Goal: Task Accomplishment & Management: Use online tool/utility

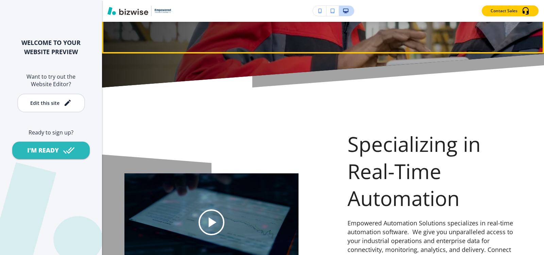
scroll to position [272, 0]
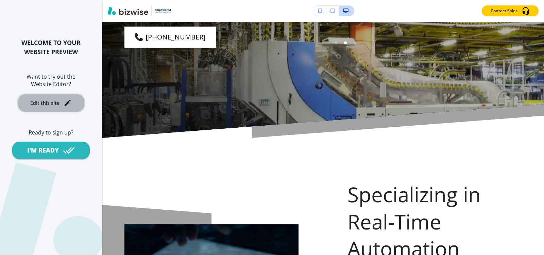
click at [55, 100] on div "Edit this site" at bounding box center [44, 102] width 29 height 5
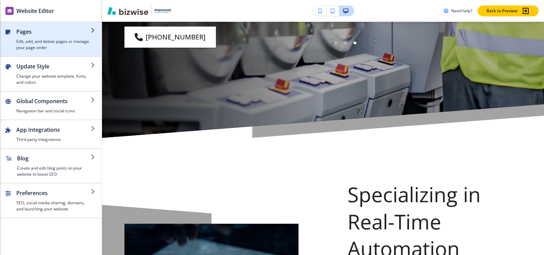
click at [41, 42] on h4 "Edit, add, and delete pages or manage your page order" at bounding box center [53, 44] width 75 height 12
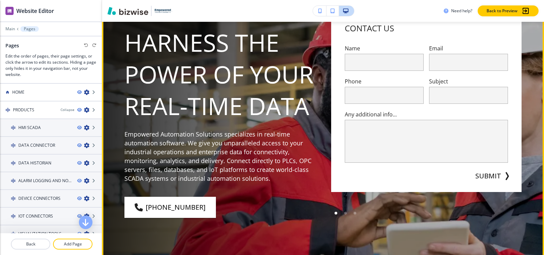
scroll to position [0, 0]
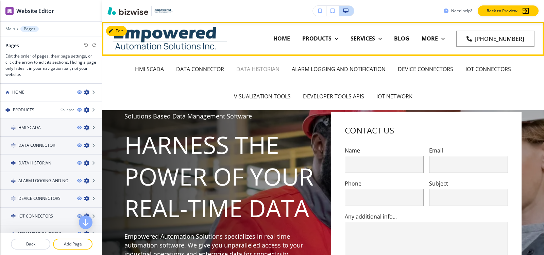
click at [268, 69] on p "DATA HISTORIAN" at bounding box center [257, 69] width 43 height 8
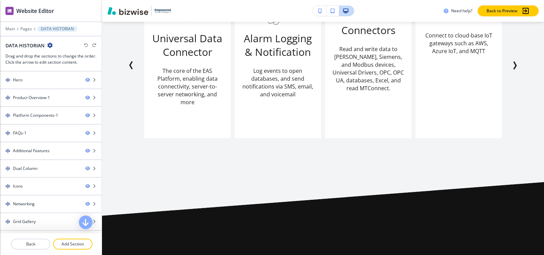
scroll to position [578, 0]
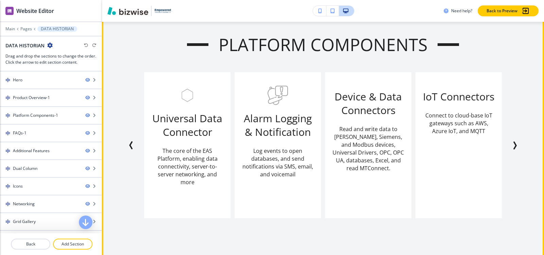
click at [130, 148] on icon "Previous Slide" at bounding box center [131, 145] width 2 height 7
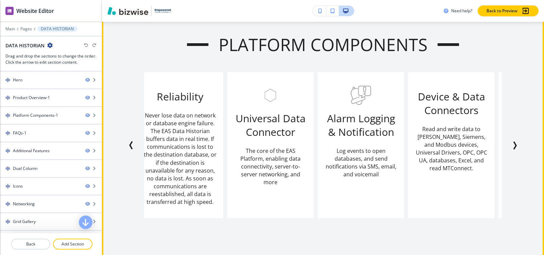
click at [130, 149] on icon "Previous Slide" at bounding box center [131, 145] width 8 height 8
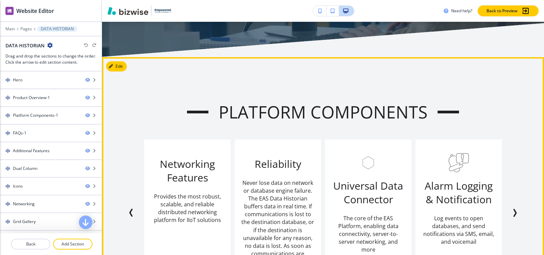
scroll to position [510, 0]
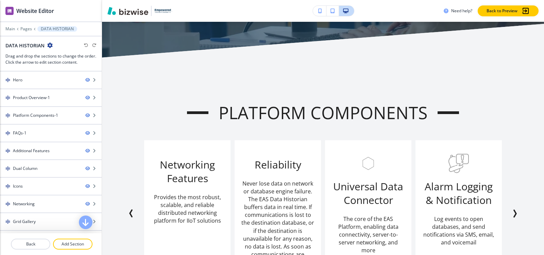
click at [119, 69] on div "Edit Platform Components Visualization Tools Build custom Visualizations, User …" at bounding box center [323, 194] width 442 height 272
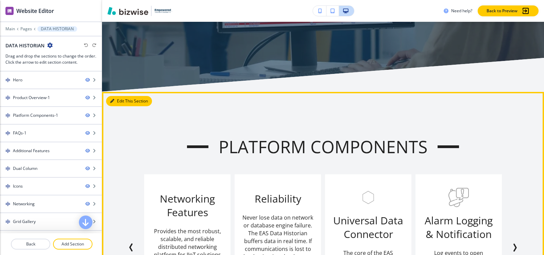
click at [115, 100] on button "Edit This Section" at bounding box center [129, 101] width 46 height 10
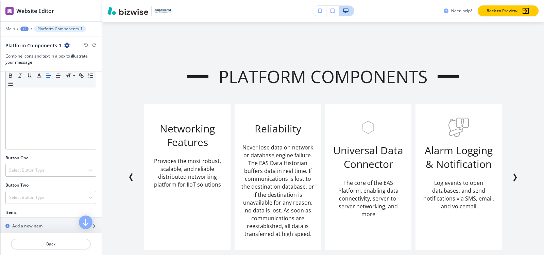
scroll to position [272, 0]
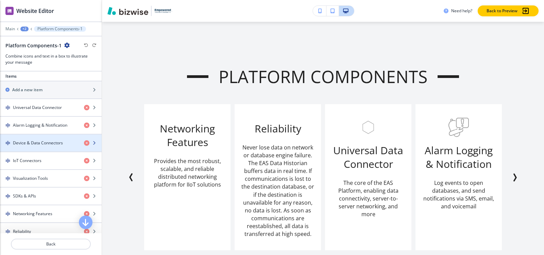
click at [43, 145] on div "Device & Data Connectors" at bounding box center [51, 142] width 102 height 17
click at [43, 144] on h4 "Device & Data Connectors" at bounding box center [38, 143] width 50 height 6
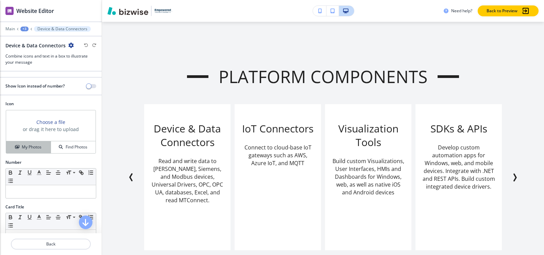
click at [33, 147] on h4 "My Photos" at bounding box center [32, 147] width 20 height 6
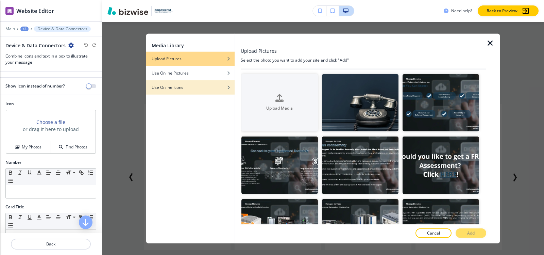
click at [186, 85] on div "Use Online Icons" at bounding box center [190, 87] width 88 height 6
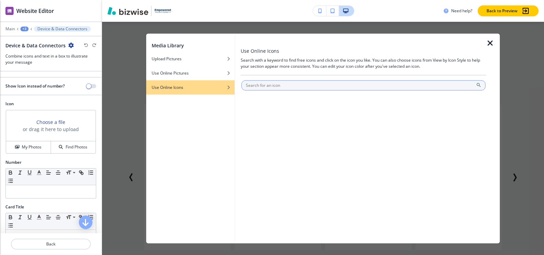
click at [302, 84] on input "text" at bounding box center [364, 85] width 244 height 10
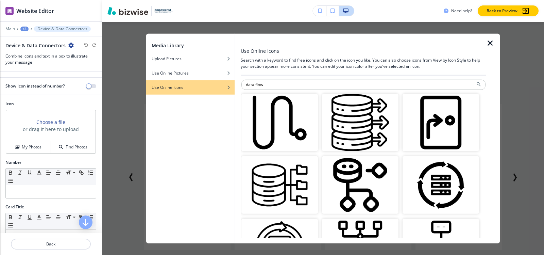
scroll to position [0, 0]
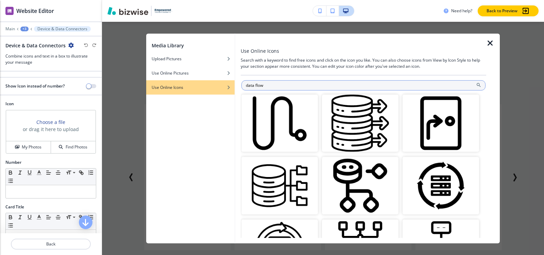
click at [344, 85] on input "data flow" at bounding box center [364, 85] width 244 height 10
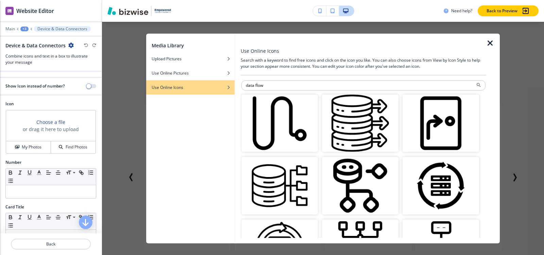
paste input "Data Integration"
type input "Data Integration"
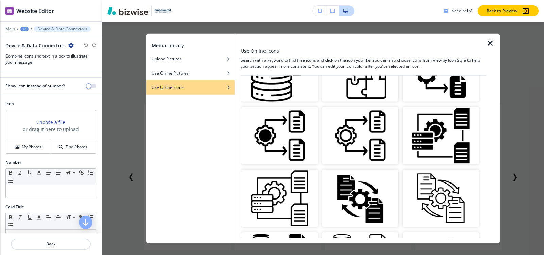
scroll to position [68, 0]
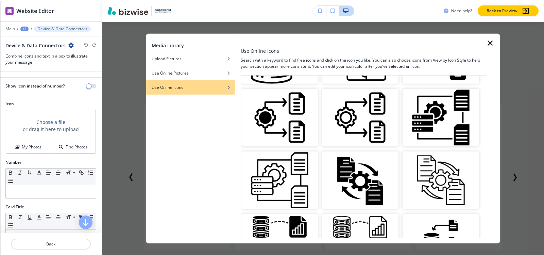
click at [370, 119] on img "button" at bounding box center [360, 118] width 77 height 58
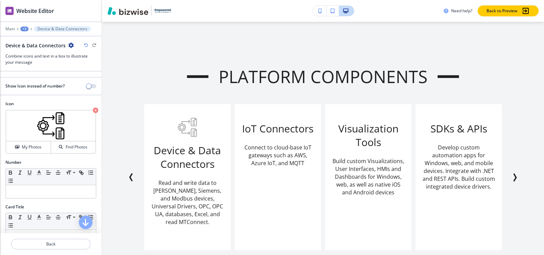
click at [27, 29] on div "+3" at bounding box center [24, 29] width 8 height 5
click at [33, 40] on p "Pages" at bounding box center [42, 40] width 35 height 6
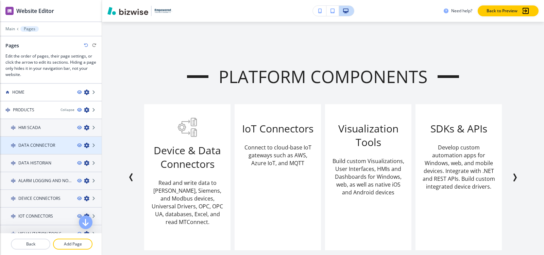
click at [35, 142] on h4 "DATA CONNECTOR" at bounding box center [36, 145] width 37 height 6
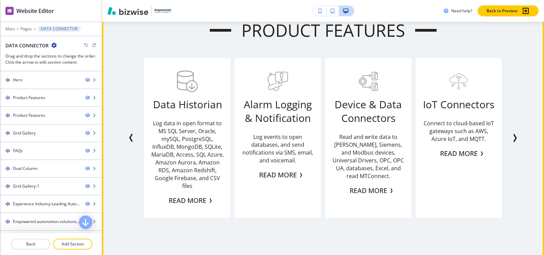
scroll to position [647, 0]
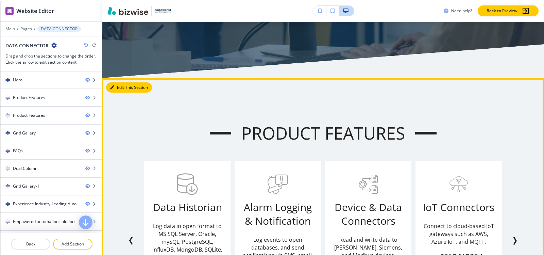
click at [122, 88] on button "Edit This Section" at bounding box center [129, 87] width 46 height 10
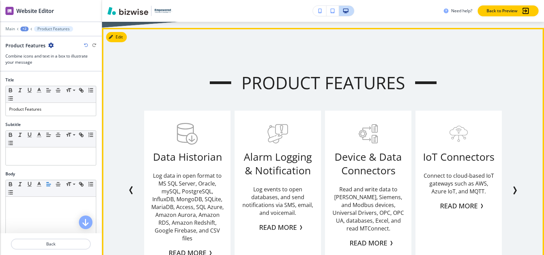
scroll to position [601, 0]
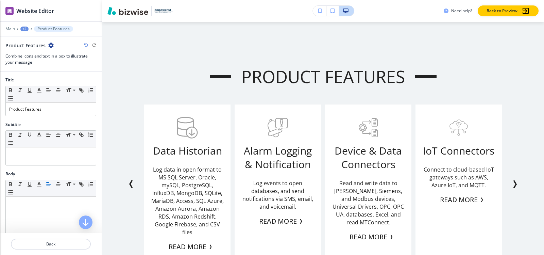
click at [51, 45] on icon "button" at bounding box center [50, 45] width 5 height 5
click at [60, 63] on button "Rename Section" at bounding box center [70, 57] width 44 height 12
click at [87, 35] on div at bounding box center [51, 34] width 102 height 4
click at [51, 47] on icon "button" at bounding box center [50, 45] width 5 height 5
click at [61, 68] on p "Duplicate Section" at bounding box center [69, 69] width 35 height 6
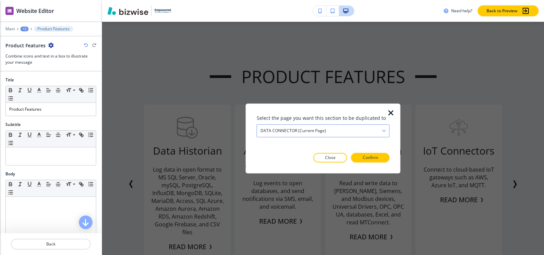
click at [295, 133] on h4 "DATA CONNECTOR (current page)" at bounding box center [294, 131] width 66 height 6
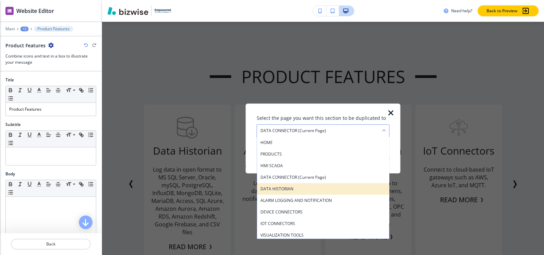
click at [301, 187] on h4 "DATA HISTORIAN" at bounding box center [324, 189] width 126 height 6
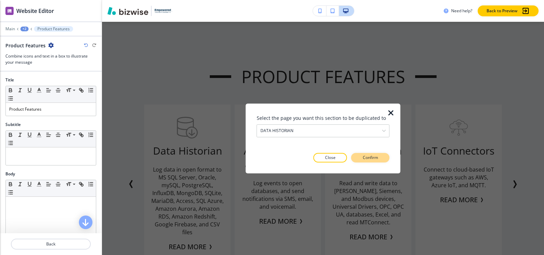
click at [355, 157] on button "Confirm" at bounding box center [371, 158] width 38 height 10
click at [355, 157] on p "Take me there" at bounding box center [366, 157] width 28 height 6
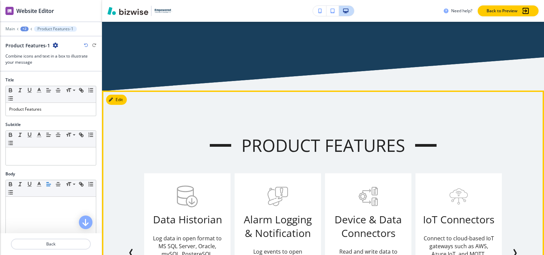
scroll to position [4423, 0]
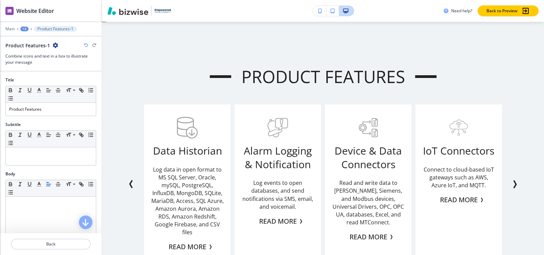
click at [24, 27] on div "+2" at bounding box center [24, 29] width 8 height 5
click at [35, 52] on p "DATA HISTORIAN" at bounding box center [42, 52] width 35 height 6
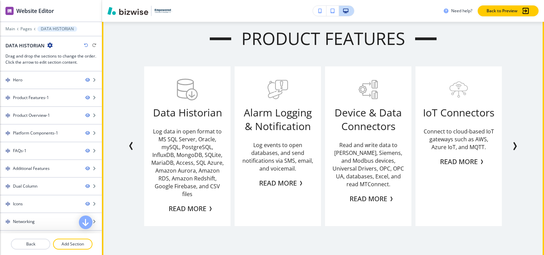
scroll to position [392, 0]
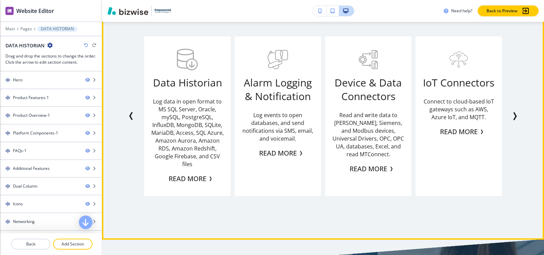
click at [515, 118] on icon "Next Slide" at bounding box center [516, 116] width 2 height 7
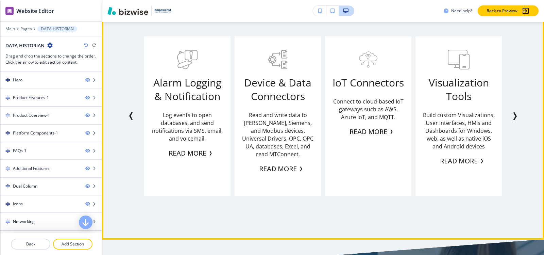
click at [515, 118] on icon "Next Slide" at bounding box center [516, 116] width 2 height 7
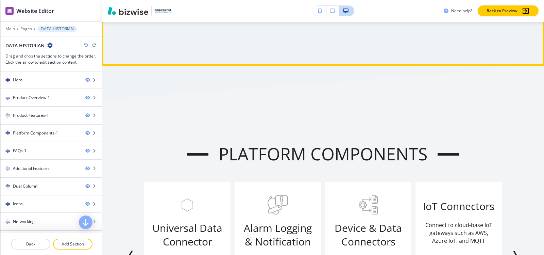
scroll to position [819, 0]
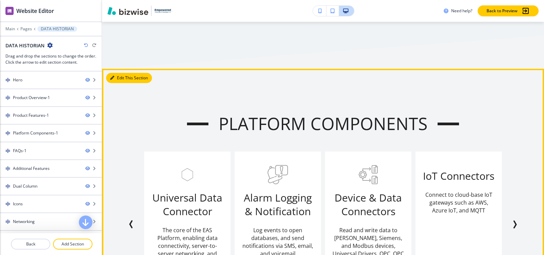
click at [109, 78] on button "Edit This Section" at bounding box center [129, 78] width 46 height 10
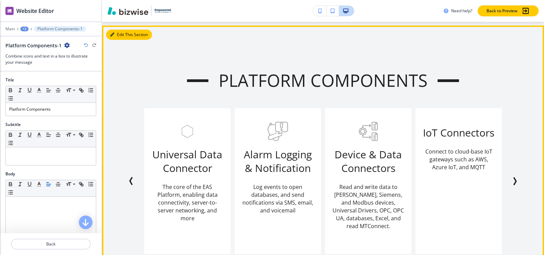
scroll to position [866, 0]
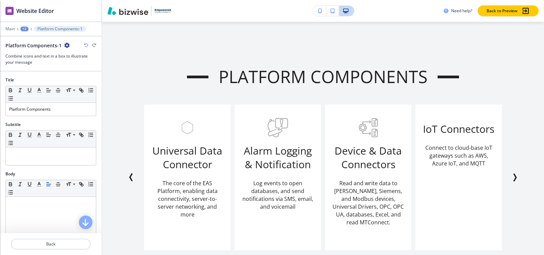
click at [65, 46] on icon "button" at bounding box center [66, 45] width 5 height 5
click at [74, 79] on p "Delete Section" at bounding box center [85, 81] width 35 height 6
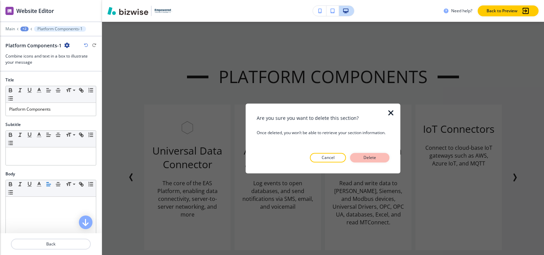
click at [373, 158] on p "Delete" at bounding box center [370, 157] width 16 height 6
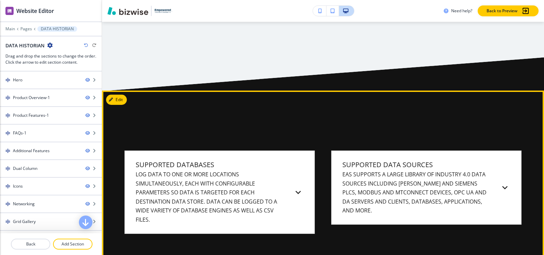
scroll to position [832, 0]
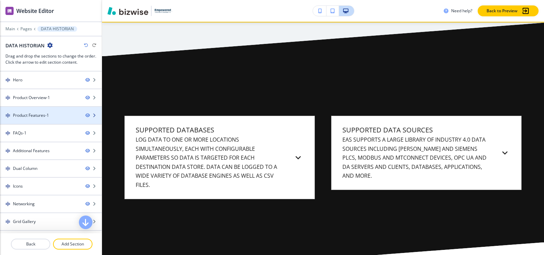
click at [33, 116] on div "Product Features-1" at bounding box center [31, 115] width 36 height 6
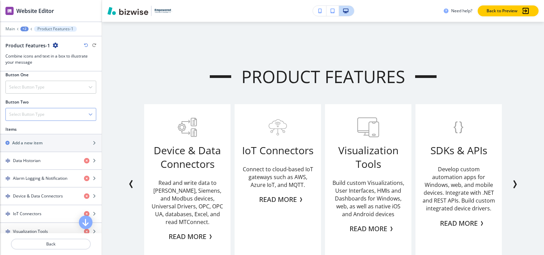
scroll to position [204, 0]
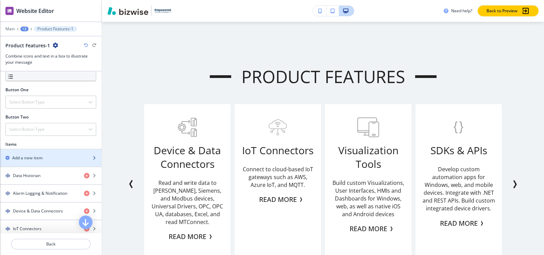
click at [33, 160] on h2 "Add a new item" at bounding box center [27, 158] width 30 height 6
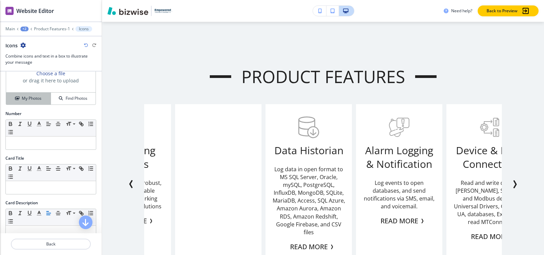
scroll to position [102, 0]
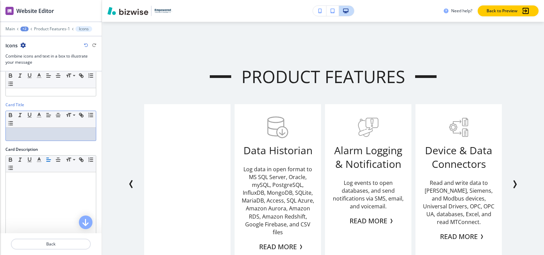
click at [33, 134] on p at bounding box center [50, 134] width 83 height 6
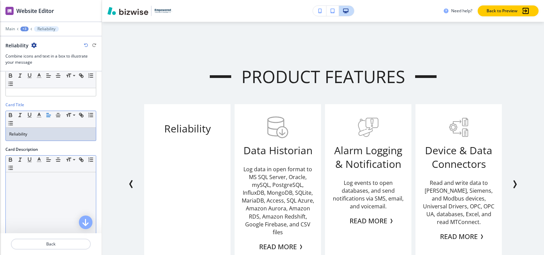
click at [44, 183] on div at bounding box center [51, 216] width 90 height 88
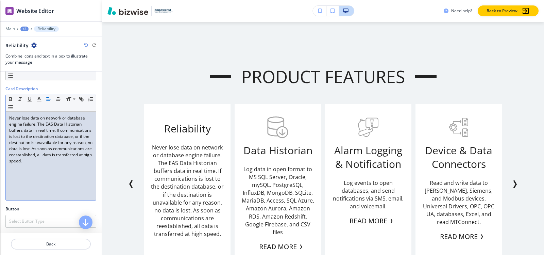
scroll to position [0, 0]
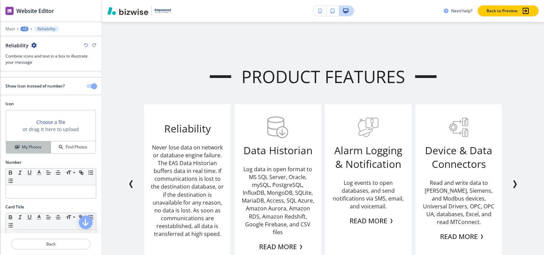
click at [42, 149] on div "My Photos" at bounding box center [28, 147] width 45 height 6
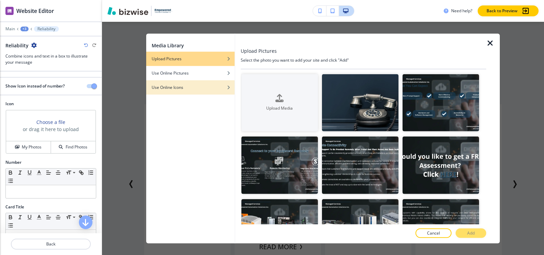
click at [200, 91] on div "button" at bounding box center [190, 92] width 88 height 4
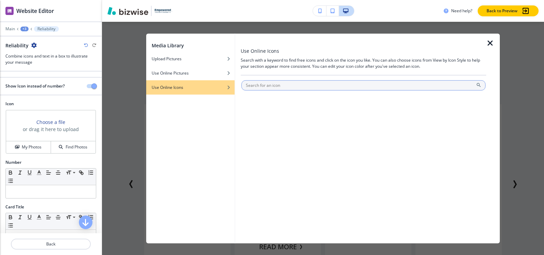
click at [279, 90] on input "text" at bounding box center [364, 85] width 244 height 10
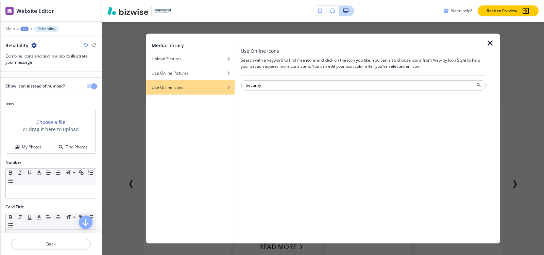
type input "Security"
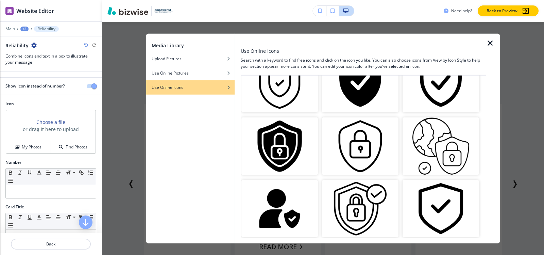
scroll to position [34, 0]
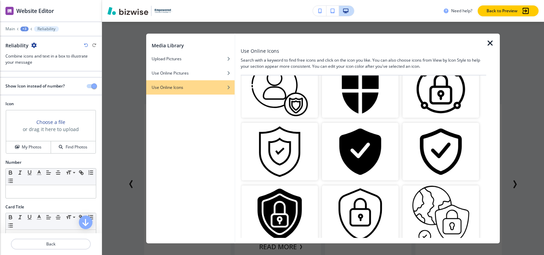
click at [299, 161] on img "button" at bounding box center [280, 152] width 77 height 58
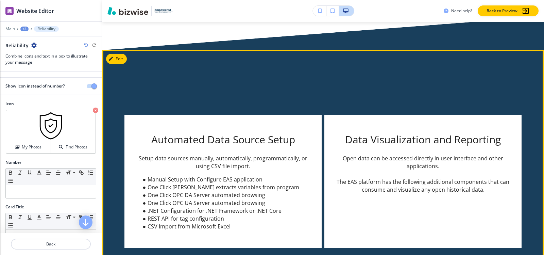
scroll to position [1874, 0]
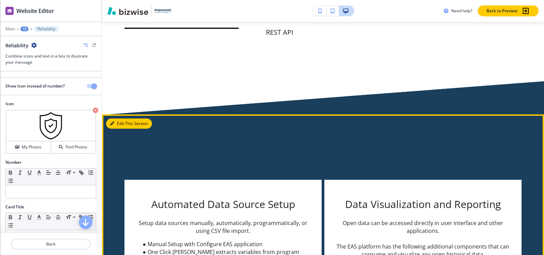
click at [125, 120] on button "Edit This Section" at bounding box center [129, 123] width 46 height 10
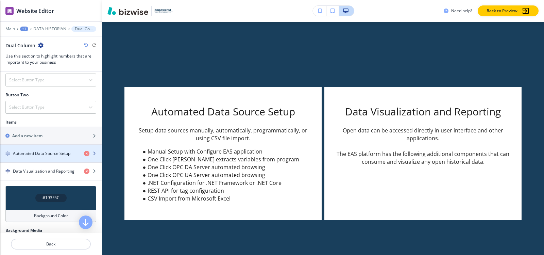
scroll to position [238, 0]
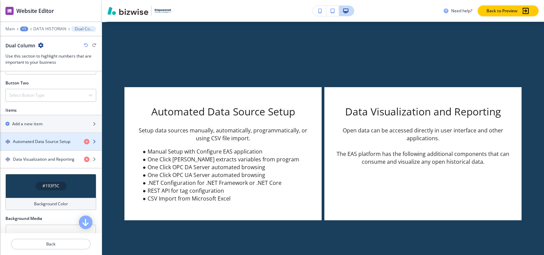
click at [22, 144] on h4 "Automated Data Source Setup" at bounding box center [42, 141] width 58 height 6
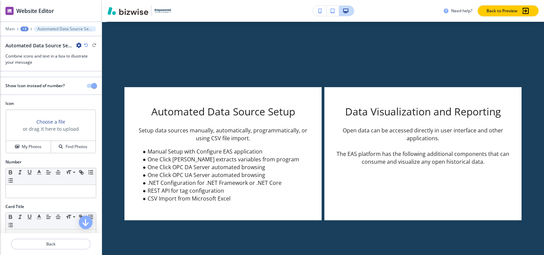
scroll to position [0, 0]
click at [28, 147] on h4 "My Photos" at bounding box center [32, 147] width 20 height 6
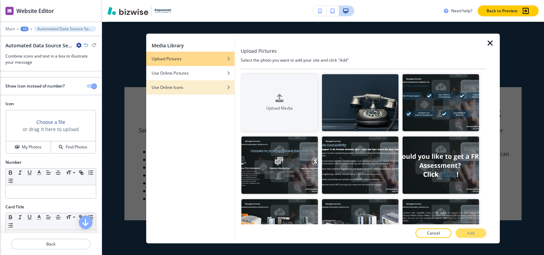
click at [185, 91] on div "button" at bounding box center [190, 92] width 88 height 4
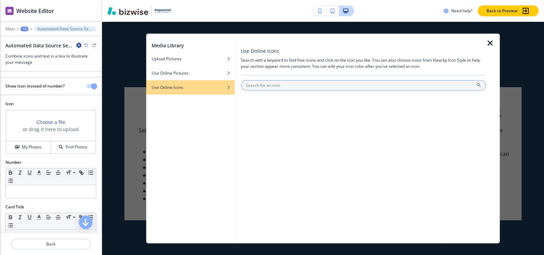
click at [279, 87] on input "text" at bounding box center [364, 85] width 244 height 10
type input "Power"
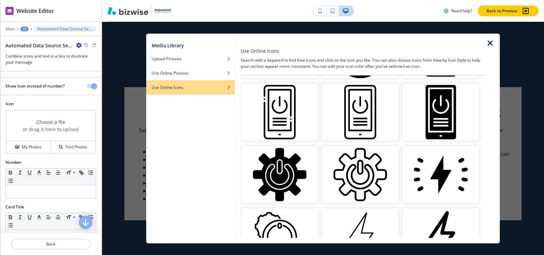
scroll to position [272, 0]
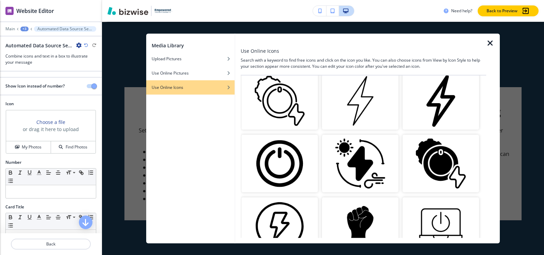
click at [372, 106] on img "button" at bounding box center [360, 101] width 77 height 58
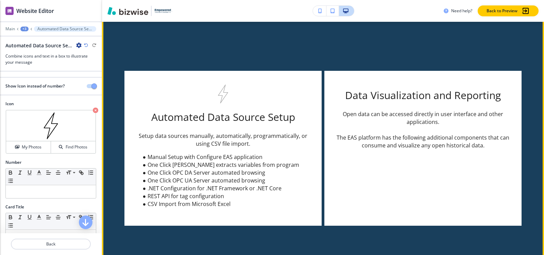
scroll to position [1932, 0]
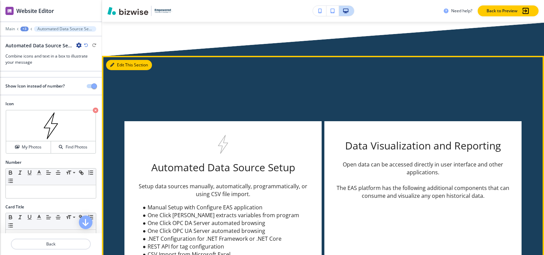
click at [118, 64] on button "Edit This Section" at bounding box center [129, 65] width 46 height 10
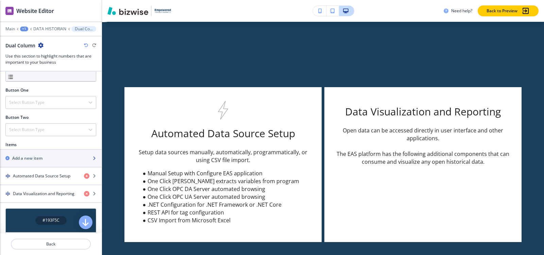
scroll to position [272, 0]
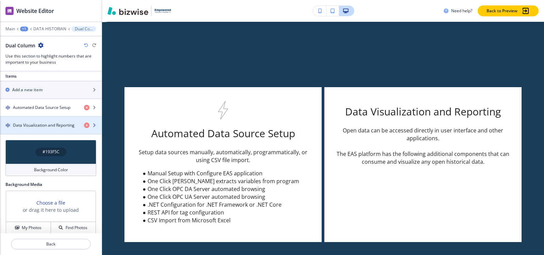
click at [37, 128] on div "button" at bounding box center [51, 130] width 102 height 5
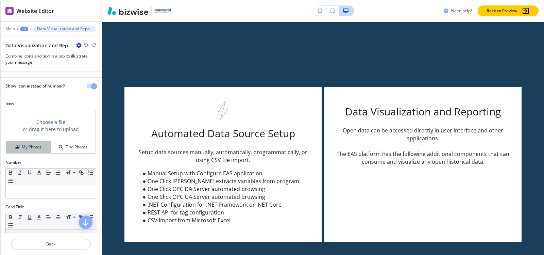
click at [24, 146] on h4 "My Photos" at bounding box center [32, 147] width 20 height 6
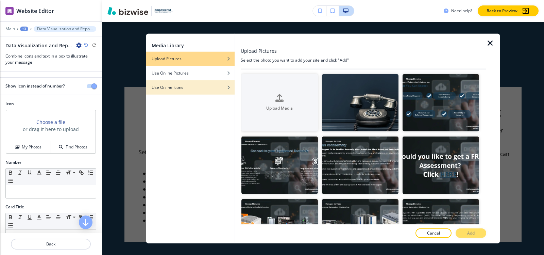
click at [192, 87] on div "Use Online Icons" at bounding box center [190, 87] width 88 height 6
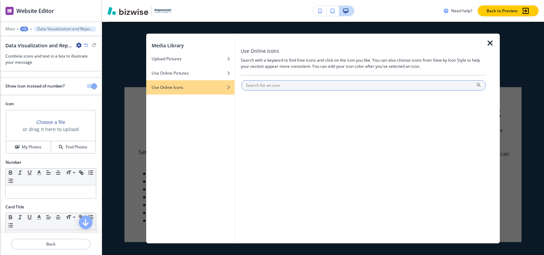
click at [268, 84] on input "text" at bounding box center [364, 85] width 244 height 10
type input "Mobile & Desktop Access"
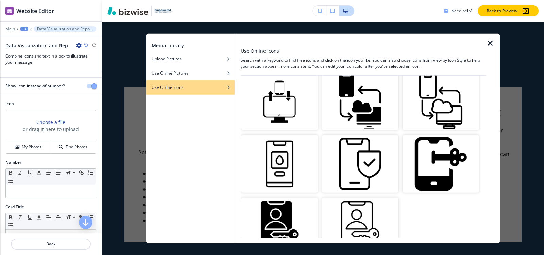
scroll to position [898, 0]
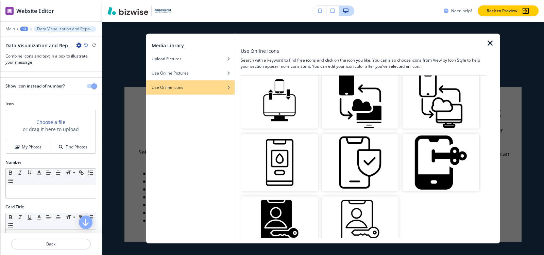
click at [490, 41] on icon "button" at bounding box center [491, 43] width 8 height 8
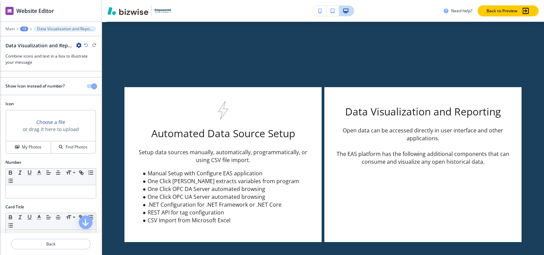
scroll to position [1864, 0]
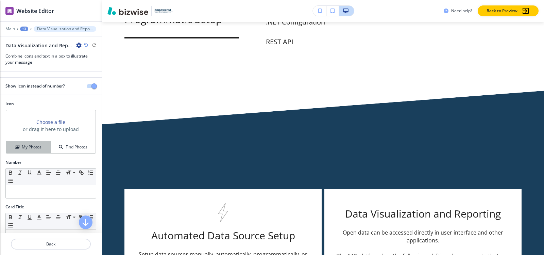
click at [36, 149] on h4 "My Photos" at bounding box center [32, 147] width 20 height 6
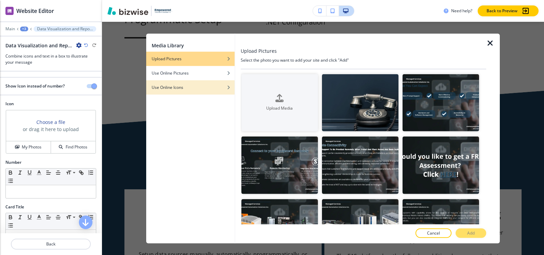
click at [195, 82] on div "button" at bounding box center [190, 82] width 88 height 4
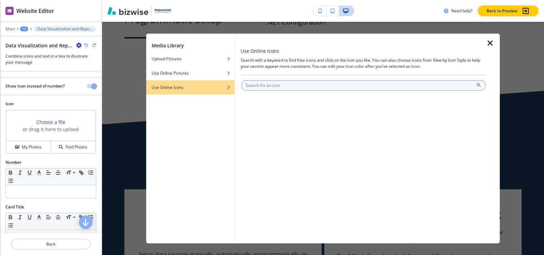
click at [266, 83] on input "text" at bounding box center [364, 85] width 244 height 10
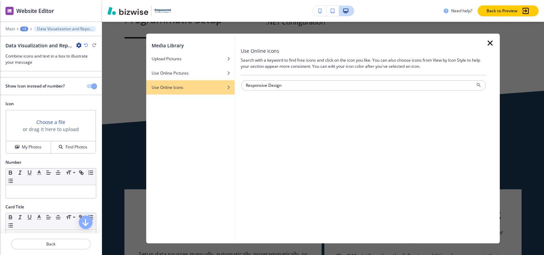
type input "Responsive Design"
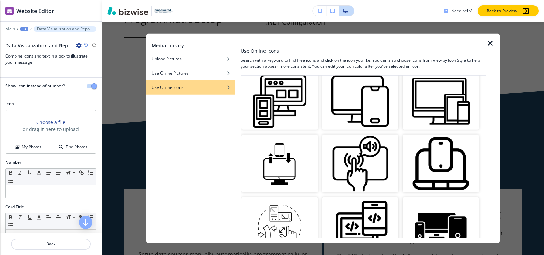
scroll to position [34, 0]
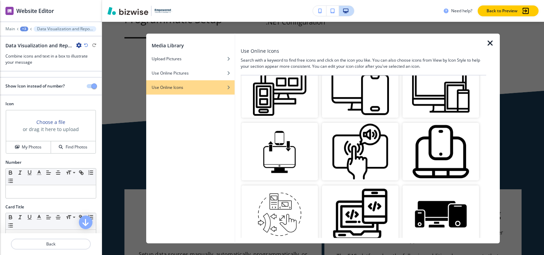
click at [358, 103] on img "button" at bounding box center [360, 89] width 77 height 58
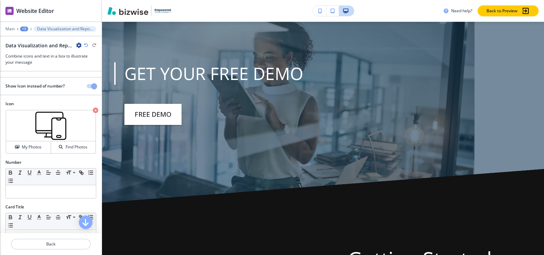
scroll to position [2919, 0]
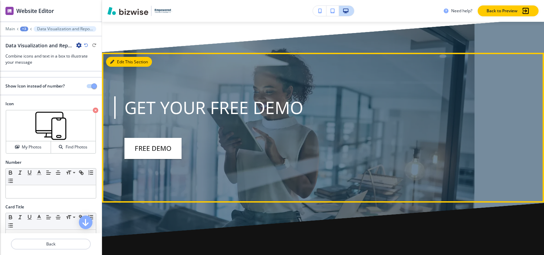
click at [116, 59] on button "Edit This Section" at bounding box center [129, 62] width 46 height 10
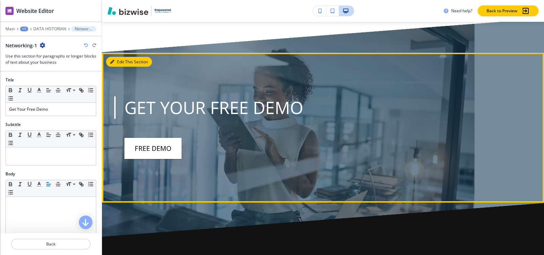
scroll to position [2950, 0]
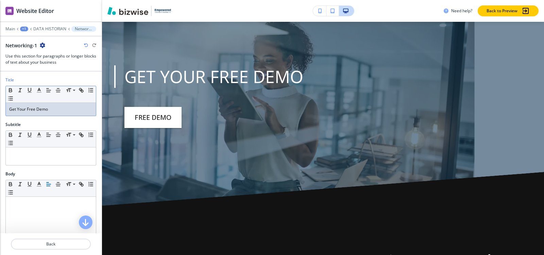
click at [54, 112] on div "Get Your Free Demo" at bounding box center [51, 109] width 90 height 13
copy p "Get Your Free Demo"
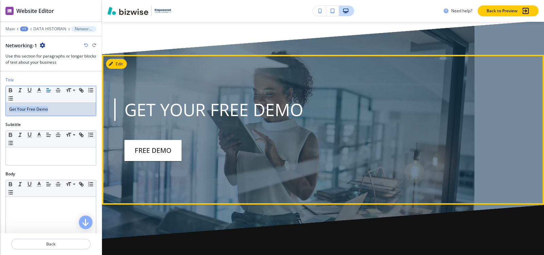
scroll to position [2848, 0]
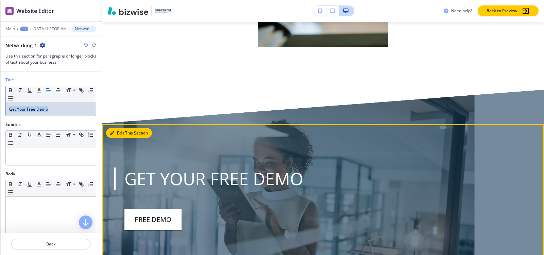
click at [113, 134] on icon "button" at bounding box center [112, 133] width 4 height 4
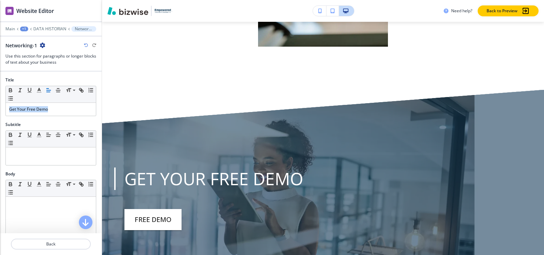
click at [42, 47] on icon "button" at bounding box center [42, 45] width 5 height 5
click at [59, 81] on p "Delete Section" at bounding box center [61, 81] width 35 height 6
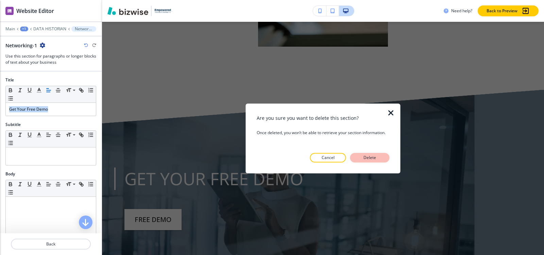
click at [365, 157] on p "Delete" at bounding box center [370, 157] width 16 height 6
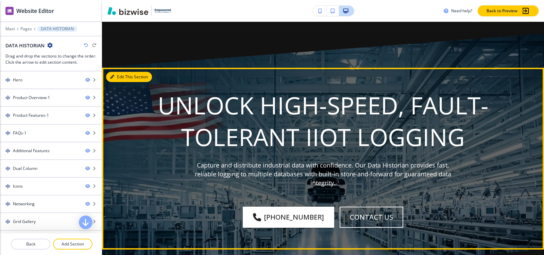
click at [120, 82] on button "Edit This Section" at bounding box center [129, 77] width 46 height 10
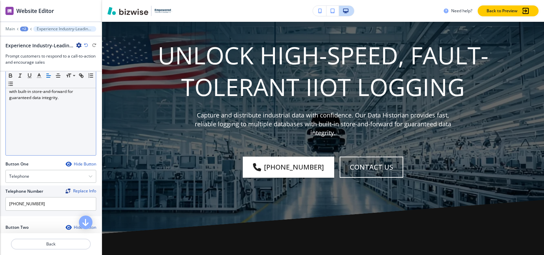
scroll to position [0, 0]
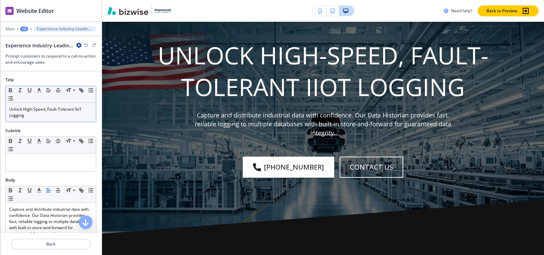
click at [48, 114] on p "Unlock High-Speed, Fault-Tolerant IIoT Logging" at bounding box center [50, 112] width 83 height 12
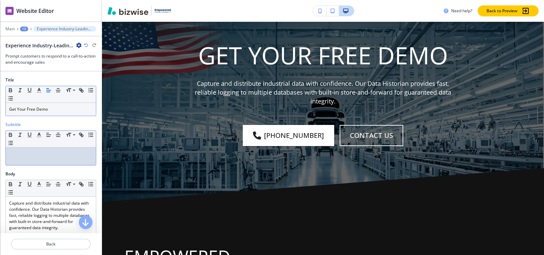
click at [43, 156] on p at bounding box center [50, 154] width 83 height 6
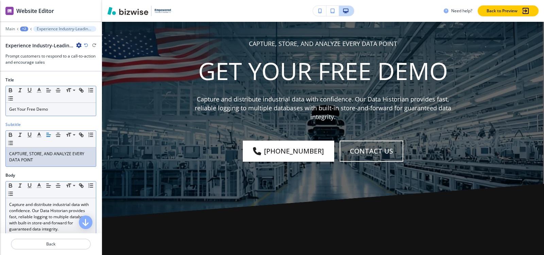
click at [40, 207] on p "Capture and distribute industrial data with confidence. Our Data Historian prov…" at bounding box center [50, 216] width 83 height 31
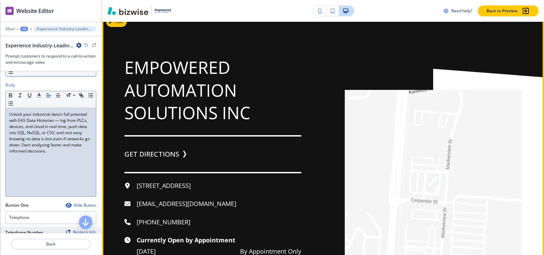
scroll to position [3340, 0]
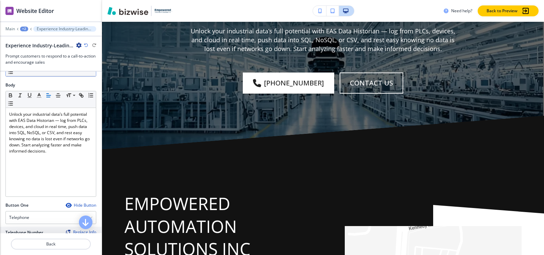
click at [23, 31] on div "+2" at bounding box center [24, 29] width 8 height 5
click at [28, 37] on p "Pages" at bounding box center [42, 40] width 35 height 6
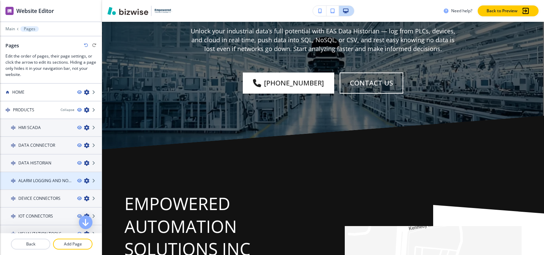
click at [38, 179] on h4 "ALARM LOGGING AND NOTIFICATION" at bounding box center [44, 181] width 53 height 6
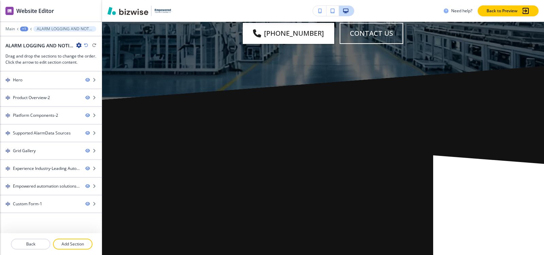
scroll to position [1940, 0]
click at [24, 29] on div "+1" at bounding box center [24, 29] width 8 height 5
click at [23, 37] on button "Pages" at bounding box center [42, 40] width 44 height 12
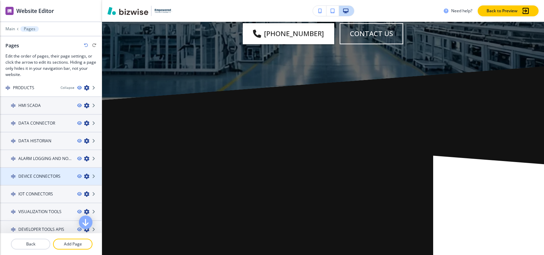
scroll to position [34, 0]
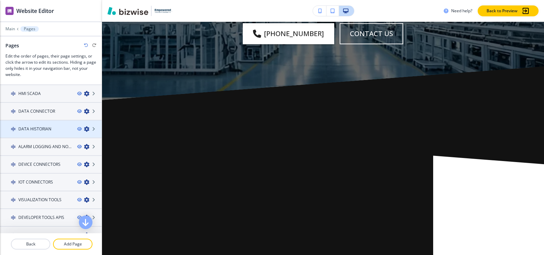
click at [39, 130] on h4 "DATA HISTORIAN" at bounding box center [34, 129] width 33 height 6
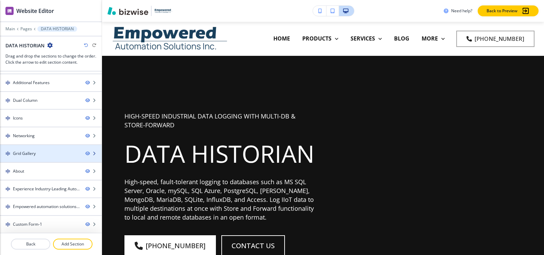
scroll to position [0, 0]
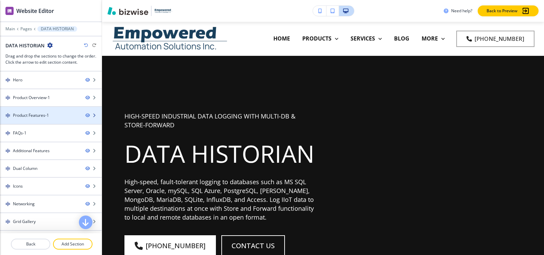
click at [33, 117] on div "Product Features-1" at bounding box center [31, 115] width 36 height 6
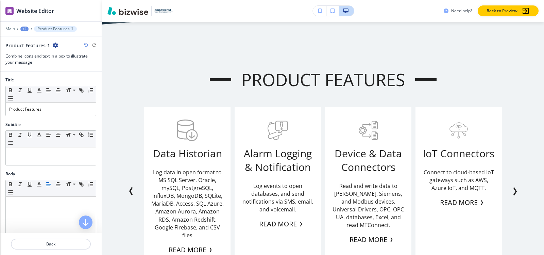
scroll to position [546, 0]
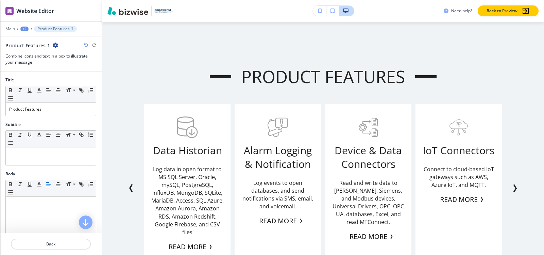
click at [53, 46] on icon "button" at bounding box center [55, 45] width 5 height 5
click at [76, 66] on button "Duplicate Section" at bounding box center [74, 69] width 44 height 12
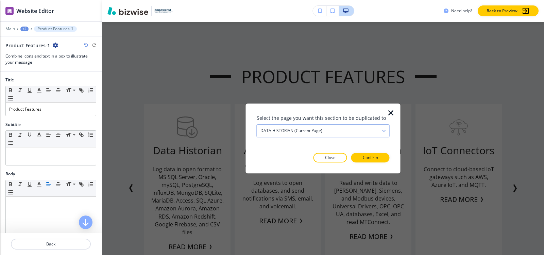
click at [277, 131] on h4 "DATA HISTORIAN (current page)" at bounding box center [292, 131] width 62 height 6
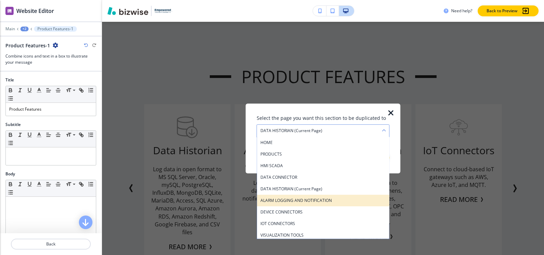
click at [304, 199] on h4 "ALARM LOGGING AND NOTIFICATION" at bounding box center [324, 200] width 126 height 6
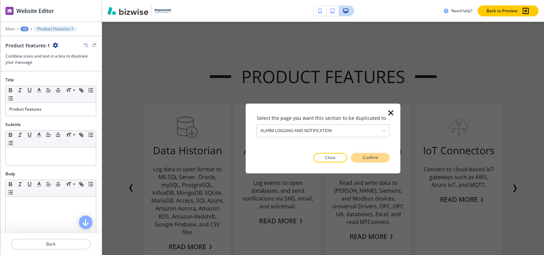
click at [363, 158] on p "Confirm" at bounding box center [370, 157] width 15 height 6
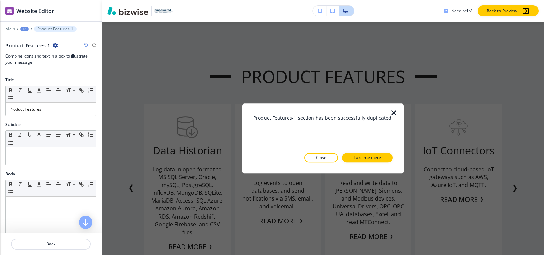
click at [363, 158] on p "Take me there" at bounding box center [368, 157] width 28 height 6
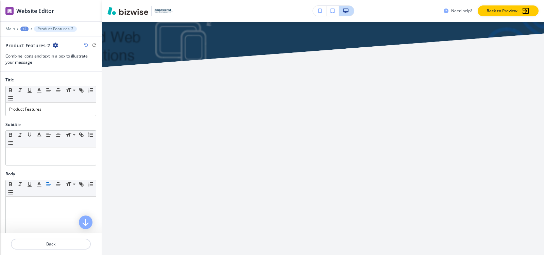
scroll to position [0, 0]
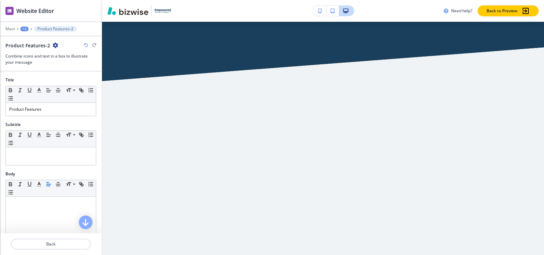
click at [28, 30] on div "+2" at bounding box center [24, 29] width 8 height 5
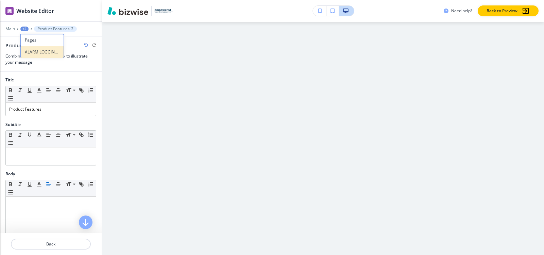
scroll to position [2827, 0]
click at [34, 51] on p "ALARM LOGGING AND NOTIFICATION" at bounding box center [42, 52] width 35 height 6
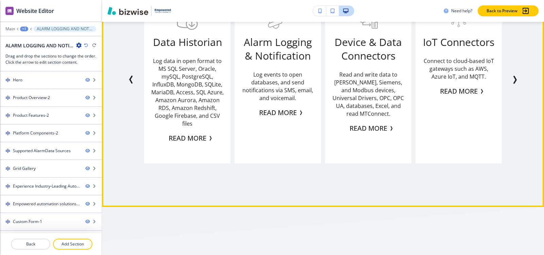
scroll to position [803, 0]
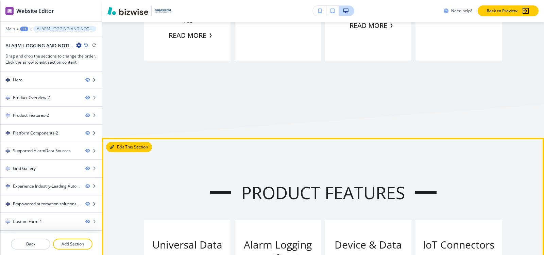
click at [119, 145] on button "Edit This Section" at bounding box center [129, 147] width 46 height 10
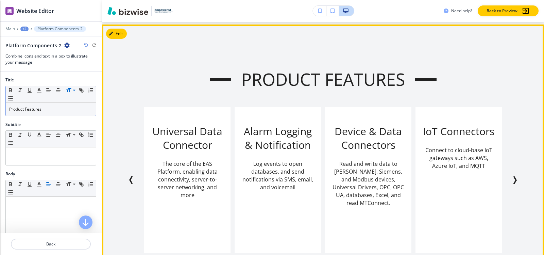
scroll to position [919, 0]
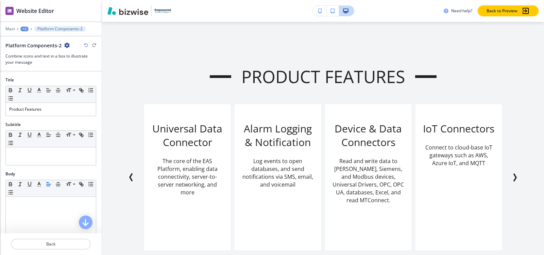
click at [67, 45] on icon "button" at bounding box center [66, 45] width 5 height 5
click at [83, 77] on button "Delete Section" at bounding box center [85, 81] width 44 height 12
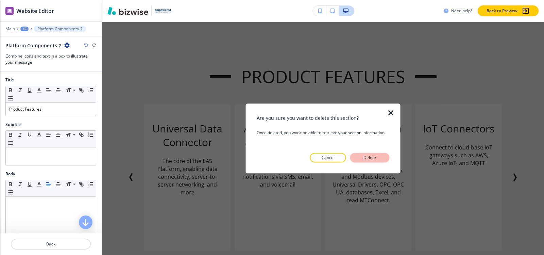
click at [360, 157] on button "Delete" at bounding box center [369, 158] width 39 height 10
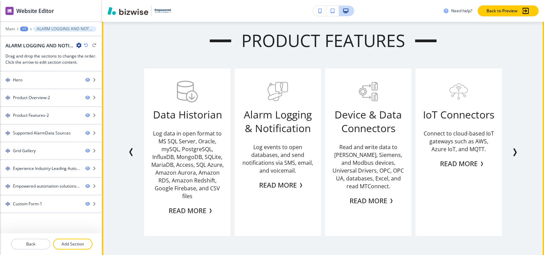
scroll to position [579, 0]
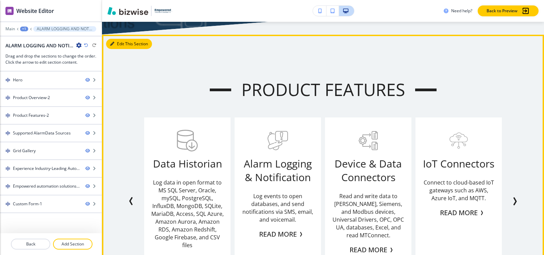
click at [119, 44] on button "Edit This Section" at bounding box center [129, 44] width 46 height 10
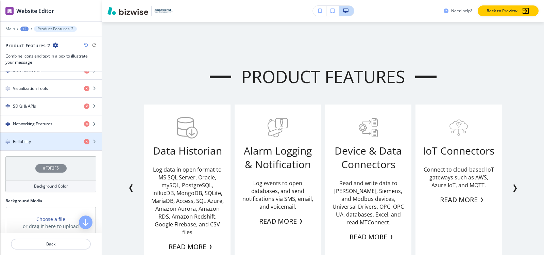
scroll to position [351, 0]
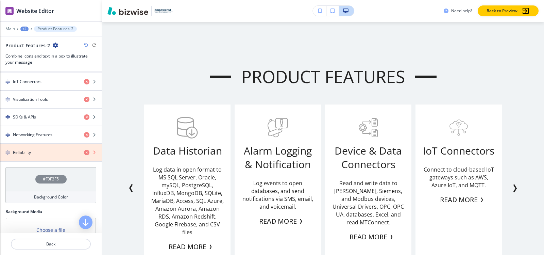
click at [84, 151] on icon "button" at bounding box center [86, 152] width 5 height 5
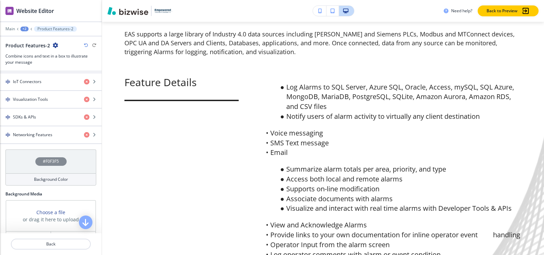
scroll to position [1068, 0]
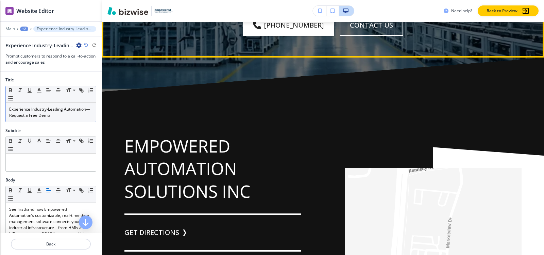
scroll to position [1969, 0]
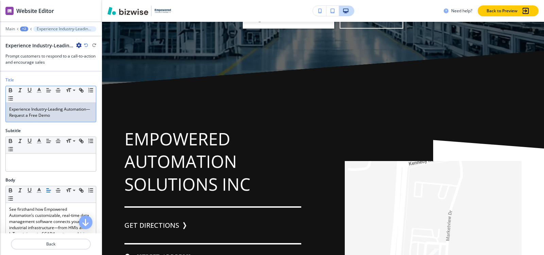
click at [63, 114] on p "Experience Industry-Leading Automation—Request a Free Demo" at bounding box center [50, 112] width 83 height 12
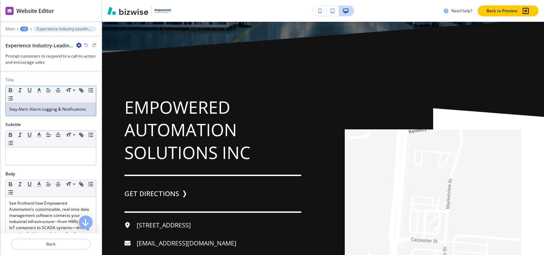
click at [30, 109] on p "Stay Alert: Alarm Logging & Notifications" at bounding box center [50, 109] width 83 height 6
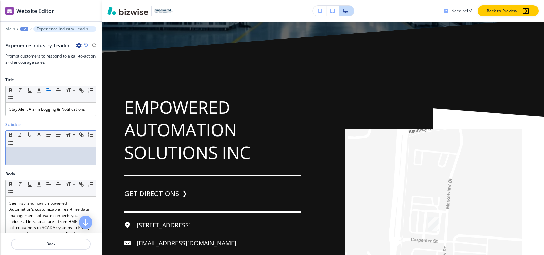
click at [51, 151] on p at bounding box center [50, 154] width 83 height 6
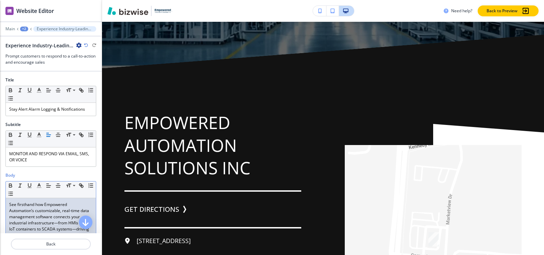
click at [42, 222] on p "See firsthand how Empowered Automation’s customizable, real-time data managemen…" at bounding box center [50, 222] width 83 height 43
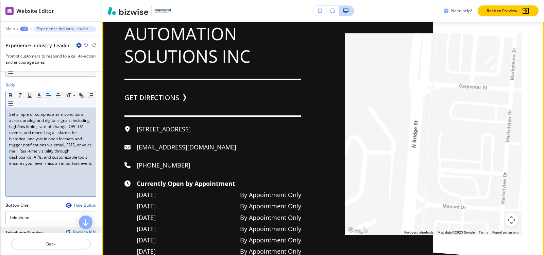
scroll to position [2071, 0]
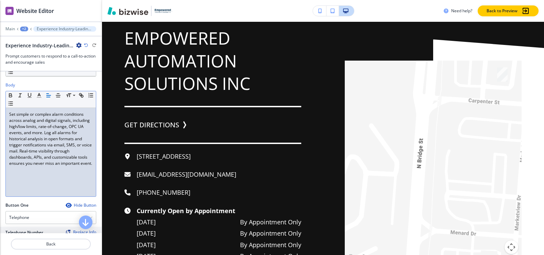
click at [25, 30] on div "+2" at bounding box center [24, 29] width 8 height 5
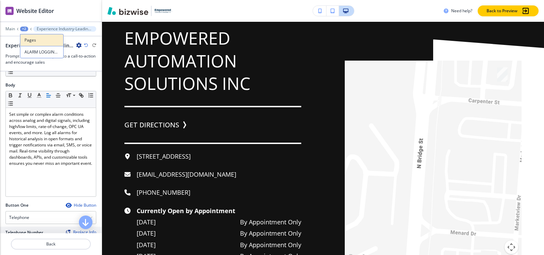
click at [28, 38] on p "Pages" at bounding box center [42, 40] width 35 height 6
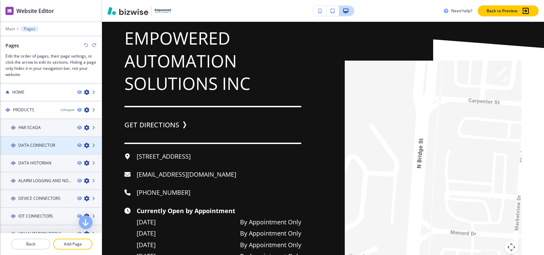
scroll to position [34, 0]
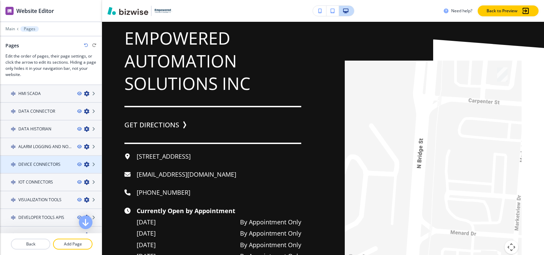
click at [38, 166] on h4 "DEVICE CONNECTORS" at bounding box center [39, 164] width 42 height 6
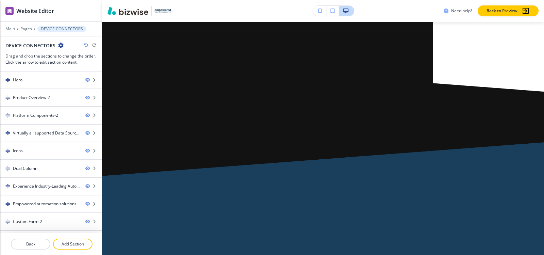
scroll to position [0, 0]
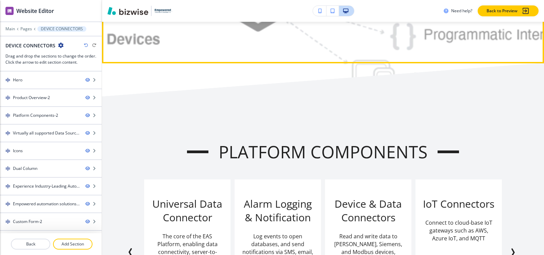
scroll to position [442, 0]
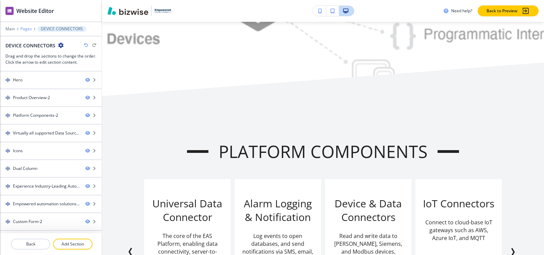
click at [25, 31] on p "Pages" at bounding box center [26, 29] width 12 height 5
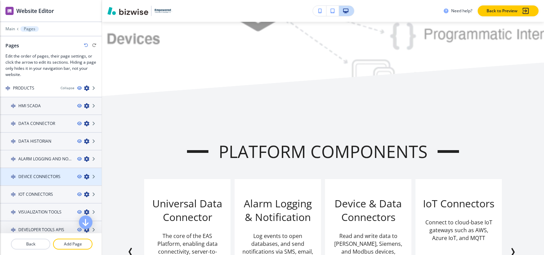
scroll to position [34, 0]
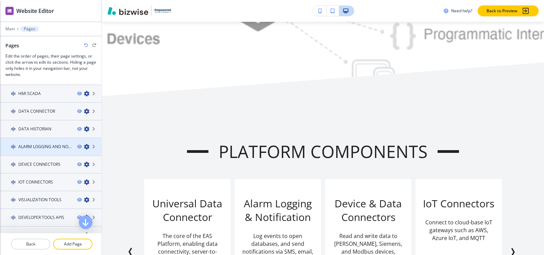
click at [44, 150] on div at bounding box center [51, 152] width 102 height 5
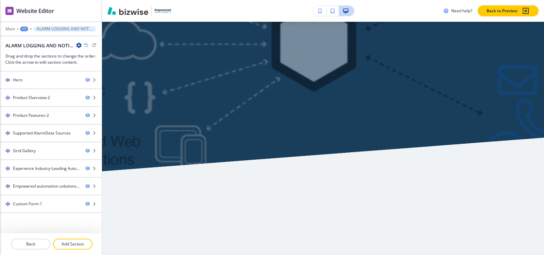
scroll to position [0, 0]
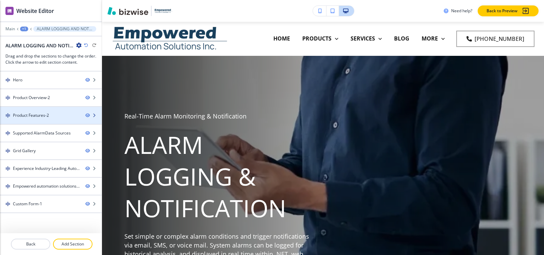
click at [29, 107] on div at bounding box center [51, 109] width 102 height 5
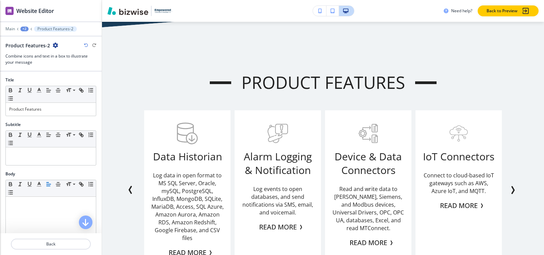
scroll to position [592, 0]
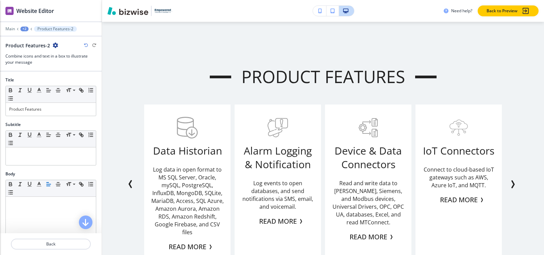
click at [53, 46] on icon "button" at bounding box center [55, 45] width 5 height 5
click at [75, 70] on p "Duplicate Section" at bounding box center [73, 69] width 35 height 6
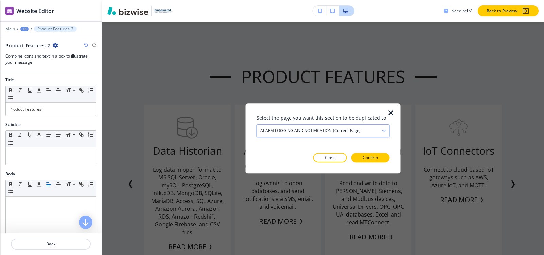
click at [300, 132] on h4 "ALARM LOGGING AND NOTIFICATION (current page)" at bounding box center [311, 131] width 100 height 6
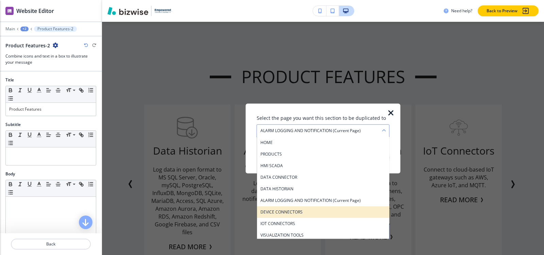
click at [294, 215] on h4 "DEVICE CONNECTORS" at bounding box center [324, 212] width 126 height 6
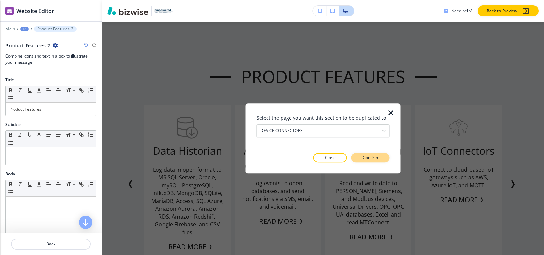
click at [368, 160] on p "Confirm" at bounding box center [370, 157] width 15 height 6
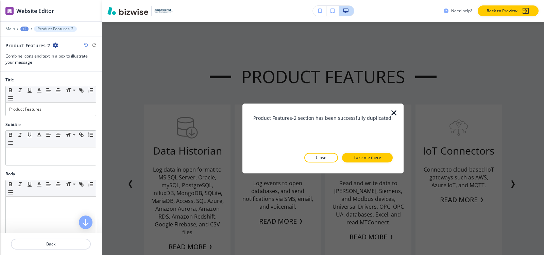
click at [368, 160] on p "Take me there" at bounding box center [368, 157] width 28 height 6
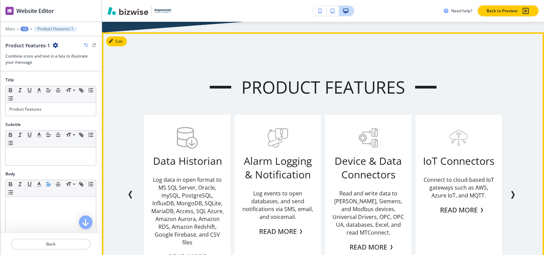
scroll to position [2628, 0]
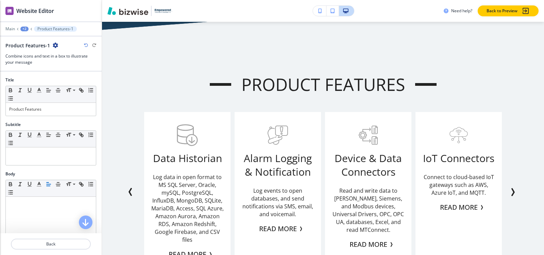
click at [26, 31] on div "+2" at bounding box center [24, 29] width 8 height 5
click at [31, 48] on button "DEVICE CONNECTORS" at bounding box center [42, 52] width 44 height 12
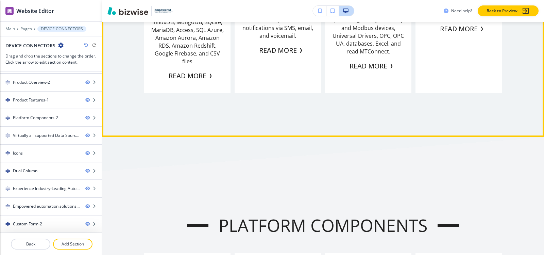
scroll to position [725, 0]
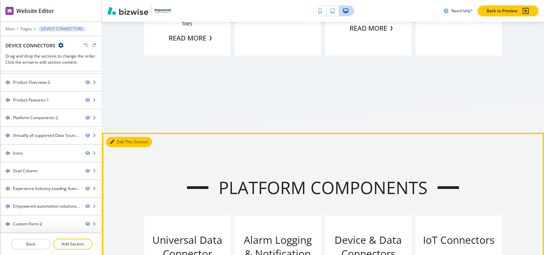
click at [114, 141] on icon "button" at bounding box center [112, 142] width 4 height 4
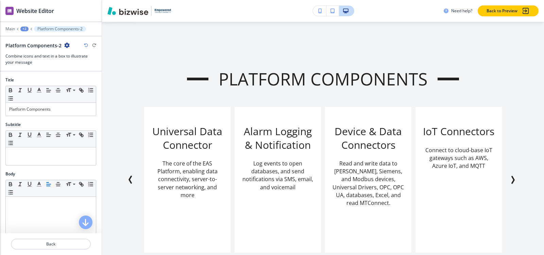
scroll to position [836, 0]
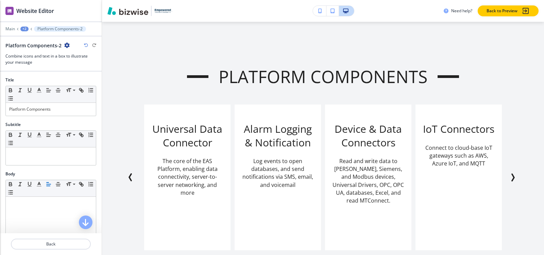
click at [66, 46] on icon "button" at bounding box center [66, 45] width 5 height 5
click at [85, 83] on p "Delete Section" at bounding box center [85, 81] width 35 height 6
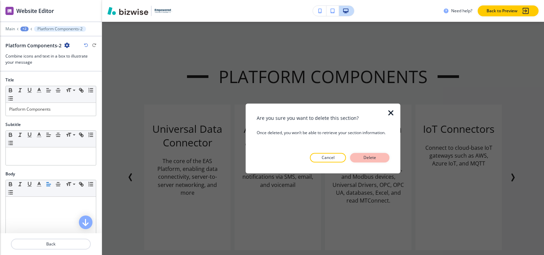
click at [374, 156] on p "Delete" at bounding box center [370, 157] width 16 height 6
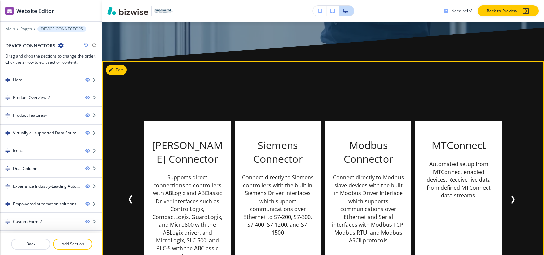
scroll to position [1007, 0]
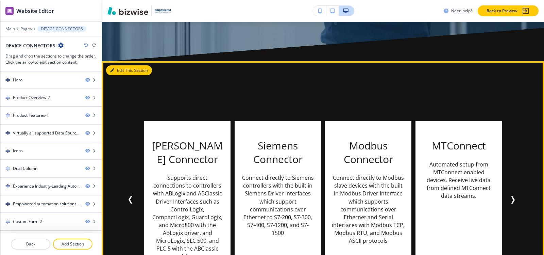
click at [119, 73] on button "Edit This Section" at bounding box center [129, 70] width 46 height 10
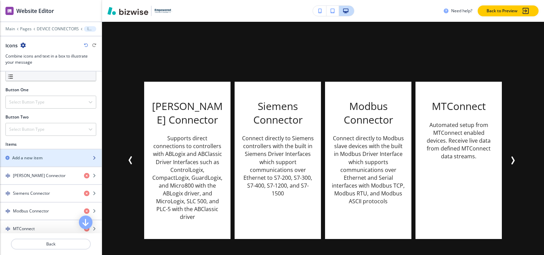
scroll to position [238, 0]
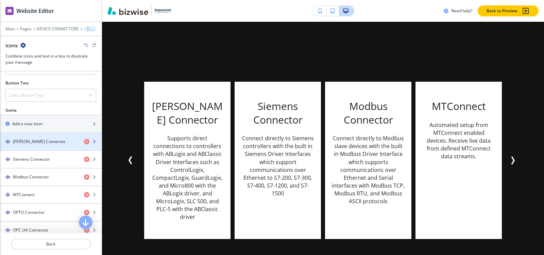
click at [31, 143] on h4 "Allen Bradley Connector" at bounding box center [39, 141] width 53 height 6
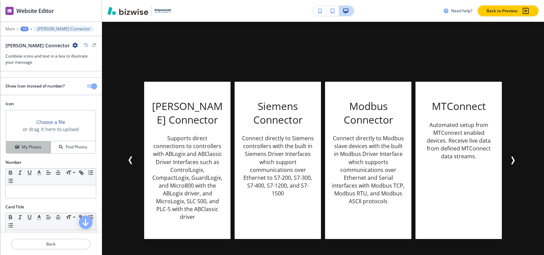
click at [34, 147] on h4 "My Photos" at bounding box center [32, 147] width 20 height 6
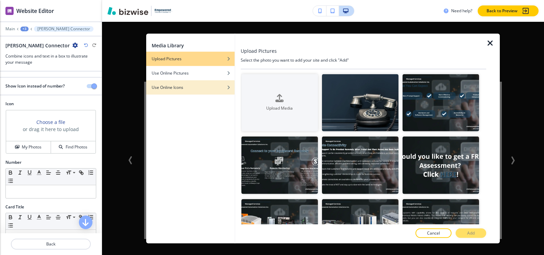
click at [183, 85] on h4 "Use Online Icons" at bounding box center [168, 87] width 32 height 6
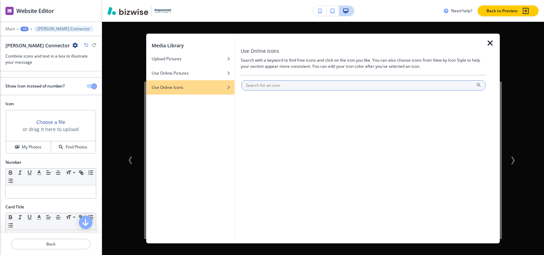
click at [282, 85] on input "text" at bounding box center [364, 85] width 244 height 10
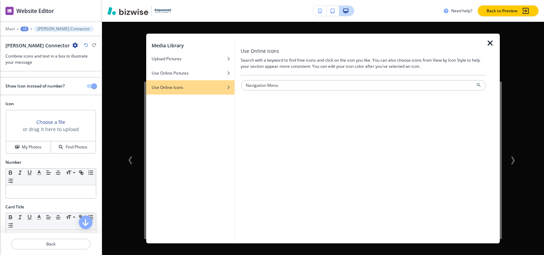
type input "Navigation Menu"
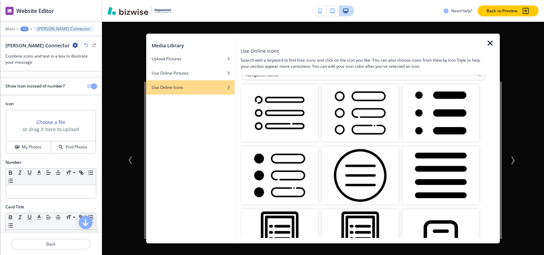
scroll to position [0, 0]
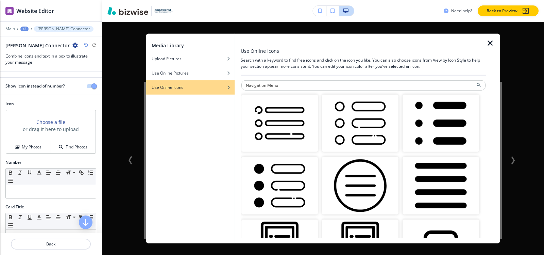
click at [366, 120] on img "button" at bounding box center [360, 123] width 77 height 58
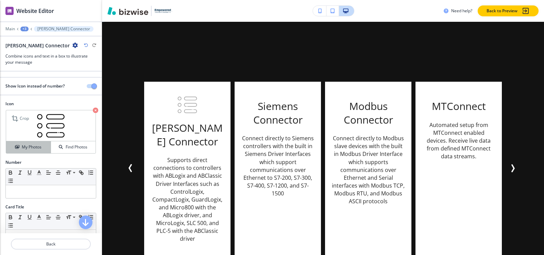
click at [44, 148] on div "My Photos" at bounding box center [28, 147] width 45 height 6
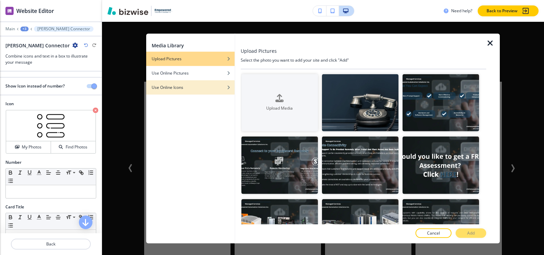
click at [175, 88] on h4 "Use Online Icons" at bounding box center [168, 87] width 32 height 6
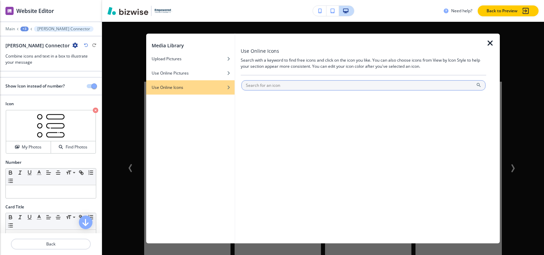
click at [256, 86] on input "text" at bounding box center [364, 85] width 244 height 10
type input "Navigation Menu"
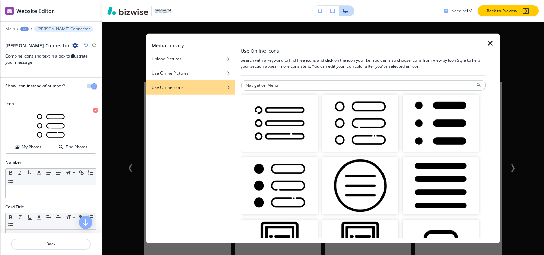
click at [284, 132] on img "button" at bounding box center [280, 123] width 77 height 58
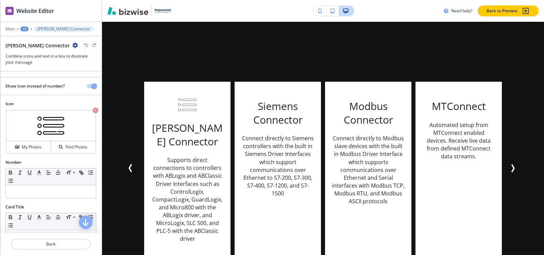
click at [26, 29] on div "+3" at bounding box center [24, 29] width 8 height 5
click at [49, 62] on p "Icons" at bounding box center [42, 64] width 35 height 6
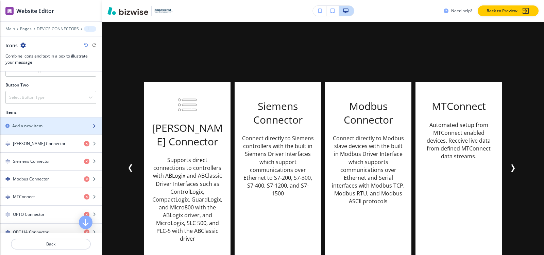
scroll to position [238, 0]
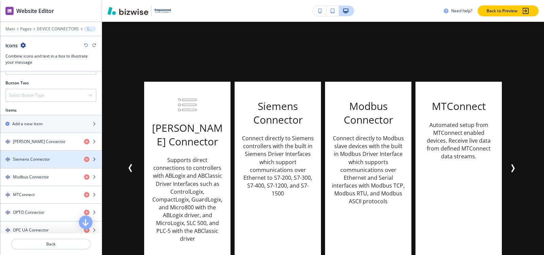
click at [34, 156] on h4 "Siemens Connector" at bounding box center [31, 159] width 37 height 6
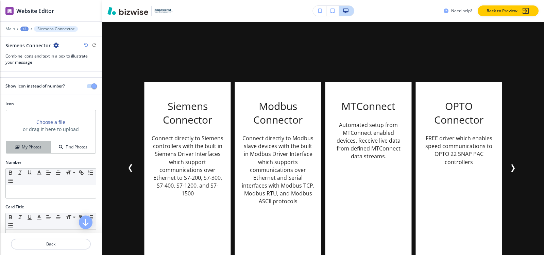
click at [29, 151] on button "My Photos" at bounding box center [28, 147] width 45 height 12
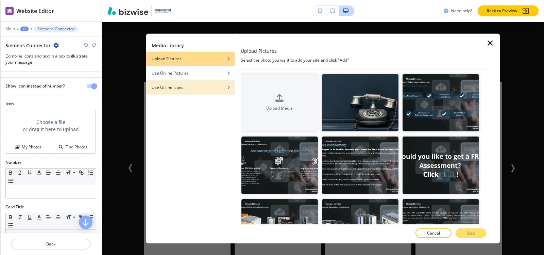
click at [200, 92] on div "button" at bounding box center [190, 92] width 88 height 4
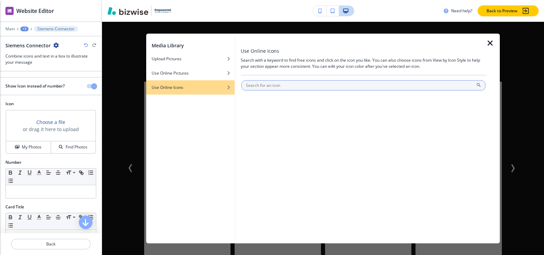
click at [334, 84] on input "text" at bounding box center [364, 85] width 244 height 10
type input "Navigation Menu"
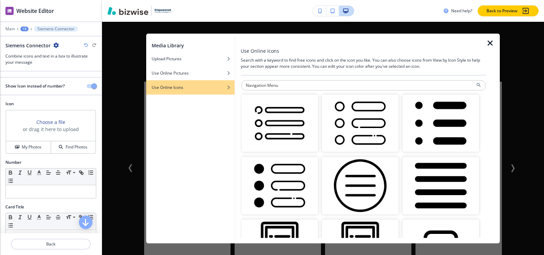
click at [282, 129] on img "button" at bounding box center [280, 123] width 77 height 58
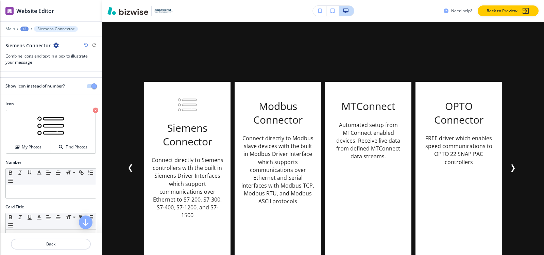
click at [22, 30] on div "+3" at bounding box center [24, 29] width 8 height 5
click at [32, 63] on p "Icons" at bounding box center [42, 64] width 35 height 6
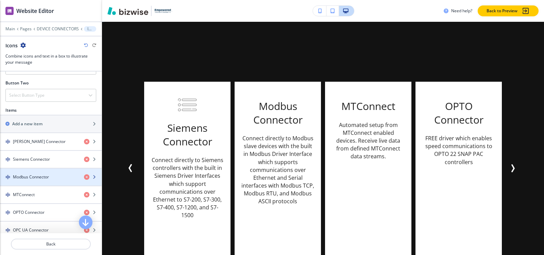
click at [21, 175] on h4 "Modbus Connector" at bounding box center [31, 177] width 36 height 6
click at [25, 177] on h4 "Modbus Connector" at bounding box center [31, 177] width 36 height 6
click at [23, 177] on h4 "Modbus Connector" at bounding box center [31, 177] width 36 height 6
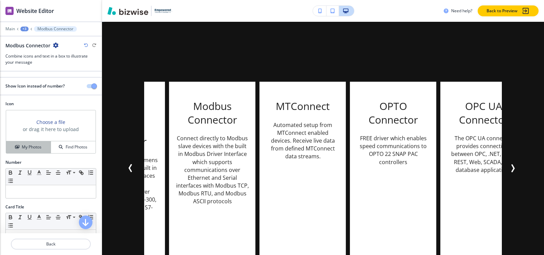
click at [18, 145] on div "My Photos" at bounding box center [28, 147] width 45 height 6
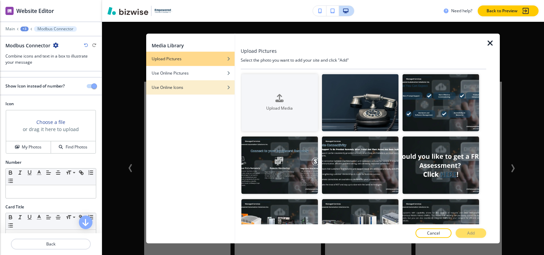
click at [175, 85] on h4 "Use Online Icons" at bounding box center [168, 87] width 32 height 6
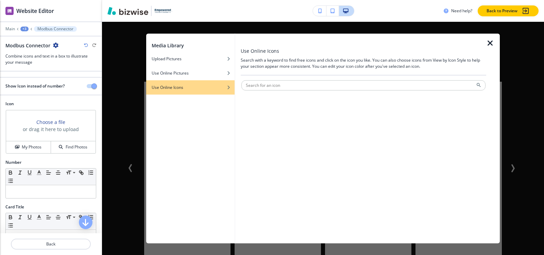
click at [299, 83] on input "text" at bounding box center [364, 85] width 244 height 10
type input "Navigation Menu"
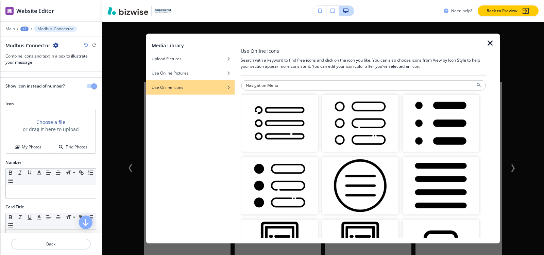
click at [273, 118] on img "button" at bounding box center [280, 123] width 77 height 58
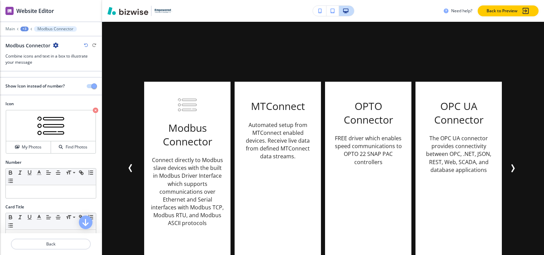
click at [25, 32] on div at bounding box center [51, 34] width 102 height 4
click at [26, 30] on div "+3" at bounding box center [24, 29] width 8 height 5
click at [32, 64] on p "Icons" at bounding box center [42, 64] width 35 height 6
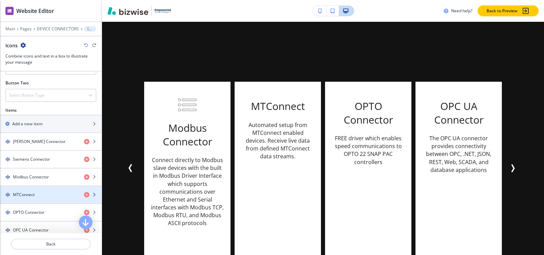
click at [39, 196] on div "MTConnect" at bounding box center [39, 195] width 79 height 6
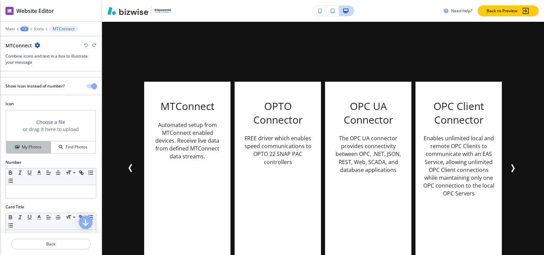
click at [23, 152] on button "My Photos" at bounding box center [28, 147] width 45 height 12
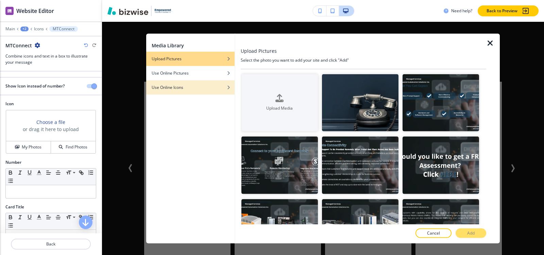
click at [185, 92] on div "button" at bounding box center [190, 92] width 88 height 4
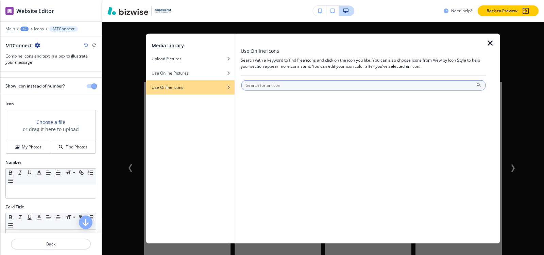
click at [325, 89] on input "text" at bounding box center [364, 85] width 244 height 10
type input "Navigation Menu"
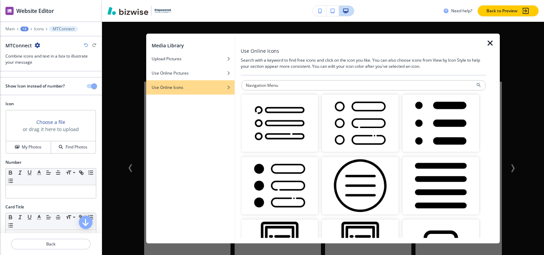
click at [248, 119] on img "button" at bounding box center [280, 123] width 77 height 58
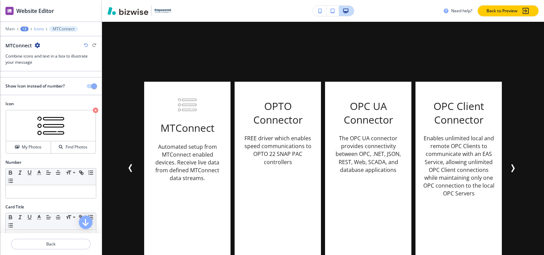
click at [38, 29] on p "Icons" at bounding box center [39, 29] width 10 height 5
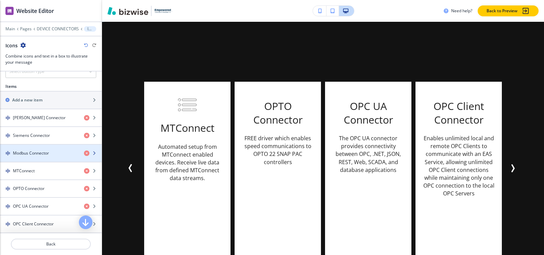
scroll to position [272, 0]
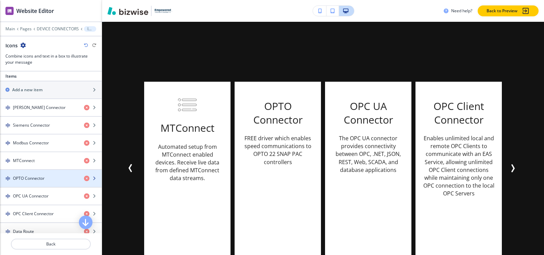
click at [43, 177] on h4 "OPTO Connector" at bounding box center [29, 178] width 32 height 6
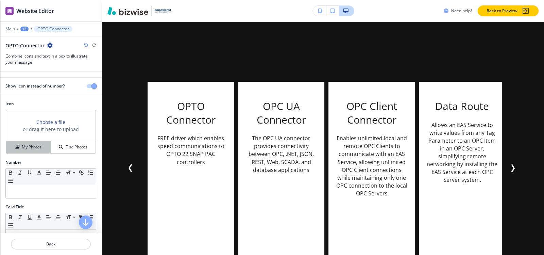
click at [35, 151] on button "My Photos" at bounding box center [28, 147] width 45 height 12
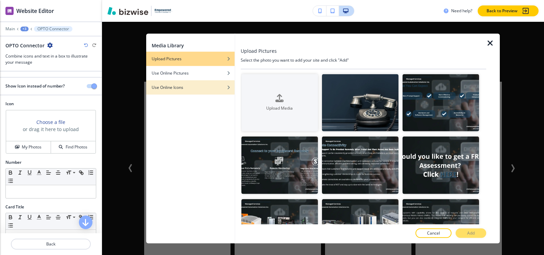
click at [184, 89] on div "Use Online Icons" at bounding box center [190, 87] width 88 height 6
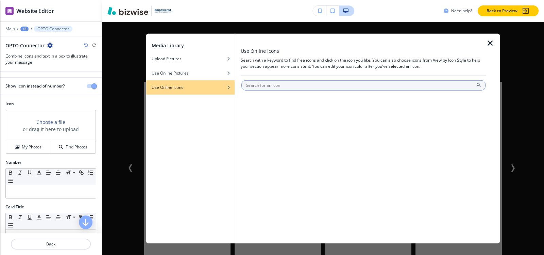
click at [281, 89] on input "text" at bounding box center [364, 85] width 244 height 10
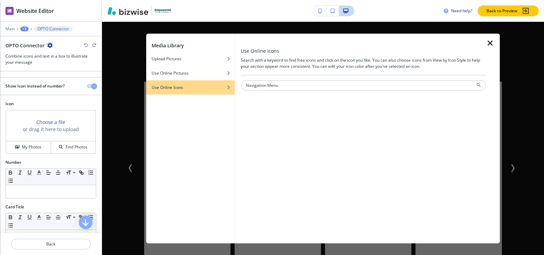
type input "Navigation Menu"
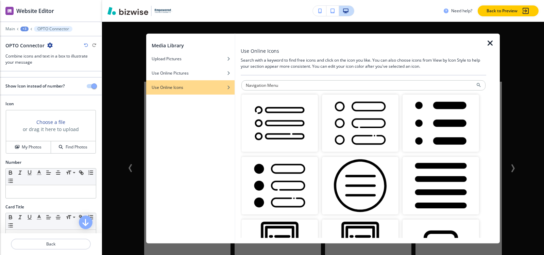
click at [284, 132] on img "button" at bounding box center [280, 123] width 77 height 58
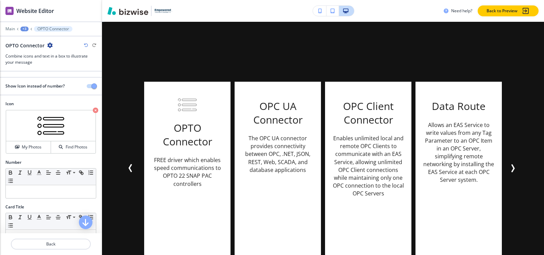
click at [26, 28] on div "+3" at bounding box center [24, 29] width 8 height 5
click at [43, 65] on p "Icons" at bounding box center [42, 64] width 35 height 6
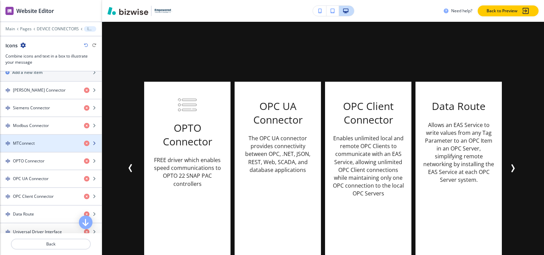
scroll to position [306, 0]
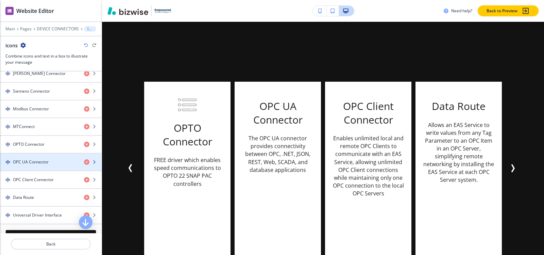
click at [40, 160] on h4 "OPC UA Connector" at bounding box center [31, 162] width 36 height 6
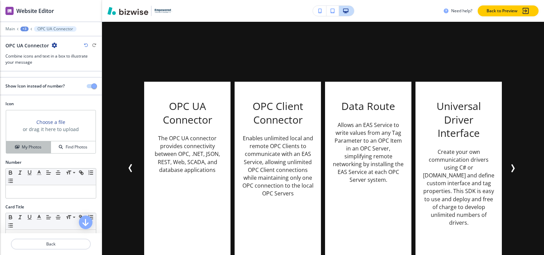
click at [34, 148] on h4 "My Photos" at bounding box center [32, 147] width 20 height 6
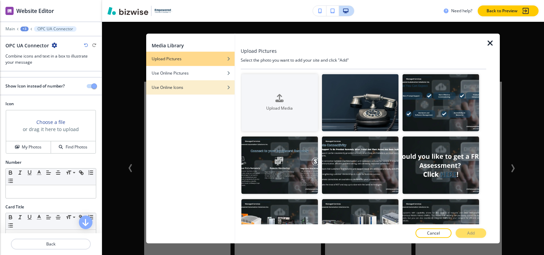
click at [185, 85] on div "Use Online Icons" at bounding box center [190, 87] width 88 height 6
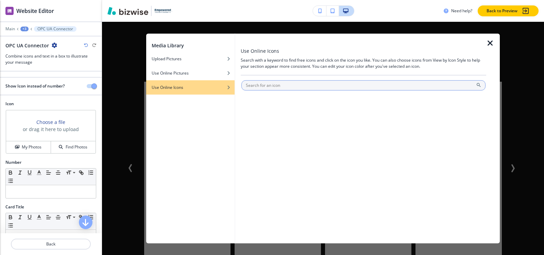
click at [310, 86] on input "text" at bounding box center [364, 85] width 244 height 10
type input "Navigation Menu"
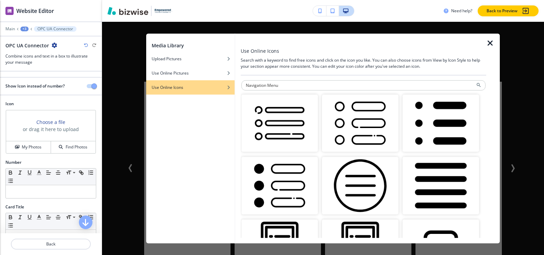
click at [298, 121] on img "button" at bounding box center [280, 123] width 77 height 58
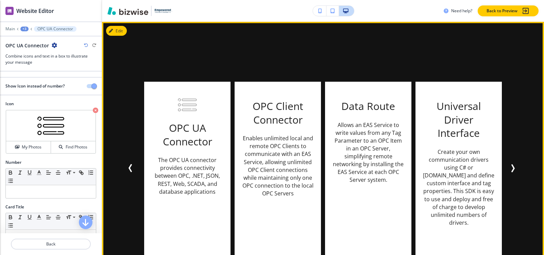
click at [510, 167] on icon "Next Slide" at bounding box center [513, 168] width 8 height 8
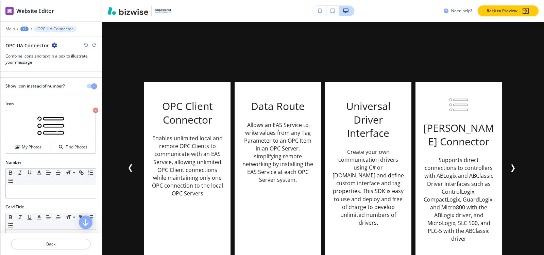
click at [24, 25] on div at bounding box center [51, 24] width 102 height 4
click at [25, 27] on div "+3" at bounding box center [24, 29] width 8 height 5
click at [44, 65] on p "Icons" at bounding box center [42, 64] width 35 height 6
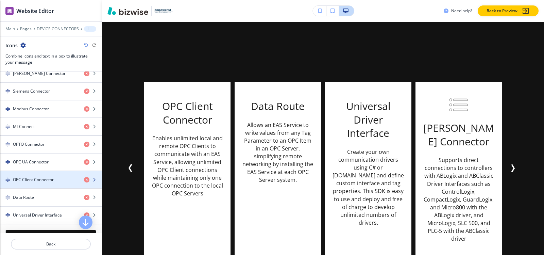
click at [43, 180] on h4 "OPC Client Connector" at bounding box center [33, 180] width 41 height 6
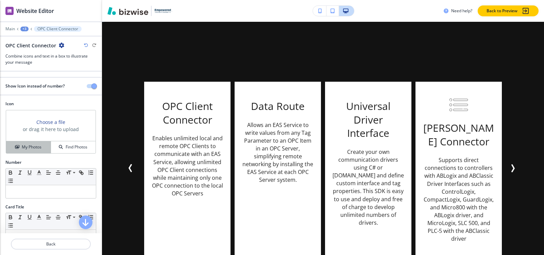
click at [33, 153] on button "My Photos" at bounding box center [28, 147] width 45 height 12
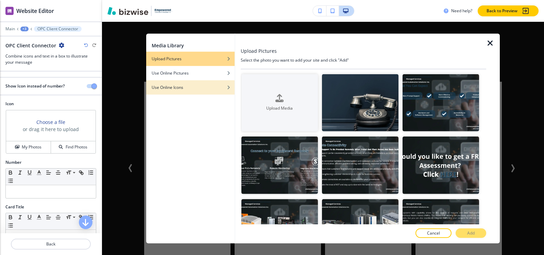
drag, startPoint x: 177, startPoint y: 77, endPoint x: 177, endPoint y: 82, distance: 5.8
click at [177, 77] on div "button" at bounding box center [190, 78] width 88 height 4
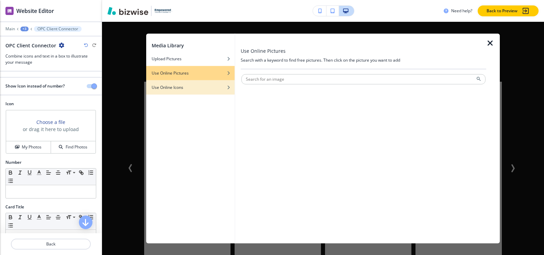
click at [177, 82] on div "button" at bounding box center [190, 82] width 88 height 4
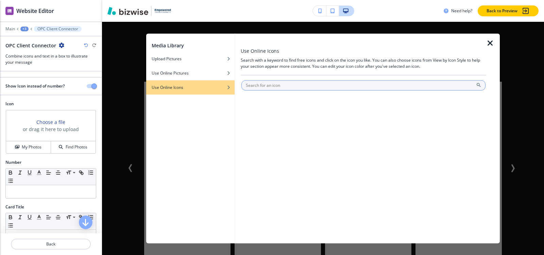
click at [309, 85] on input "text" at bounding box center [364, 85] width 244 height 10
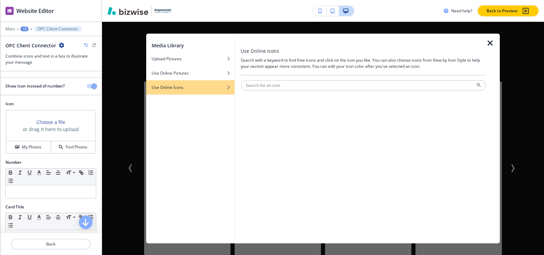
paste input "Navigation Menu"
type input "Navigation Menu"
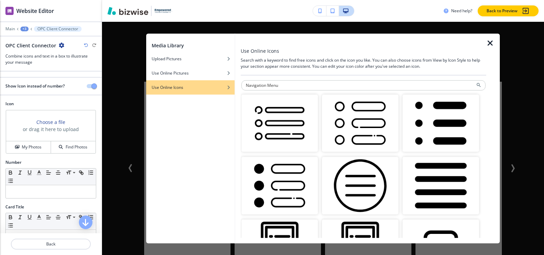
click at [282, 127] on img "button" at bounding box center [280, 123] width 77 height 58
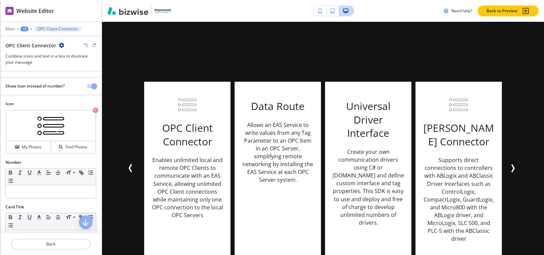
click at [24, 27] on div "+3" at bounding box center [24, 29] width 8 height 5
click at [39, 67] on p "Icons" at bounding box center [42, 64] width 35 height 6
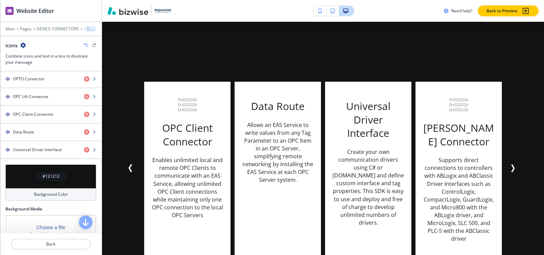
scroll to position [374, 0]
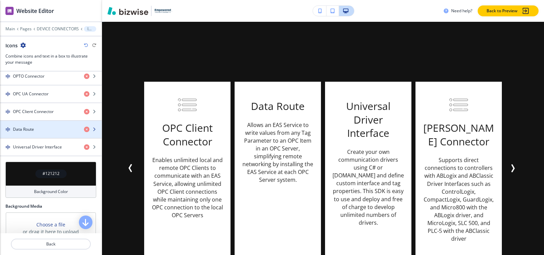
click at [37, 132] on div "button" at bounding box center [51, 134] width 102 height 5
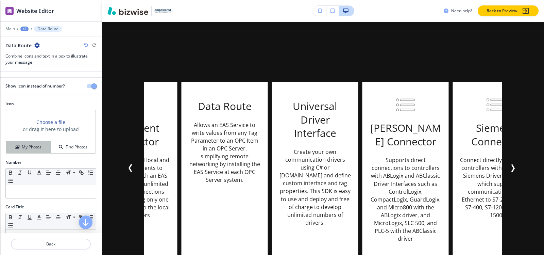
click at [34, 147] on h4 "My Photos" at bounding box center [32, 147] width 20 height 6
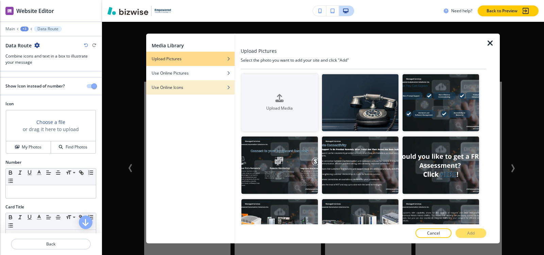
click at [174, 84] on h4 "Use Online Icons" at bounding box center [168, 87] width 32 height 6
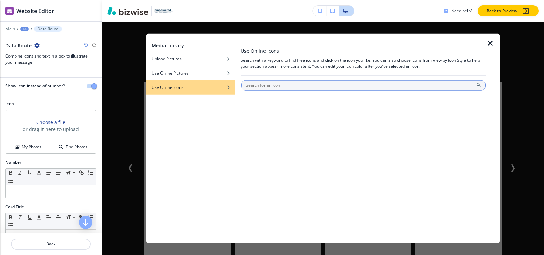
click at [287, 85] on input "text" at bounding box center [364, 85] width 244 height 10
type input "Refresh"
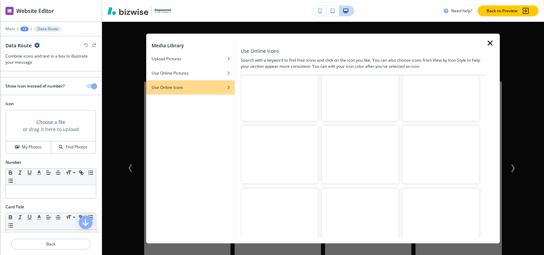
scroll to position [272, 0]
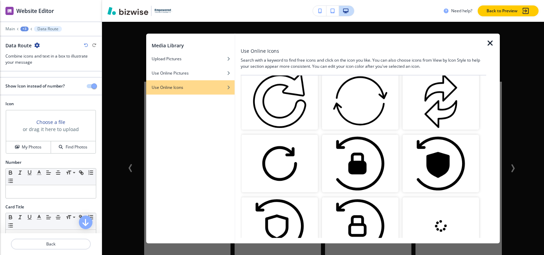
click at [428, 112] on img "button" at bounding box center [441, 101] width 77 height 58
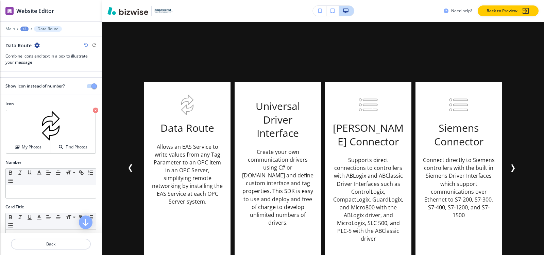
click at [29, 27] on div "Main +3 Data Route" at bounding box center [50, 28] width 91 height 5
click at [25, 28] on div "+3" at bounding box center [24, 29] width 8 height 5
click at [34, 63] on p "Icons" at bounding box center [42, 64] width 35 height 6
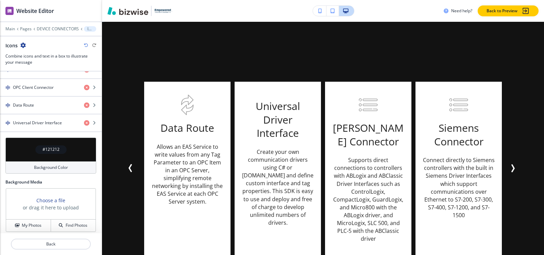
scroll to position [403, 0]
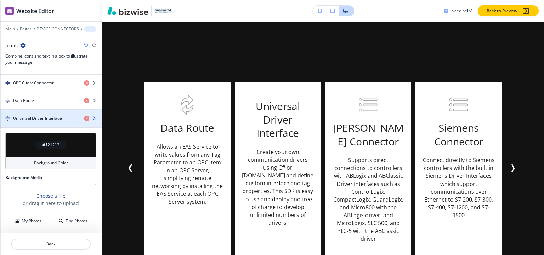
click at [31, 117] on h4 "Universal Driver Interface" at bounding box center [37, 118] width 49 height 6
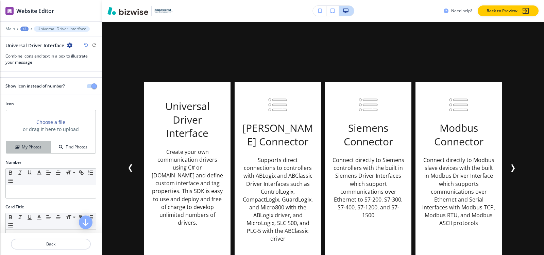
click at [33, 151] on button "My Photos" at bounding box center [28, 147] width 45 height 12
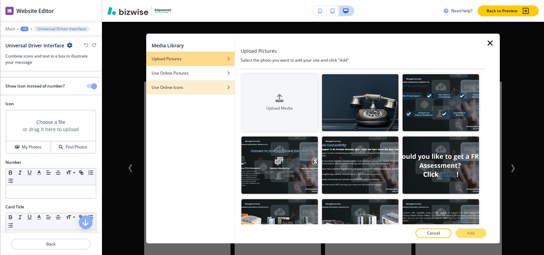
click at [175, 93] on div "button" at bounding box center [190, 92] width 88 height 4
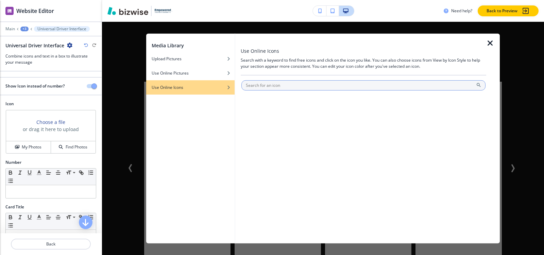
click at [282, 82] on input "text" at bounding box center [364, 85] width 244 height 10
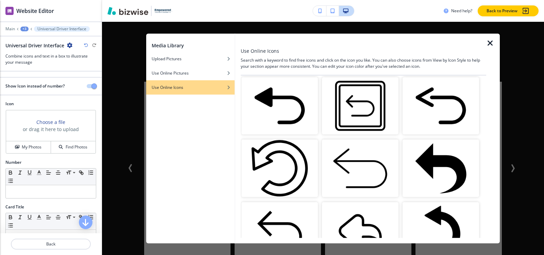
scroll to position [0, 0]
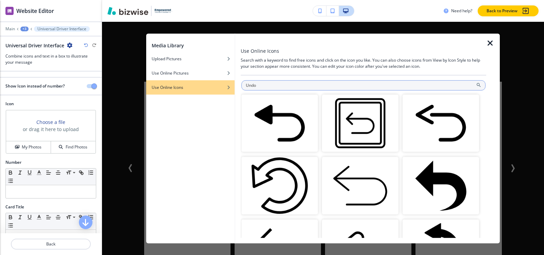
click at [361, 86] on input "Undo" at bounding box center [364, 85] width 244 height 10
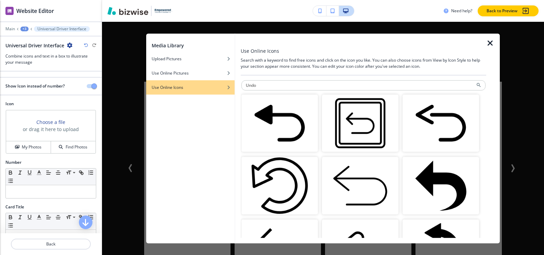
paste input "Revert Action"
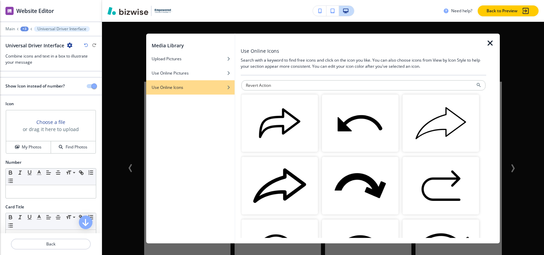
paste input "set"
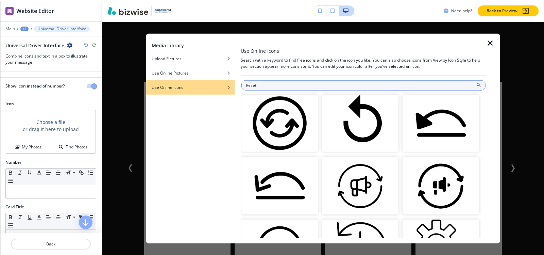
click at [340, 85] on input "Reset" at bounding box center [364, 85] width 244 height 10
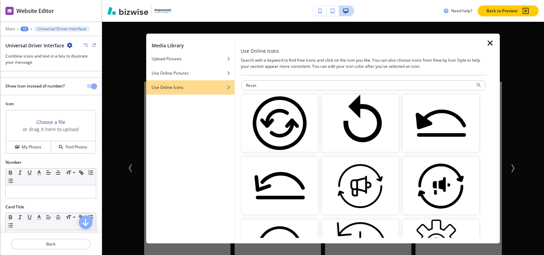
paste input "ver"
type input "Revert"
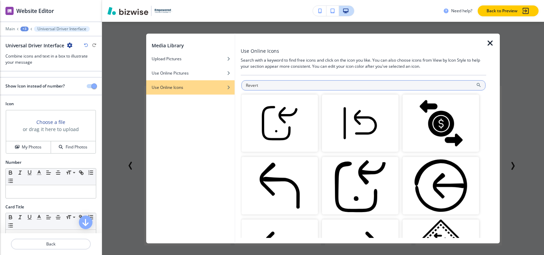
click at [388, 87] on input "Revert" at bounding box center [364, 85] width 244 height 10
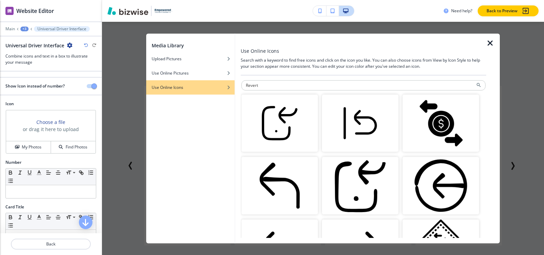
paste input "Back to Previous Step"
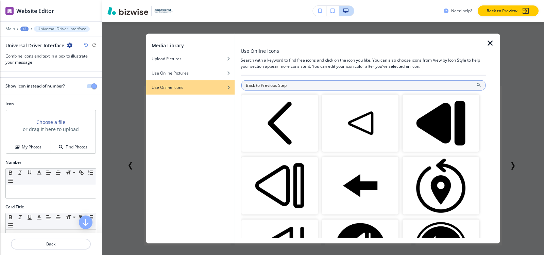
click at [361, 85] on input "Back to Previous Step" at bounding box center [364, 85] width 244 height 10
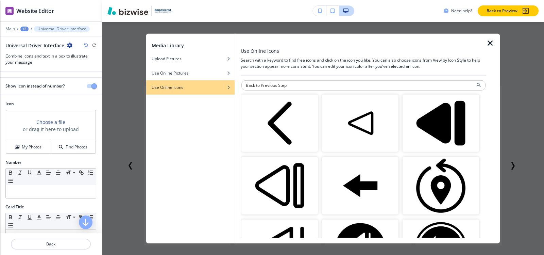
paste input "Cycle or Reset Process"
type input "Cycle or Reset Process"
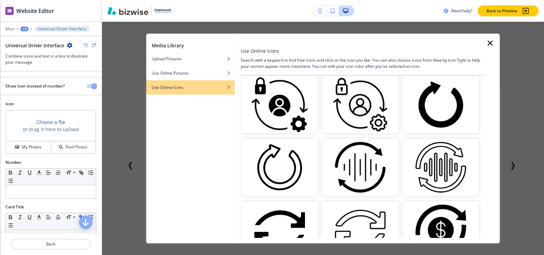
scroll to position [422, 0]
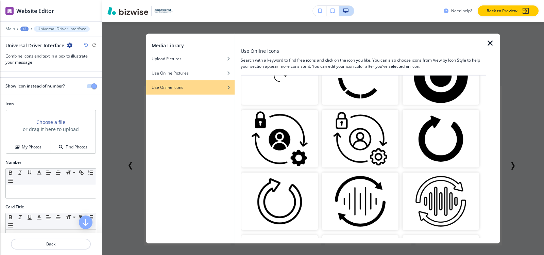
click at [448, 130] on img "button" at bounding box center [441, 139] width 77 height 58
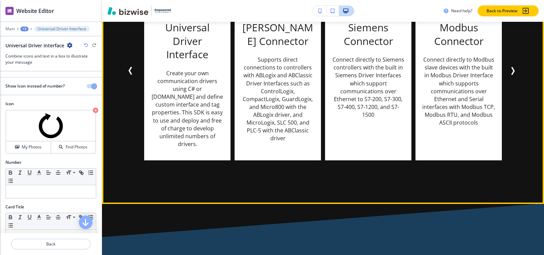
scroll to position [1080, 0]
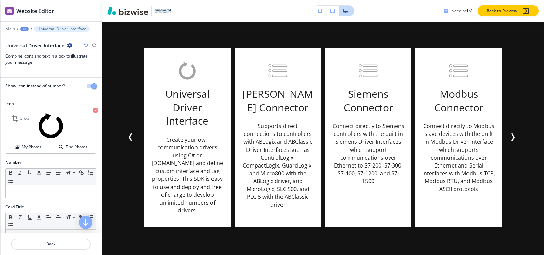
click at [87, 110] on img at bounding box center [50, 125] width 89 height 31
click at [93, 110] on icon "button" at bounding box center [95, 110] width 5 height 5
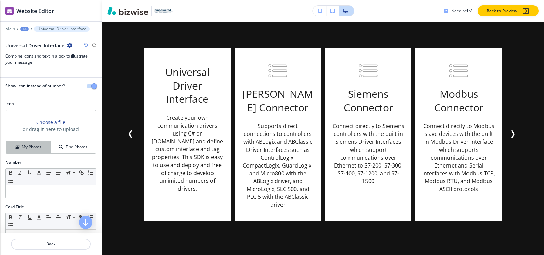
click at [34, 147] on h4 "My Photos" at bounding box center [32, 147] width 20 height 6
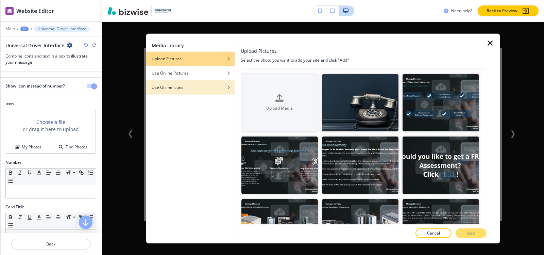
click at [202, 88] on div "Use Online Icons" at bounding box center [190, 87] width 88 height 6
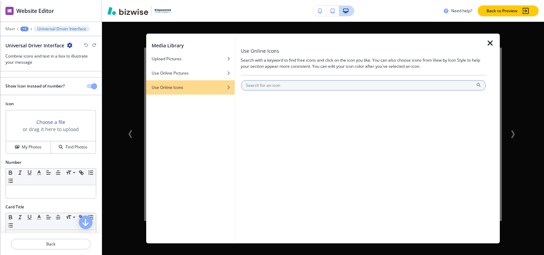
click at [314, 88] on input "text" at bounding box center [364, 85] width 244 height 10
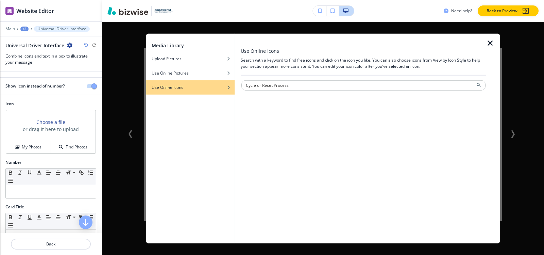
type input "Cycle or Reset Process"
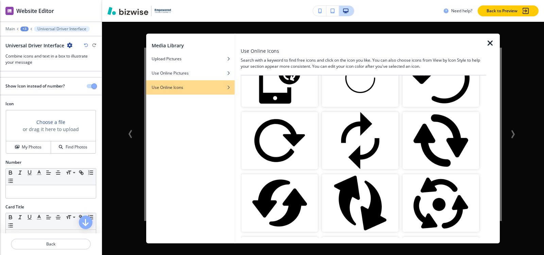
scroll to position [102, 0]
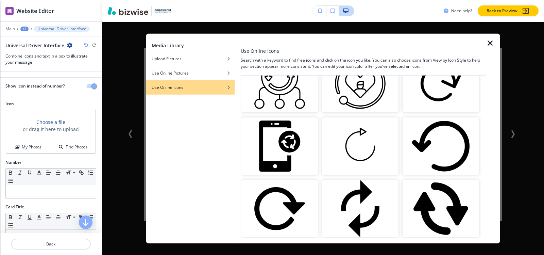
click at [358, 140] on img "button" at bounding box center [360, 146] width 77 height 58
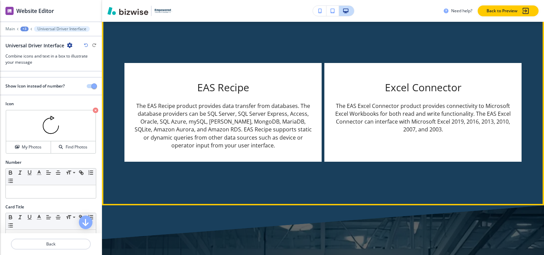
scroll to position [1318, 0]
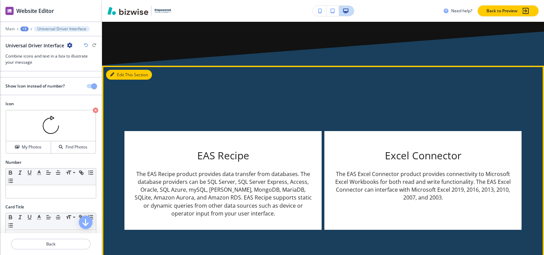
click at [114, 70] on button "Edit This Section" at bounding box center [129, 75] width 46 height 10
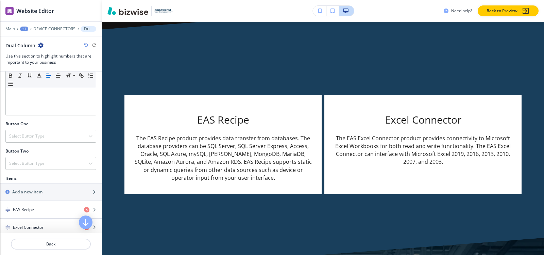
scroll to position [204, 0]
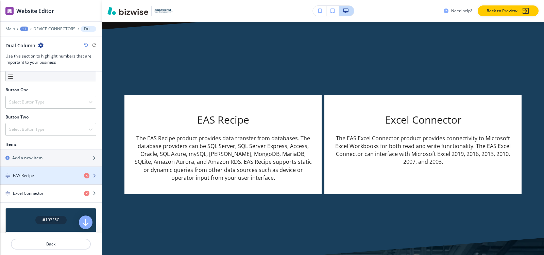
click at [43, 175] on div "EAS Recipe" at bounding box center [39, 176] width 79 height 6
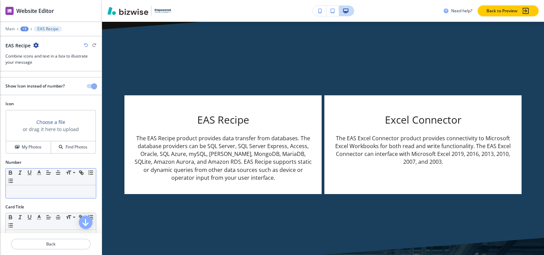
scroll to position [34, 0]
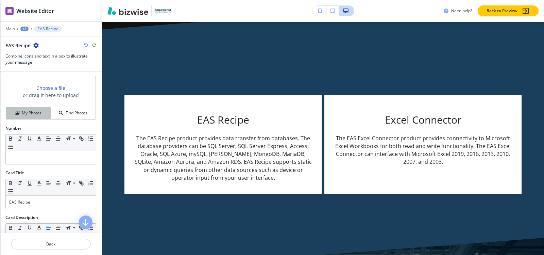
click at [34, 115] on h4 "My Photos" at bounding box center [32, 113] width 20 height 6
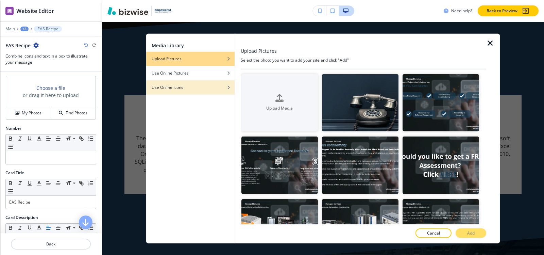
click at [170, 88] on h4 "Use Online Icons" at bounding box center [168, 87] width 32 height 6
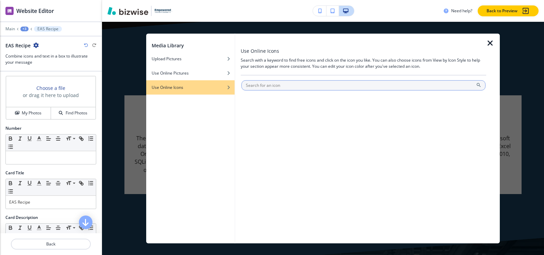
click at [284, 86] on input "text" at bounding box center [364, 85] width 244 height 10
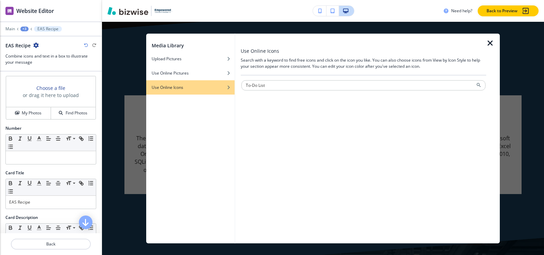
type input "To-Do List"
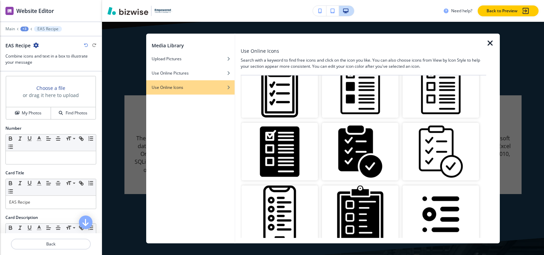
click at [431, 139] on img "button" at bounding box center [441, 152] width 77 height 58
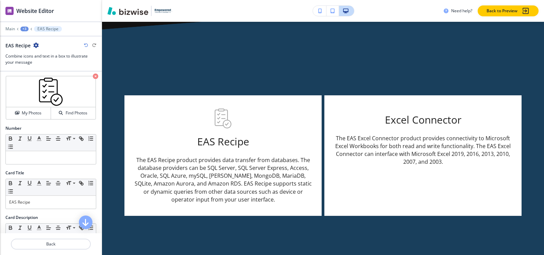
click at [25, 28] on div "+3" at bounding box center [24, 29] width 8 height 5
click at [34, 65] on p "Dual Column" at bounding box center [42, 64] width 35 height 6
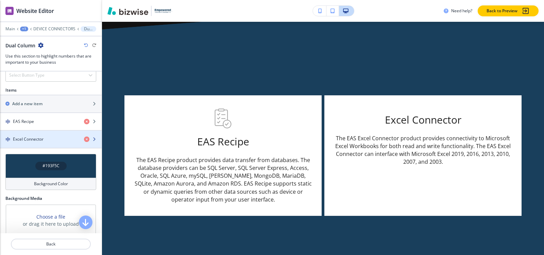
scroll to position [272, 0]
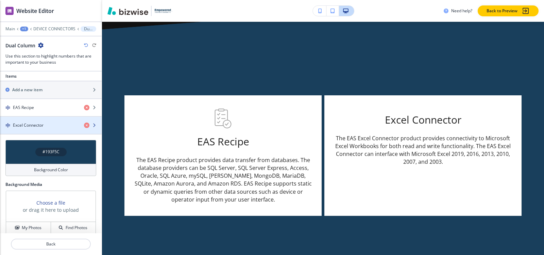
click at [37, 126] on h4 "Excel Connector" at bounding box center [28, 125] width 31 height 6
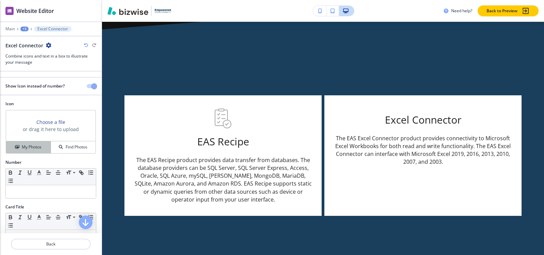
click at [24, 149] on h4 "My Photos" at bounding box center [32, 147] width 20 height 6
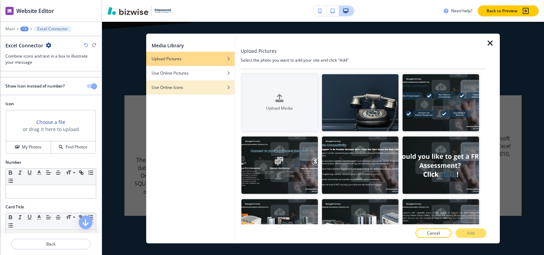
click at [181, 89] on h4 "Use Online Icons" at bounding box center [168, 87] width 32 height 6
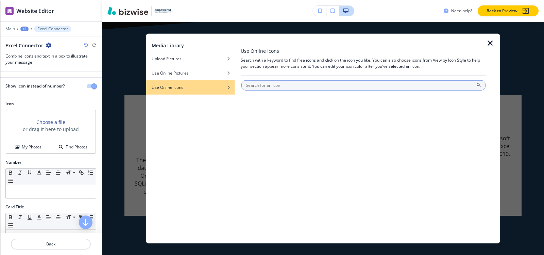
drag, startPoint x: 260, startPoint y: 75, endPoint x: 264, endPoint y: 82, distance: 8.7
click at [264, 82] on div "Use Online Icons Search with a keyword to find free icons and click on the icon…" at bounding box center [364, 138] width 246 height 210
click at [264, 82] on input "text" at bounding box center [364, 85] width 244 height 10
type input "List"
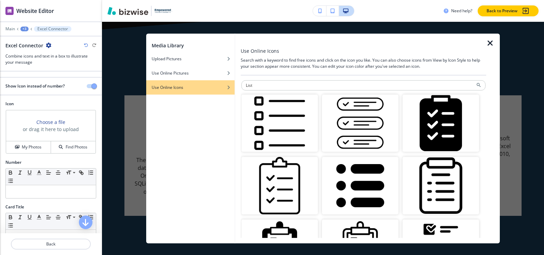
click at [264, 183] on img "button" at bounding box center [280, 186] width 77 height 58
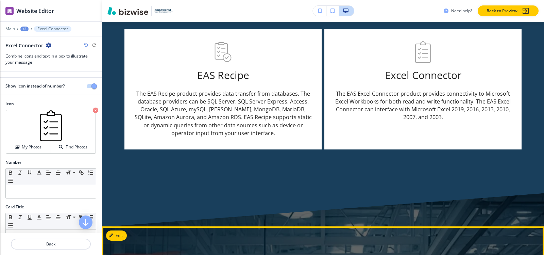
scroll to position [1490, 0]
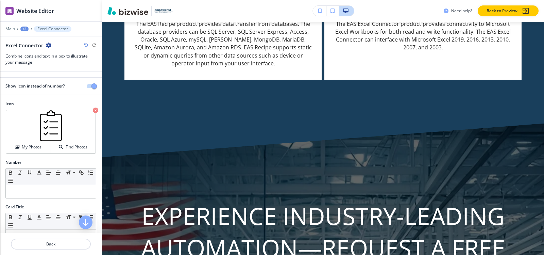
click at [22, 27] on div "+3" at bounding box center [24, 29] width 8 height 5
click at [31, 63] on p "Dual Column" at bounding box center [42, 64] width 35 height 6
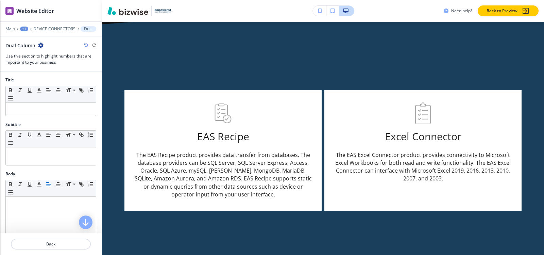
scroll to position [1354, 0]
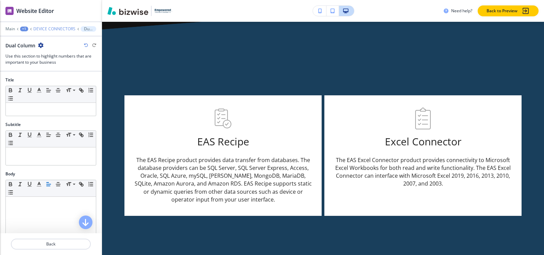
click at [40, 28] on p "DEVICE CONNECTORS" at bounding box center [54, 29] width 42 height 5
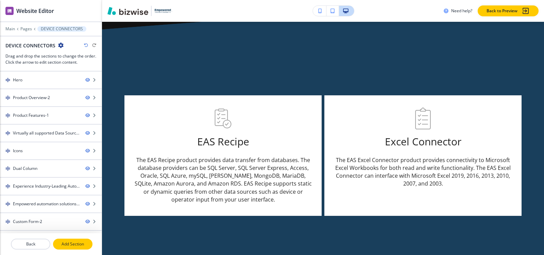
click at [72, 244] on p "Add Section" at bounding box center [73, 244] width 38 height 6
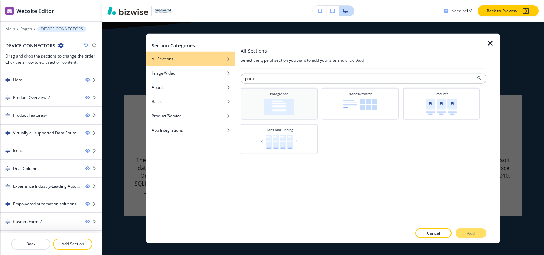
type input "para"
click at [281, 102] on img at bounding box center [279, 107] width 31 height 16
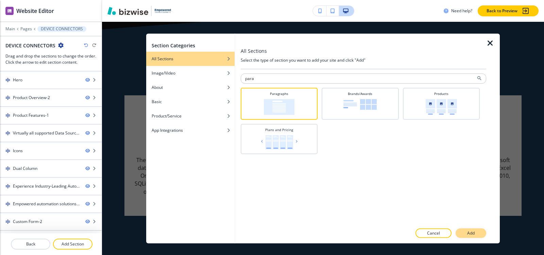
click at [466, 232] on button "Add" at bounding box center [471, 233] width 31 height 10
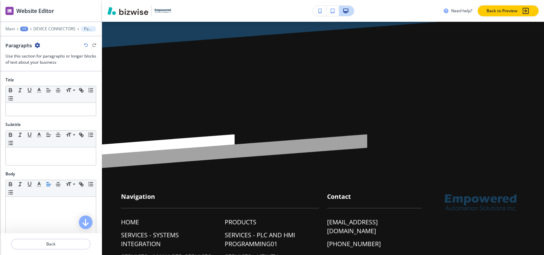
scroll to position [2685, 0]
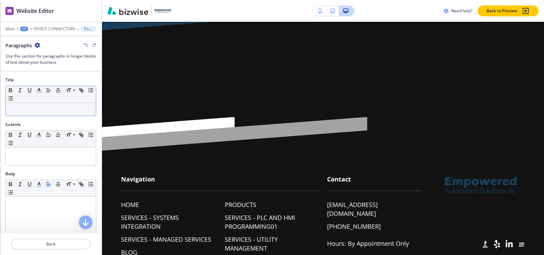
click at [34, 110] on p at bounding box center [50, 109] width 83 height 6
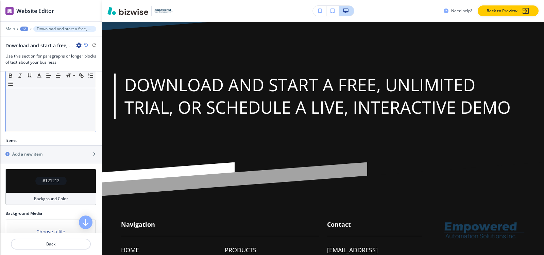
scroll to position [195, 0]
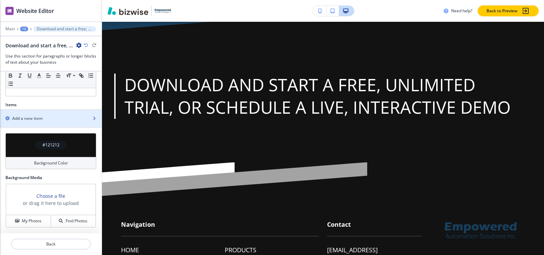
click at [34, 120] on h2 "Add a new item" at bounding box center [27, 118] width 30 height 6
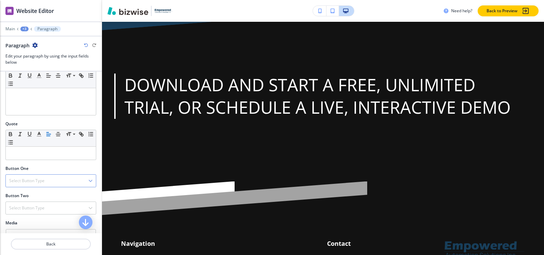
click at [24, 177] on div "Select Button Type" at bounding box center [51, 181] width 90 height 12
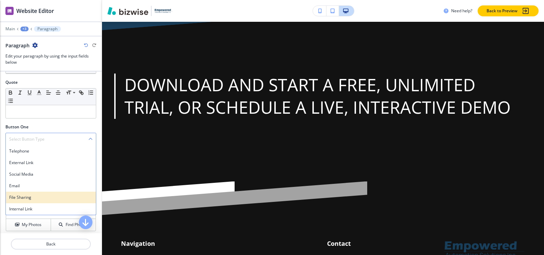
scroll to position [215, 0]
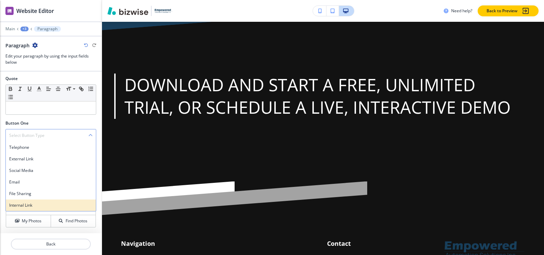
click at [17, 206] on h4 "Internal Link" at bounding box center [50, 205] width 83 height 6
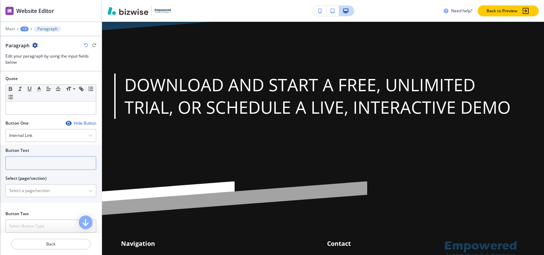
click at [31, 162] on input "text" at bounding box center [50, 163] width 91 height 14
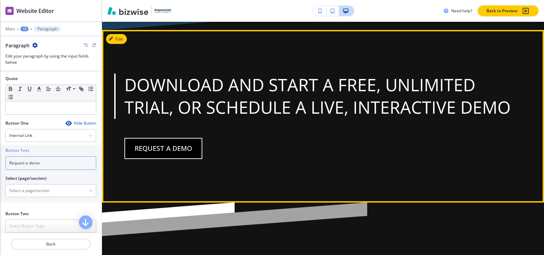
type input "Request a demo"
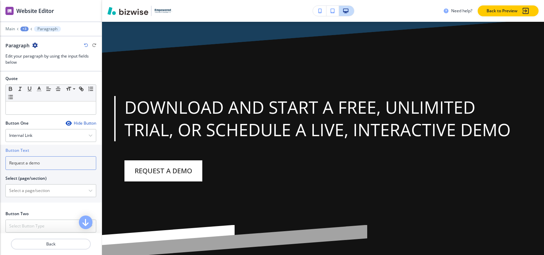
scroll to position [2651, 0]
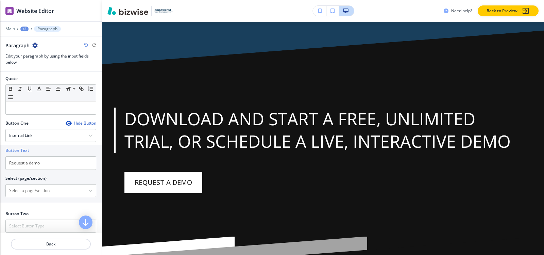
click at [23, 27] on div "+3" at bounding box center [24, 29] width 8 height 5
click at [32, 51] on p "DEVICE CONNECTORS" at bounding box center [42, 52] width 35 height 6
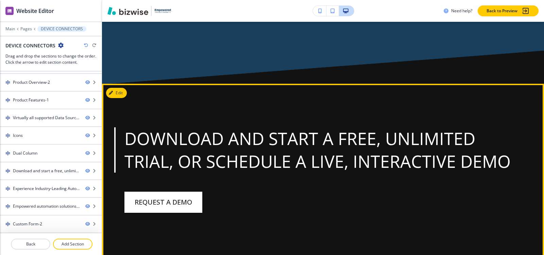
scroll to position [1617, 0]
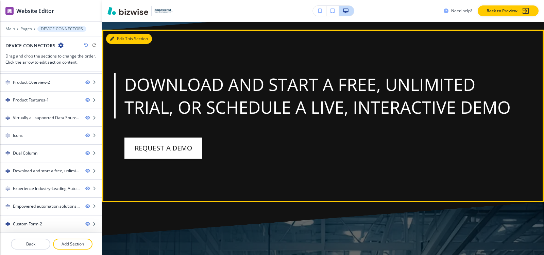
click at [111, 34] on button "Edit This Section" at bounding box center [129, 39] width 46 height 10
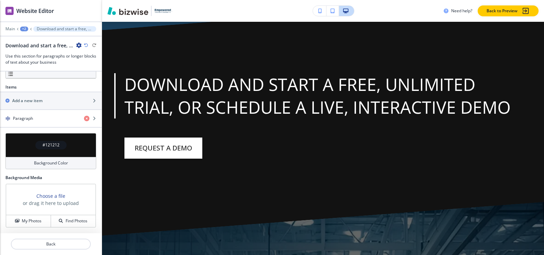
click at [50, 145] on h4 "#121212" at bounding box center [51, 145] width 17 height 6
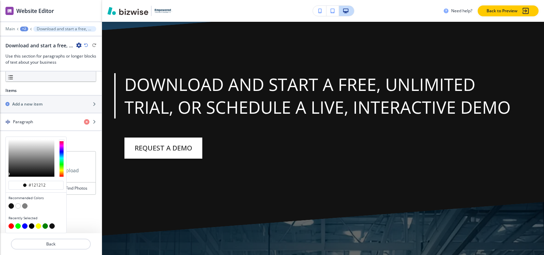
scroll to position [210, 0]
click at [17, 207] on button "button" at bounding box center [17, 205] width 5 height 5
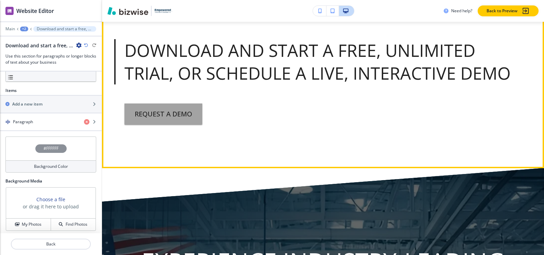
scroll to position [1821, 0]
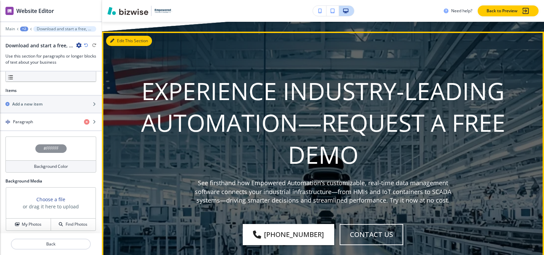
click at [116, 36] on button "Edit This Section" at bounding box center [129, 41] width 46 height 10
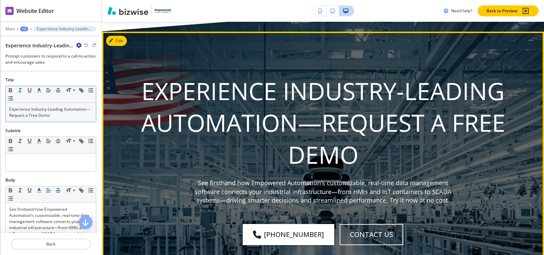
scroll to position [1823, 0]
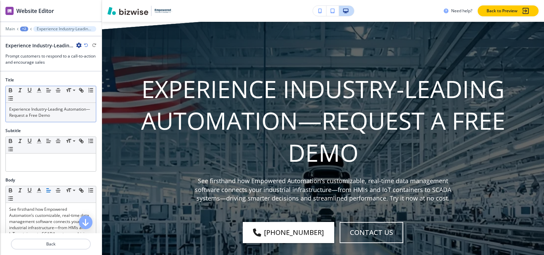
click at [26, 115] on p "Experience Industry-Leading Automation—Request a Free Demo" at bounding box center [50, 112] width 83 height 12
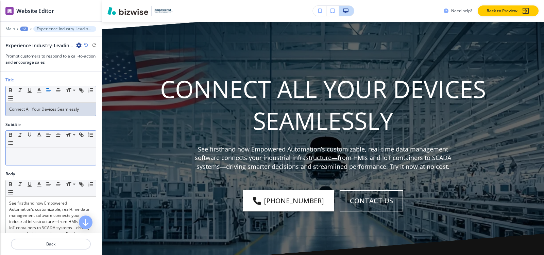
click at [54, 158] on div at bounding box center [51, 156] width 90 height 18
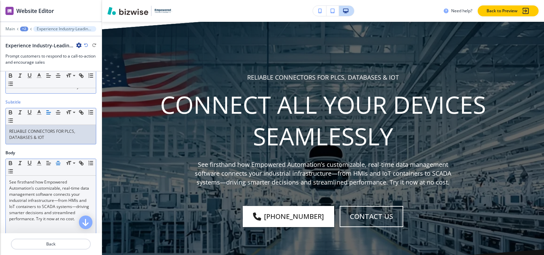
scroll to position [34, 0]
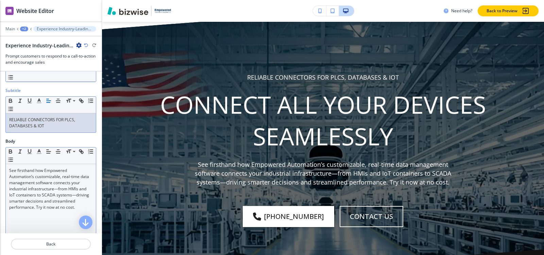
click at [74, 195] on p "See firsthand how Empowered Automation’s customizable, real-time data managemen…" at bounding box center [50, 188] width 83 height 43
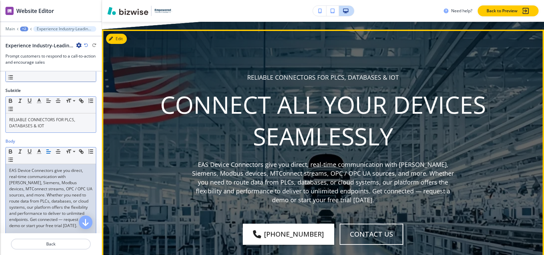
scroll to position [1789, 0]
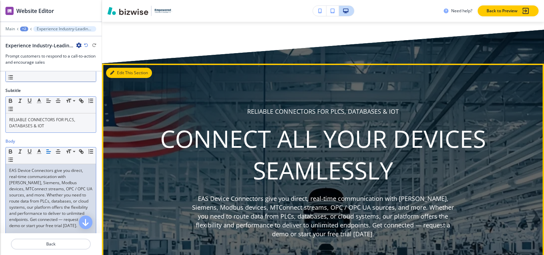
click at [122, 68] on button "Edit This Section" at bounding box center [129, 73] width 46 height 10
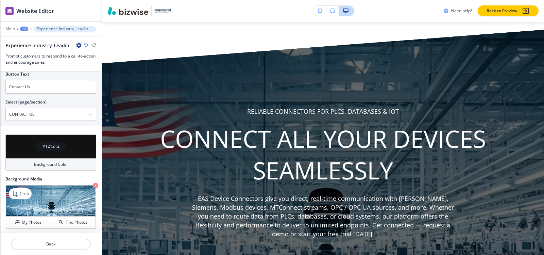
scroll to position [313, 0]
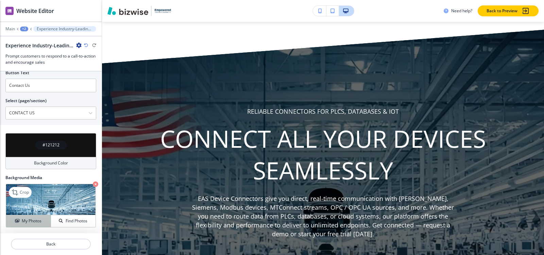
click at [23, 222] on h4 "My Photos" at bounding box center [32, 221] width 20 height 6
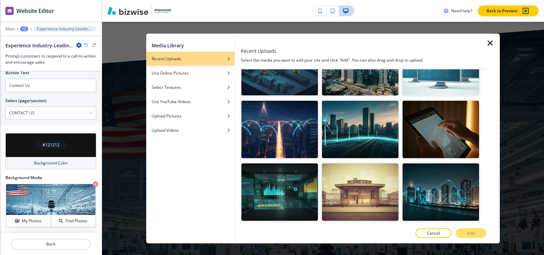
scroll to position [11816, 0]
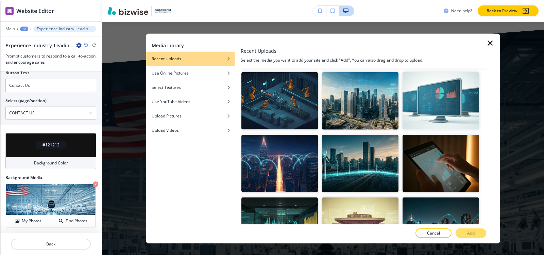
click at [461, 233] on button "Add" at bounding box center [471, 233] width 31 height 10
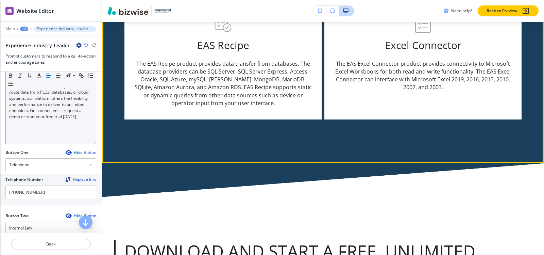
scroll to position [1449, 0]
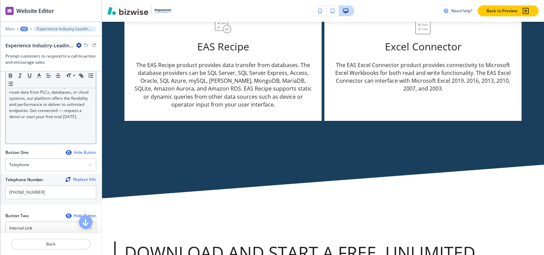
click at [24, 28] on div "+2" at bounding box center [24, 29] width 8 height 5
click at [33, 39] on p "Pages" at bounding box center [42, 40] width 35 height 6
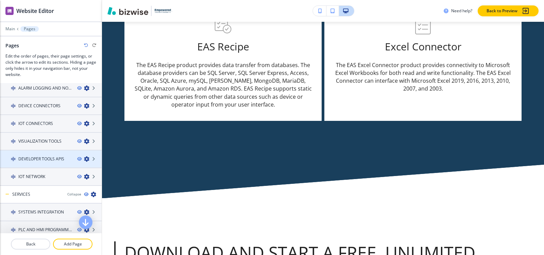
scroll to position [136, 0]
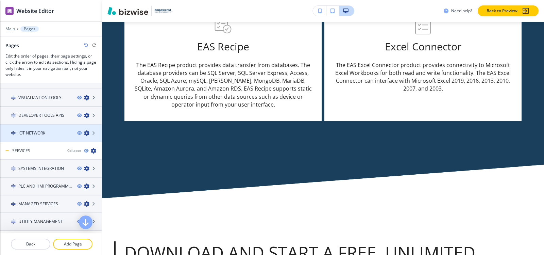
click at [41, 133] on h4 "IOT NETWORK" at bounding box center [31, 133] width 27 height 6
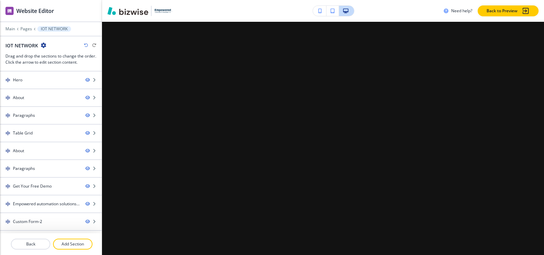
scroll to position [0, 0]
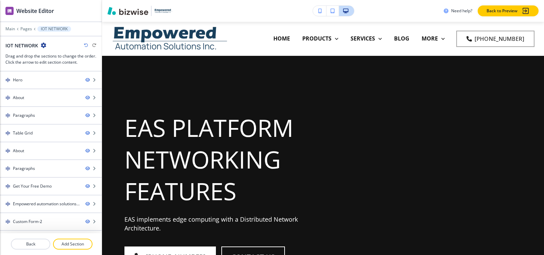
click at [25, 26] on div "Main Pages IOT NETWORK" at bounding box center [50, 28] width 91 height 5
click at [25, 27] on p "Pages" at bounding box center [26, 29] width 12 height 5
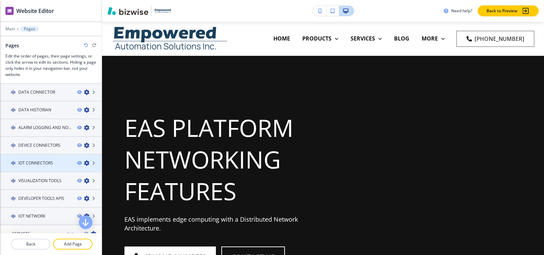
scroll to position [68, 0]
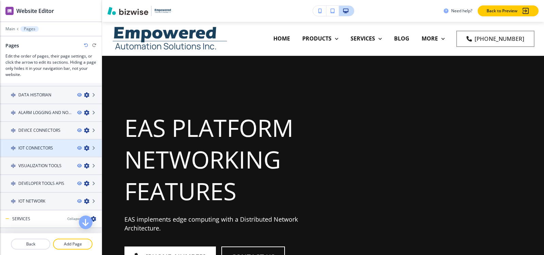
click at [31, 151] on div at bounding box center [51, 153] width 102 height 5
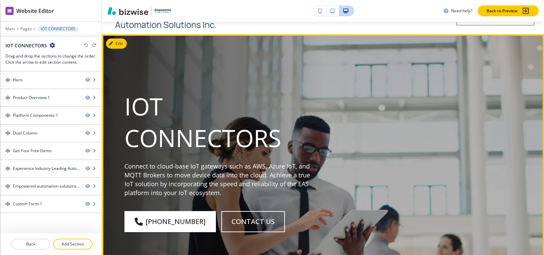
scroll to position [0, 0]
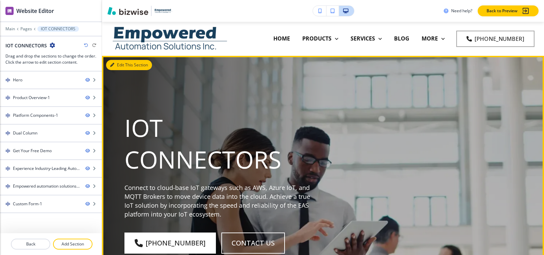
click at [114, 64] on button "Edit This Section" at bounding box center [129, 65] width 46 height 10
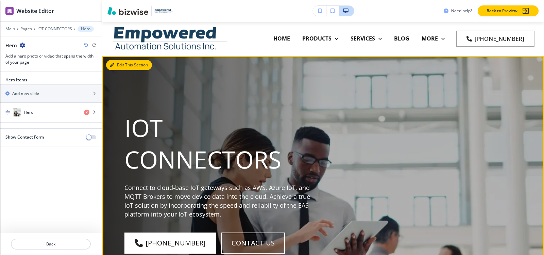
scroll to position [34, 0]
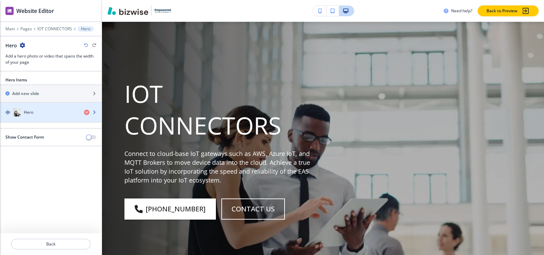
click at [42, 117] on div "button" at bounding box center [51, 118] width 102 height 5
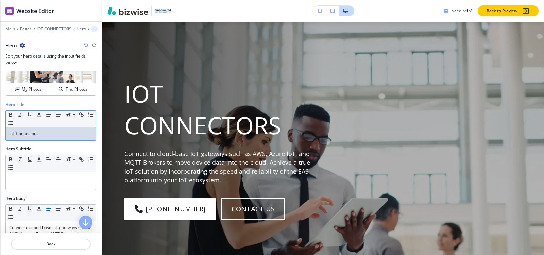
click at [37, 139] on div "IoT Connectors" at bounding box center [51, 133] width 90 height 13
copy p "IoT Connectors"
click at [52, 184] on div at bounding box center [51, 181] width 90 height 18
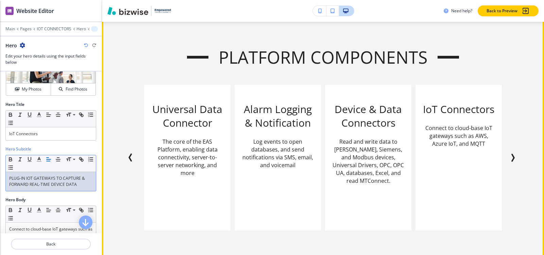
scroll to position [544, 0]
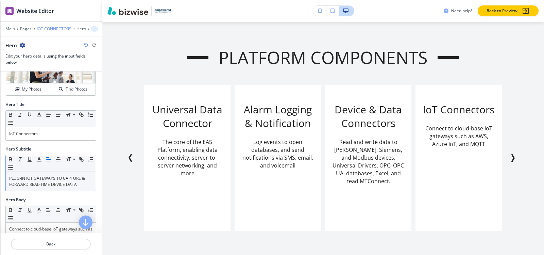
click at [52, 30] on p "IOT CONNECTORS" at bounding box center [54, 29] width 35 height 5
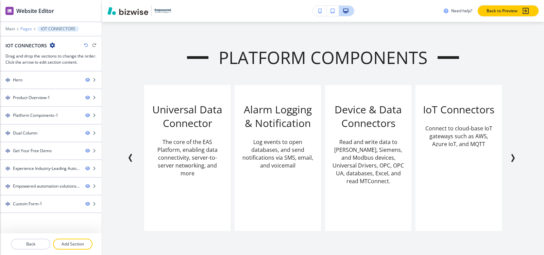
click at [29, 28] on p "Pages" at bounding box center [26, 29] width 12 height 5
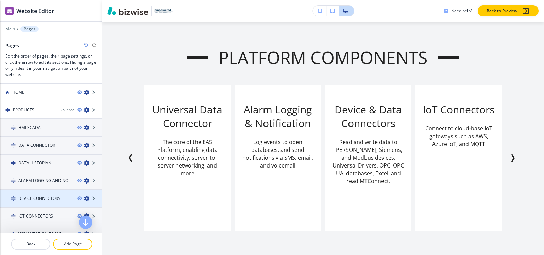
click at [43, 199] on h4 "DEVICE CONNECTORS" at bounding box center [39, 198] width 42 height 6
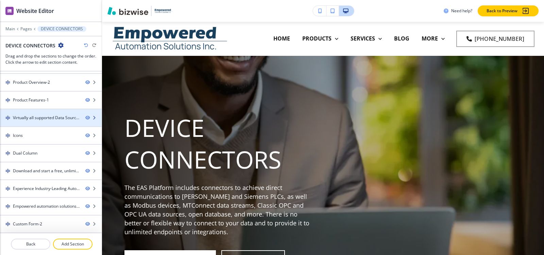
scroll to position [0, 0]
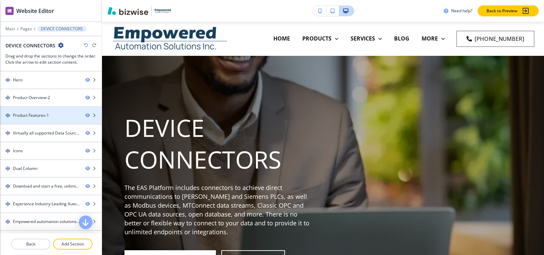
click at [35, 119] on div at bounding box center [51, 120] width 102 height 5
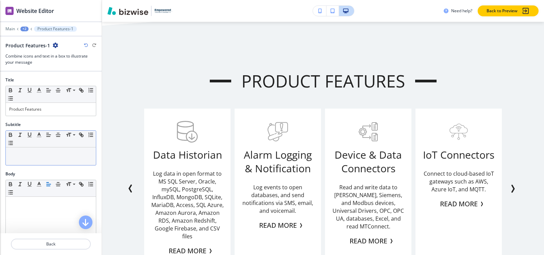
scroll to position [517, 0]
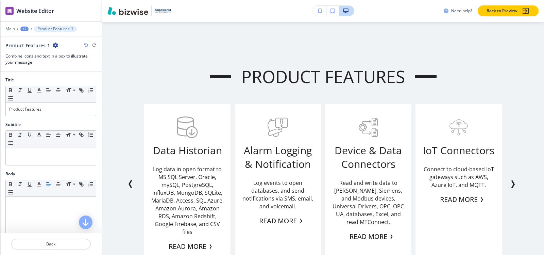
click at [56, 45] on icon "button" at bounding box center [55, 45] width 5 height 5
click at [65, 66] on button "Duplicate Section" at bounding box center [74, 69] width 44 height 12
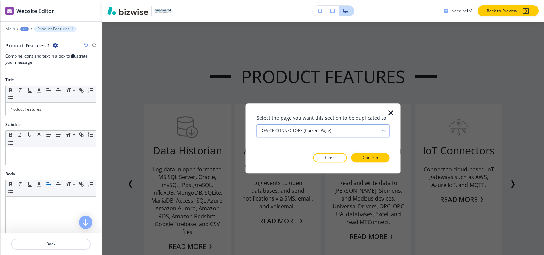
click at [292, 133] on h4 "DEVICE CONNECTORS (current page)" at bounding box center [296, 131] width 71 height 6
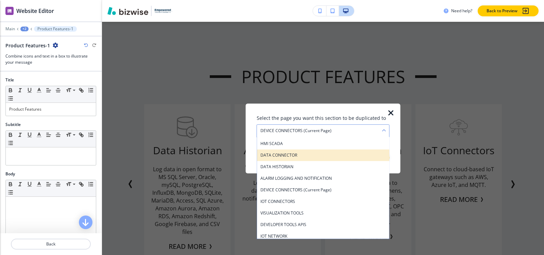
scroll to position [34, 0]
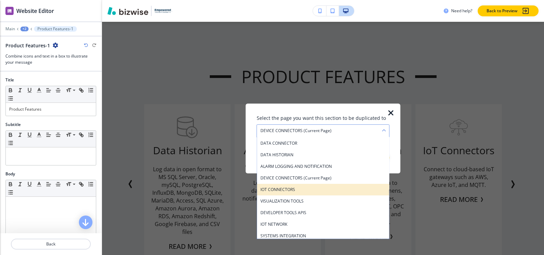
click at [297, 189] on h4 "IOT CONNECTORS" at bounding box center [324, 189] width 126 height 6
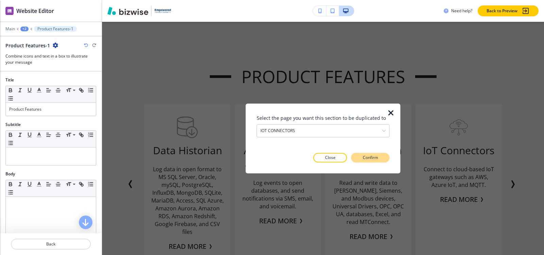
click at [363, 160] on p "Confirm" at bounding box center [370, 157] width 15 height 6
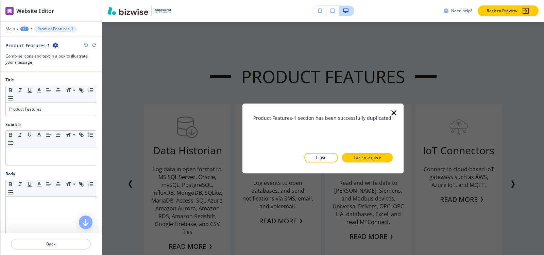
click at [363, 160] on p "Take me there" at bounding box center [368, 157] width 28 height 6
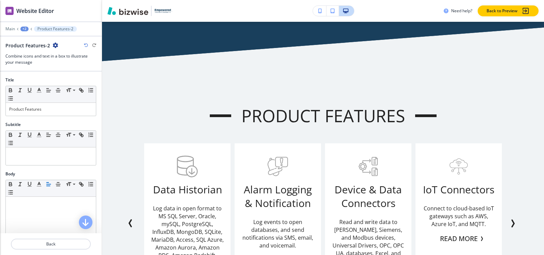
click at [24, 31] on div "Main +2 Product Features-2" at bounding box center [50, 28] width 91 height 5
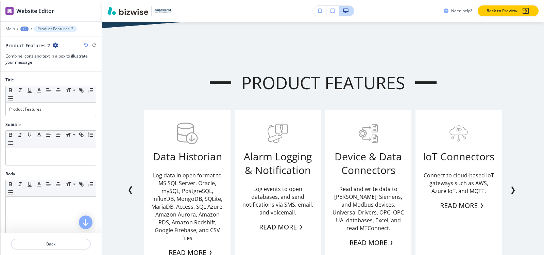
scroll to position [2464, 0]
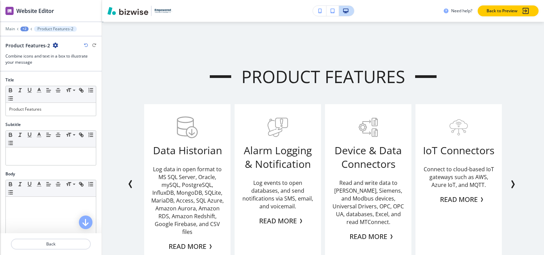
click at [26, 32] on div at bounding box center [51, 34] width 102 height 4
click at [24, 30] on div "+2" at bounding box center [24, 29] width 8 height 5
click at [36, 49] on p "IOT CONNECTORS" at bounding box center [42, 52] width 35 height 6
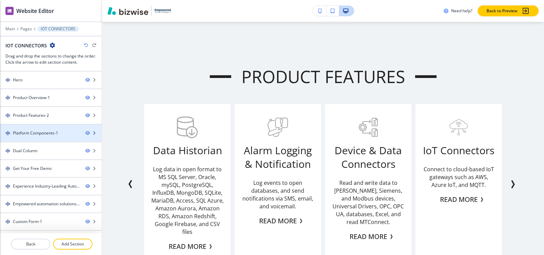
click at [40, 132] on div "Platform Components-1" at bounding box center [35, 133] width 45 height 6
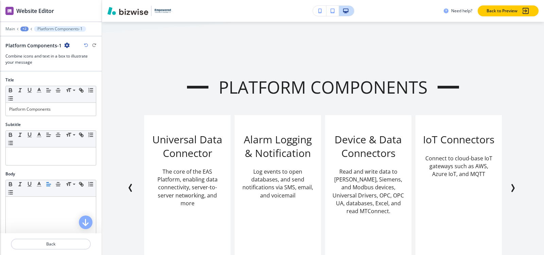
scroll to position [845, 0]
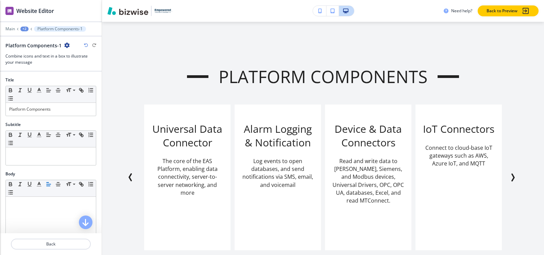
click at [66, 45] on icon "button" at bounding box center [66, 45] width 5 height 5
click at [75, 78] on p "Delete Section" at bounding box center [85, 81] width 35 height 6
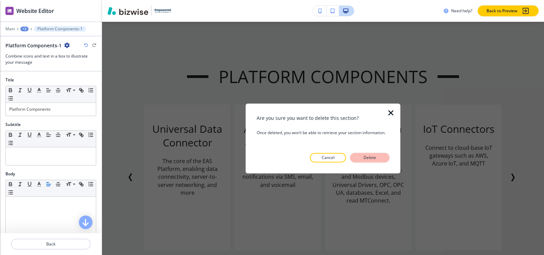
click at [369, 159] on p "Delete" at bounding box center [370, 157] width 16 height 6
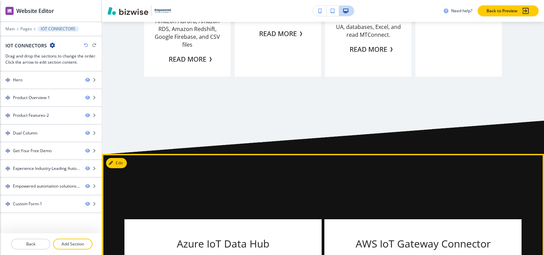
scroll to position [777, 0]
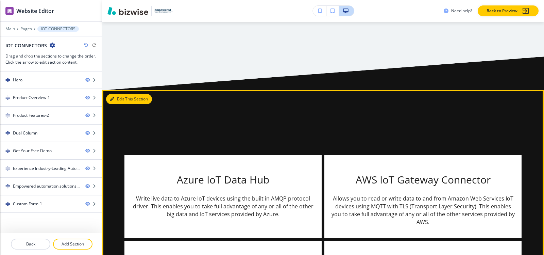
click at [120, 101] on button "Edit This Section" at bounding box center [129, 99] width 46 height 10
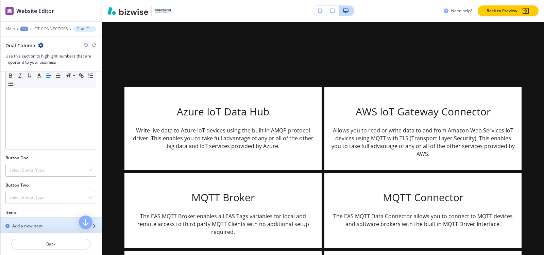
scroll to position [238, 0]
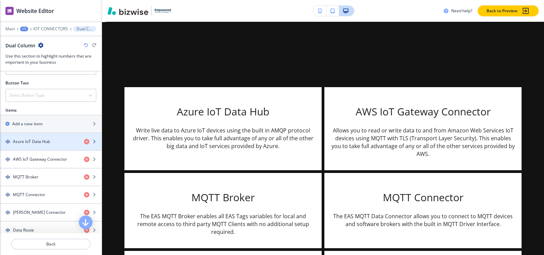
click at [38, 136] on div "button" at bounding box center [51, 135] width 102 height 5
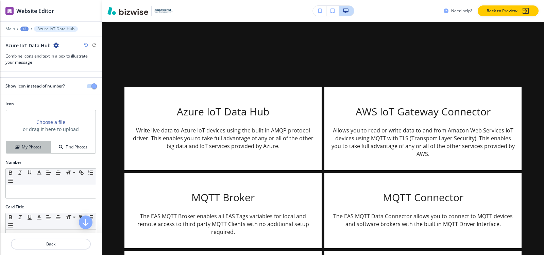
click at [20, 151] on button "My Photos" at bounding box center [28, 147] width 45 height 12
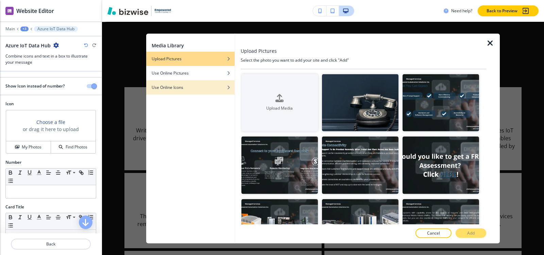
click at [180, 86] on h4 "Use Online Icons" at bounding box center [168, 87] width 32 height 6
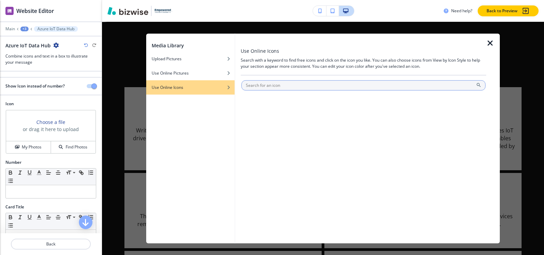
click at [290, 85] on input "text" at bounding box center [364, 85] width 244 height 10
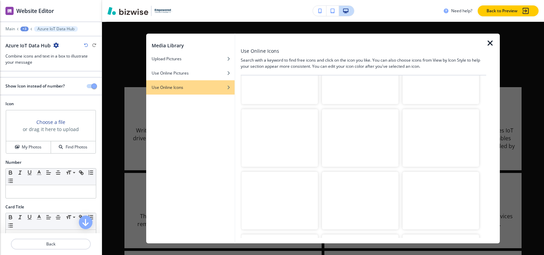
scroll to position [0, 0]
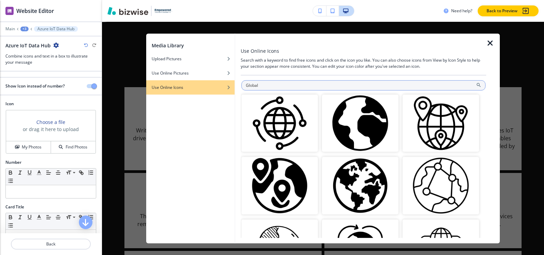
click at [325, 82] on input "Global" at bounding box center [364, 85] width 244 height 10
paste input "Network"
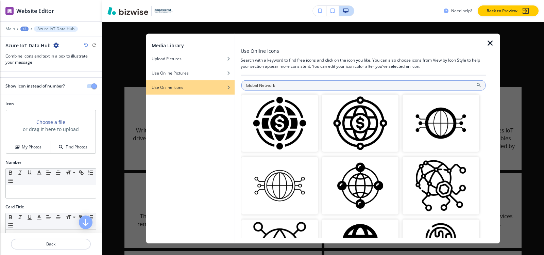
click at [318, 88] on input "Global Network" at bounding box center [364, 85] width 244 height 10
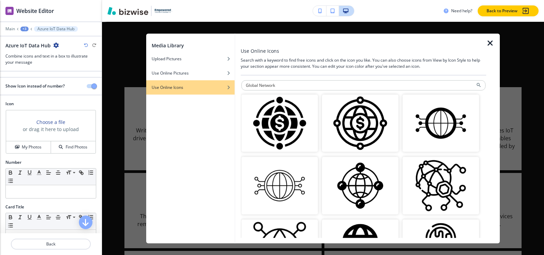
paste input "Internet"
type input "Internet"
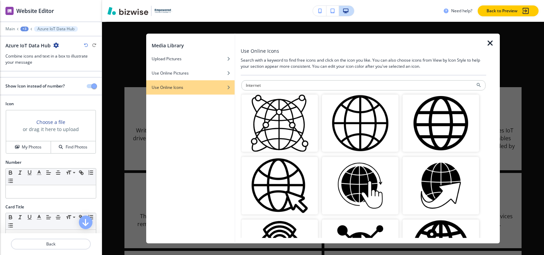
click at [350, 133] on img "button" at bounding box center [360, 123] width 77 height 58
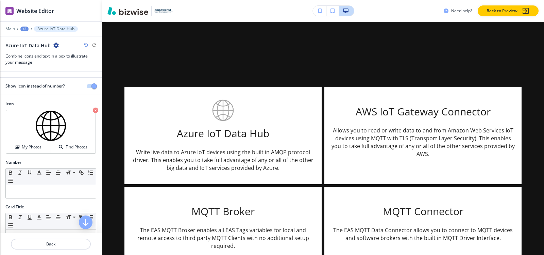
click at [24, 28] on div "+3" at bounding box center [24, 29] width 8 height 5
click at [39, 63] on p "Dual Column" at bounding box center [42, 64] width 35 height 6
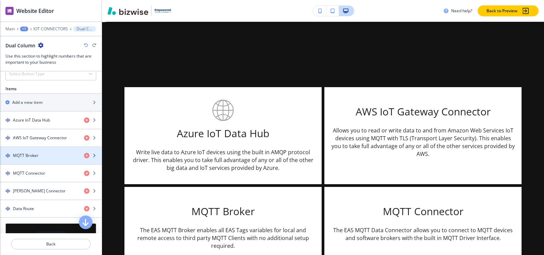
scroll to position [272, 0]
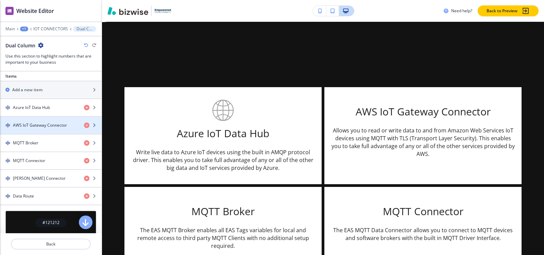
click at [31, 126] on h4 "AWS IoT Gateway Connector" at bounding box center [40, 125] width 54 height 6
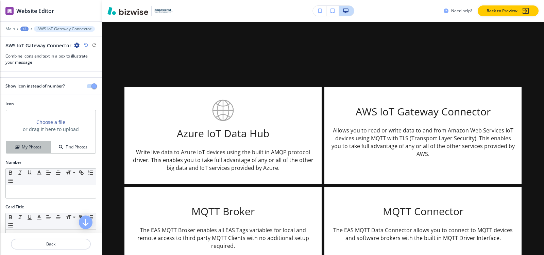
click at [28, 148] on h4 "My Photos" at bounding box center [32, 147] width 20 height 6
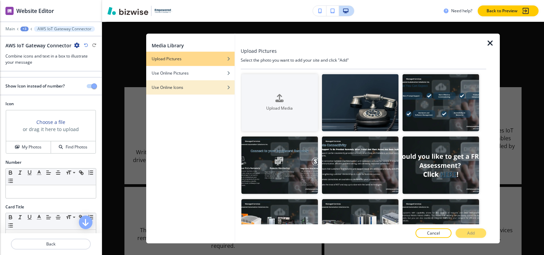
click at [185, 88] on div "Use Online Icons" at bounding box center [190, 87] width 88 height 6
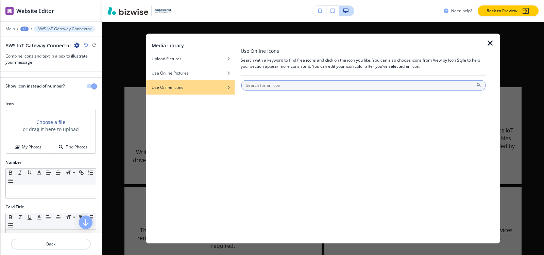
click at [296, 83] on input "text" at bounding box center [364, 85] width 244 height 10
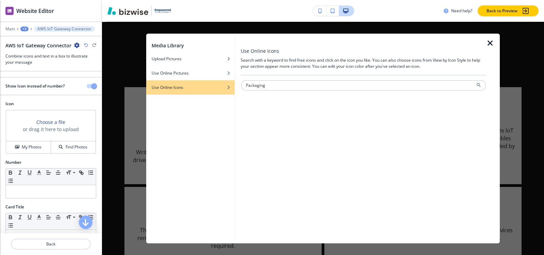
type input "Packaging"
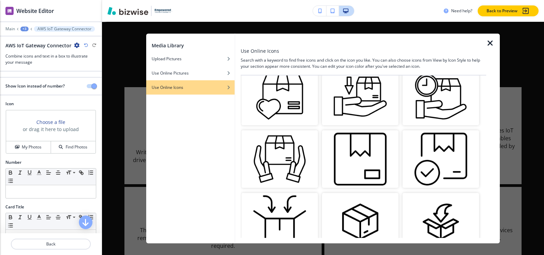
scroll to position [422, 0]
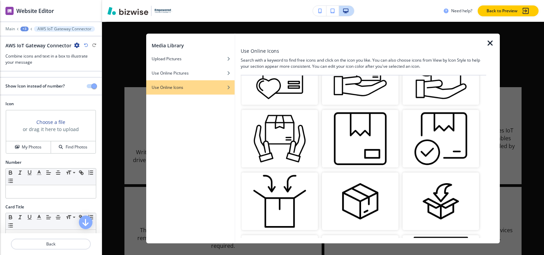
click at [363, 184] on img "button" at bounding box center [360, 202] width 77 height 58
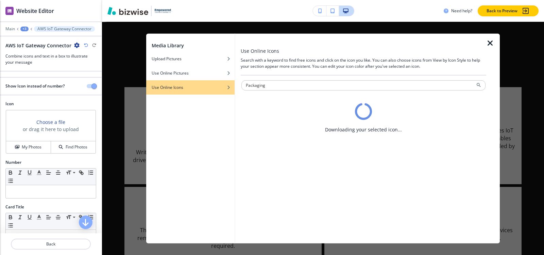
scroll to position [0, 0]
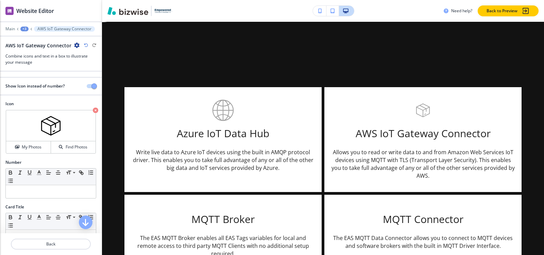
click at [25, 29] on div "+3" at bounding box center [24, 29] width 8 height 5
click at [37, 65] on p "Dual Column" at bounding box center [42, 64] width 35 height 6
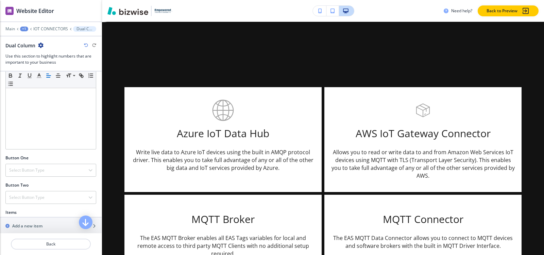
scroll to position [238, 0]
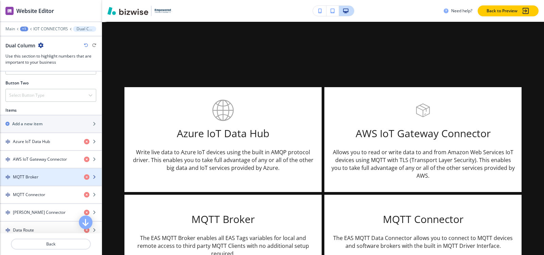
click at [28, 182] on div "button" at bounding box center [51, 182] width 102 height 5
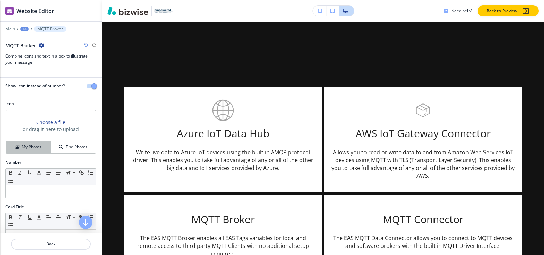
click at [23, 144] on h4 "My Photos" at bounding box center [32, 147] width 20 height 6
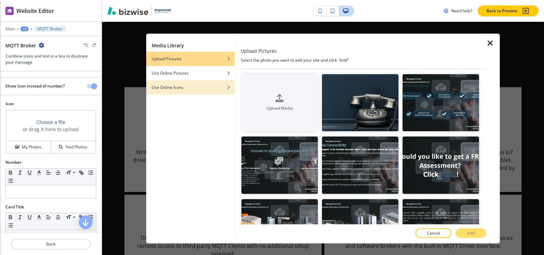
click at [166, 89] on h4 "Use Online Icons" at bounding box center [168, 87] width 32 height 6
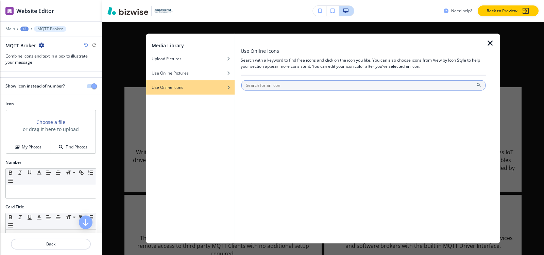
click at [292, 86] on input "text" at bounding box center [364, 85] width 244 height 10
type input "Wifi"
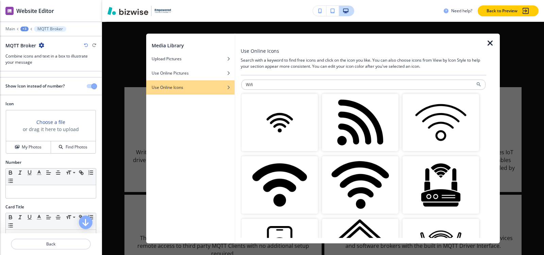
scroll to position [0, 0]
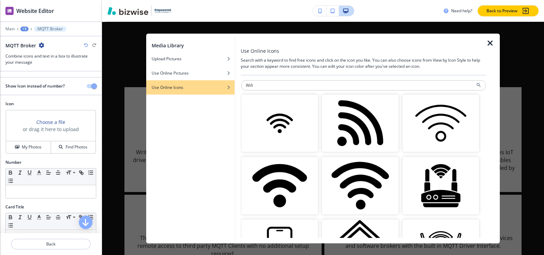
click at [436, 118] on img "button" at bounding box center [441, 123] width 77 height 58
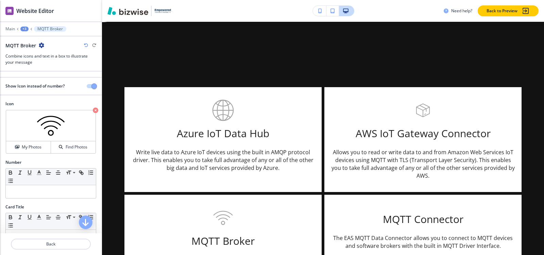
click at [27, 29] on div "+3" at bounding box center [24, 29] width 8 height 5
click at [32, 63] on p "Dual Column" at bounding box center [42, 64] width 35 height 6
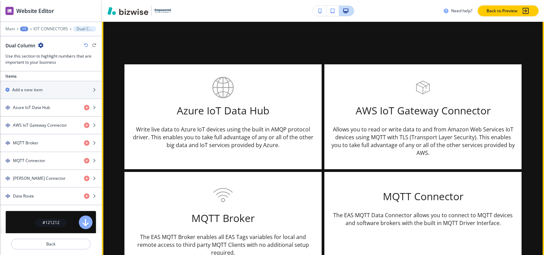
scroll to position [913, 0]
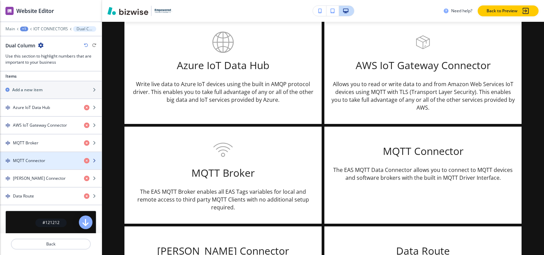
click at [43, 164] on div "button" at bounding box center [51, 166] width 102 height 5
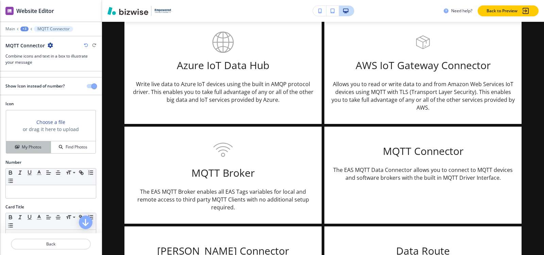
click at [22, 148] on h4 "My Photos" at bounding box center [32, 147] width 20 height 6
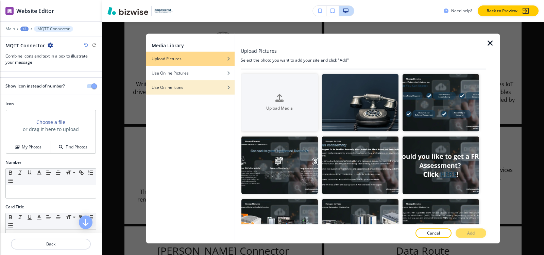
click at [170, 86] on h4 "Use Online Icons" at bounding box center [168, 87] width 32 height 6
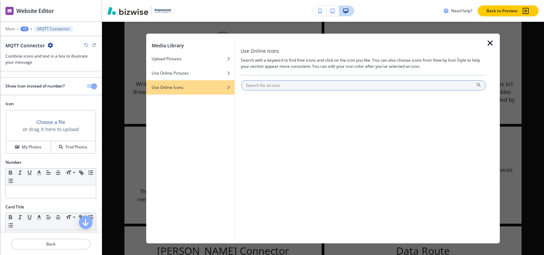
click at [279, 86] on input "text" at bounding box center [364, 85] width 244 height 10
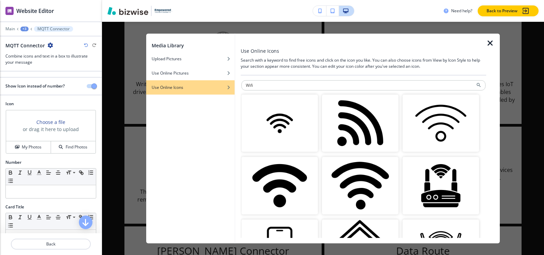
type input "Wifi"
click at [444, 129] on img "button" at bounding box center [441, 123] width 77 height 58
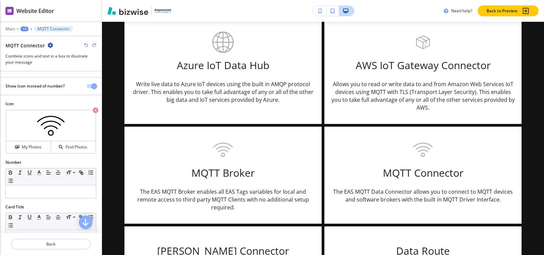
click at [23, 27] on div "+3" at bounding box center [24, 29] width 8 height 5
click at [44, 65] on p "Dual Column" at bounding box center [42, 64] width 35 height 6
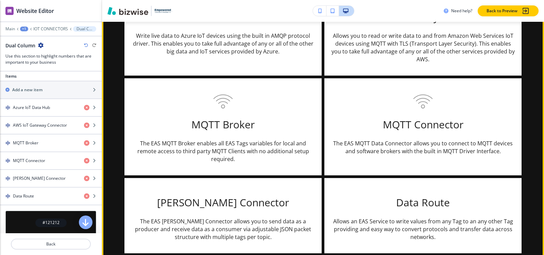
scroll to position [981, 0]
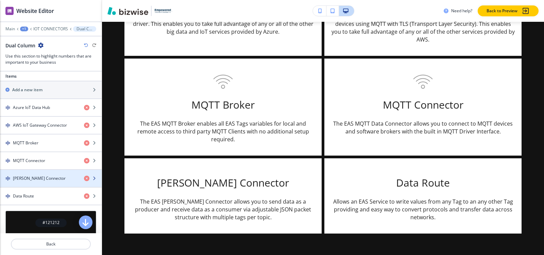
click at [31, 179] on h4 "Kafka Connector" at bounding box center [39, 178] width 53 height 6
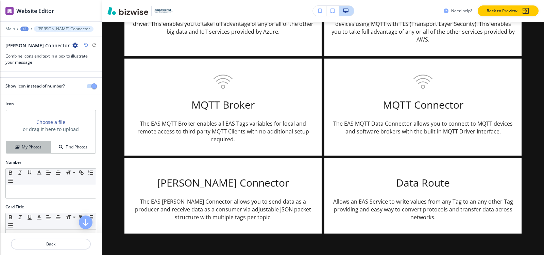
click at [27, 143] on button "My Photos" at bounding box center [28, 147] width 45 height 12
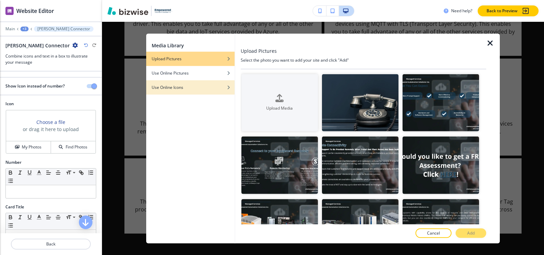
click at [184, 94] on div "button" at bounding box center [190, 92] width 88 height 4
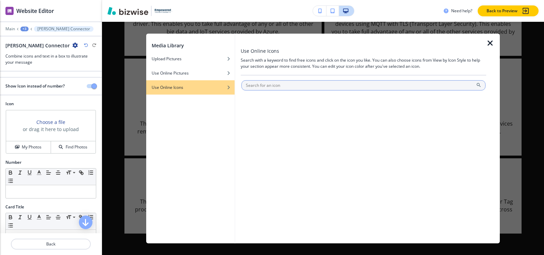
drag, startPoint x: 293, startPoint y: 89, endPoint x: 291, endPoint y: 86, distance: 4.2
click at [292, 87] on input "text" at bounding box center [364, 85] width 244 height 10
type input "Wifi"
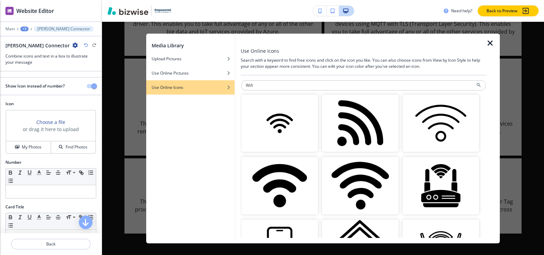
click at [429, 132] on img "button" at bounding box center [441, 123] width 77 height 58
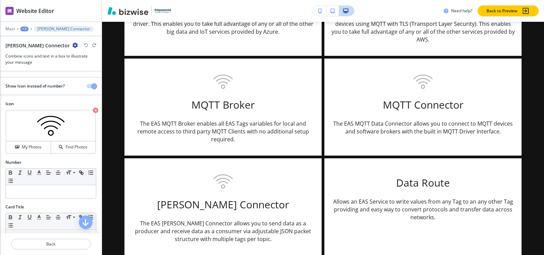
click at [23, 28] on div "+3" at bounding box center [24, 29] width 8 height 5
click at [35, 67] on p "Dual Column" at bounding box center [42, 64] width 35 height 6
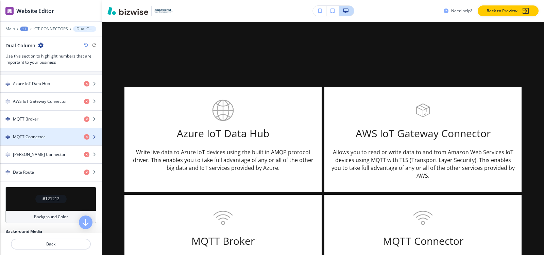
scroll to position [340, 0]
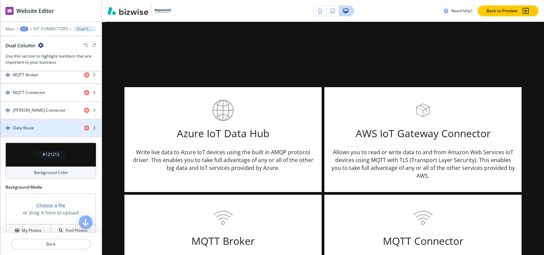
click at [28, 133] on div "button" at bounding box center [51, 133] width 102 height 5
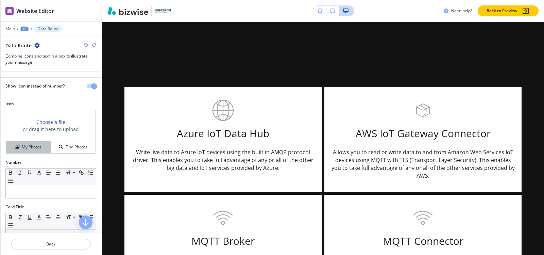
click at [28, 151] on button "My Photos" at bounding box center [28, 147] width 45 height 12
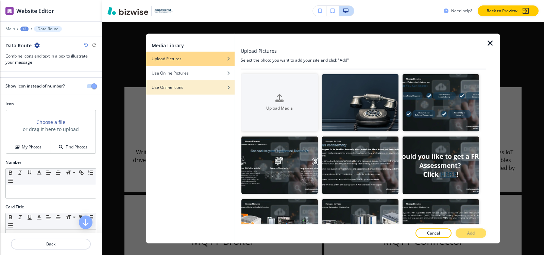
click at [166, 93] on div "button" at bounding box center [190, 92] width 88 height 4
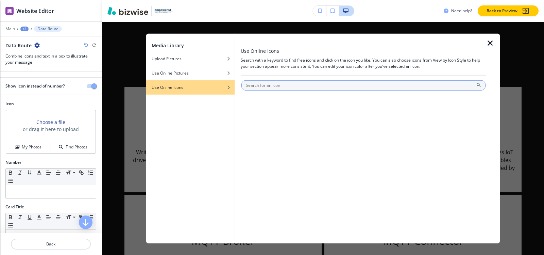
click at [264, 85] on input "text" at bounding box center [364, 85] width 244 height 10
type input "refre"
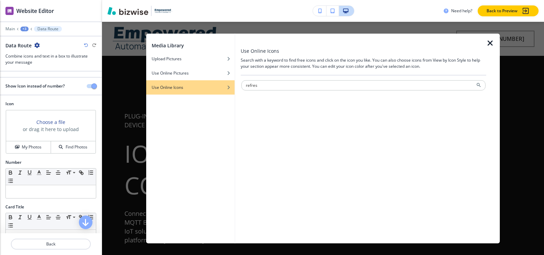
scroll to position [845, 0]
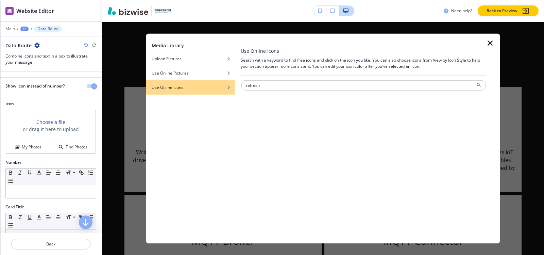
type input "refresh"
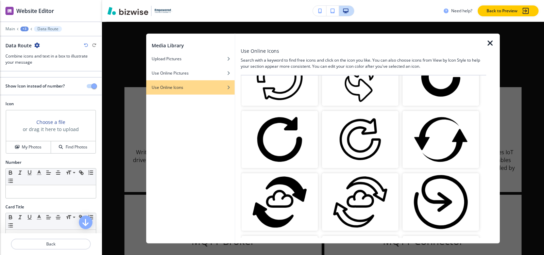
scroll to position [728, 0]
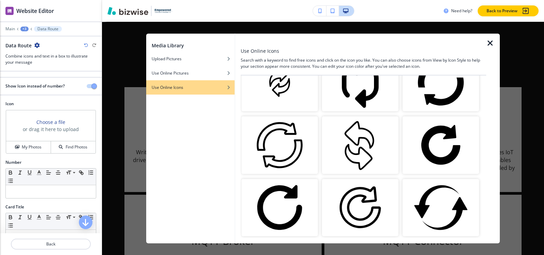
click at [346, 135] on img "button" at bounding box center [360, 145] width 77 height 58
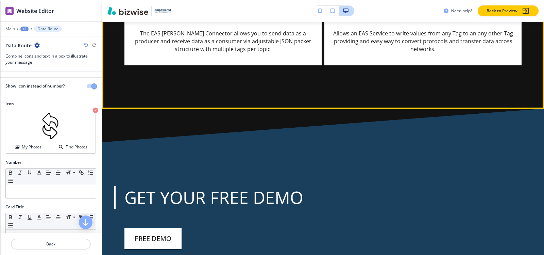
scroll to position [1253, 0]
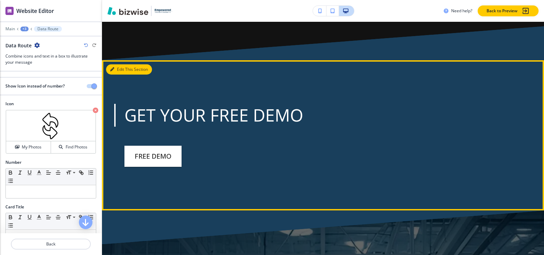
click at [125, 66] on button "Edit This Section" at bounding box center [129, 69] width 46 height 10
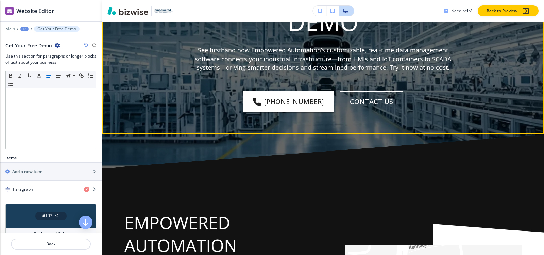
scroll to position [1462, 0]
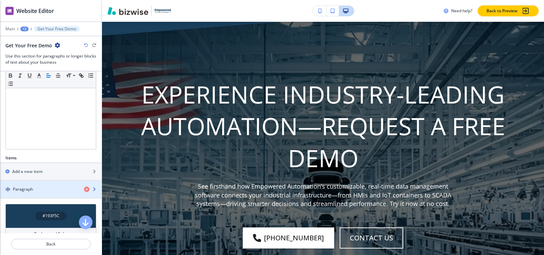
click at [20, 189] on h4 "Paragraph" at bounding box center [23, 189] width 20 height 6
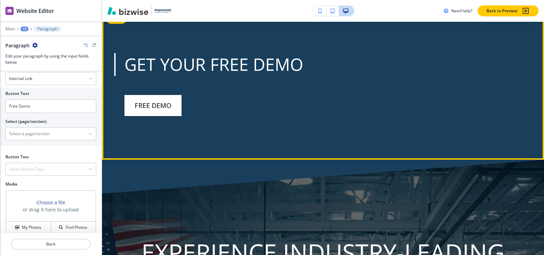
scroll to position [1257, 0]
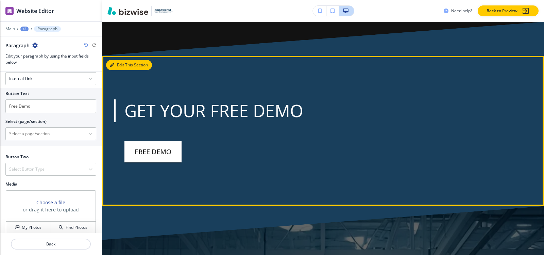
click at [113, 66] on icon "button" at bounding box center [112, 65] width 4 height 4
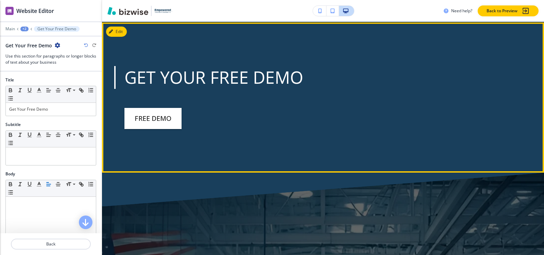
scroll to position [1291, 0]
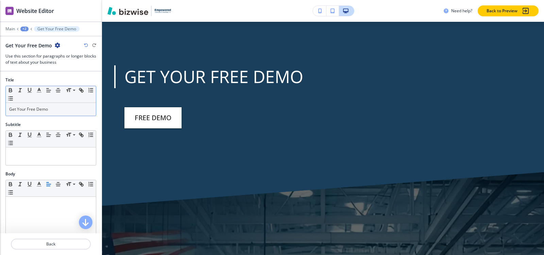
click at [67, 108] on p "Get Your Free Demo" at bounding box center [50, 109] width 83 height 6
copy p "Get Your Free Demo"
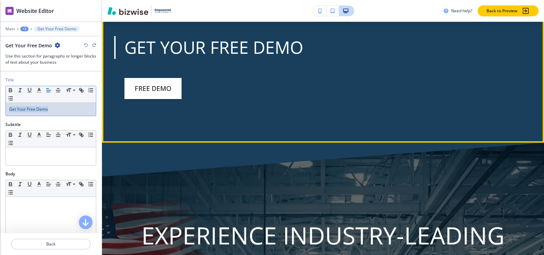
scroll to position [1359, 0]
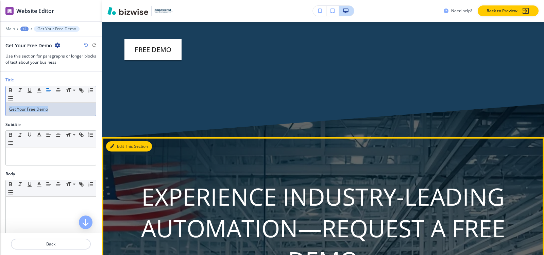
click at [118, 148] on button "Edit This Section" at bounding box center [129, 146] width 46 height 10
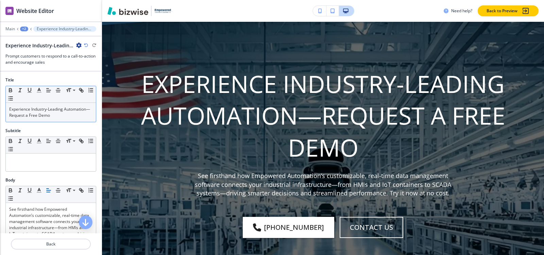
scroll to position [1475, 0]
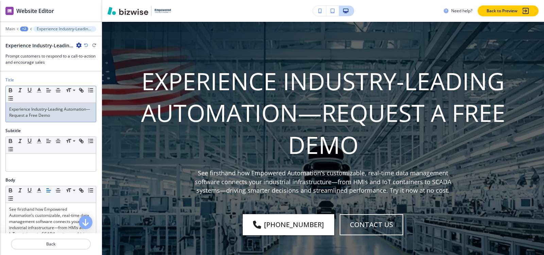
click at [56, 116] on p "Experience Industry-Leading Automation—Request a Free Demo" at bounding box center [50, 112] width 83 height 12
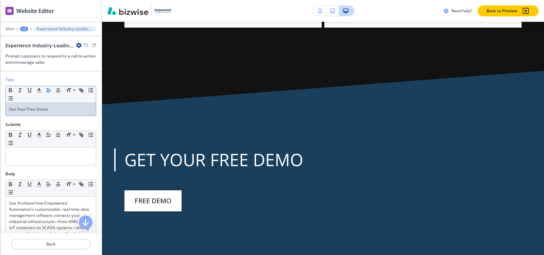
scroll to position [1203, 0]
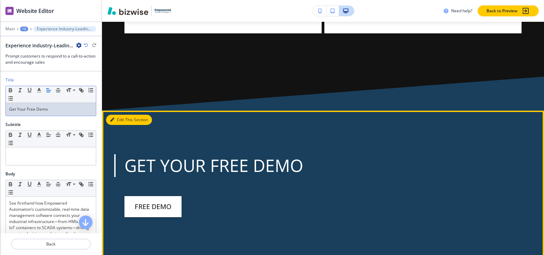
click at [110, 123] on button "Edit This Section" at bounding box center [129, 120] width 46 height 10
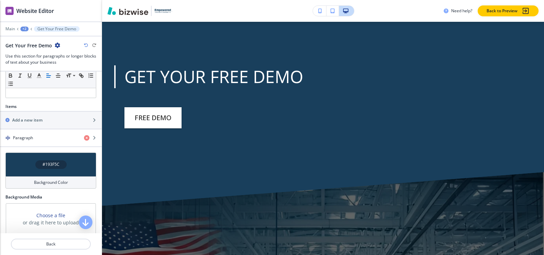
scroll to position [204, 0]
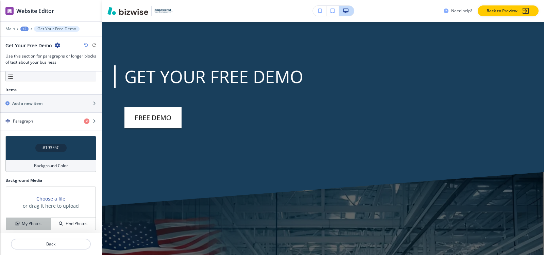
click at [29, 221] on h4 "My Photos" at bounding box center [32, 224] width 20 height 6
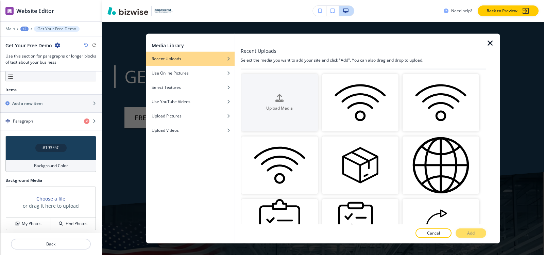
click at [490, 44] on icon "button" at bounding box center [491, 43] width 8 height 8
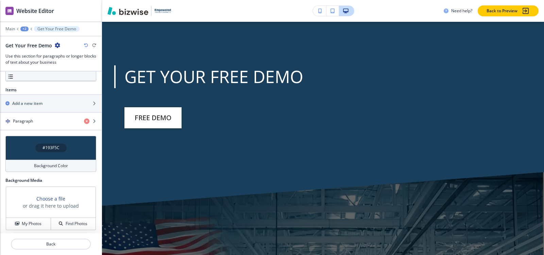
click at [39, 148] on div "#193F5C" at bounding box center [50, 148] width 31 height 9
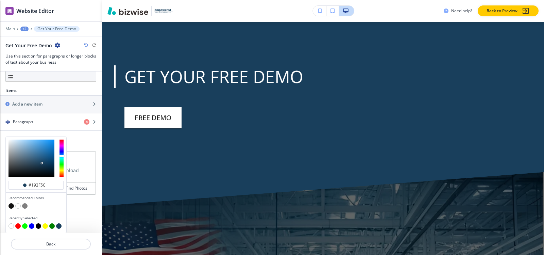
scroll to position [203, 0]
click at [17, 206] on button "button" at bounding box center [17, 205] width 5 height 5
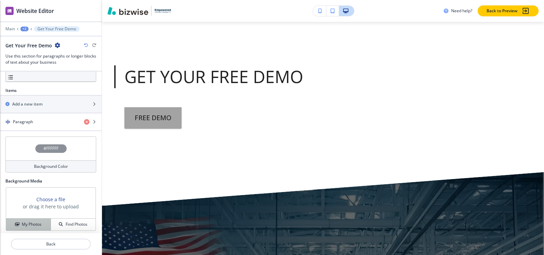
click at [18, 224] on icon "button" at bounding box center [17, 224] width 4 height 4
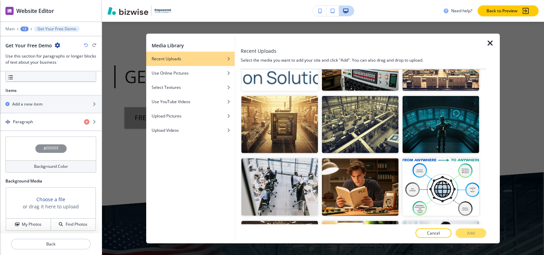
scroll to position [12537, 0]
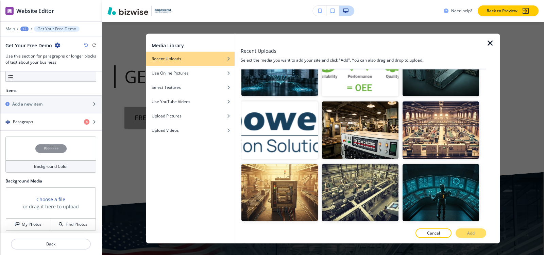
click at [472, 234] on p "Add" at bounding box center [471, 233] width 7 height 6
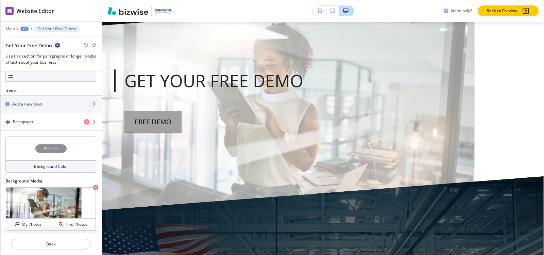
scroll to position [1257, 0]
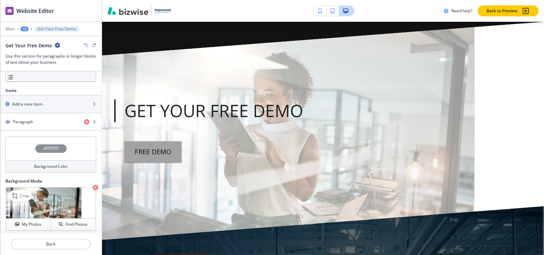
click at [93, 187] on icon "button" at bounding box center [95, 187] width 5 height 5
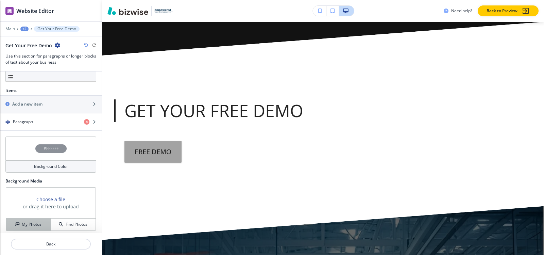
click at [28, 218] on button "My Photos" at bounding box center [28, 224] width 45 height 12
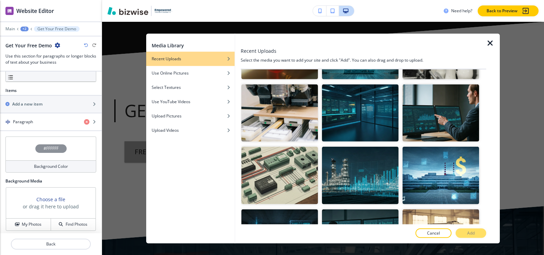
scroll to position [4083, 0]
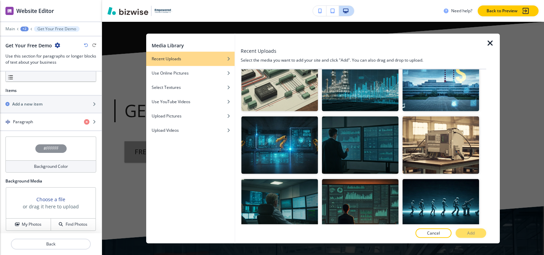
click at [489, 45] on icon "button" at bounding box center [491, 43] width 8 height 8
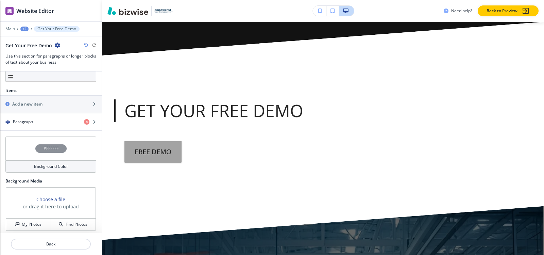
click at [87, 45] on icon "button" at bounding box center [86, 45] width 4 height 4
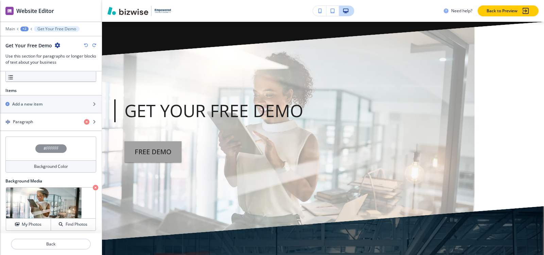
click at [87, 45] on icon "button" at bounding box center [86, 45] width 4 height 4
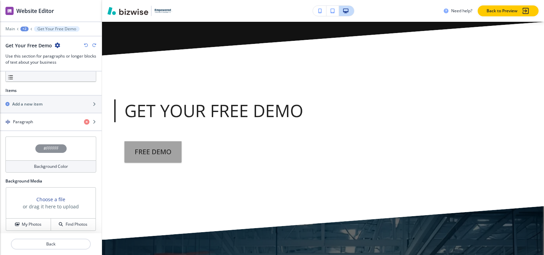
click at [94, 45] on icon "button" at bounding box center [94, 45] width 4 height 4
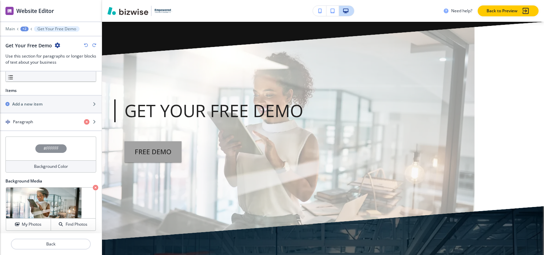
click at [44, 148] on h4 "#FFFFFF" at bounding box center [51, 148] width 15 height 6
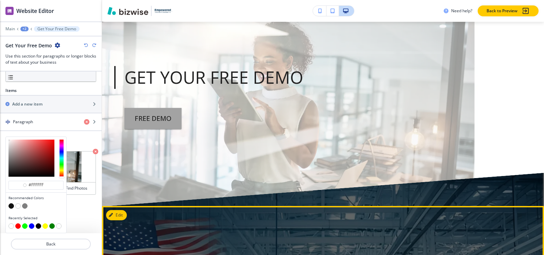
scroll to position [1359, 0]
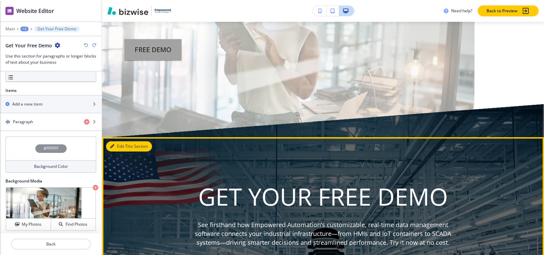
click at [116, 145] on button "Edit This Section" at bounding box center [129, 146] width 46 height 10
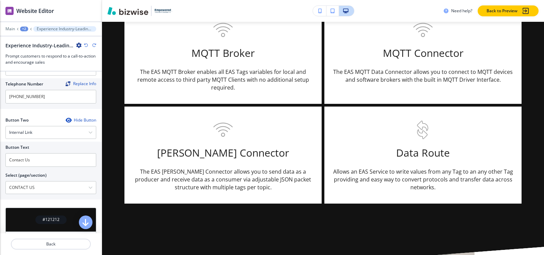
scroll to position [278, 0]
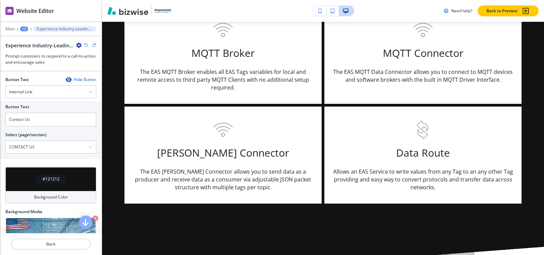
click at [44, 176] on h4 "#121212" at bounding box center [51, 179] width 17 height 6
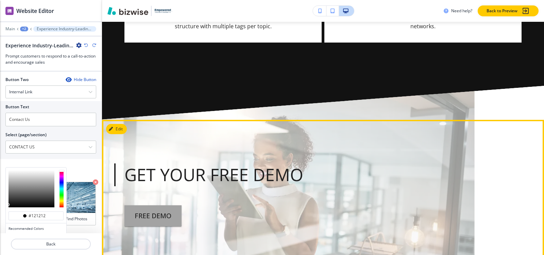
scroll to position [1237, 0]
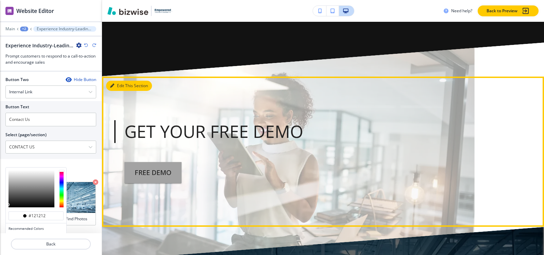
click at [114, 86] on icon "button" at bounding box center [112, 86] width 4 height 4
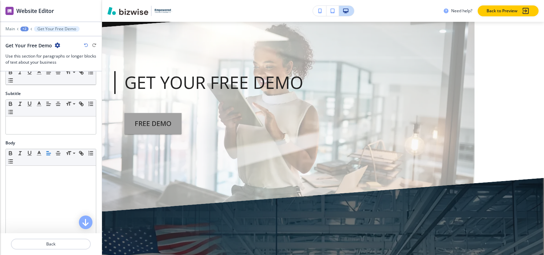
scroll to position [1291, 0]
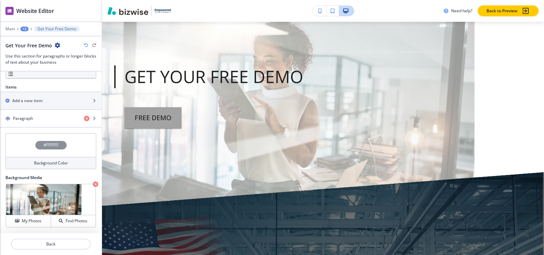
click at [47, 146] on h4 "#FFFFFF" at bounding box center [51, 145] width 15 height 6
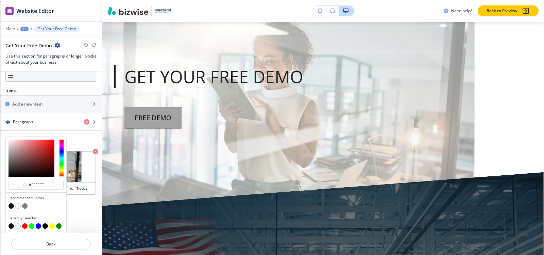
scroll to position [203, 0]
click at [52, 184] on div "#ffffff" at bounding box center [36, 185] width 55 height 9
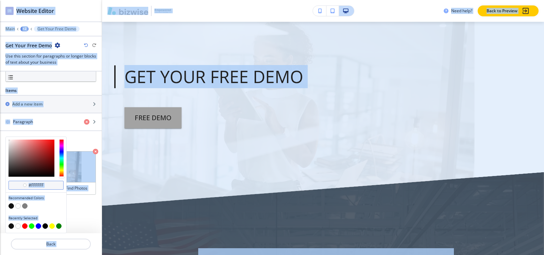
click at [45, 184] on input "#ffffff" at bounding box center [40, 184] width 24 height 5
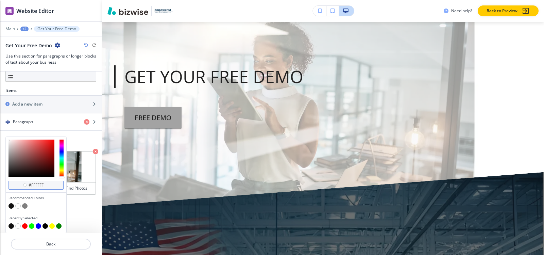
paste input "193f5c"
type input "#193f5c"
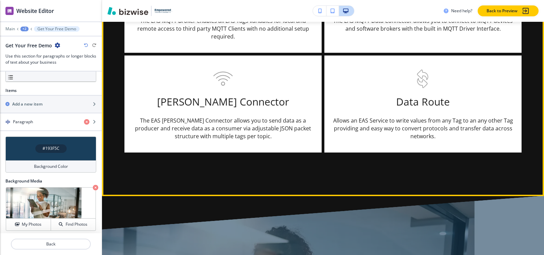
scroll to position [1019, 0]
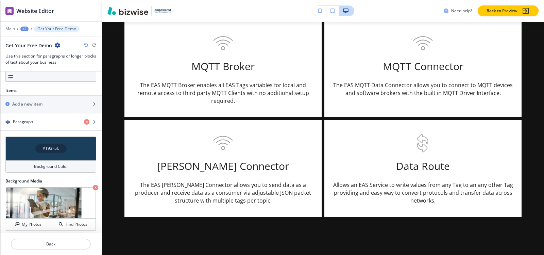
click at [23, 29] on div "+2" at bounding box center [24, 29] width 8 height 5
click at [30, 56] on button "IOT CONNECTORS" at bounding box center [42, 52] width 44 height 12
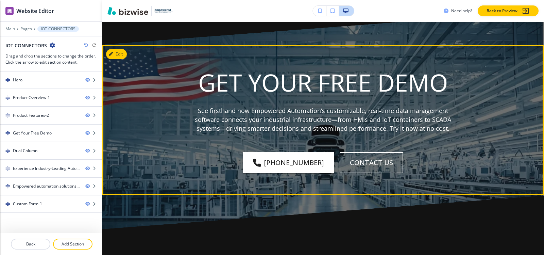
scroll to position [1460, 0]
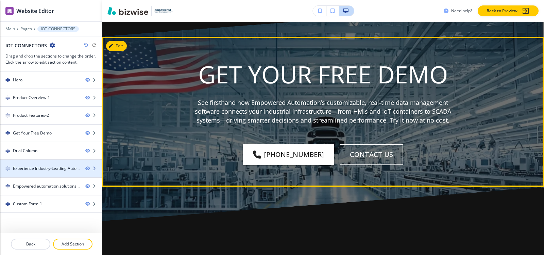
click at [38, 173] on div at bounding box center [51, 174] width 102 height 5
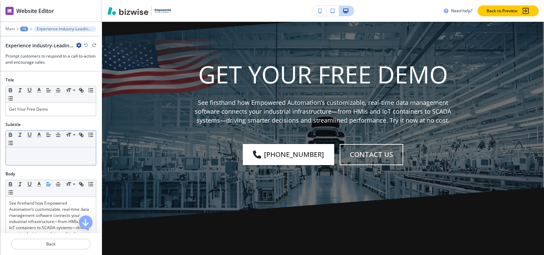
scroll to position [1475, 0]
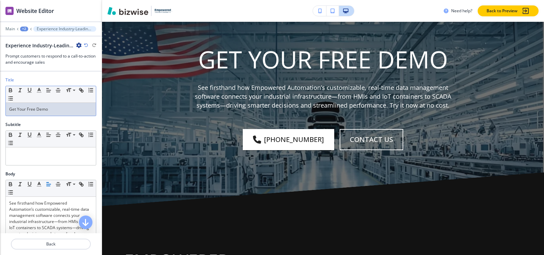
click at [47, 113] on div "Get Your Free Demo" at bounding box center [51, 109] width 90 height 13
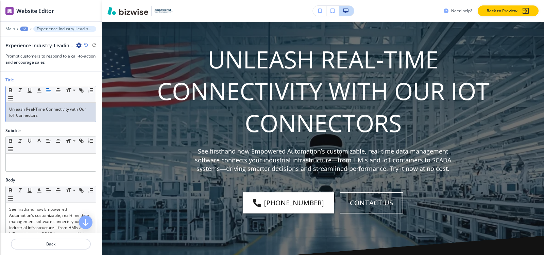
click at [53, 116] on p "Unleash Real-Time Connectivity with Our IoT Connectors" at bounding box center [50, 112] width 83 height 12
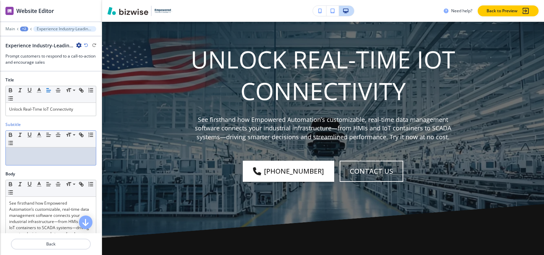
click at [15, 157] on div at bounding box center [51, 156] width 90 height 18
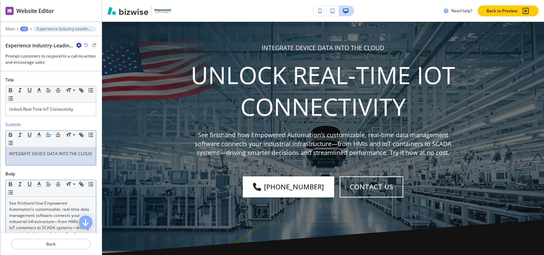
click at [32, 206] on p "See firsthand how Empowered Automation’s customizable, real-time data managemen…" at bounding box center [50, 221] width 83 height 43
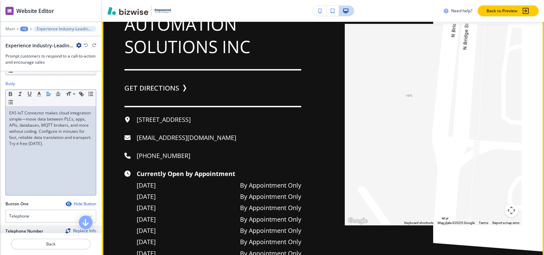
scroll to position [1713, 0]
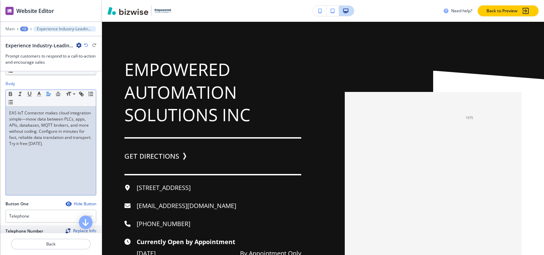
click at [23, 28] on div "+2" at bounding box center [24, 29] width 8 height 5
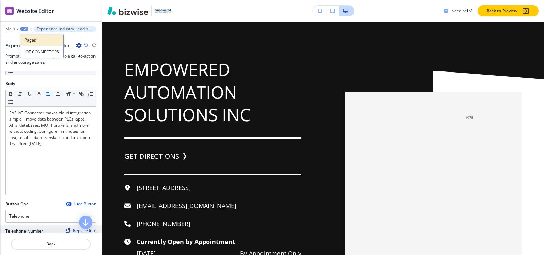
click at [27, 37] on p "Pages" at bounding box center [42, 40] width 35 height 6
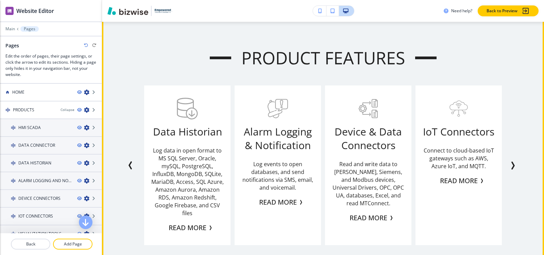
scroll to position [476, 0]
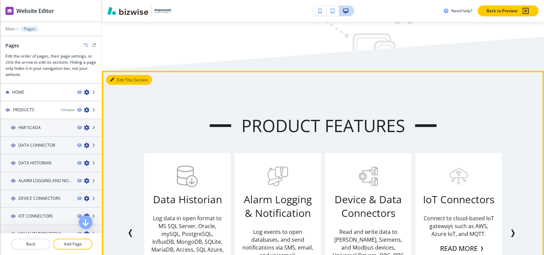
click at [118, 77] on button "Edit This Section" at bounding box center [129, 80] width 46 height 10
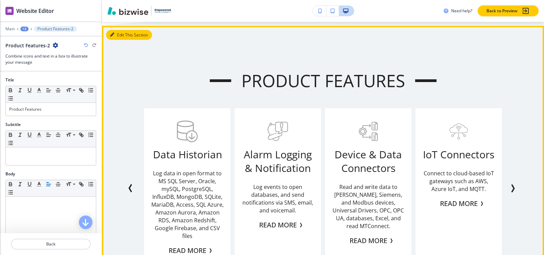
scroll to position [525, 0]
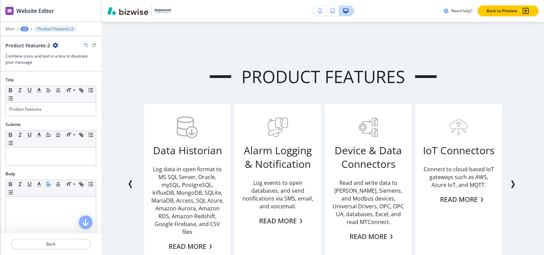
click at [54, 44] on icon "button" at bounding box center [55, 45] width 5 height 5
click at [68, 67] on p "Duplicate Section" at bounding box center [73, 69] width 35 height 6
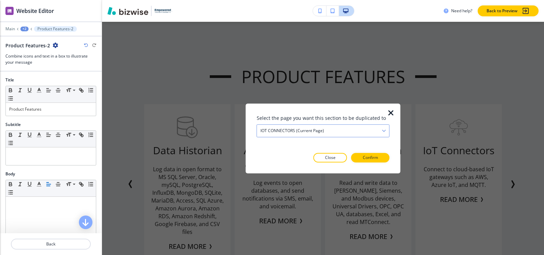
click at [297, 131] on h4 "IOT CONNECTORS (current page)" at bounding box center [293, 131] width 64 height 6
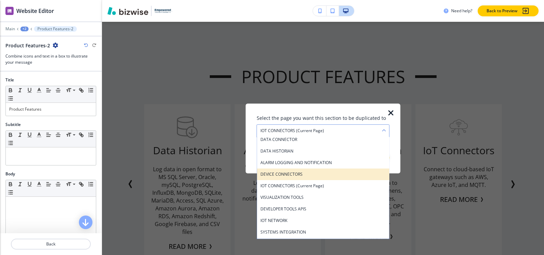
scroll to position [68, 0]
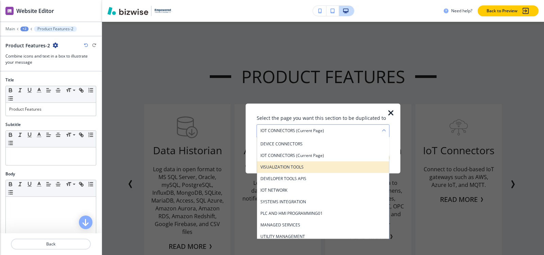
click at [295, 165] on h4 "VISUALIZATION TOOLS" at bounding box center [324, 167] width 126 height 6
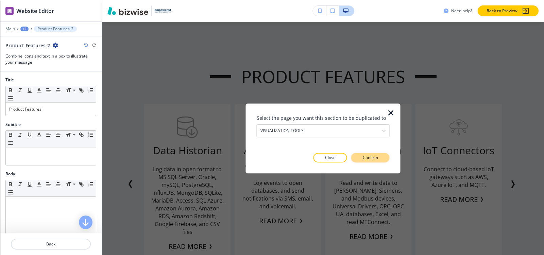
click at [374, 160] on p "Confirm" at bounding box center [370, 157] width 15 height 6
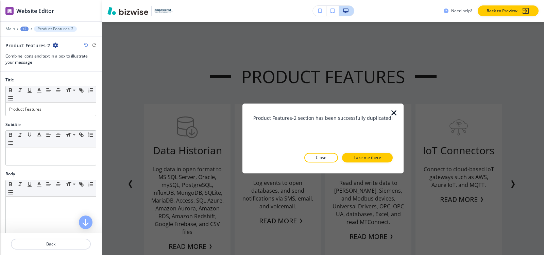
click at [374, 160] on p "Take me there" at bounding box center [368, 157] width 28 height 6
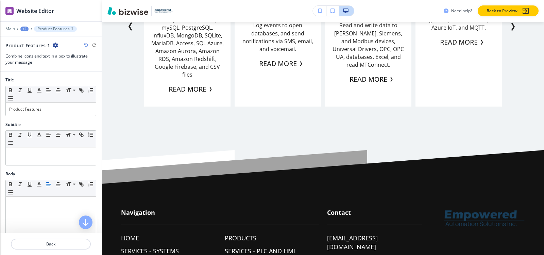
scroll to position [2911, 0]
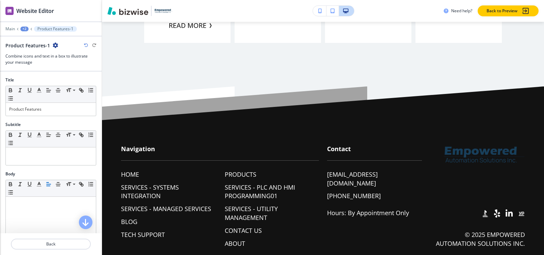
click at [22, 26] on div at bounding box center [51, 24] width 102 height 4
click at [23, 32] on div at bounding box center [51, 34] width 102 height 4
click at [23, 30] on div "+2" at bounding box center [24, 29] width 8 height 5
click at [25, 52] on button "VISUALIZATION TOOLS" at bounding box center [42, 52] width 44 height 12
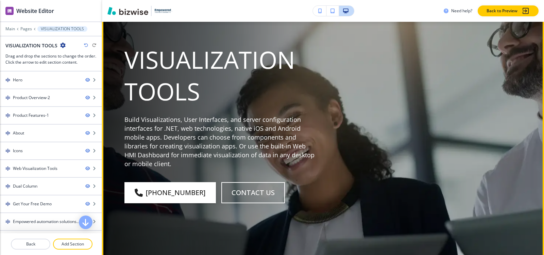
scroll to position [0, 0]
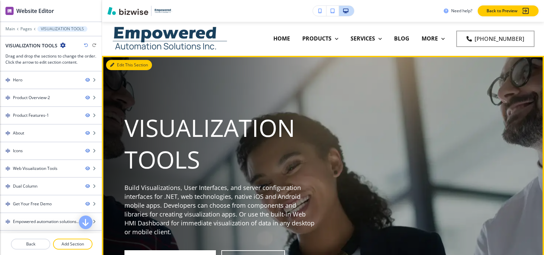
click at [116, 64] on button "Edit This Section" at bounding box center [129, 65] width 46 height 10
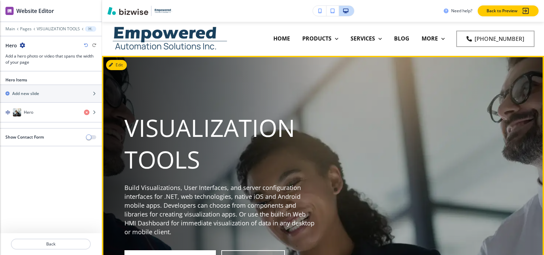
scroll to position [34, 0]
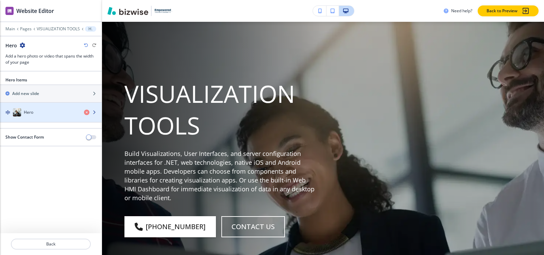
click at [27, 104] on div "button" at bounding box center [51, 105] width 102 height 5
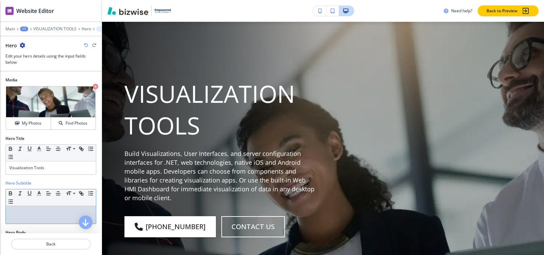
click at [26, 218] on div at bounding box center [51, 215] width 90 height 18
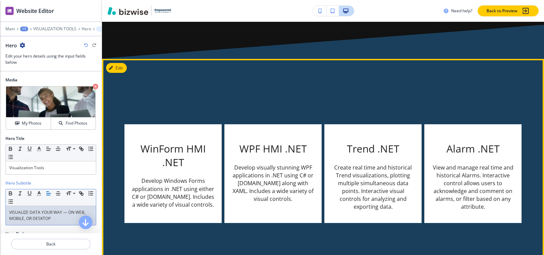
scroll to position [1565, 0]
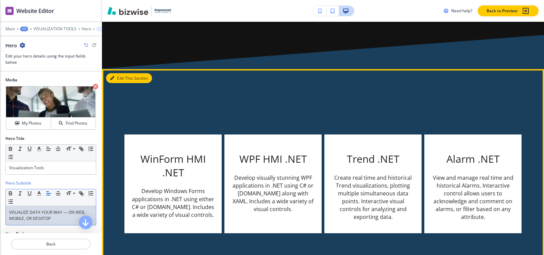
click at [123, 82] on button "Edit This Section" at bounding box center [129, 78] width 46 height 10
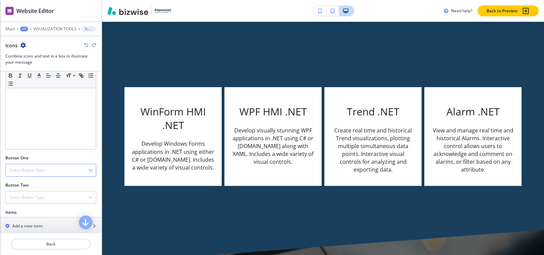
scroll to position [238, 0]
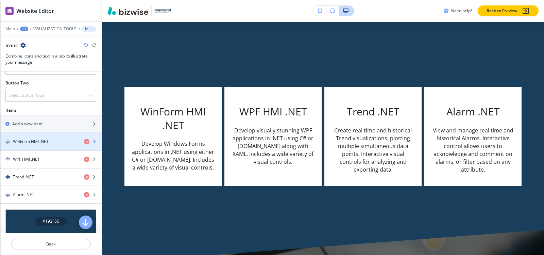
click at [24, 146] on div "button" at bounding box center [51, 147] width 102 height 5
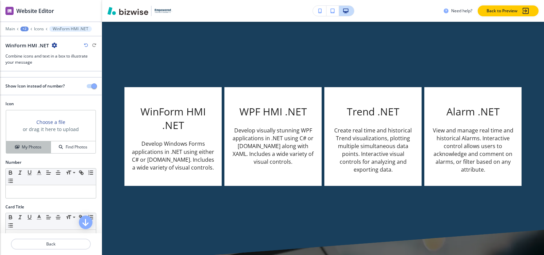
click at [24, 144] on h4 "My Photos" at bounding box center [32, 147] width 20 height 6
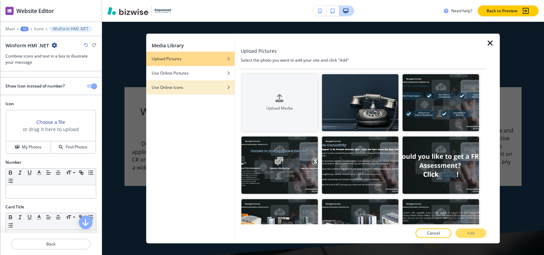
click at [172, 83] on div "button" at bounding box center [190, 82] width 88 height 4
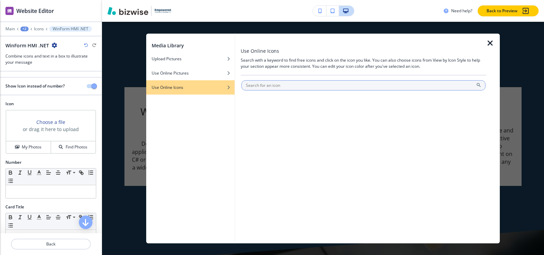
click at [252, 85] on input "text" at bounding box center [364, 85] width 244 height 10
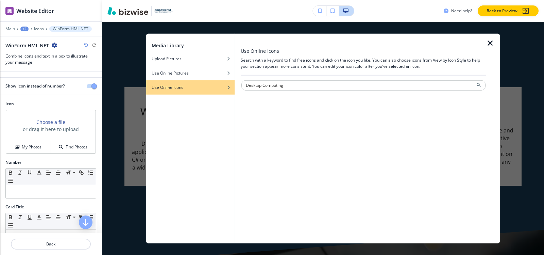
type input "Desktop Computing"
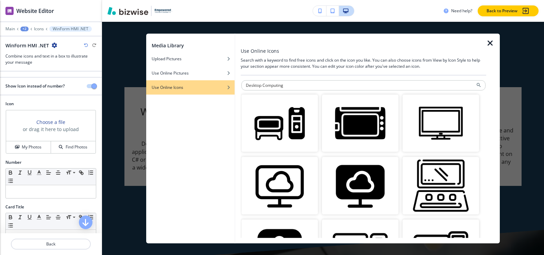
click at [415, 122] on img "button" at bounding box center [441, 123] width 77 height 58
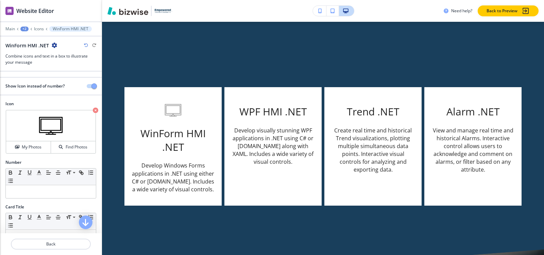
click at [33, 29] on div "Main +2 Icons WinForm HMI .NET" at bounding box center [50, 28] width 91 height 5
click at [35, 29] on p "Icons" at bounding box center [39, 29] width 10 height 5
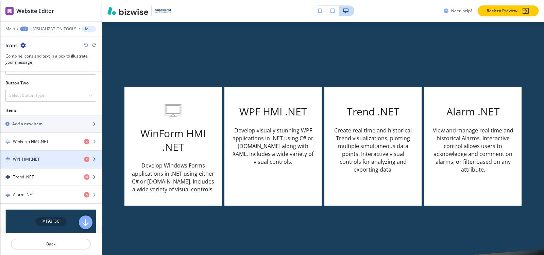
click at [35, 158] on h4 "WPF HMI .NET" at bounding box center [26, 159] width 27 height 6
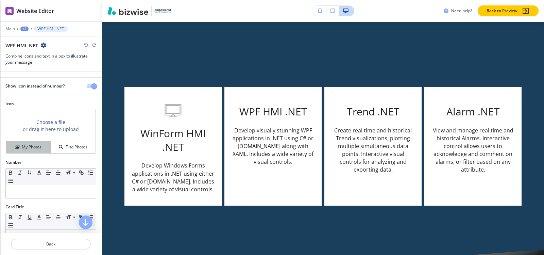
click at [31, 147] on h4 "My Photos" at bounding box center [32, 147] width 20 height 6
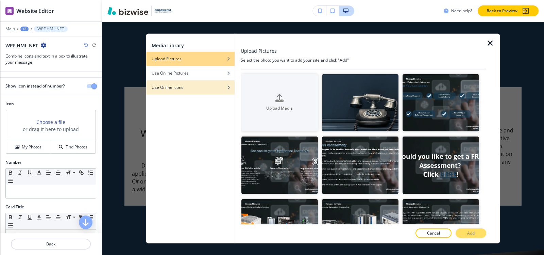
click at [169, 89] on h4 "Use Online Icons" at bounding box center [168, 87] width 32 height 6
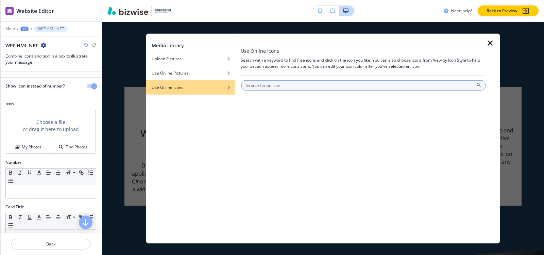
click at [279, 85] on input "text" at bounding box center [364, 85] width 244 height 10
type input "Desktop Computing"
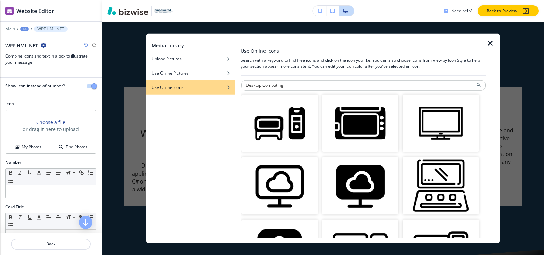
click at [447, 112] on img "button" at bounding box center [441, 123] width 77 height 58
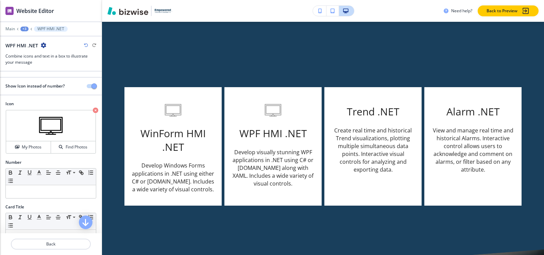
click at [22, 27] on div "+3" at bounding box center [24, 29] width 8 height 5
click at [30, 64] on p "Icons" at bounding box center [42, 64] width 35 height 6
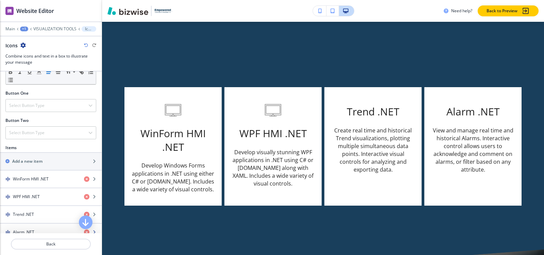
scroll to position [272, 0]
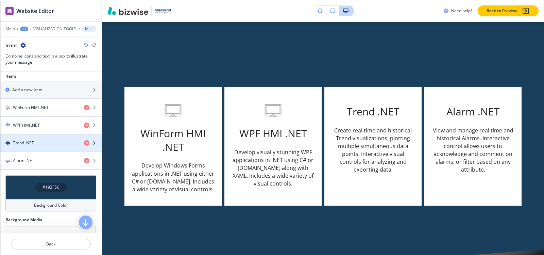
click at [17, 148] on div "button" at bounding box center [51, 148] width 102 height 5
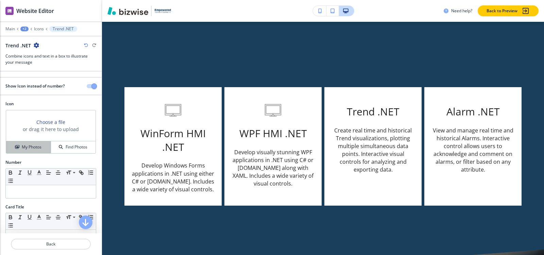
click at [18, 143] on button "My Photos" at bounding box center [28, 147] width 45 height 12
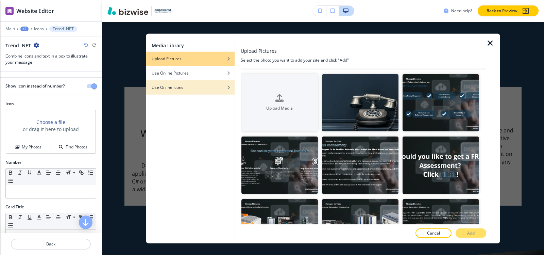
click at [168, 86] on h4 "Use Online Icons" at bounding box center [168, 87] width 32 height 6
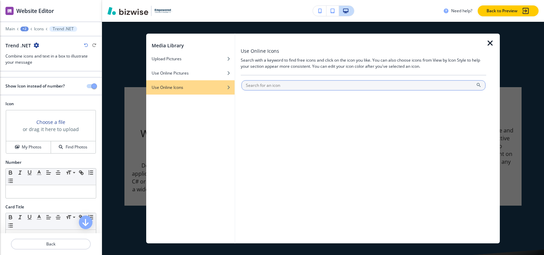
drag, startPoint x: 284, startPoint y: 82, endPoint x: 273, endPoint y: 84, distance: 11.7
click at [284, 83] on input "text" at bounding box center [364, 85] width 244 height 10
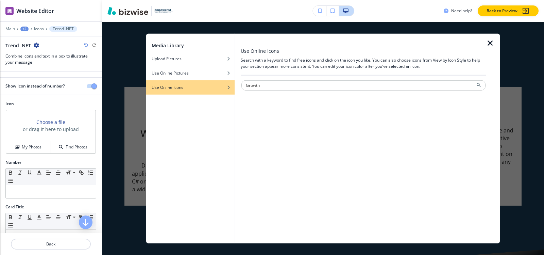
type input "Growth"
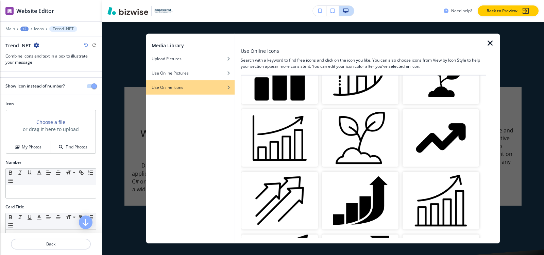
scroll to position [14, 0]
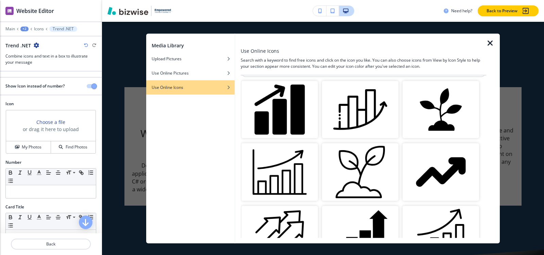
click at [301, 167] on img "button" at bounding box center [280, 172] width 77 height 58
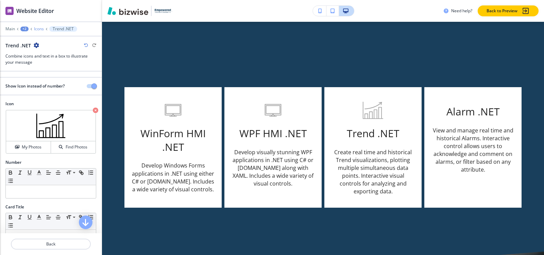
click at [37, 29] on p "Icons" at bounding box center [39, 29] width 10 height 5
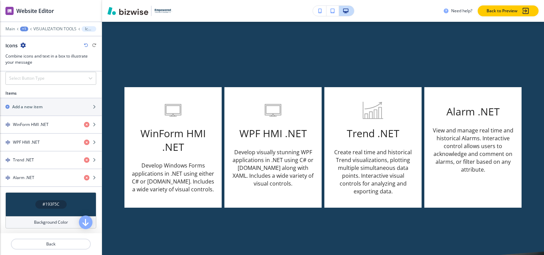
scroll to position [272, 0]
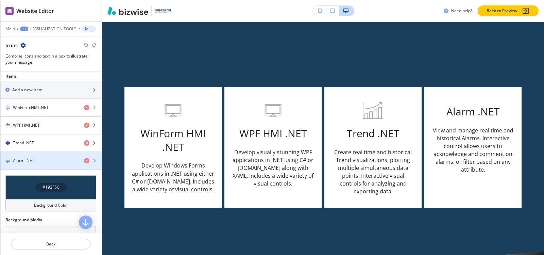
click at [29, 155] on div "button" at bounding box center [51, 154] width 102 height 5
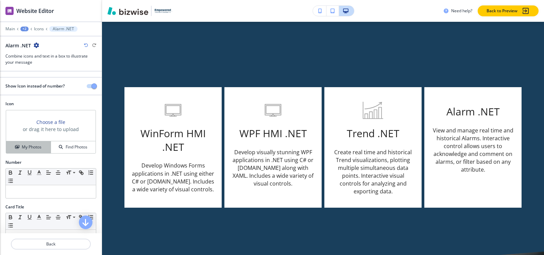
click at [29, 149] on h4 "My Photos" at bounding box center [32, 147] width 20 height 6
click at [39, 149] on h4 "My Photos" at bounding box center [32, 147] width 20 height 6
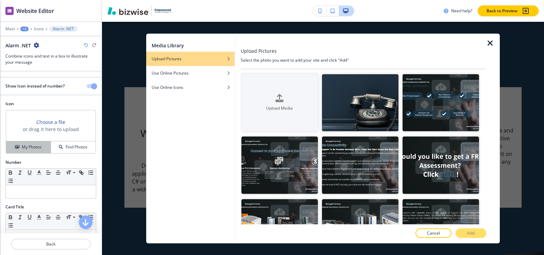
click at [33, 147] on h4 "My Photos" at bounding box center [32, 147] width 20 height 6
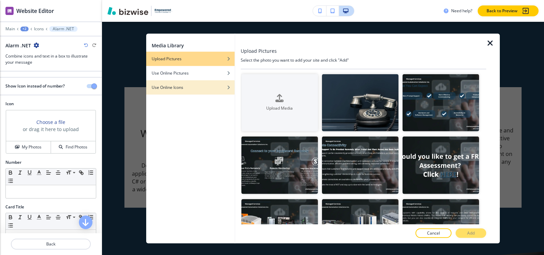
click at [189, 92] on div "button" at bounding box center [190, 92] width 88 height 4
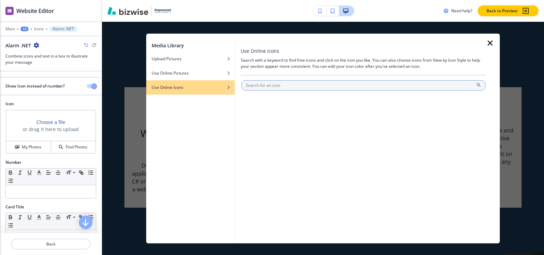
click at [299, 86] on input "text" at bounding box center [364, 85] width 244 height 10
type input "bell"
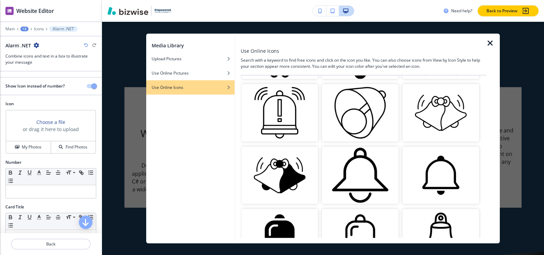
scroll to position [136, 0]
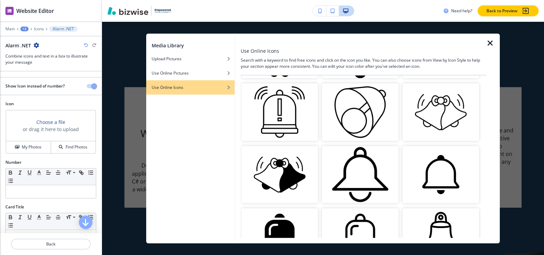
click at [442, 180] on img "button" at bounding box center [441, 175] width 77 height 58
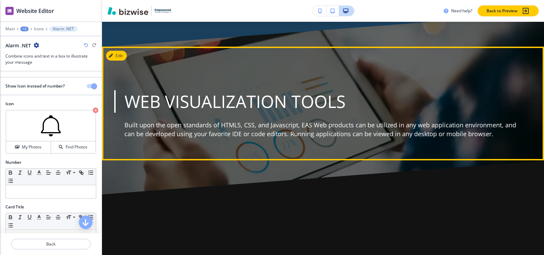
scroll to position [2021, 0]
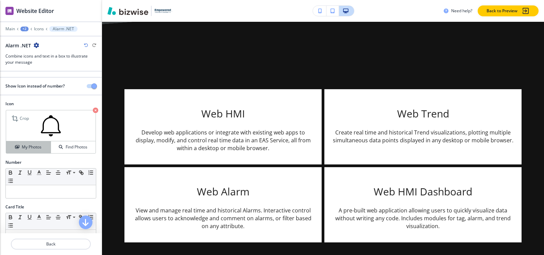
click at [37, 145] on h4 "My Photos" at bounding box center [32, 147] width 20 height 6
click at [35, 96] on div "Show Icon instead of number?" at bounding box center [51, 89] width 102 height 24
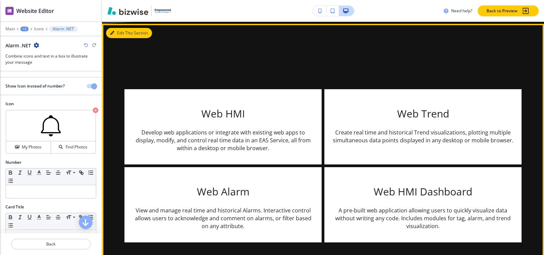
click at [120, 35] on button "Edit This Section" at bounding box center [129, 33] width 46 height 10
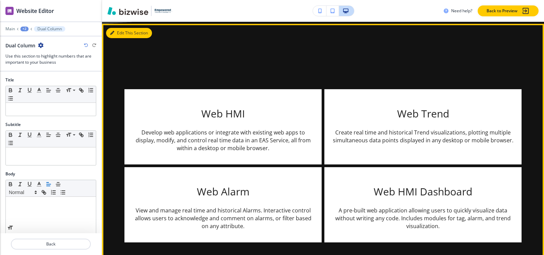
scroll to position [2023, 0]
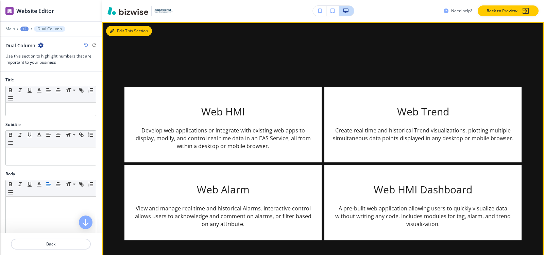
click at [115, 32] on button "Edit This Section" at bounding box center [129, 31] width 46 height 10
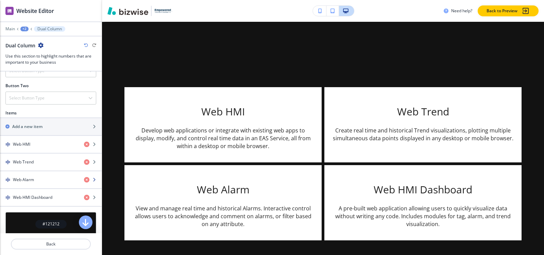
scroll to position [238, 0]
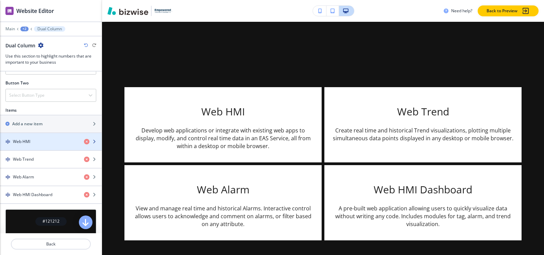
click at [35, 136] on div "button" at bounding box center [51, 135] width 102 height 5
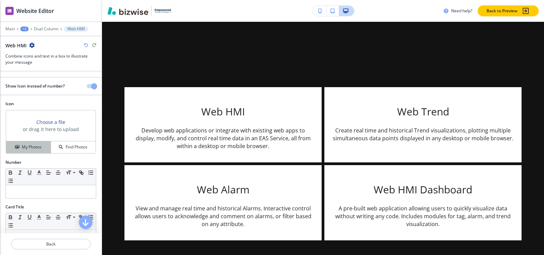
click at [28, 150] on h4 "My Photos" at bounding box center [32, 147] width 20 height 6
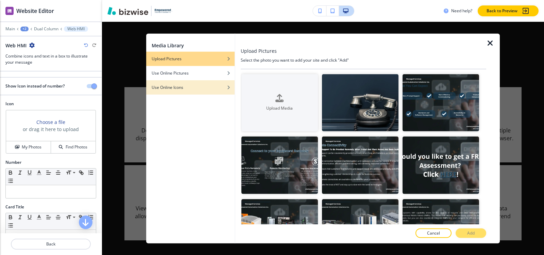
click at [194, 91] on div "button" at bounding box center [190, 92] width 88 height 4
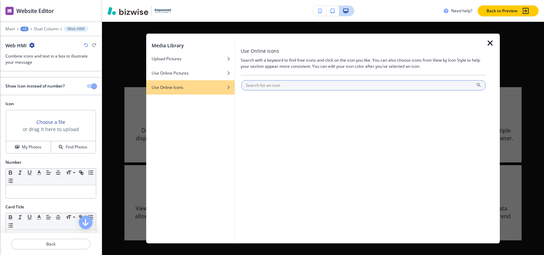
click at [264, 81] on input "text" at bounding box center [364, 85] width 244 height 10
type input "Messaging"
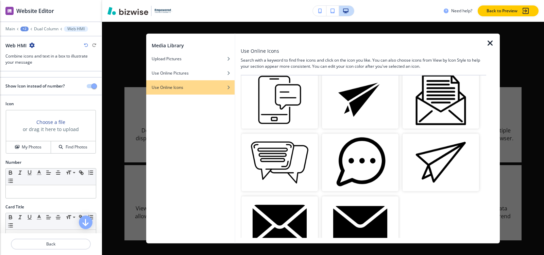
scroll to position [796, 0]
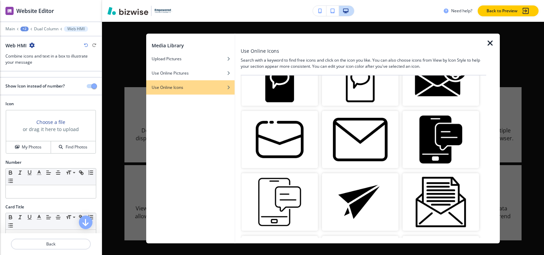
click at [292, 181] on img "button" at bounding box center [280, 202] width 77 height 58
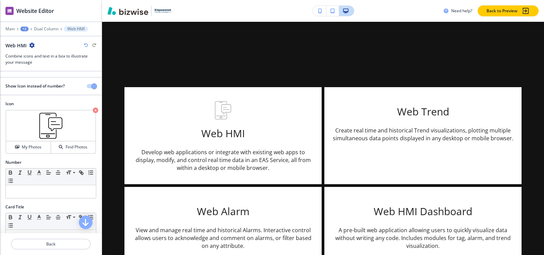
click at [42, 26] on div at bounding box center [51, 24] width 102 height 4
click at [42, 27] on p "Dual Column" at bounding box center [46, 29] width 25 height 5
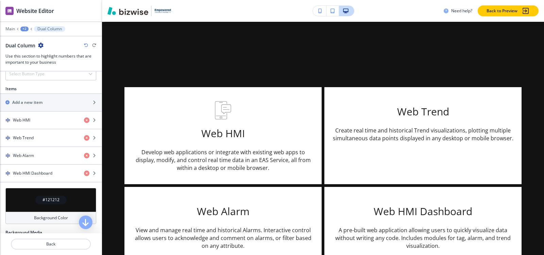
scroll to position [272, 0]
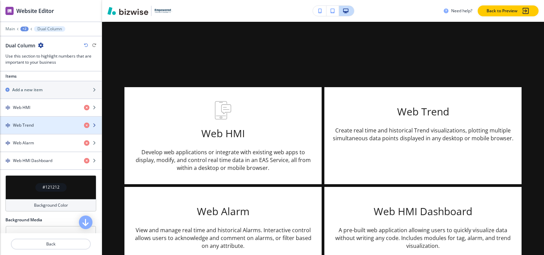
click at [42, 122] on div "Web Trend" at bounding box center [39, 125] width 79 height 6
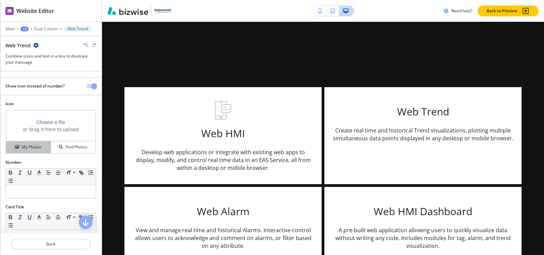
click at [24, 146] on h4 "My Photos" at bounding box center [32, 147] width 20 height 6
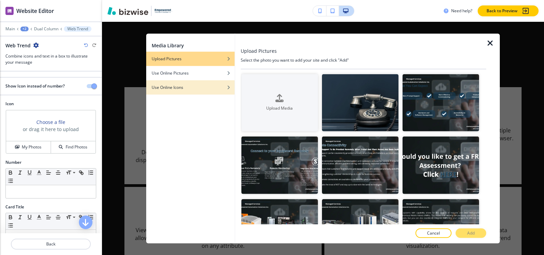
click at [165, 90] on h4 "Use Online Icons" at bounding box center [168, 87] width 32 height 6
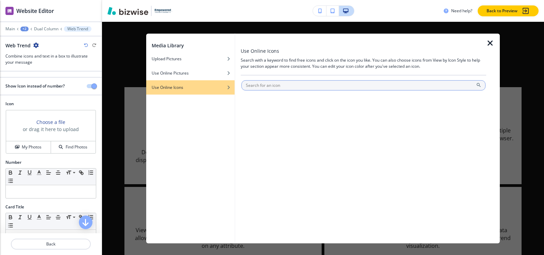
click at [307, 81] on input "text" at bounding box center [364, 85] width 244 height 10
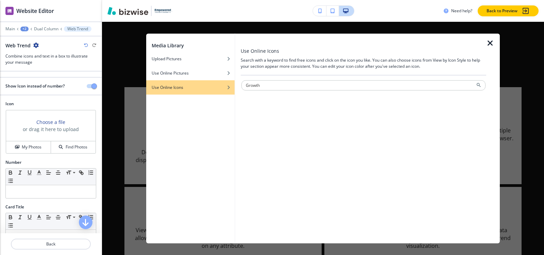
type input "Growth"
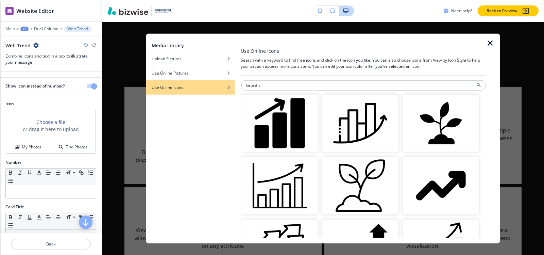
click at [264, 180] on img "button" at bounding box center [280, 186] width 77 height 58
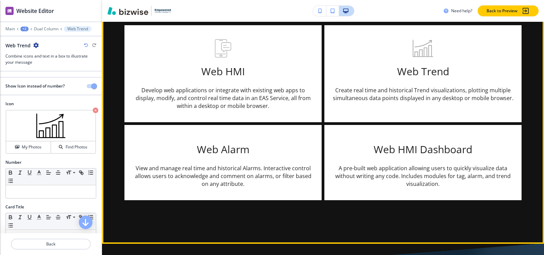
scroll to position [2091, 0]
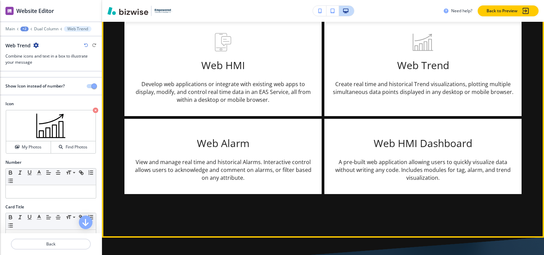
click at [186, 232] on div "Web HMI Develop web applications or integrate with existing web apps to display…" at bounding box center [323, 96] width 442 height 284
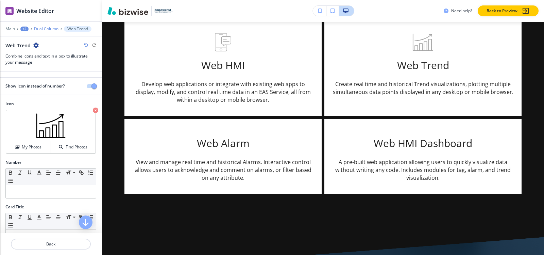
click at [38, 27] on p "Dual Column" at bounding box center [46, 29] width 25 height 5
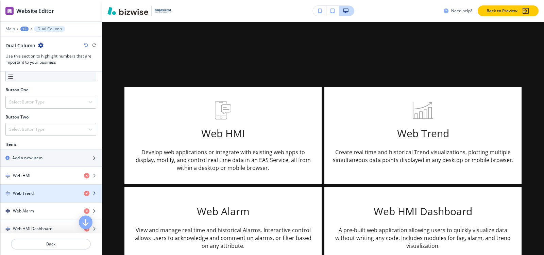
scroll to position [238, 0]
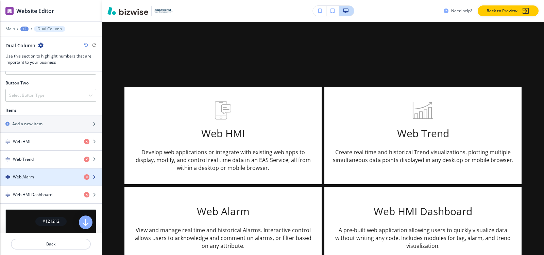
click at [30, 178] on h4 "Web Alarm" at bounding box center [23, 177] width 21 height 6
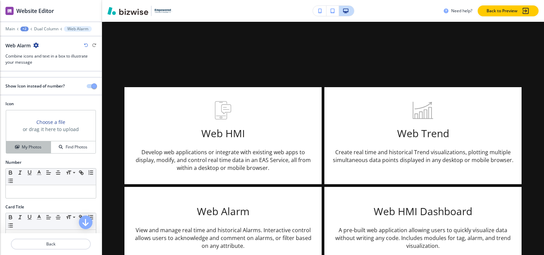
click at [32, 147] on h4 "My Photos" at bounding box center [32, 147] width 20 height 6
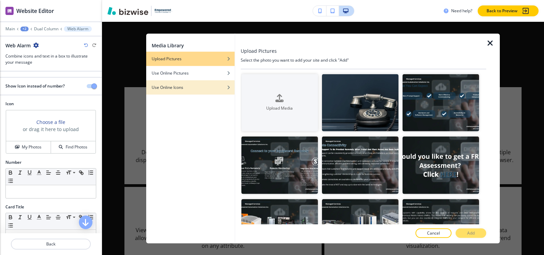
click at [186, 94] on div "Media Library Upload Pictures Use Online Pictures Use Online Icons" at bounding box center [190, 138] width 88 height 210
click at [185, 92] on div "button" at bounding box center [190, 92] width 88 height 4
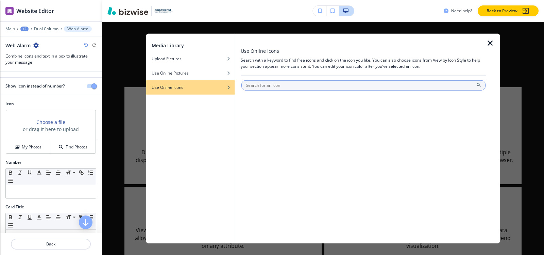
click at [280, 89] on input "text" at bounding box center [364, 85] width 244 height 10
type input "bell"
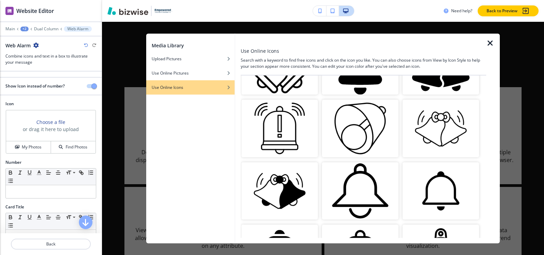
scroll to position [136, 0]
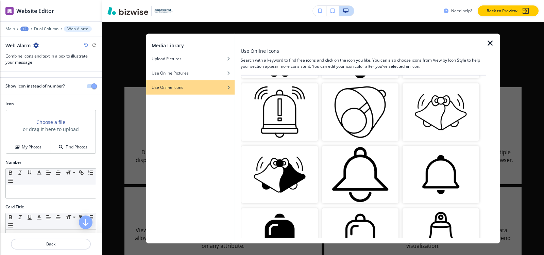
click at [428, 165] on img "button" at bounding box center [441, 175] width 77 height 58
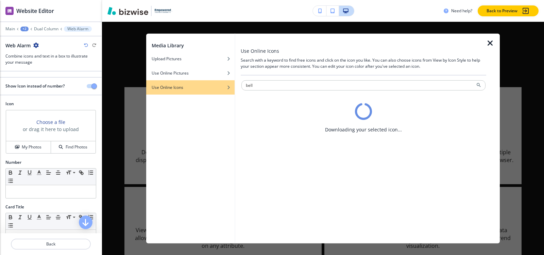
scroll to position [0, 0]
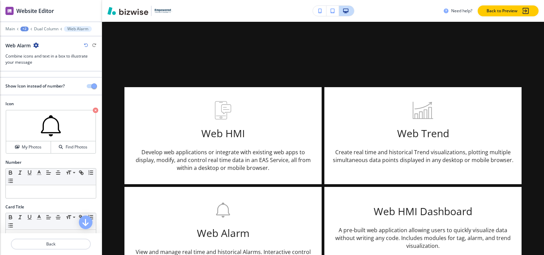
click at [38, 25] on div at bounding box center [51, 24] width 102 height 4
click at [40, 29] on p "Dual Column" at bounding box center [46, 29] width 25 height 5
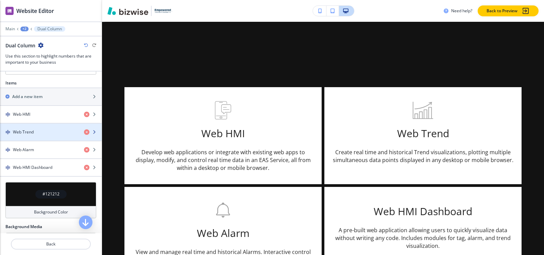
scroll to position [306, 0]
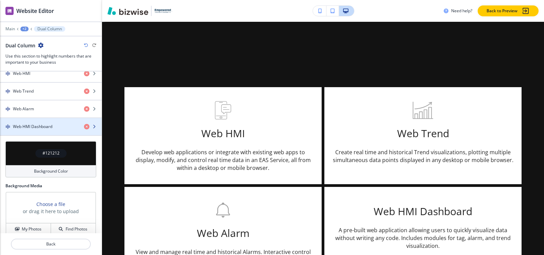
click at [26, 128] on h4 "Web HMI Dashboard" at bounding box center [32, 127] width 39 height 6
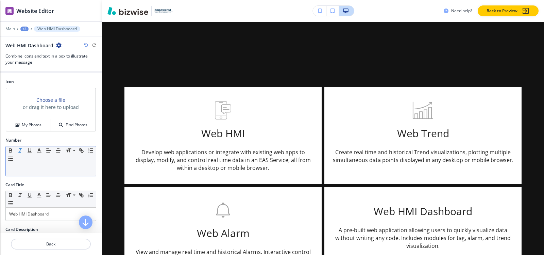
scroll to position [34, 0]
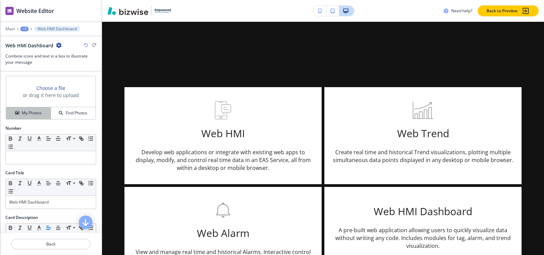
click at [23, 118] on button "My Photos" at bounding box center [28, 113] width 45 height 12
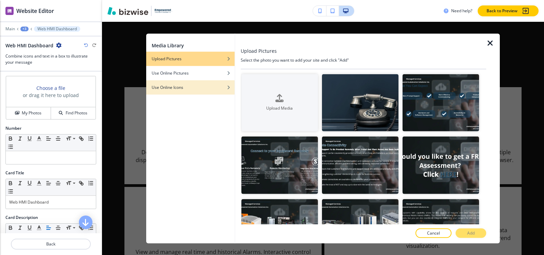
click at [202, 88] on div "Use Online Icons" at bounding box center [190, 87] width 88 height 6
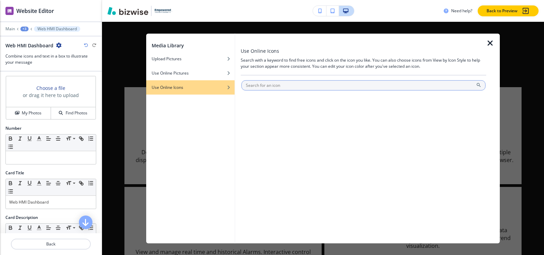
click at [291, 84] on input "text" at bounding box center [364, 85] width 244 height 10
type input "Secure Documents"
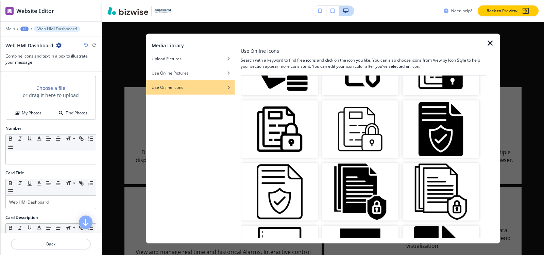
scroll to position [681, 0]
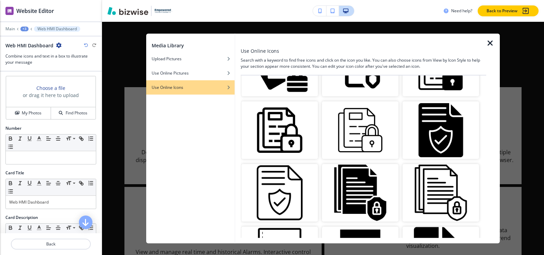
click at [367, 111] on img "button" at bounding box center [360, 130] width 77 height 58
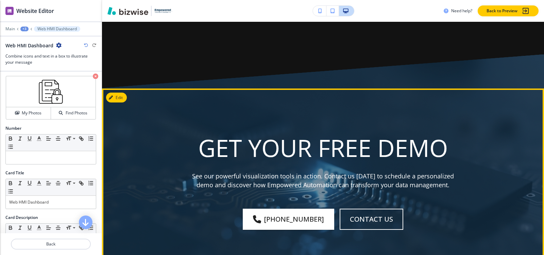
scroll to position [2295, 0]
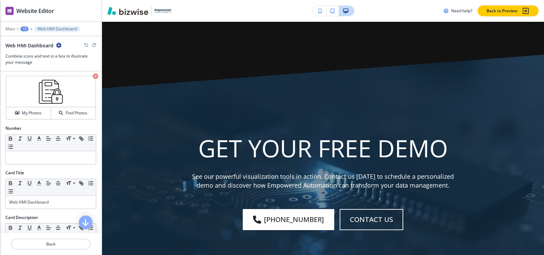
click at [26, 29] on div "+3" at bounding box center [24, 29] width 8 height 5
click at [33, 41] on p "Pages" at bounding box center [42, 40] width 35 height 6
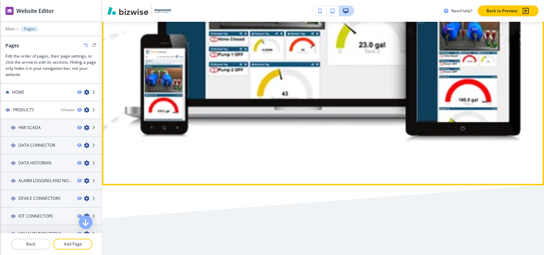
scroll to position [783, 0]
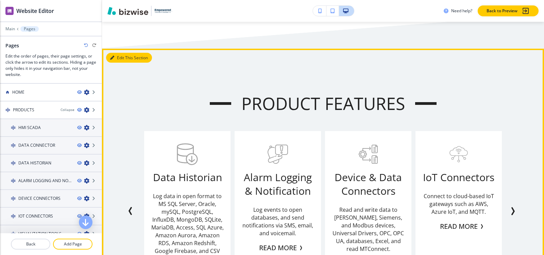
click at [120, 59] on button "Edit This Section" at bounding box center [129, 58] width 46 height 10
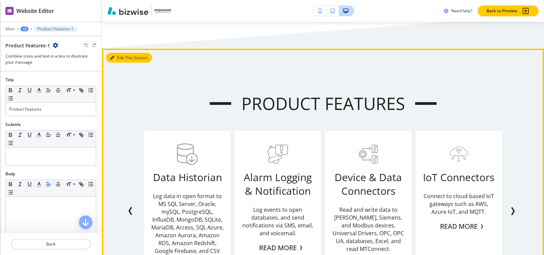
scroll to position [810, 0]
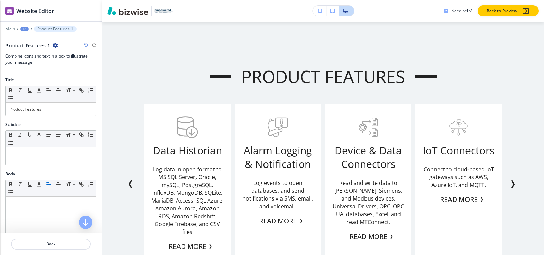
click at [53, 47] on icon "button" at bounding box center [55, 45] width 5 height 5
click at [58, 66] on p "Duplicate Section" at bounding box center [73, 69] width 35 height 6
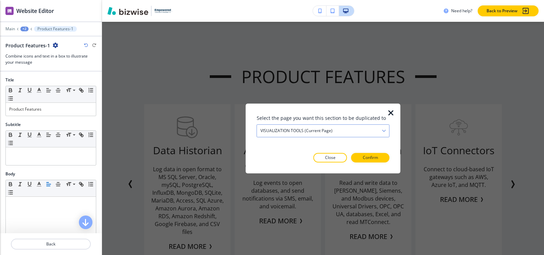
click at [303, 135] on div "VISUALIZATION TOOLS (current page)" at bounding box center [323, 131] width 132 height 12
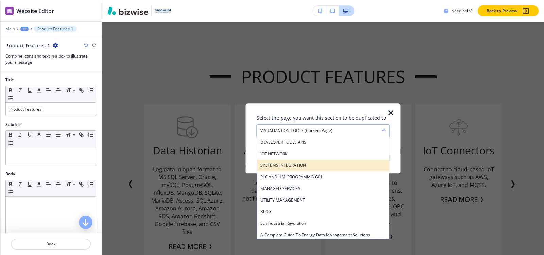
scroll to position [70, 0]
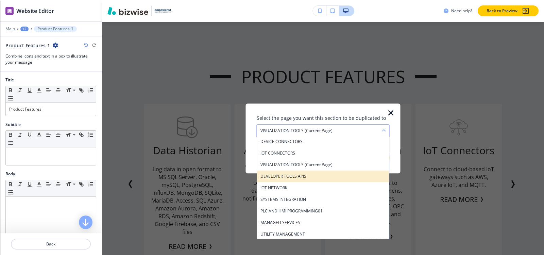
click at [299, 176] on h4 "DEVELOPER TOOLS APIS" at bounding box center [324, 176] width 126 height 6
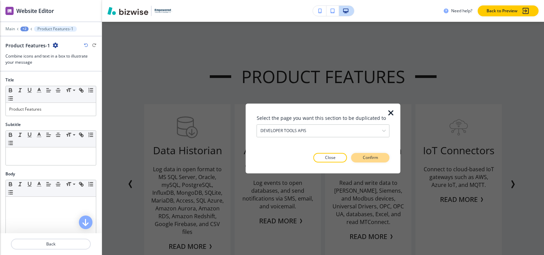
click at [368, 155] on p "Confirm" at bounding box center [370, 157] width 15 height 6
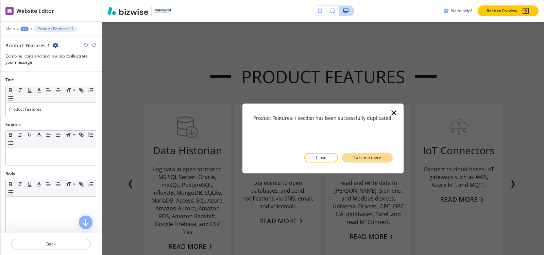
click at [369, 158] on p "Take me there" at bounding box center [368, 157] width 28 height 6
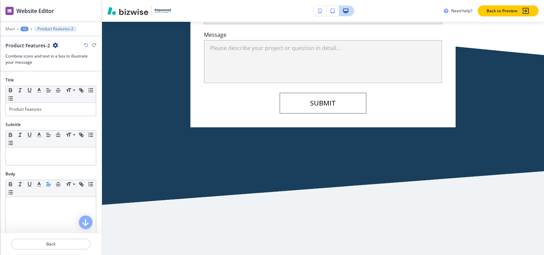
scroll to position [2643, 0]
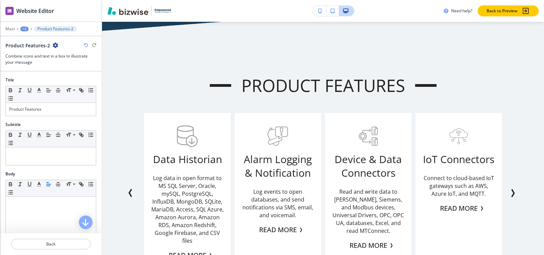
click at [27, 29] on div "+2" at bounding box center [24, 29] width 8 height 5
click at [31, 54] on p "DEVELOPER TOOLS APIS" at bounding box center [42, 52] width 35 height 6
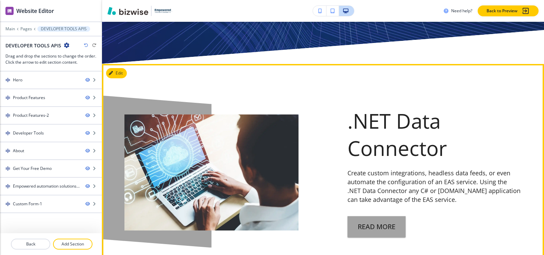
scroll to position [1128, 0]
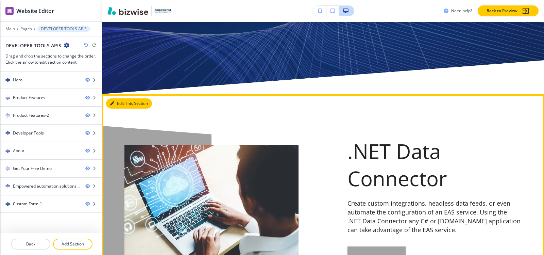
click at [120, 98] on button "Edit This Section" at bounding box center [129, 103] width 46 height 10
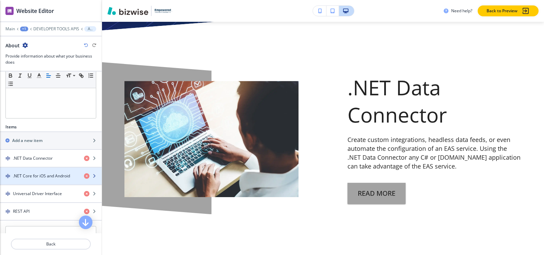
scroll to position [204, 0]
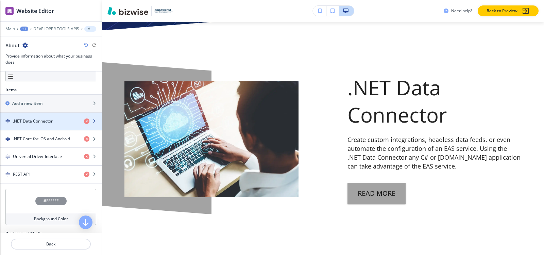
click at [25, 119] on h4 ".NET Data Connector" at bounding box center [33, 121] width 40 height 6
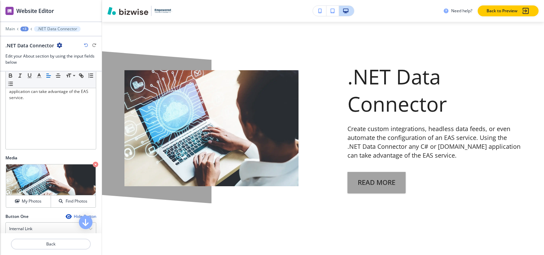
scroll to position [234, 0]
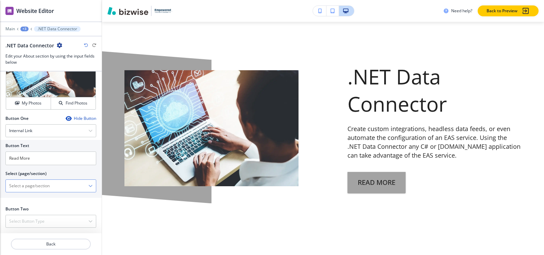
click at [38, 184] on \(page\/section\) "Manual Input" at bounding box center [47, 186] width 83 height 12
type \(page\/section\) "F"
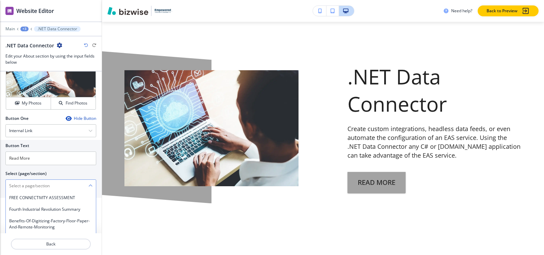
type \(page\/section\) "="
click at [60, 201] on div "DATA CONNECTOR" at bounding box center [51, 198] width 90 height 12
type \(page\/section\) "DATA CONNECTOR"
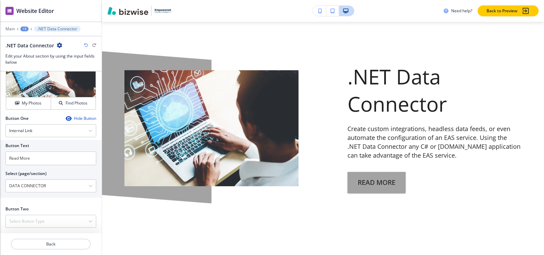
click at [27, 27] on div "+3" at bounding box center [24, 29] width 8 height 5
click at [35, 63] on p "About" at bounding box center [42, 64] width 35 height 6
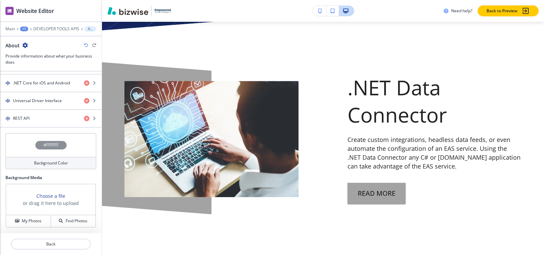
scroll to position [192, 0]
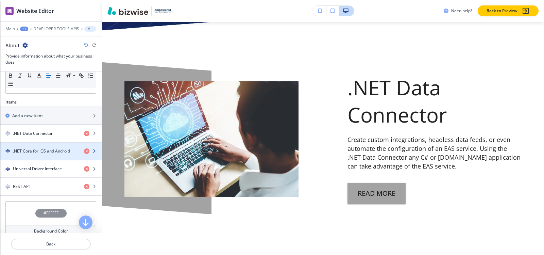
click at [44, 149] on h4 ".NET Core for iOS and Android" at bounding box center [41, 151] width 57 height 6
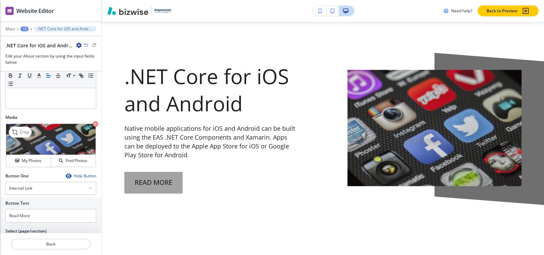
scroll to position [234, 0]
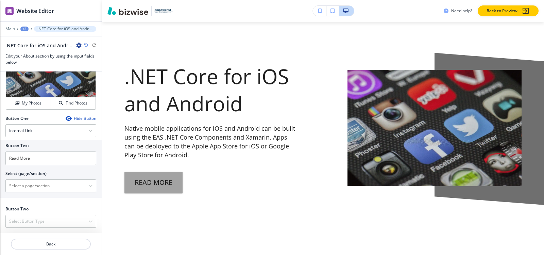
click at [66, 119] on icon "button" at bounding box center [68, 118] width 5 height 5
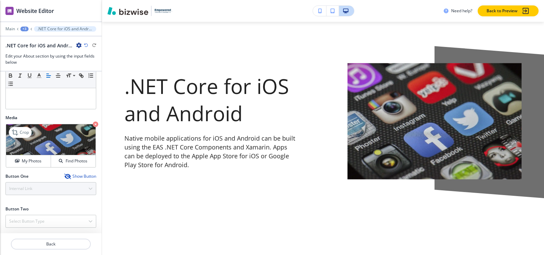
scroll to position [176, 0]
click at [28, 30] on div "+3" at bounding box center [24, 29] width 8 height 5
click at [38, 61] on button "About" at bounding box center [42, 64] width 44 height 12
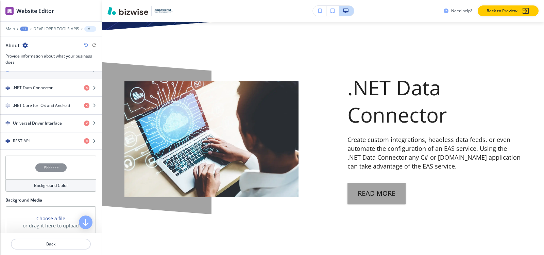
scroll to position [226, 0]
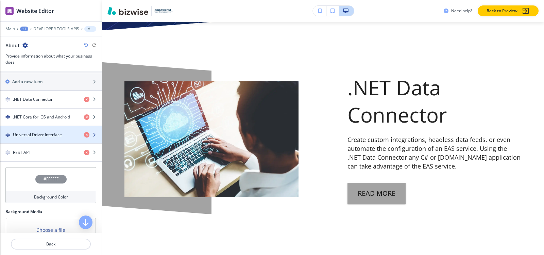
click at [41, 132] on h4 "Universal Driver Interface" at bounding box center [37, 135] width 49 height 6
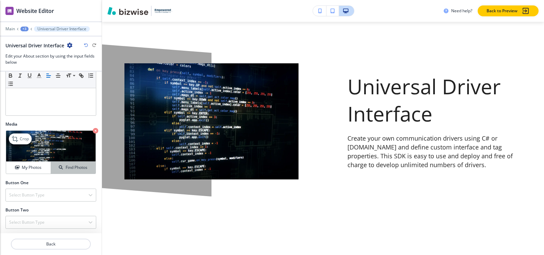
scroll to position [171, 0]
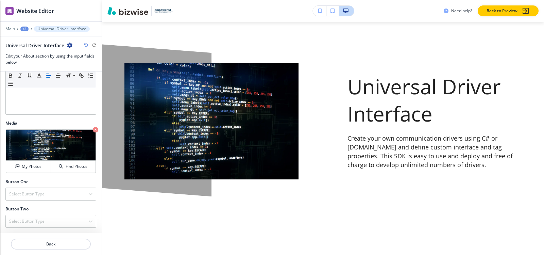
click at [25, 28] on div "+3" at bounding box center [24, 29] width 8 height 5
click at [38, 58] on button "About" at bounding box center [42, 64] width 44 height 12
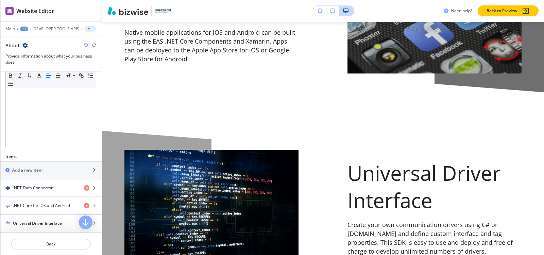
scroll to position [0, 0]
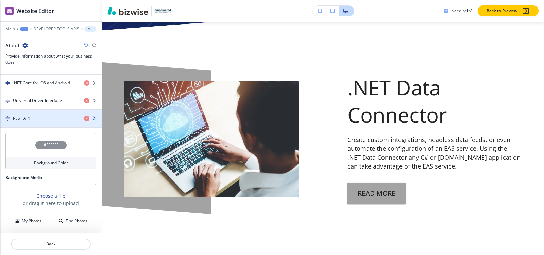
click at [30, 119] on div "REST API" at bounding box center [39, 118] width 79 height 6
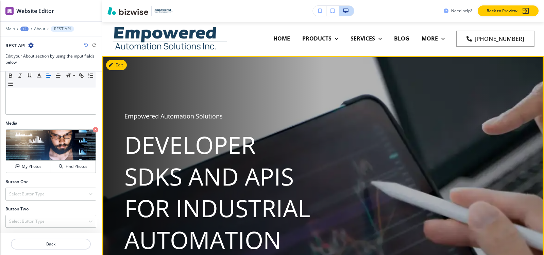
click at [321, 152] on div "Empowered Automation Solutions Developer SDKs and APIs for Industrial Automatio…" at bounding box center [315, 223] width 414 height 310
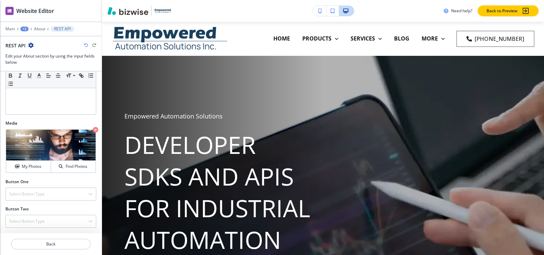
click at [24, 28] on div "+2" at bounding box center [24, 29] width 8 height 5
click at [33, 36] on button "Pages" at bounding box center [42, 40] width 44 height 12
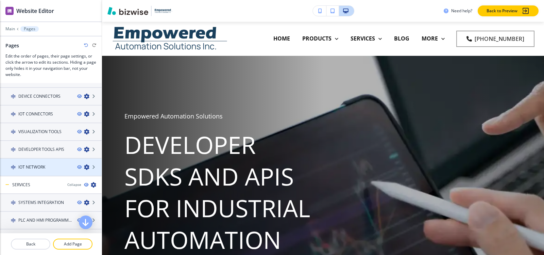
click at [43, 170] on div at bounding box center [51, 172] width 102 height 5
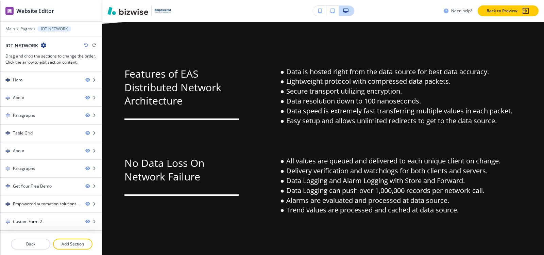
scroll to position [522, 0]
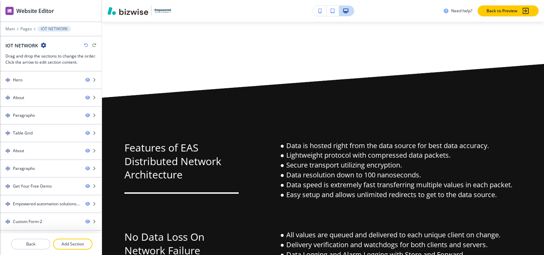
click at [26, 25] on div at bounding box center [51, 24] width 102 height 4
click at [24, 29] on p "Pages" at bounding box center [26, 29] width 12 height 5
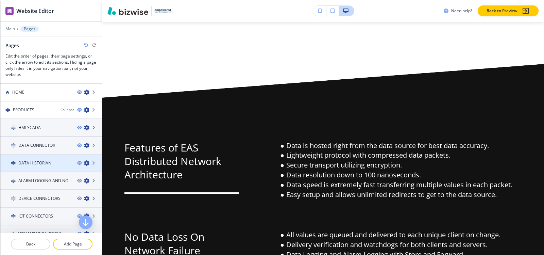
scroll to position [102, 0]
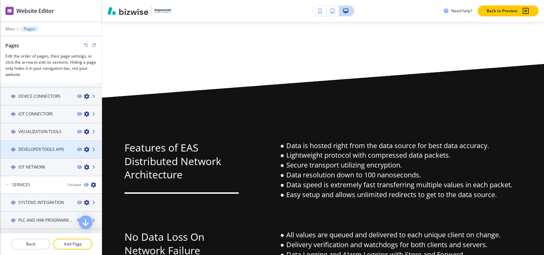
click at [42, 148] on h4 "DEVELOPER TOOLS APIS" at bounding box center [41, 149] width 46 height 6
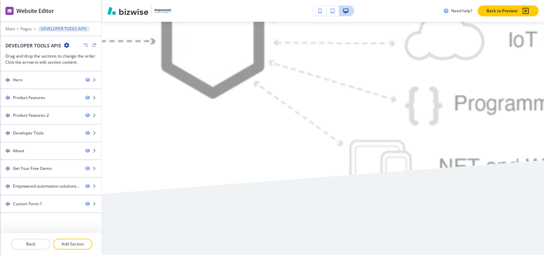
scroll to position [0, 0]
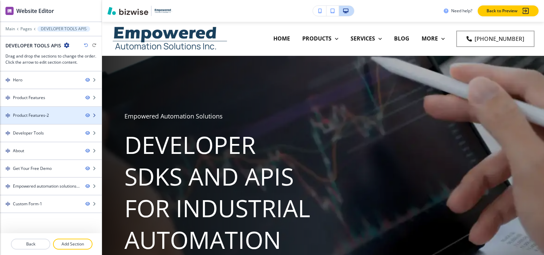
click at [29, 115] on div "Product Features-2" at bounding box center [31, 115] width 36 height 6
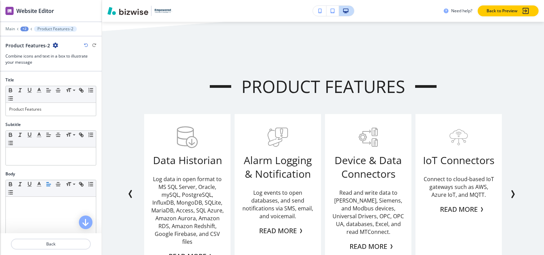
scroll to position [686, 0]
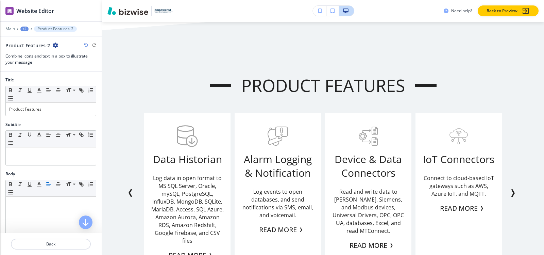
click at [54, 45] on icon "button" at bounding box center [55, 45] width 5 height 5
click at [68, 66] on p "Duplicate Section" at bounding box center [73, 69] width 35 height 6
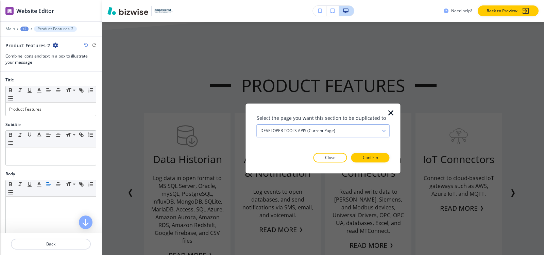
click at [308, 127] on div "DEVELOPER TOOLS APIS (current page)" at bounding box center [323, 131] width 132 height 12
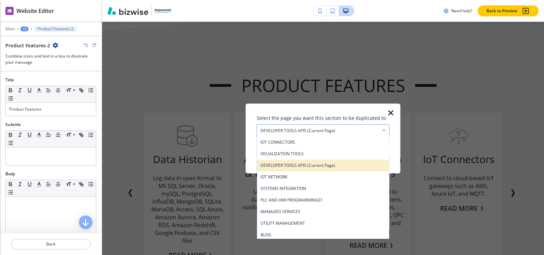
scroll to position [93, 0]
click at [281, 167] on h4 "IOT NETWORK" at bounding box center [324, 165] width 126 height 6
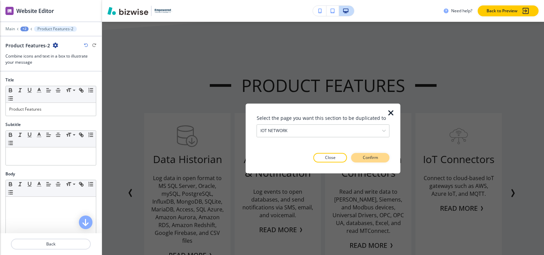
click at [378, 158] on p "Confirm" at bounding box center [370, 157] width 15 height 6
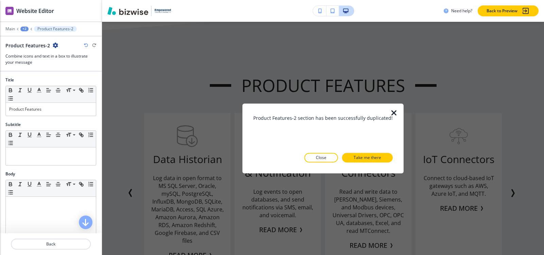
click at [378, 158] on p "Take me there" at bounding box center [368, 157] width 28 height 6
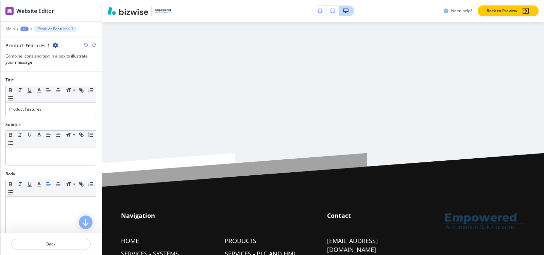
click at [20, 29] on div "+2" at bounding box center [24, 29] width 8 height 5
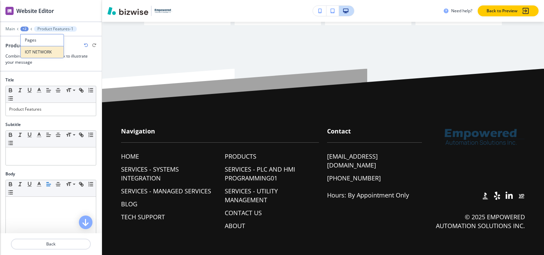
click at [34, 50] on p "IOT NETWORK" at bounding box center [42, 52] width 35 height 6
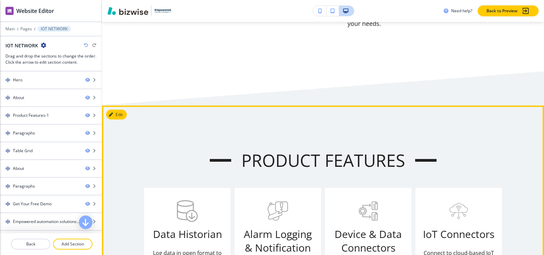
scroll to position [566, 0]
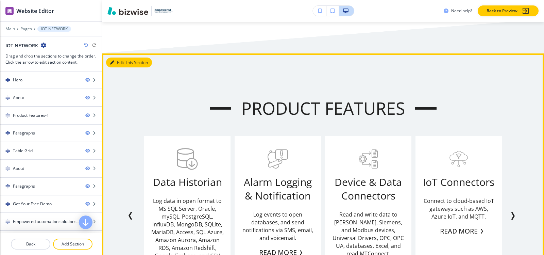
click at [120, 65] on button "Edit This Section" at bounding box center [129, 63] width 46 height 10
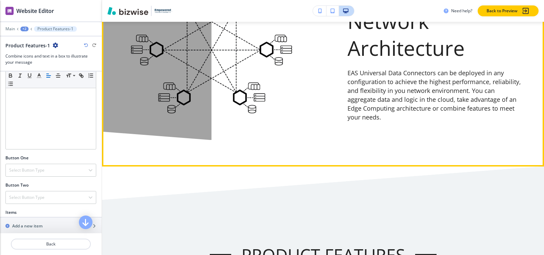
scroll to position [285, 0]
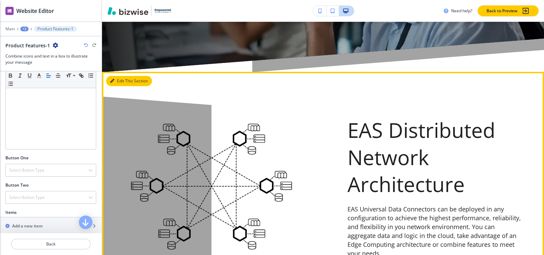
click at [123, 80] on button "Edit This Section" at bounding box center [129, 81] width 46 height 10
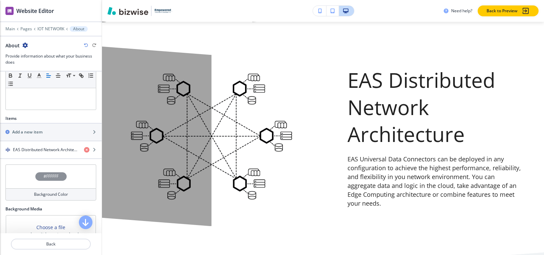
scroll to position [207, 0]
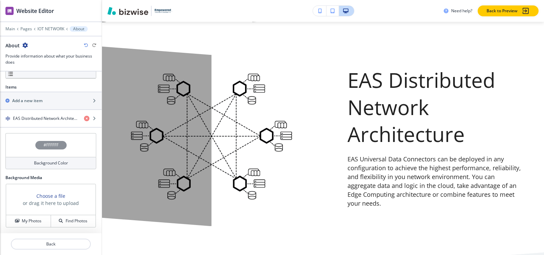
click at [49, 144] on h4 "#FFFFFF" at bounding box center [51, 145] width 15 height 6
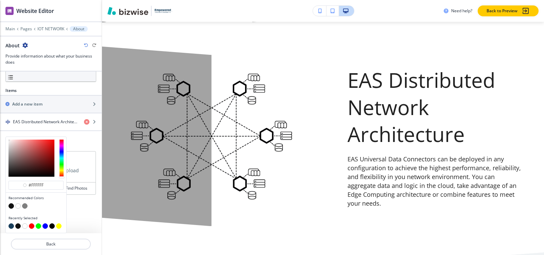
click at [9, 225] on button "button" at bounding box center [11, 225] width 5 height 5
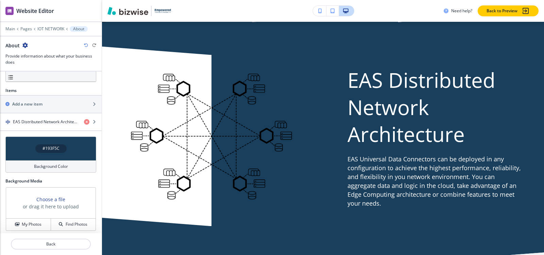
click at [46, 147] on h4 "#193F5C" at bounding box center [51, 148] width 17 height 6
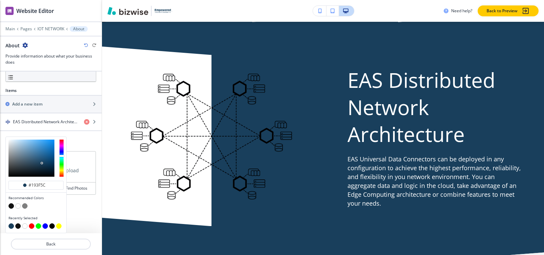
click at [18, 202] on div at bounding box center [36, 201] width 55 height 3
click at [18, 206] on button "button" at bounding box center [17, 205] width 5 height 5
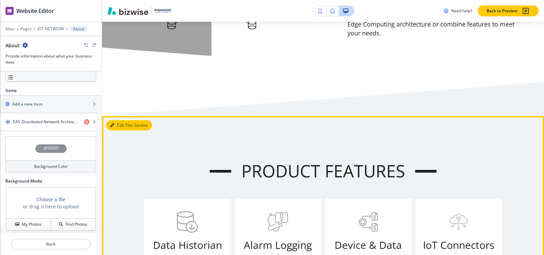
click at [118, 124] on button "Edit This Section" at bounding box center [129, 125] width 46 height 10
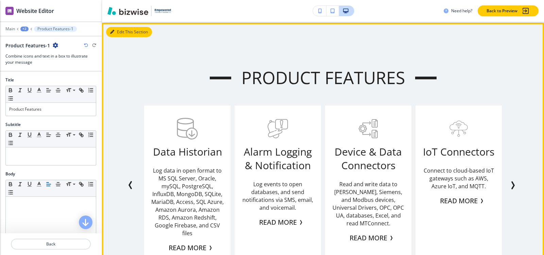
scroll to position [729, 0]
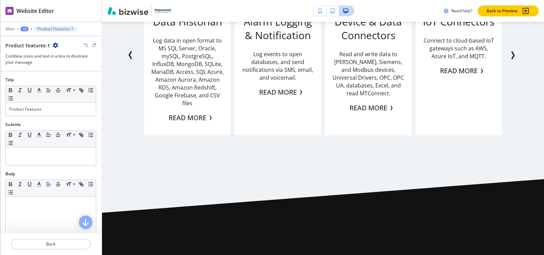
click at [20, 28] on div "+2" at bounding box center [24, 29] width 8 height 5
click at [27, 36] on button "Pages" at bounding box center [42, 40] width 44 height 12
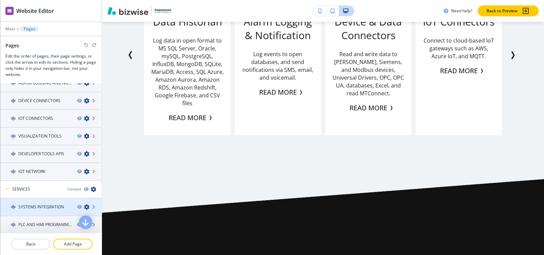
scroll to position [170, 0]
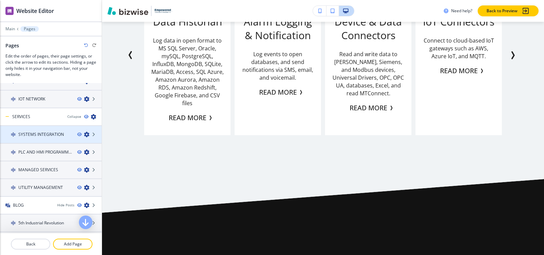
click at [28, 136] on h4 "SYSTEMS INTEGRATION" at bounding box center [41, 134] width 46 height 6
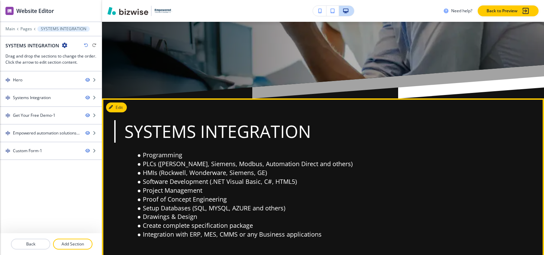
scroll to position [238, 0]
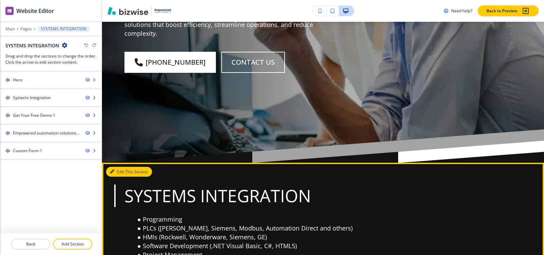
click at [114, 174] on button "Edit This Section" at bounding box center [129, 172] width 46 height 10
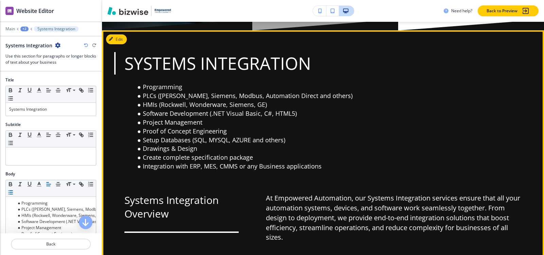
scroll to position [379, 0]
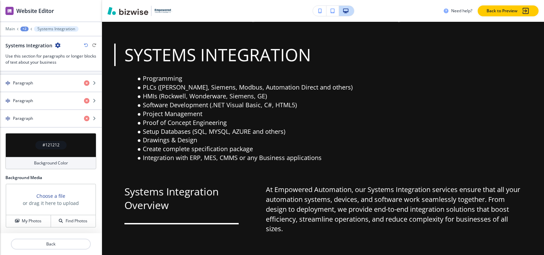
click at [46, 142] on h4 "#121212" at bounding box center [51, 145] width 17 height 6
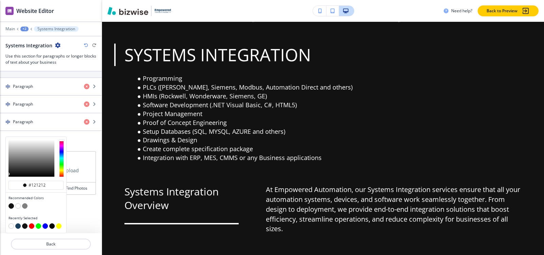
scroll to position [239, 0]
click at [19, 205] on button "button" at bounding box center [17, 205] width 5 height 5
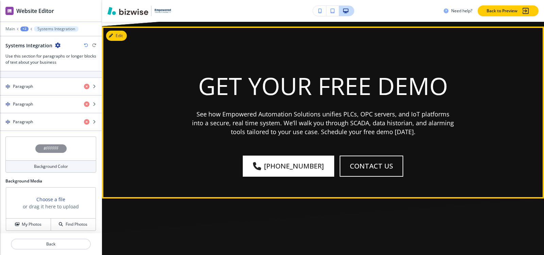
scroll to position [1026, 0]
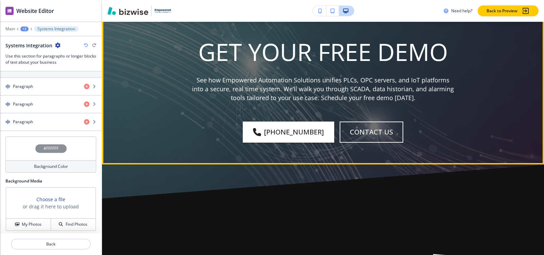
click at [120, 7] on button "Edit This Section" at bounding box center [129, 2] width 46 height 10
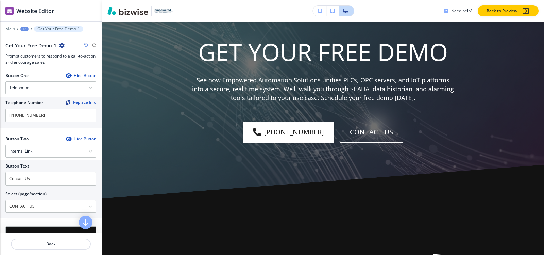
scroll to position [306, 0]
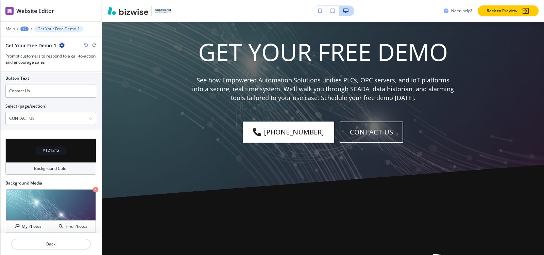
click at [27, 29] on div "+2" at bounding box center [24, 29] width 8 height 5
click at [25, 40] on p "Pages" at bounding box center [42, 40] width 35 height 6
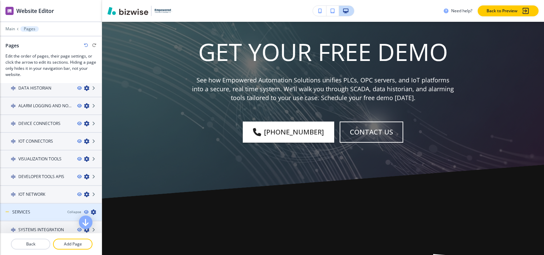
scroll to position [136, 0]
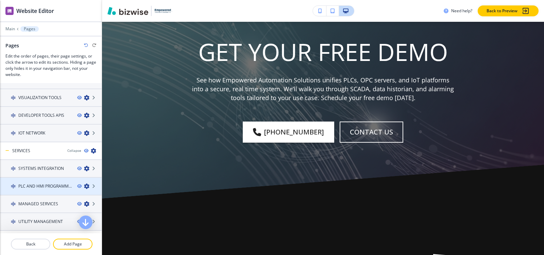
click at [33, 183] on h4 "PLC AND HMI PROGRAMMING01" at bounding box center [44, 186] width 53 height 6
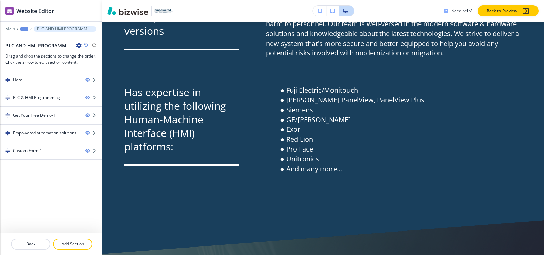
scroll to position [817, 0]
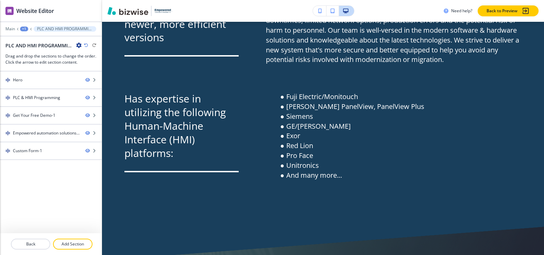
click at [28, 28] on div "+1" at bounding box center [24, 29] width 8 height 5
click at [27, 44] on button "Pages" at bounding box center [42, 40] width 44 height 12
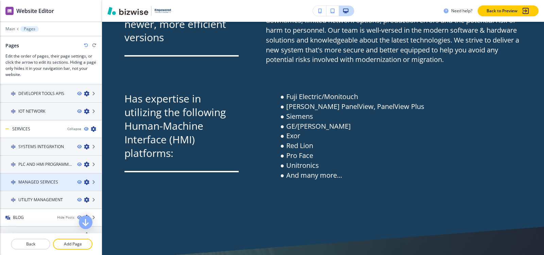
scroll to position [170, 0]
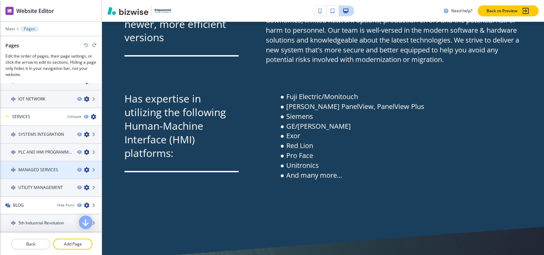
click at [31, 171] on h4 "MANAGED SERVICES" at bounding box center [38, 170] width 40 height 6
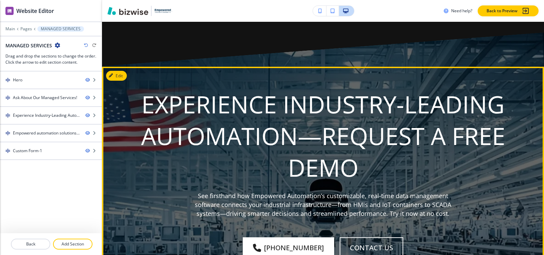
scroll to position [885, 0]
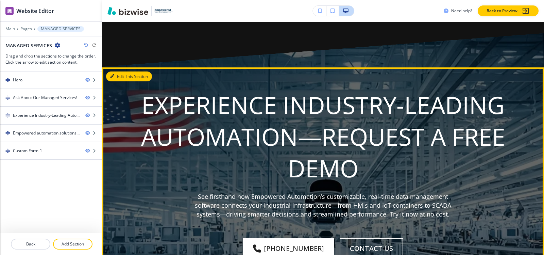
click at [121, 78] on button "Edit This Section" at bounding box center [129, 76] width 46 height 10
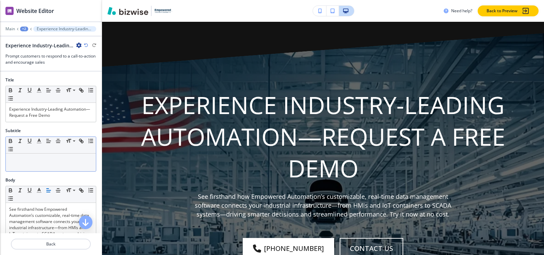
scroll to position [930, 0]
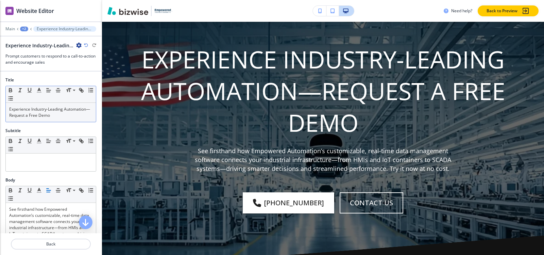
click at [40, 116] on p "Experience Industry-Leading Automation—Request a Free Demo" at bounding box center [50, 112] width 83 height 12
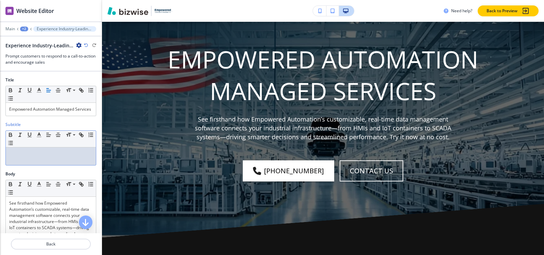
click at [40, 165] on div at bounding box center [51, 156] width 90 height 18
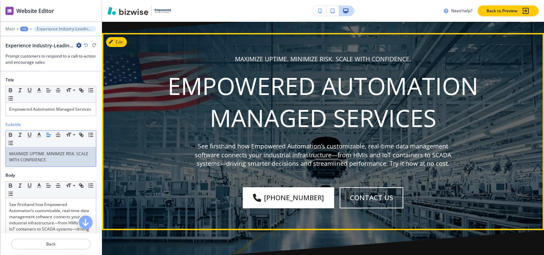
scroll to position [896, 0]
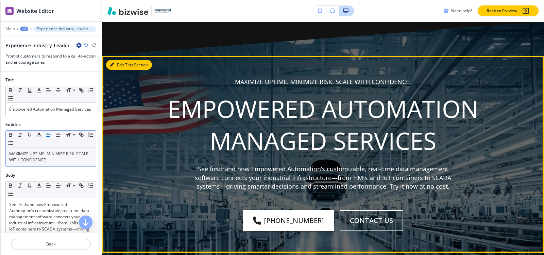
click at [118, 65] on button "Edit This Section" at bounding box center [129, 65] width 46 height 10
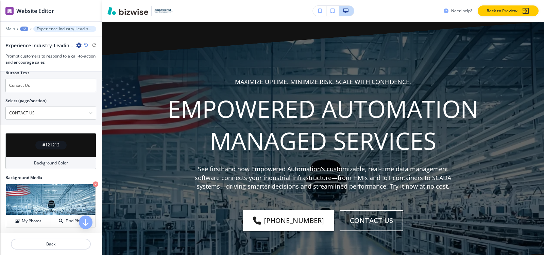
scroll to position [319, 0]
click at [23, 221] on h4 "My Photos" at bounding box center [32, 221] width 20 height 6
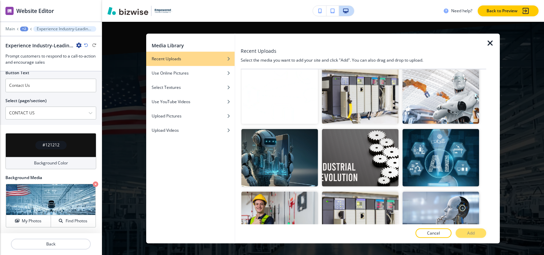
scroll to position [19238, 0]
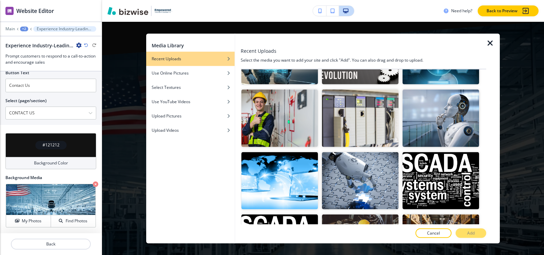
click at [468, 233] on p "Add" at bounding box center [471, 233] width 7 height 6
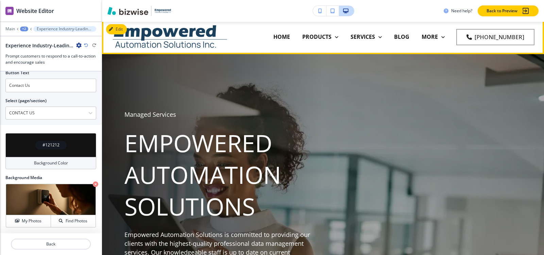
scroll to position [0, 0]
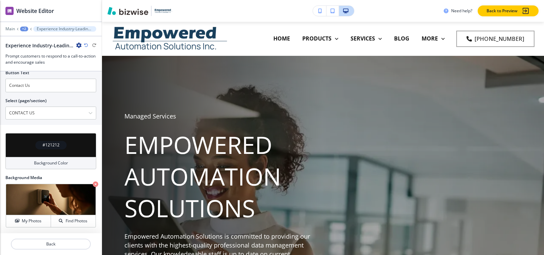
click at [25, 29] on div "+2" at bounding box center [24, 29] width 8 height 5
click at [24, 39] on button "Pages" at bounding box center [42, 40] width 44 height 12
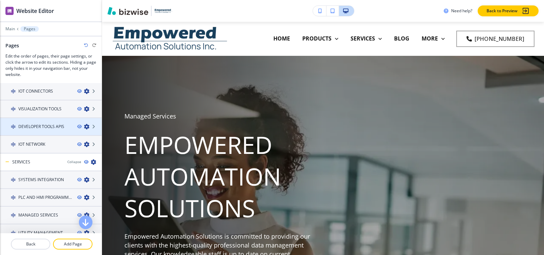
scroll to position [136, 0]
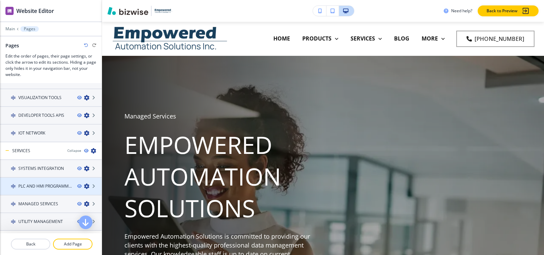
click at [34, 192] on div at bounding box center [51, 191] width 102 height 5
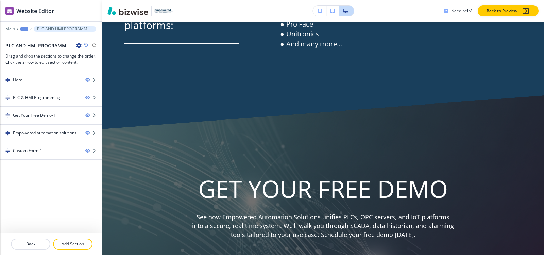
scroll to position [926, 0]
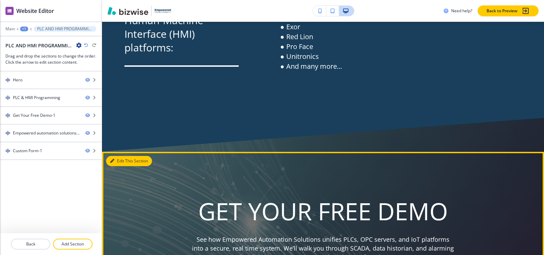
click at [124, 166] on button "Edit This Section" at bounding box center [129, 161] width 46 height 10
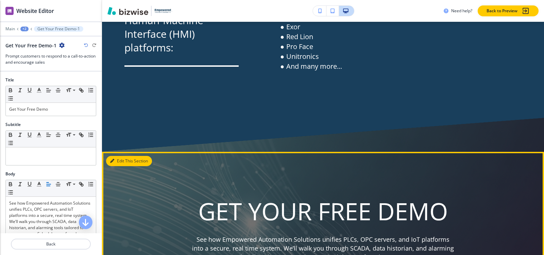
scroll to position [1067, 0]
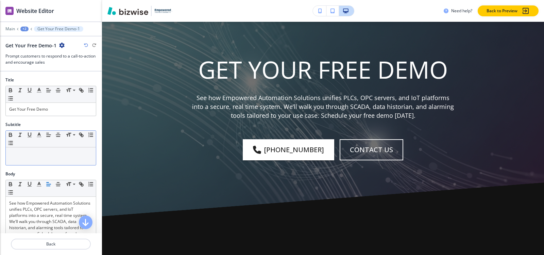
click at [18, 151] on p at bounding box center [50, 154] width 83 height 6
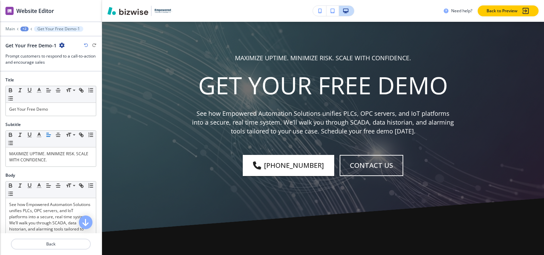
click at [22, 30] on div "+2" at bounding box center [24, 29] width 8 height 5
click at [25, 40] on button "Pages" at bounding box center [42, 40] width 44 height 12
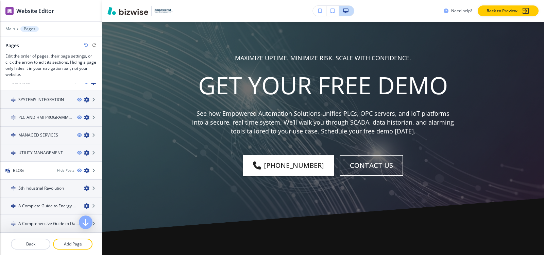
scroll to position [204, 0]
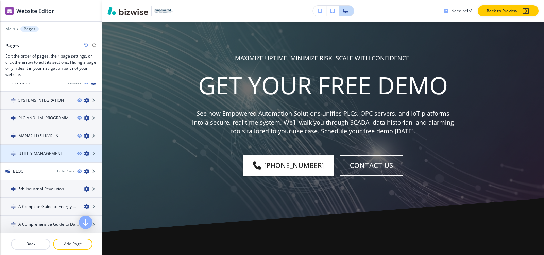
click at [30, 158] on div at bounding box center [51, 159] width 102 height 5
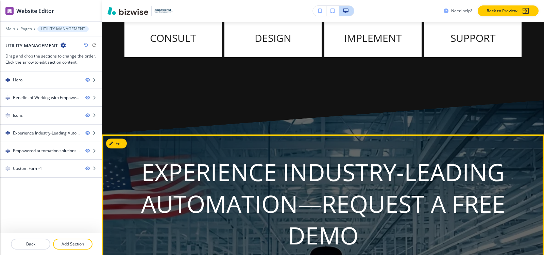
scroll to position [817, 0]
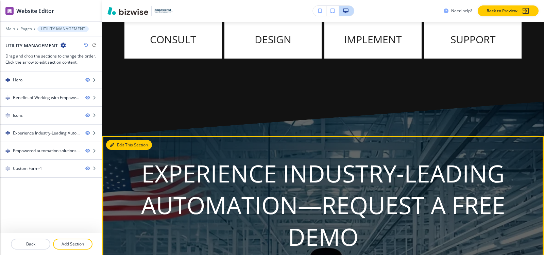
click at [122, 142] on button "Edit This Section" at bounding box center [129, 145] width 46 height 10
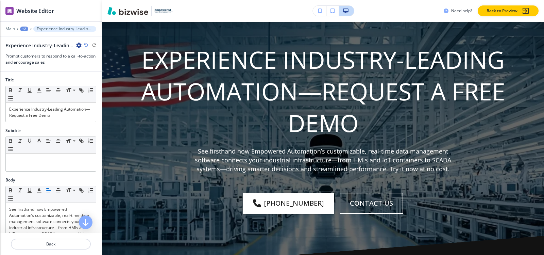
scroll to position [931, 0]
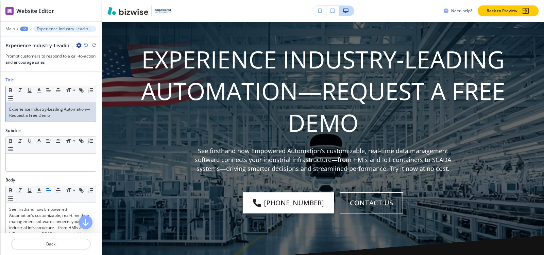
click at [53, 114] on p "Experience Industry-Leading Automation—Request a Free Demo" at bounding box center [50, 112] width 83 height 12
paste div
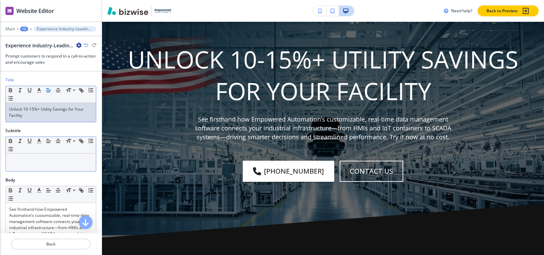
click at [49, 162] on p at bounding box center [50, 160] width 83 height 6
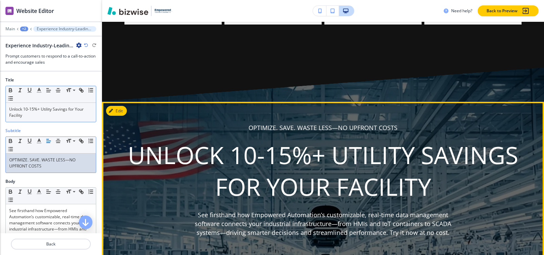
scroll to position [863, 0]
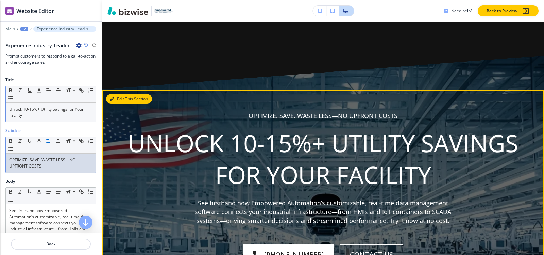
click at [116, 100] on button "Edit This Section" at bounding box center [129, 99] width 46 height 10
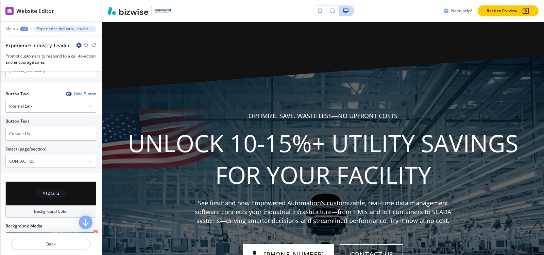
scroll to position [319, 0]
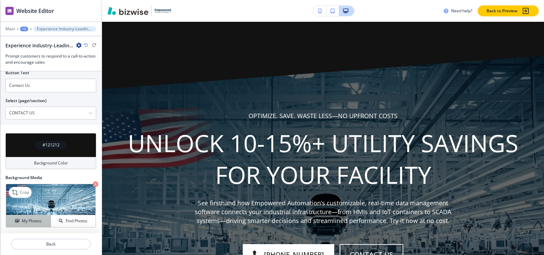
click at [17, 221] on icon "button" at bounding box center [17, 221] width 4 height 4
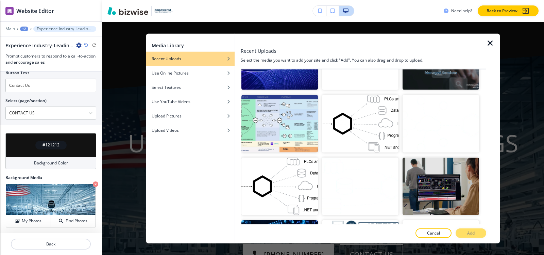
scroll to position [19669, 0]
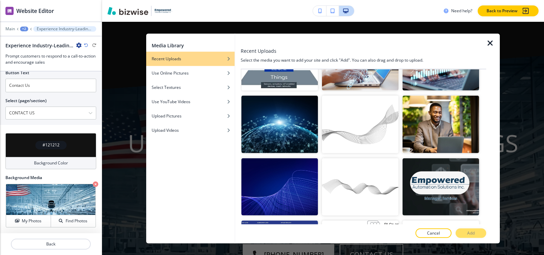
click at [470, 231] on p "Add" at bounding box center [471, 233] width 7 height 6
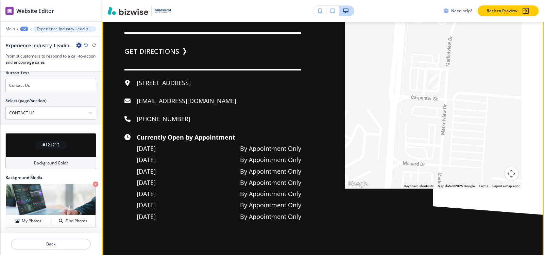
scroll to position [1339, 0]
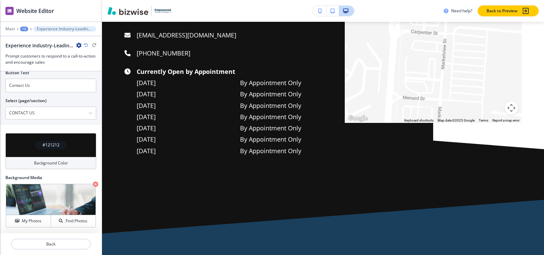
click at [23, 29] on div "+2" at bounding box center [24, 29] width 8 height 5
click at [35, 40] on p "Pages" at bounding box center [42, 40] width 35 height 6
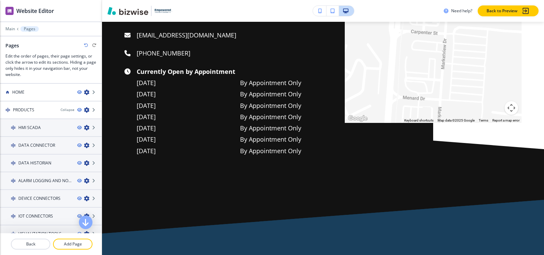
scroll to position [102, 0]
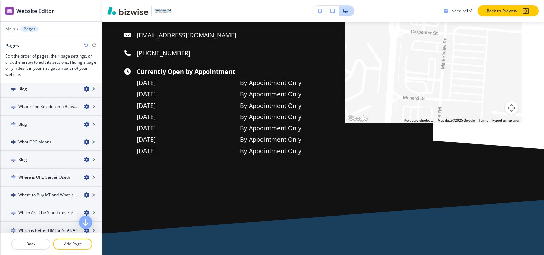
scroll to position [5448, 0]
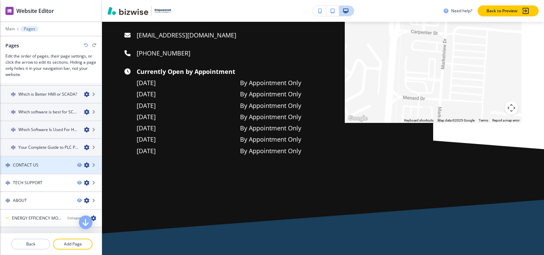
click at [43, 168] on div at bounding box center [51, 170] width 102 height 5
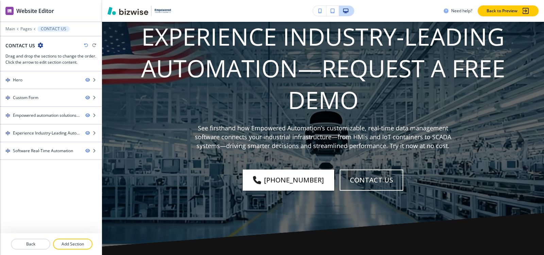
scroll to position [1123, 0]
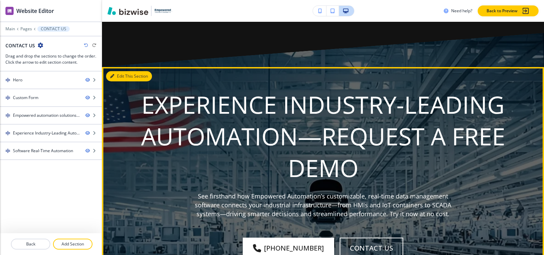
click at [113, 77] on icon "button" at bounding box center [112, 76] width 4 height 4
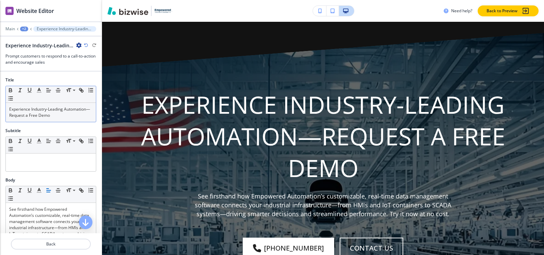
scroll to position [1168, 0]
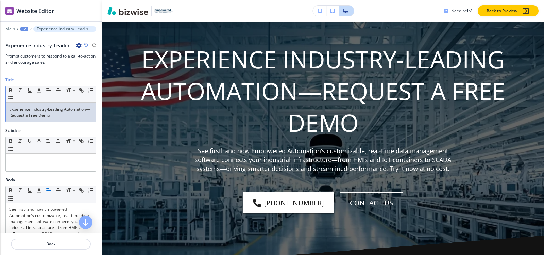
click at [39, 114] on p "Experience Industry-Leading Automation—Request a Free Demo" at bounding box center [50, 112] width 83 height 12
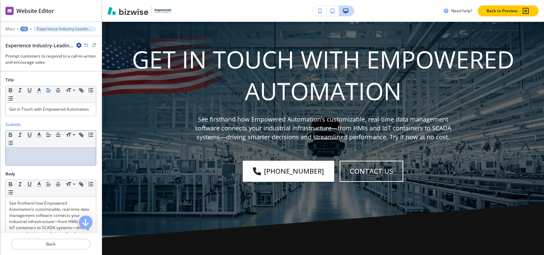
click at [38, 157] on p at bounding box center [50, 154] width 83 height 6
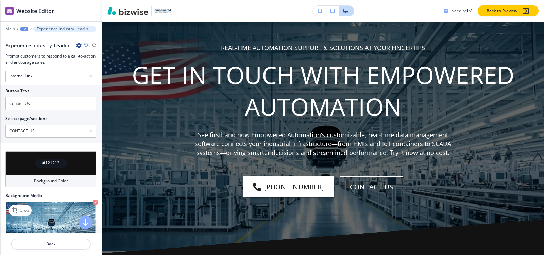
scroll to position [319, 0]
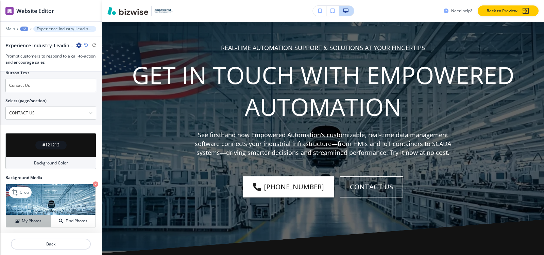
click at [25, 224] on button "My Photos" at bounding box center [28, 221] width 45 height 12
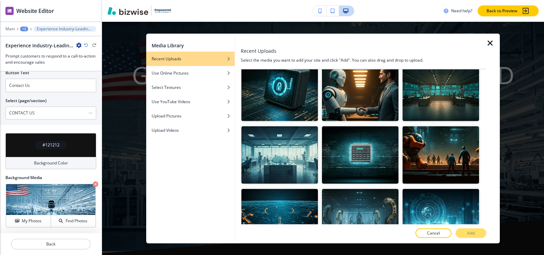
scroll to position [22530, 0]
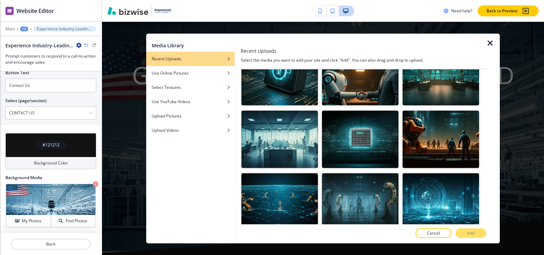
click at [470, 235] on p "Add" at bounding box center [471, 233] width 7 height 6
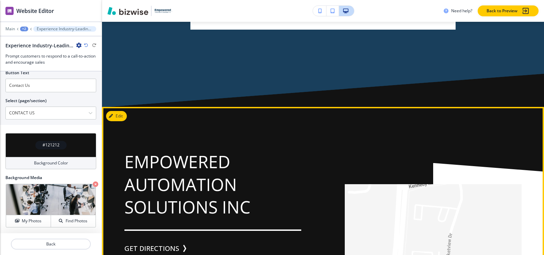
scroll to position [624, 0]
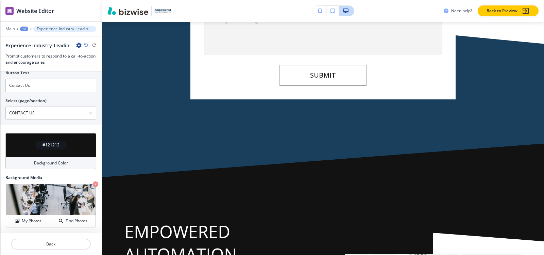
click at [22, 28] on div "+2" at bounding box center [24, 29] width 8 height 5
click at [29, 43] on p "Pages" at bounding box center [42, 40] width 35 height 6
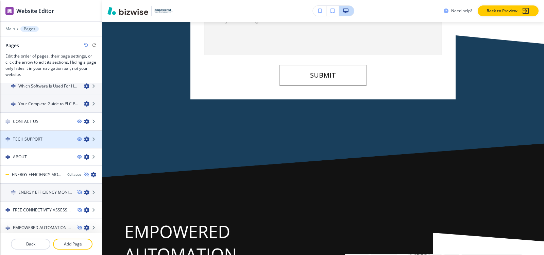
scroll to position [5495, 0]
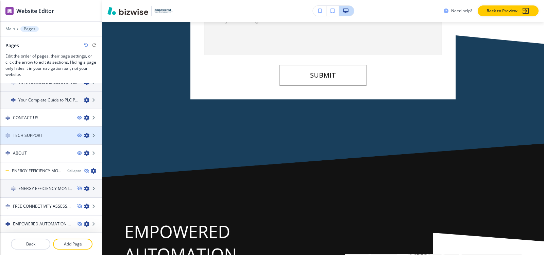
click at [36, 137] on h4 "TECH SUPPORT" at bounding box center [28, 135] width 30 height 6
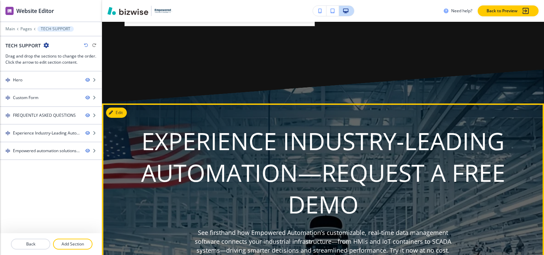
scroll to position [1021, 0]
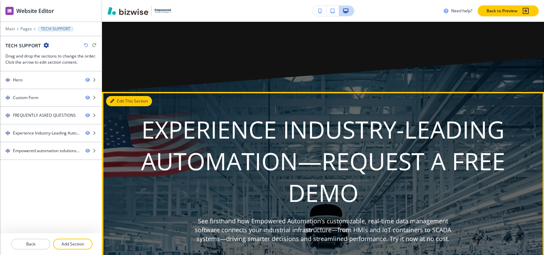
click at [120, 102] on button "Edit This Section" at bounding box center [129, 101] width 46 height 10
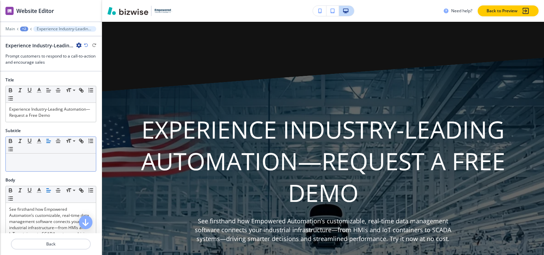
scroll to position [1091, 0]
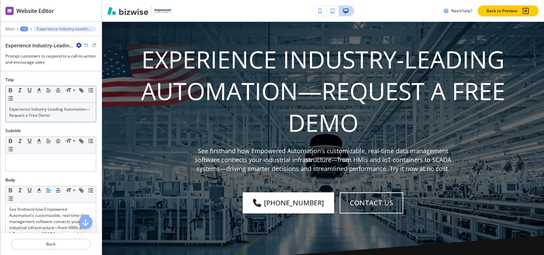
click at [46, 116] on p "Experience Industry-Leading Automation—Request a Free Demo" at bounding box center [50, 112] width 83 height 12
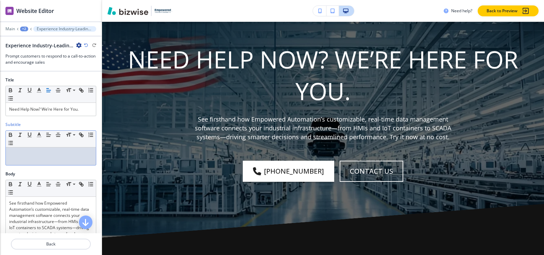
click at [33, 156] on p at bounding box center [50, 154] width 83 height 6
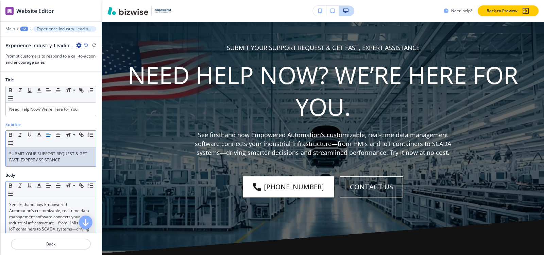
click at [34, 209] on p "See firsthand how Empowered Automation’s customizable, real-time data managemen…" at bounding box center [50, 222] width 83 height 43
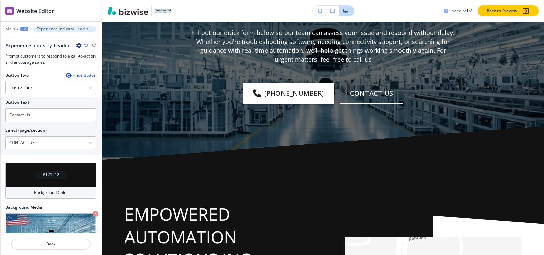
scroll to position [313, 0]
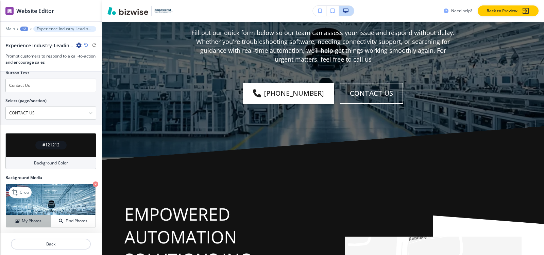
click at [22, 224] on h4 "My Photos" at bounding box center [32, 221] width 20 height 6
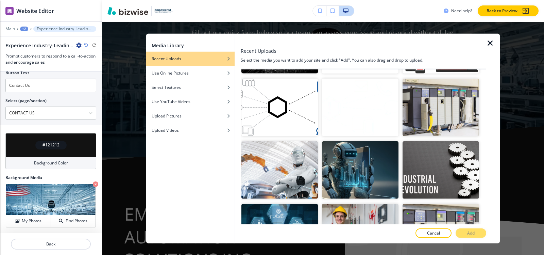
scroll to position [18407, 0]
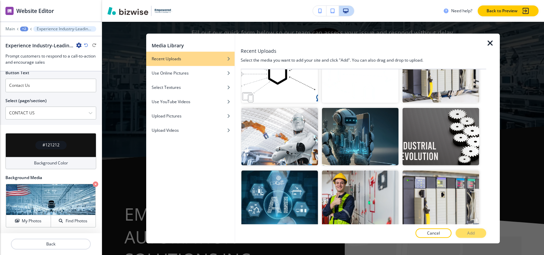
click at [468, 232] on p "Add" at bounding box center [471, 233] width 7 height 6
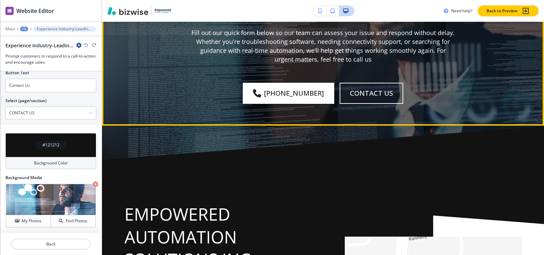
scroll to position [1295, 0]
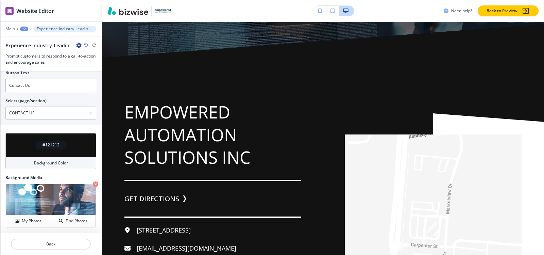
click at [26, 28] on div "+2" at bounding box center [24, 29] width 8 height 5
click at [40, 41] on p "Pages" at bounding box center [42, 40] width 35 height 6
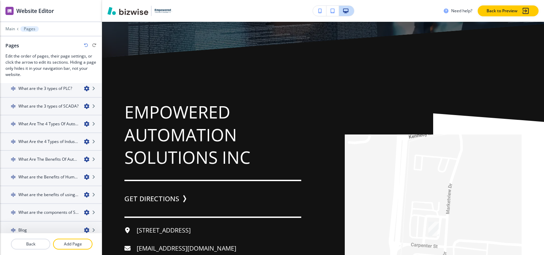
scroll to position [5495, 0]
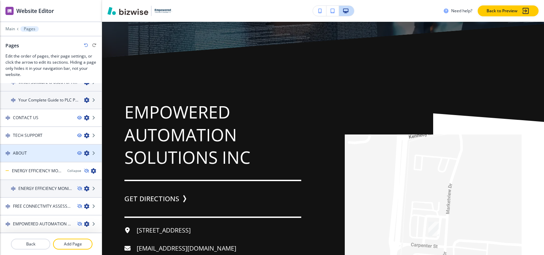
click at [37, 154] on div "ABOUT" at bounding box center [36, 153] width 72 height 6
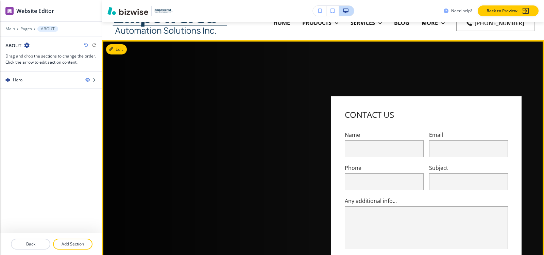
scroll to position [0, 0]
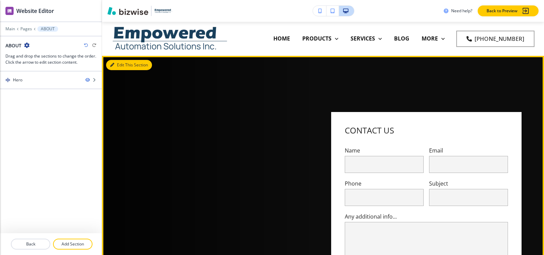
click at [114, 65] on icon "button" at bounding box center [112, 65] width 4 height 4
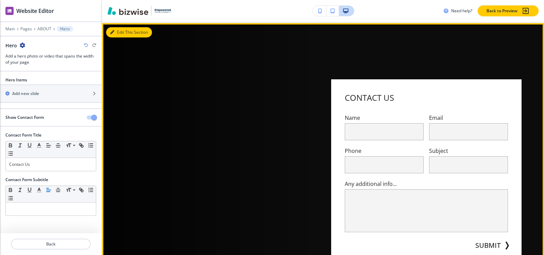
scroll to position [34, 0]
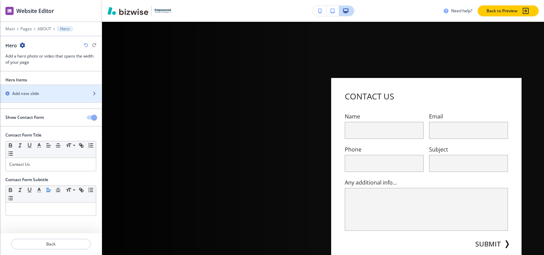
click at [18, 87] on div "button" at bounding box center [51, 87] width 102 height 5
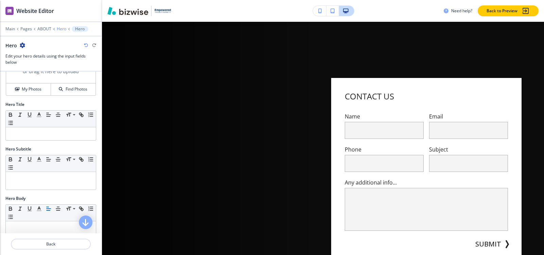
click at [57, 27] on p "Hero" at bounding box center [62, 29] width 10 height 5
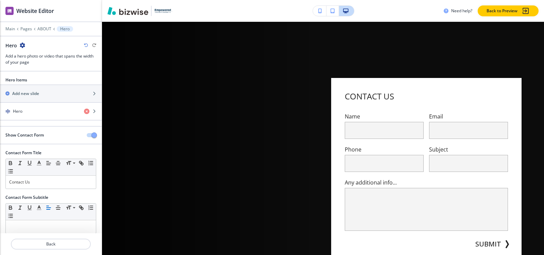
click at [87, 136] on button "button" at bounding box center [92, 135] width 10 height 4
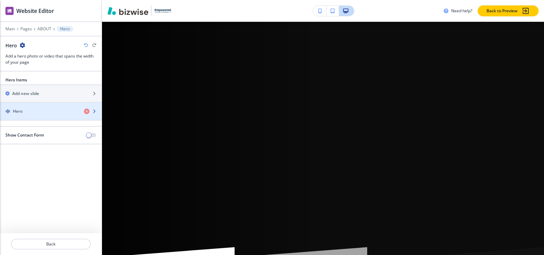
click at [34, 112] on div "Hero" at bounding box center [39, 111] width 79 height 6
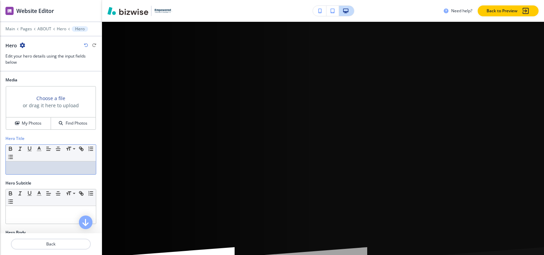
click at [14, 173] on div at bounding box center [51, 167] width 90 height 13
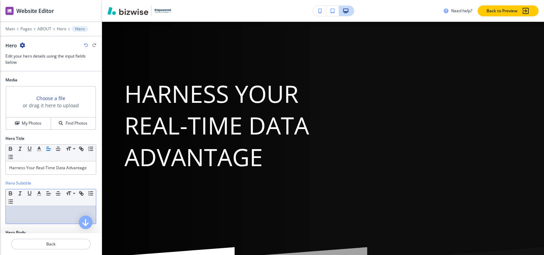
click at [21, 214] on p at bounding box center [50, 212] width 83 height 6
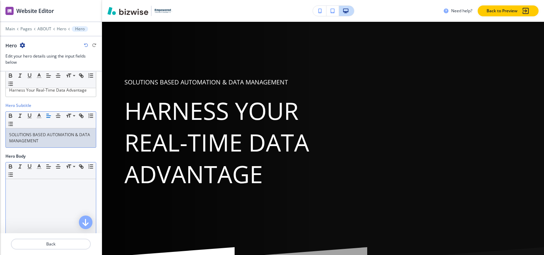
scroll to position [102, 0]
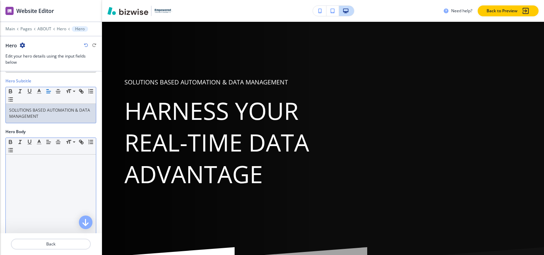
click at [28, 168] on div at bounding box center [51, 198] width 90 height 88
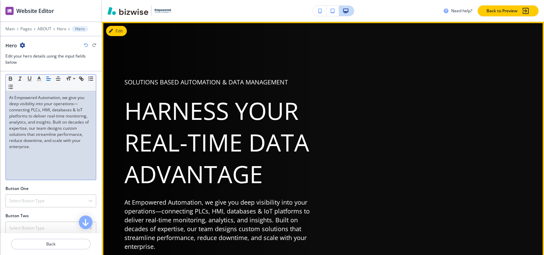
scroll to position [170, 0]
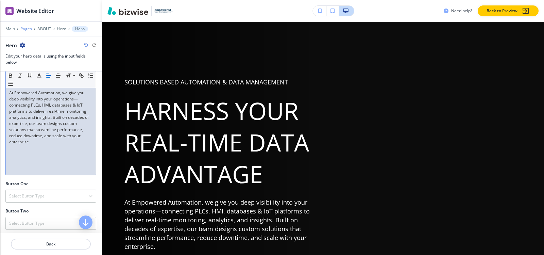
click at [25, 29] on p "Pages" at bounding box center [26, 29] width 12 height 5
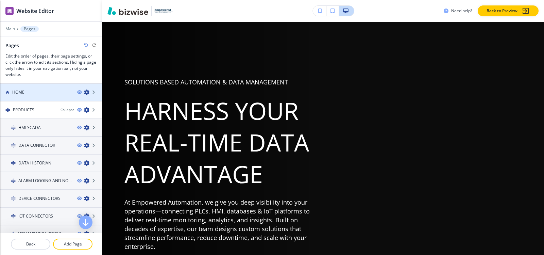
click at [21, 96] on div at bounding box center [51, 97] width 102 height 5
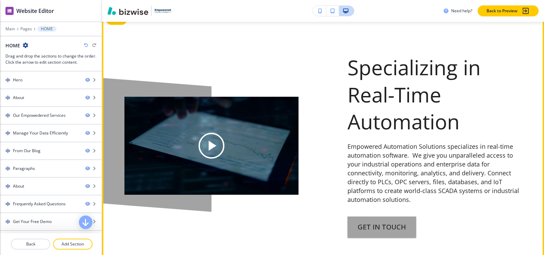
scroll to position [374, 0]
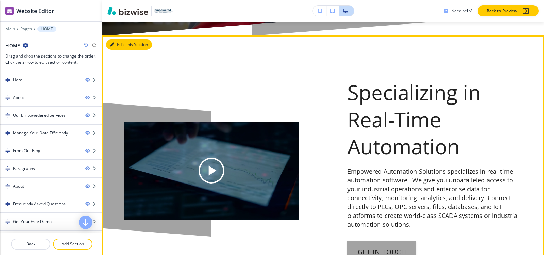
click at [117, 47] on button "Edit This Section" at bounding box center [129, 44] width 46 height 10
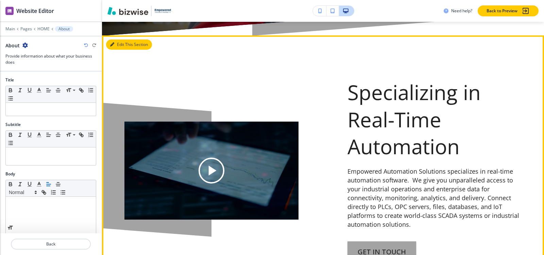
scroll to position [388, 0]
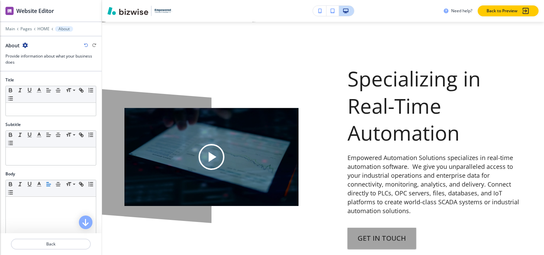
click at [25, 45] on icon "button" at bounding box center [24, 45] width 5 height 5
click at [33, 69] on p "Duplicate Section" at bounding box center [44, 69] width 35 height 6
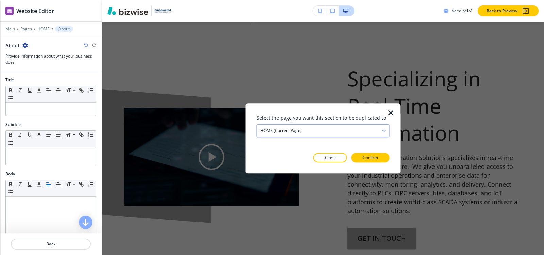
click at [332, 134] on div "HOME (current page)" at bounding box center [323, 131] width 132 height 12
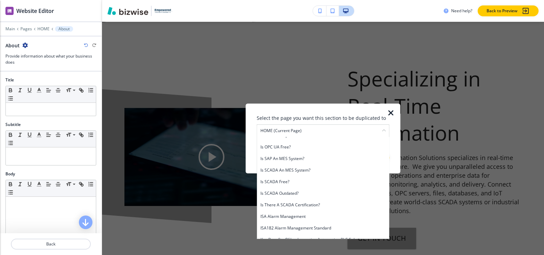
scroll to position [3707, 0]
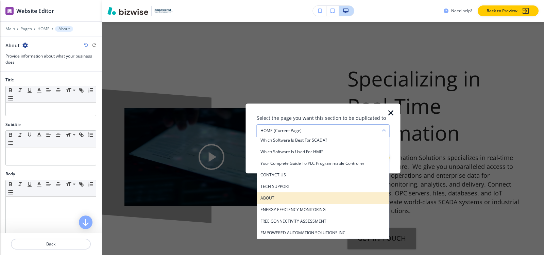
click at [298, 199] on h4 "ABOUT" at bounding box center [324, 198] width 126 height 6
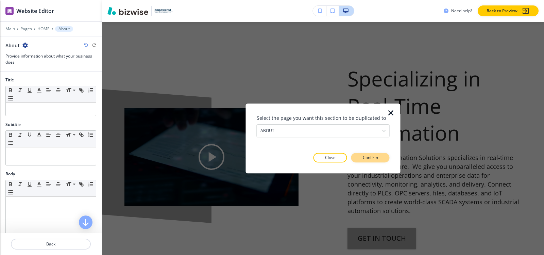
click at [378, 161] on button "Confirm" at bounding box center [371, 158] width 38 height 10
click at [378, 159] on button "Take me there" at bounding box center [364, 158] width 51 height 10
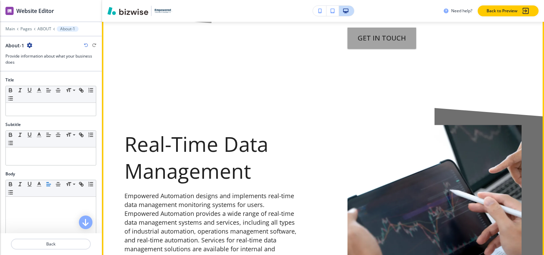
scroll to position [625, 0]
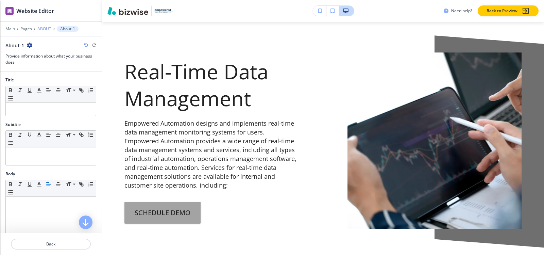
click at [42, 29] on p "ABOUT" at bounding box center [44, 29] width 14 height 5
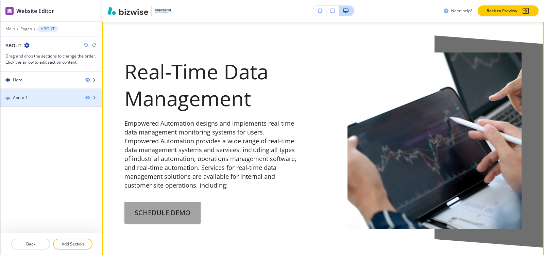
click at [37, 95] on div "About-1" at bounding box center [40, 98] width 80 height 6
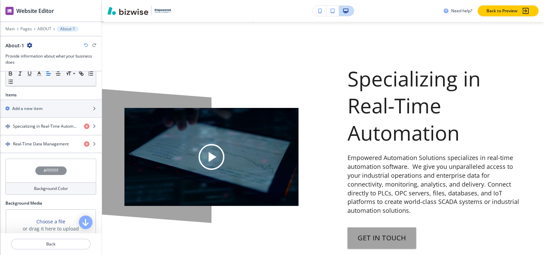
scroll to position [225, 0]
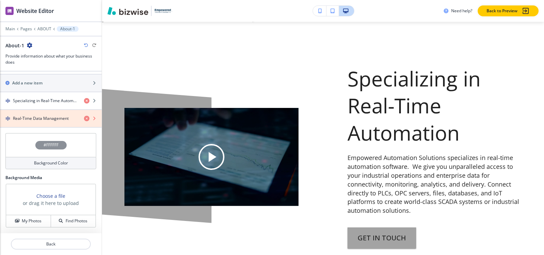
click at [84, 120] on icon "button" at bounding box center [86, 118] width 5 height 5
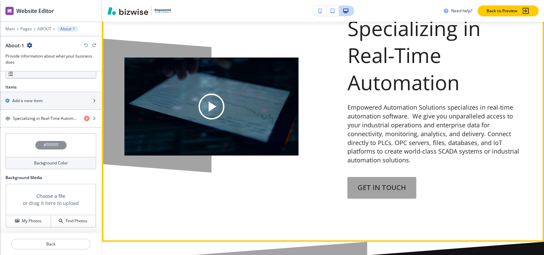
scroll to position [353, 0]
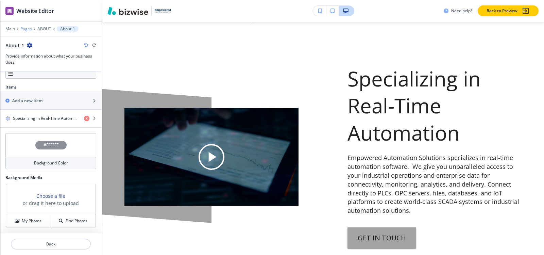
click at [24, 29] on p "Pages" at bounding box center [26, 29] width 12 height 5
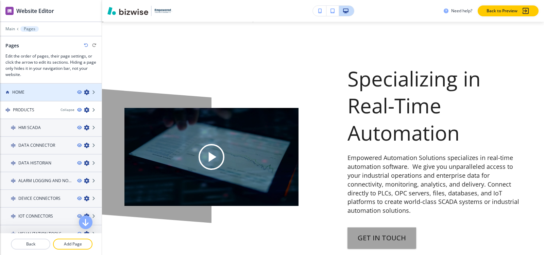
click at [42, 97] on div at bounding box center [51, 97] width 102 height 5
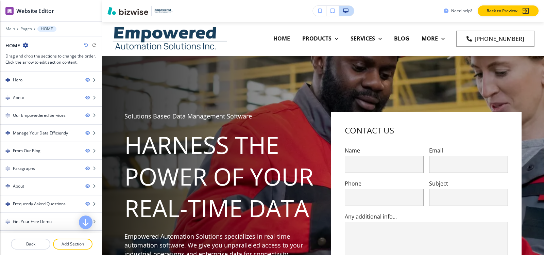
scroll to position [33, 0]
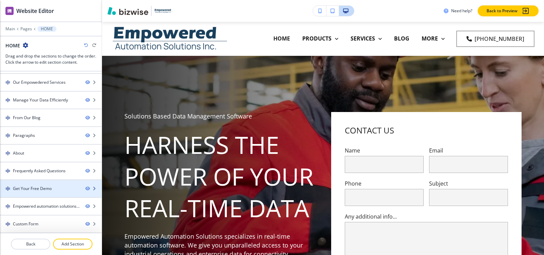
click at [28, 189] on div "Get Your Free Demo" at bounding box center [32, 188] width 39 height 6
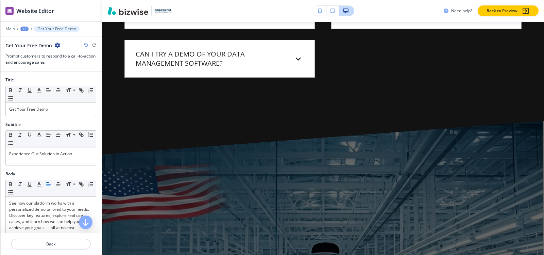
click at [56, 45] on icon "button" at bounding box center [57, 45] width 5 height 5
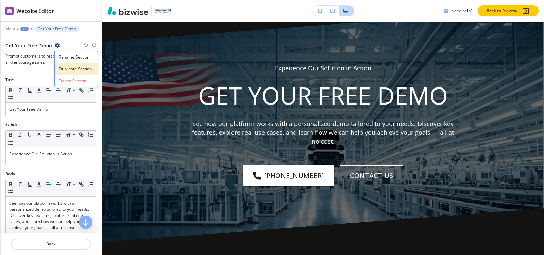
scroll to position [3189, 0]
click at [63, 66] on button "Duplicate Section" at bounding box center [76, 69] width 44 height 12
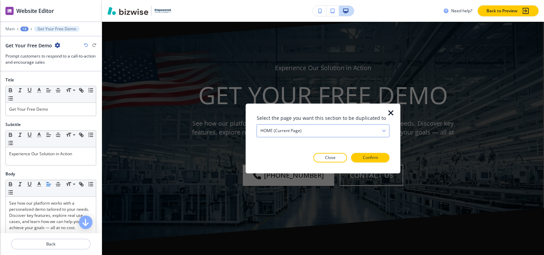
click at [339, 134] on div "HOME (current page)" at bounding box center [323, 131] width 132 height 12
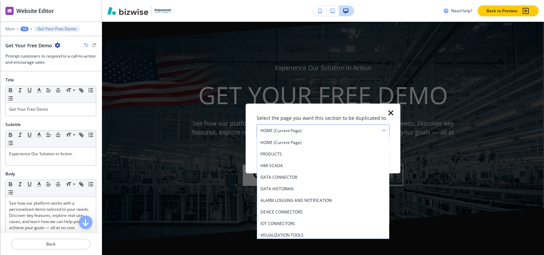
scroll to position [3707, 0]
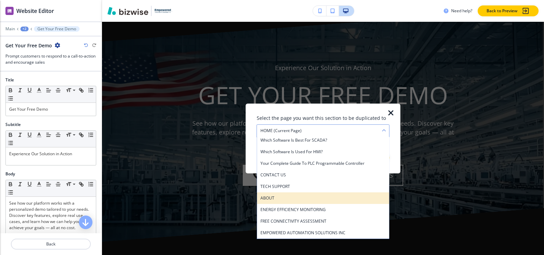
click at [311, 197] on h4 "ABOUT" at bounding box center [324, 198] width 126 height 6
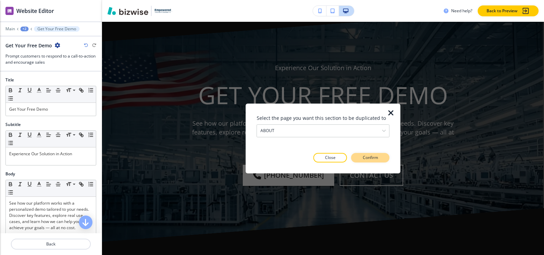
click at [376, 156] on p "Confirm" at bounding box center [370, 157] width 15 height 6
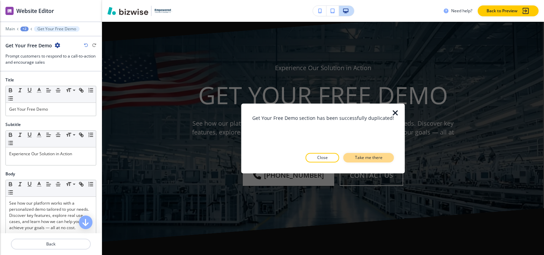
click at [377, 158] on p "Take me there" at bounding box center [369, 157] width 28 height 6
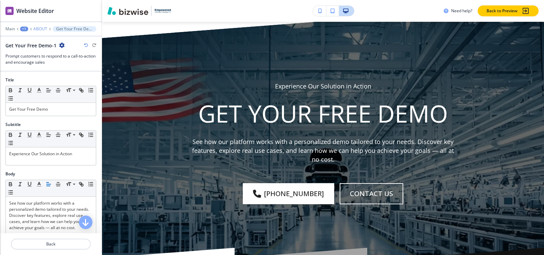
scroll to position [657, 0]
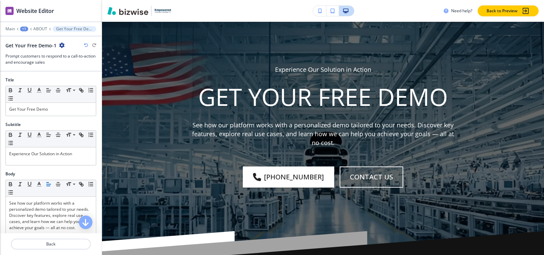
click at [25, 29] on div "+1" at bounding box center [24, 29] width 8 height 5
click at [28, 40] on p "Pages" at bounding box center [42, 40] width 35 height 6
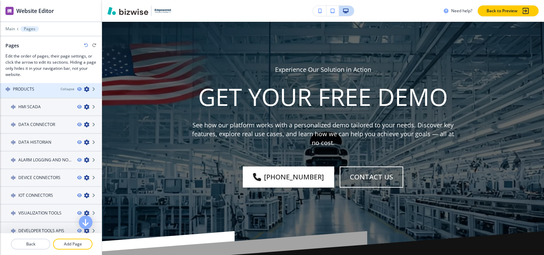
scroll to position [0, 0]
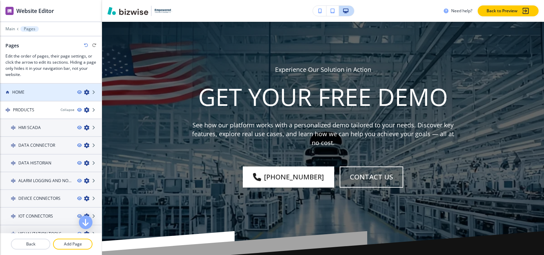
click at [36, 98] on div at bounding box center [51, 97] width 102 height 5
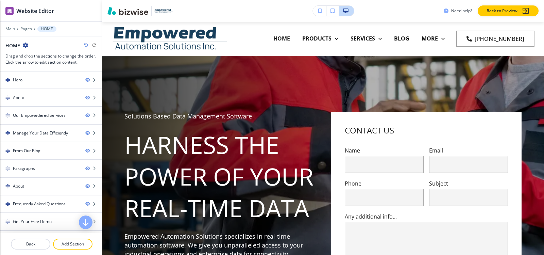
scroll to position [33, 0]
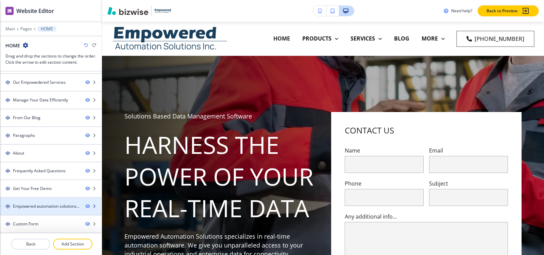
click at [37, 206] on div "Empowered automation solutions inc" at bounding box center [46, 206] width 67 height 6
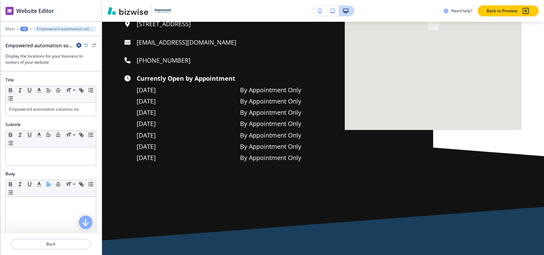
click at [79, 46] on icon "button" at bounding box center [78, 45] width 5 height 5
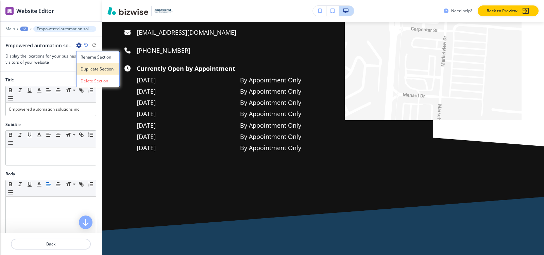
click at [85, 69] on p "Duplicate Section" at bounding box center [98, 69] width 35 height 6
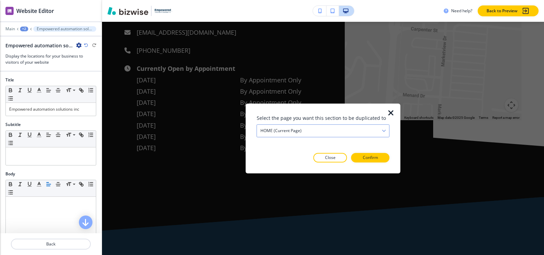
click at [347, 130] on div "HOME (current page)" at bounding box center [323, 131] width 132 height 12
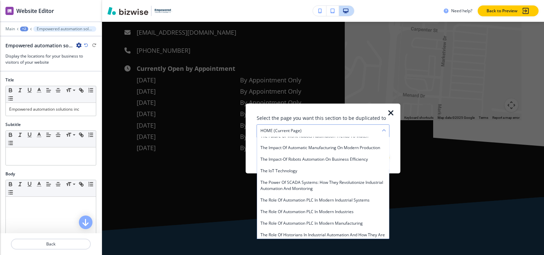
scroll to position [3707, 0]
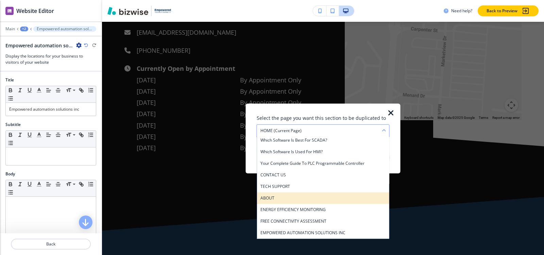
click at [290, 193] on div "ABOUT" at bounding box center [323, 198] width 132 height 12
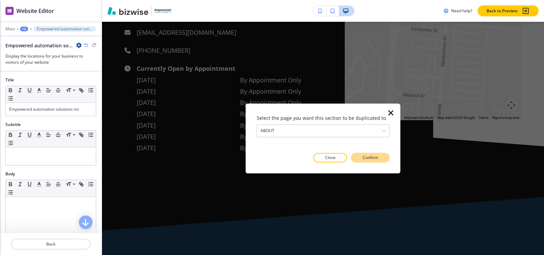
click at [376, 161] on p "Confirm" at bounding box center [370, 157] width 15 height 6
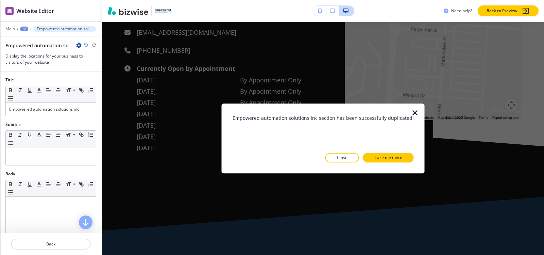
click at [377, 160] on p "Take me there" at bounding box center [389, 157] width 28 height 6
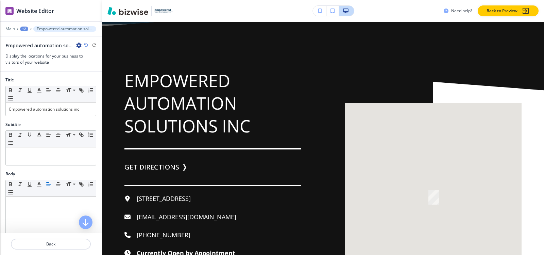
scroll to position [878, 0]
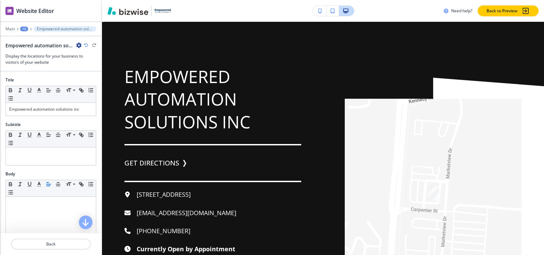
click at [25, 27] on div "+2" at bounding box center [24, 29] width 8 height 5
click at [27, 37] on button "Pages" at bounding box center [42, 40] width 44 height 12
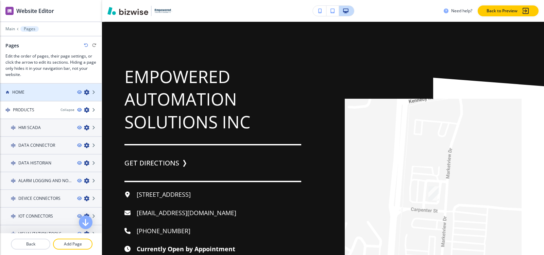
click at [29, 93] on div "HOME" at bounding box center [36, 92] width 72 height 6
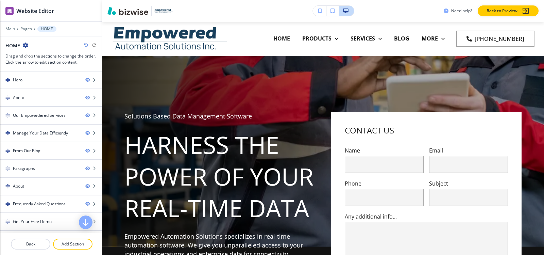
scroll to position [33, 0]
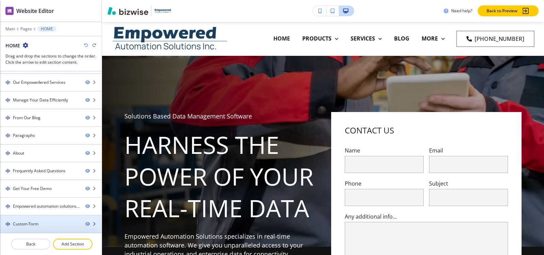
click at [29, 228] on div at bounding box center [51, 229] width 102 height 5
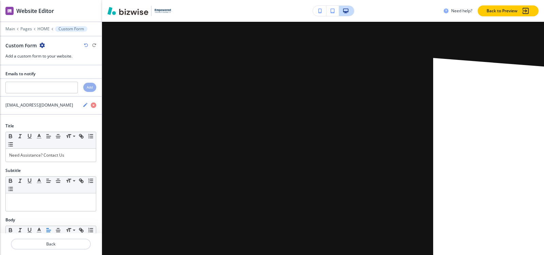
click at [41, 44] on icon "button" at bounding box center [41, 45] width 5 height 5
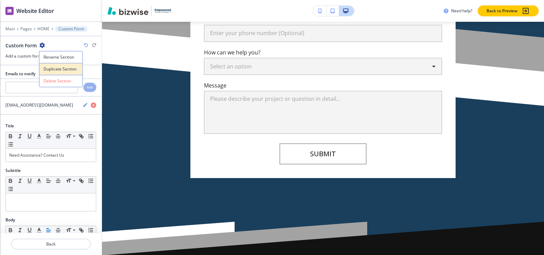
scroll to position [3978, 0]
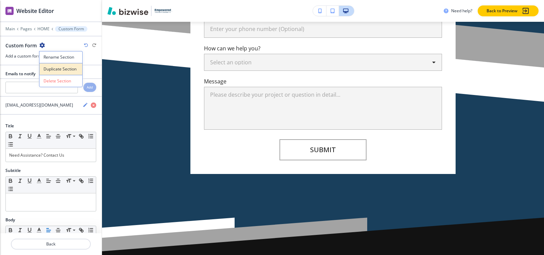
click at [47, 67] on p "Duplicate Section" at bounding box center [61, 69] width 35 height 6
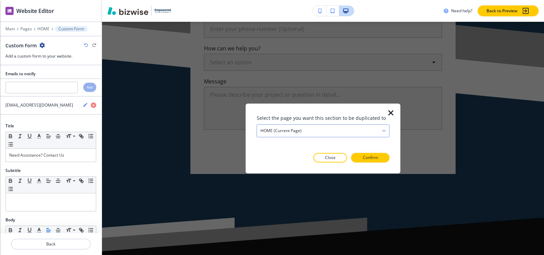
click at [303, 127] on div "HOME (current page)" at bounding box center [323, 131] width 132 height 12
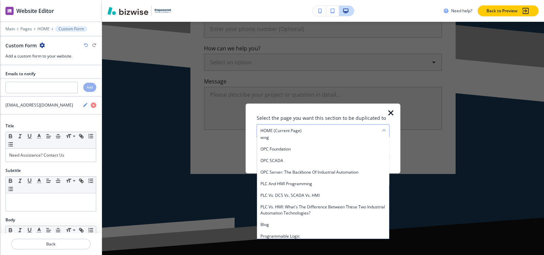
scroll to position [3707, 0]
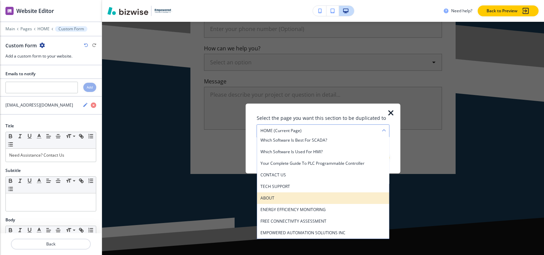
click at [290, 198] on h4 "ABOUT" at bounding box center [324, 198] width 126 height 6
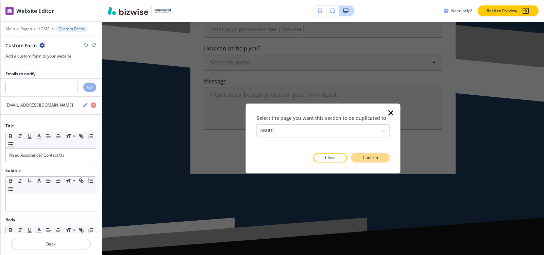
click at [374, 159] on p "Confirm" at bounding box center [370, 157] width 15 height 6
click at [374, 159] on p "Take me there" at bounding box center [365, 157] width 28 height 6
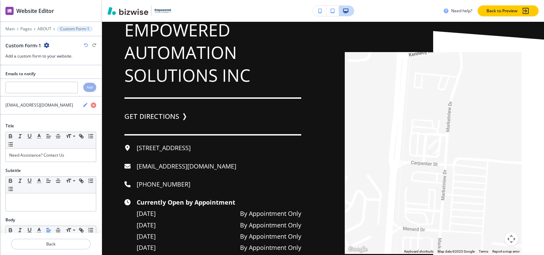
scroll to position [620, 0]
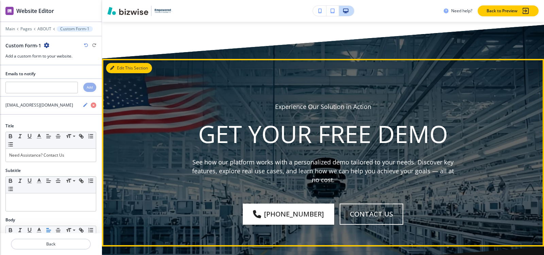
click at [111, 67] on icon "button" at bounding box center [112, 68] width 4 height 4
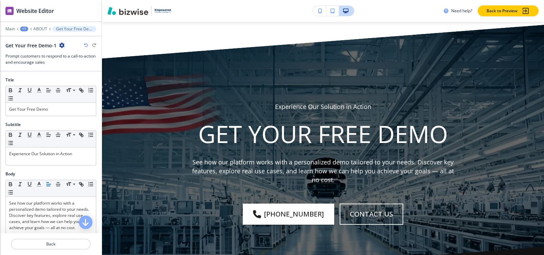
scroll to position [657, 0]
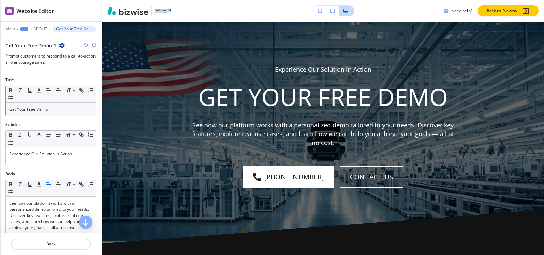
click at [44, 112] on p "Get Your Free Demo" at bounding box center [50, 109] width 83 height 6
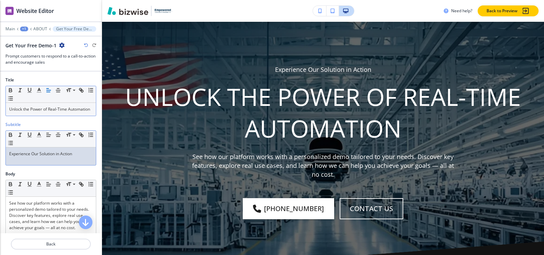
click at [46, 157] on p "Experience Our Solution in Action" at bounding box center [50, 154] width 83 height 6
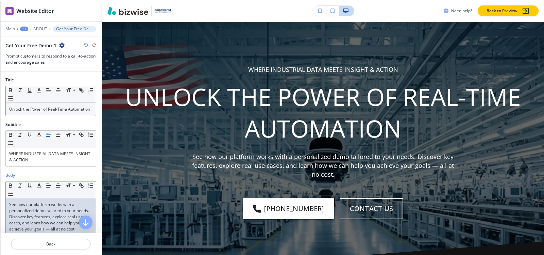
click at [58, 219] on p "See how our platform works with a personalized demo tailored to your needs. Dis…" at bounding box center [50, 216] width 83 height 31
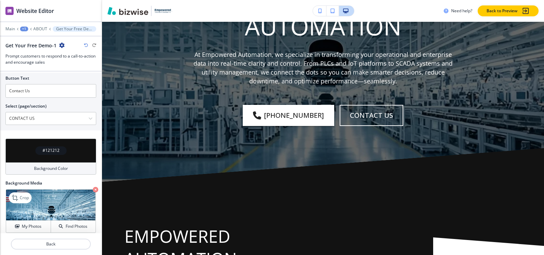
scroll to position [319, 0]
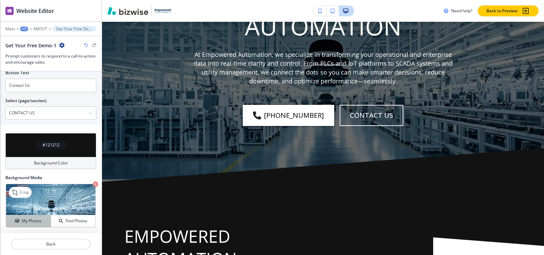
click at [23, 222] on h4 "My Photos" at bounding box center [32, 221] width 20 height 6
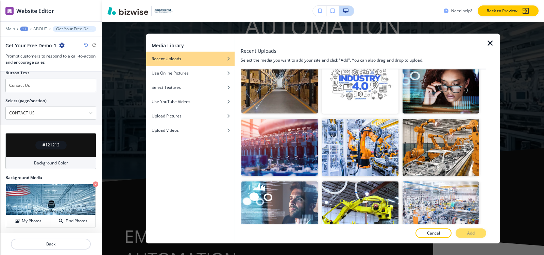
scroll to position [18674, 0]
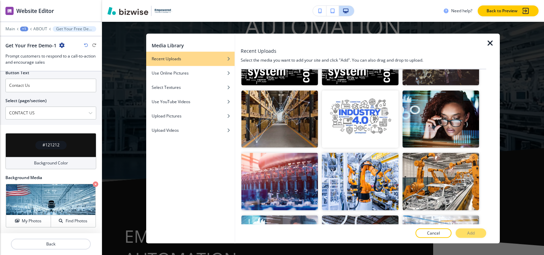
click at [471, 231] on p "Add" at bounding box center [471, 233] width 7 height 6
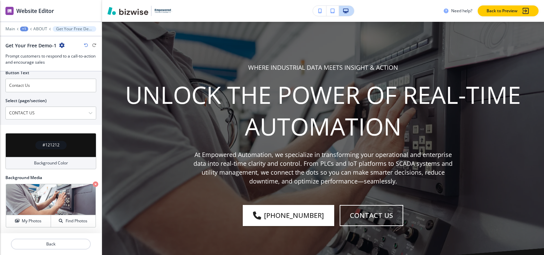
scroll to position [657, 0]
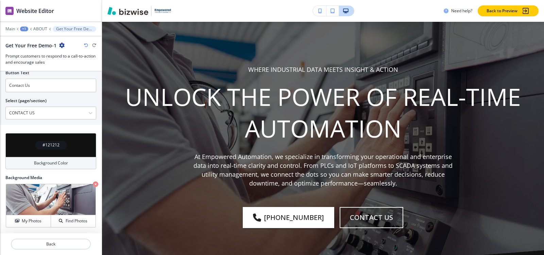
click at [22, 29] on div "+1" at bounding box center [24, 29] width 8 height 5
click at [29, 42] on p "Pages" at bounding box center [42, 40] width 35 height 6
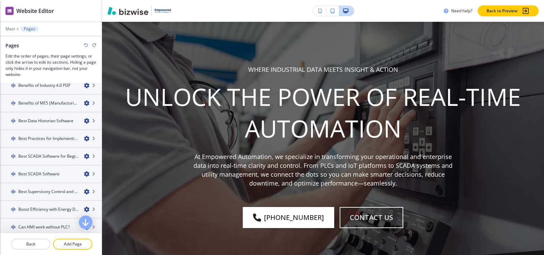
scroll to position [5495, 0]
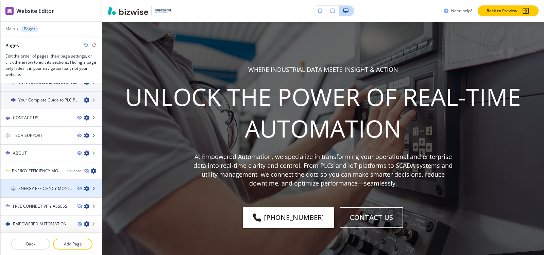
click at [39, 187] on h4 "ENERGY EFFICIENCY MONITORING" at bounding box center [44, 188] width 53 height 6
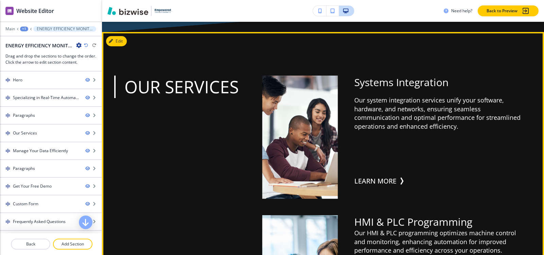
scroll to position [953, 0]
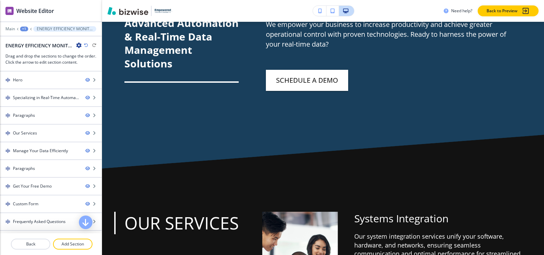
click at [79, 46] on icon "button" at bounding box center [78, 45] width 5 height 5
click at [64, 49] on div at bounding box center [50, 51] width 91 height 4
click at [79, 46] on icon "button" at bounding box center [78, 45] width 5 height 5
click at [91, 58] on p "Edit Page Settings" at bounding box center [98, 57] width 35 height 6
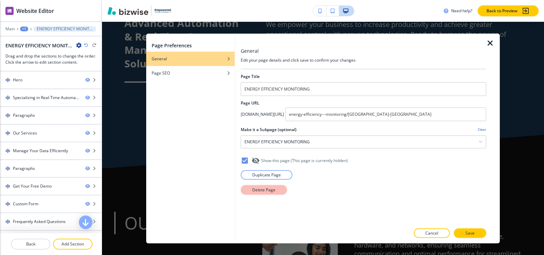
click at [267, 194] on button "Delete Page" at bounding box center [264, 190] width 46 height 10
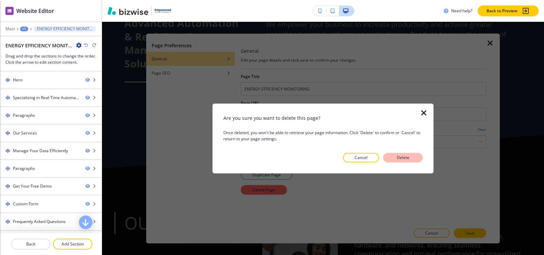
click at [408, 158] on p "Delete" at bounding box center [403, 157] width 16 height 6
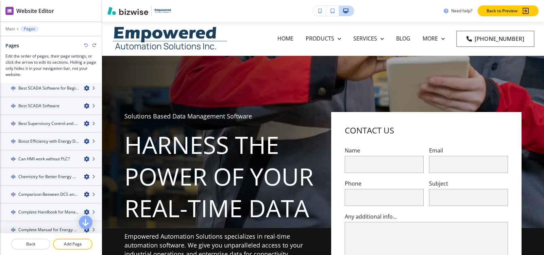
scroll to position [5477, 0]
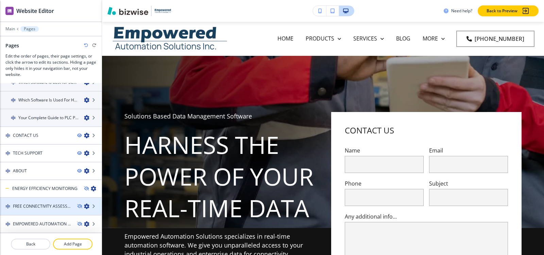
click at [47, 207] on h4 "FREE CONNECTIVITY ASSESSMENT" at bounding box center [42, 206] width 59 height 6
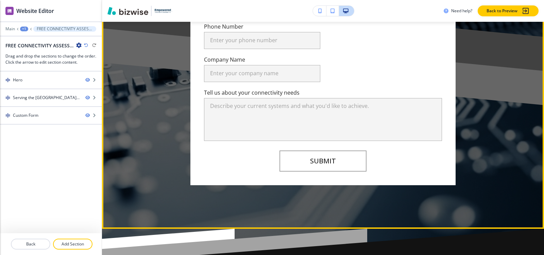
scroll to position [1117, 0]
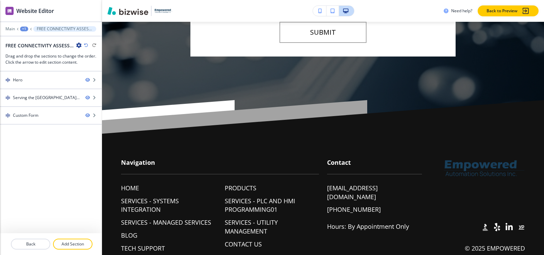
click at [81, 44] on icon "button" at bounding box center [78, 45] width 5 height 5
click at [99, 58] on p "Edit Page Settings" at bounding box center [98, 57] width 35 height 6
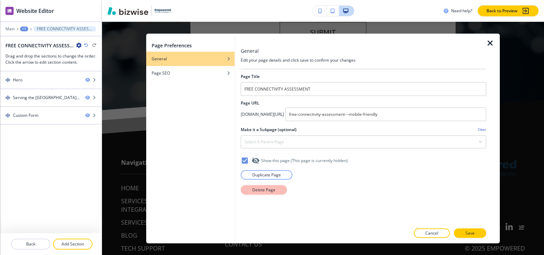
click at [266, 190] on p "Delete Page" at bounding box center [263, 189] width 23 height 6
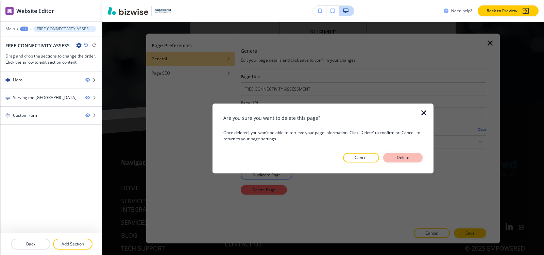
click at [416, 155] on button "Delete" at bounding box center [402, 158] width 39 height 10
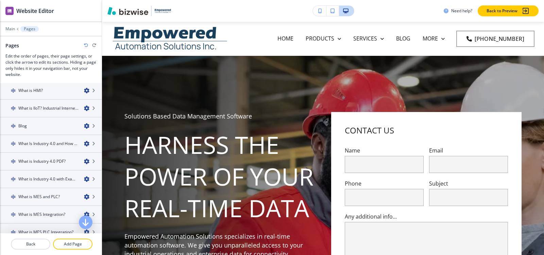
scroll to position [0, 0]
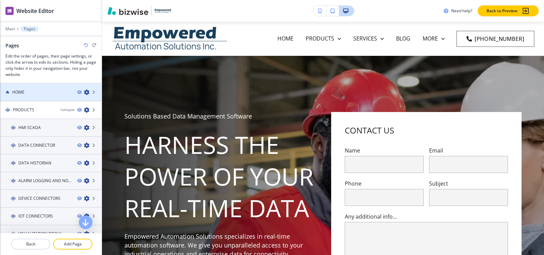
click at [43, 95] on div at bounding box center [51, 97] width 102 height 5
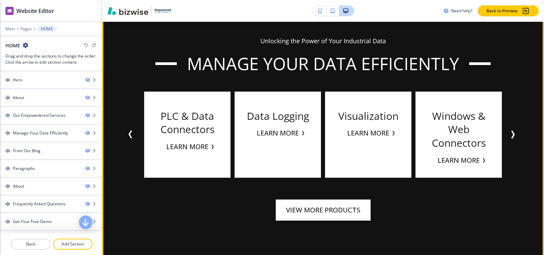
scroll to position [1599, 0]
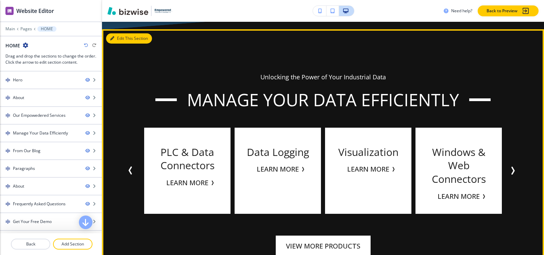
click at [118, 39] on button "Edit This Section" at bounding box center [129, 38] width 46 height 10
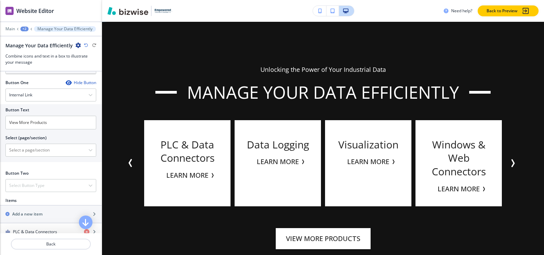
scroll to position [204, 0]
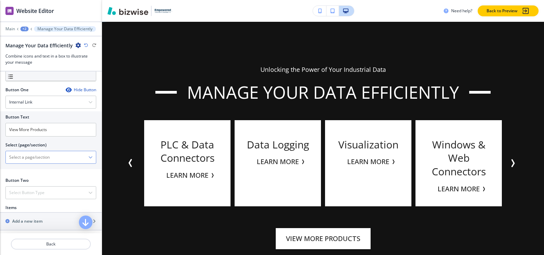
click at [51, 161] on \(page\/section\) "Manual Input" at bounding box center [47, 157] width 83 height 12
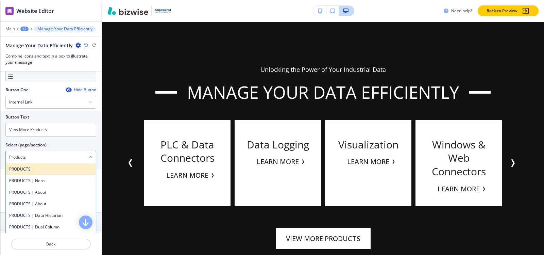
click at [26, 172] on h4 "PRODUCTS" at bounding box center [50, 169] width 83 height 6
type \(page\/section\) "PRODUCTS"
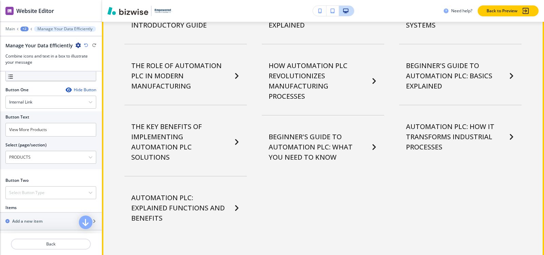
scroll to position [2185, 0]
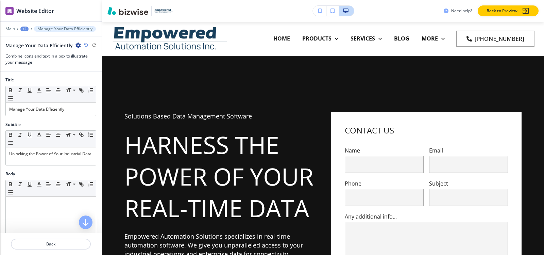
scroll to position [2185, 0]
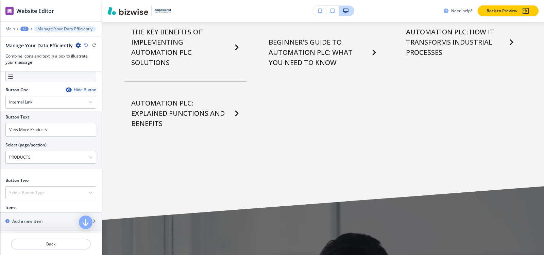
click at [22, 29] on div "+2" at bounding box center [24, 29] width 8 height 5
click at [28, 38] on p "Pages" at bounding box center [42, 40] width 35 height 6
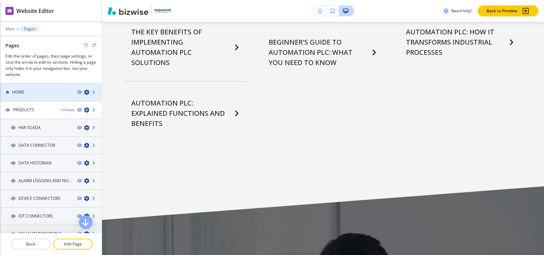
click at [33, 94] on div "HOME" at bounding box center [36, 92] width 72 height 6
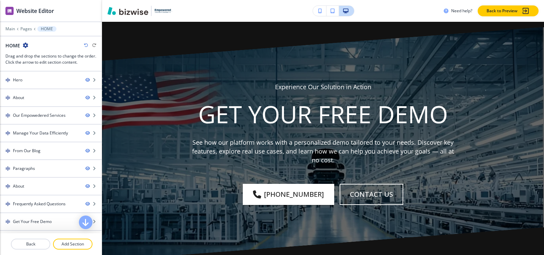
scroll to position [3325, 0]
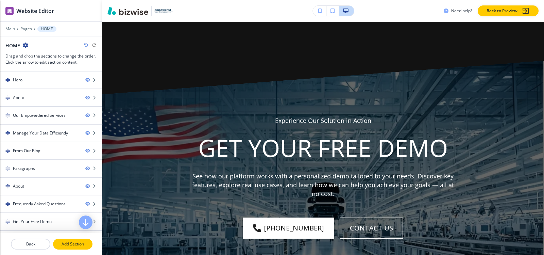
click at [72, 246] on p "Add Section" at bounding box center [73, 244] width 38 height 6
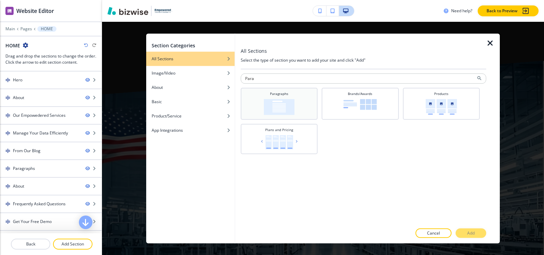
type input "Para"
click at [263, 111] on div "Paragraphs" at bounding box center [279, 103] width 70 height 24
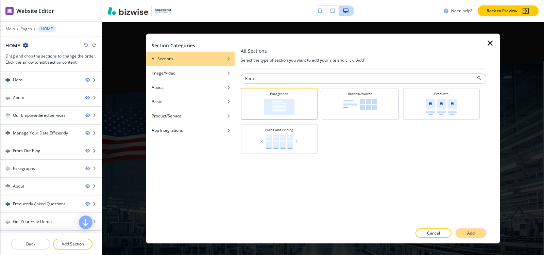
click at [468, 230] on p "Add" at bounding box center [471, 233] width 7 height 6
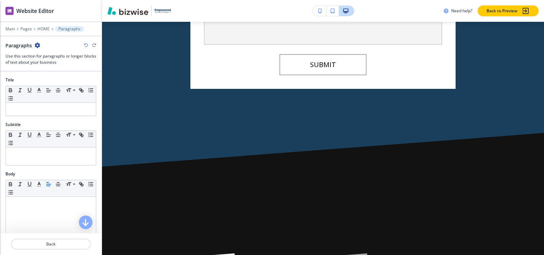
scroll to position [4252, 0]
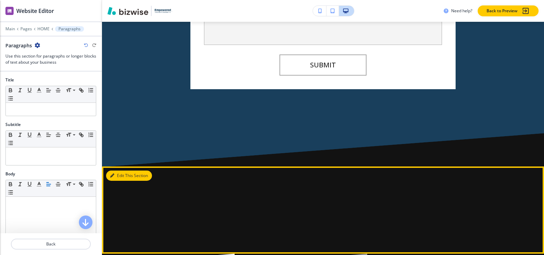
click at [115, 170] on button "Edit This Section" at bounding box center [129, 175] width 46 height 10
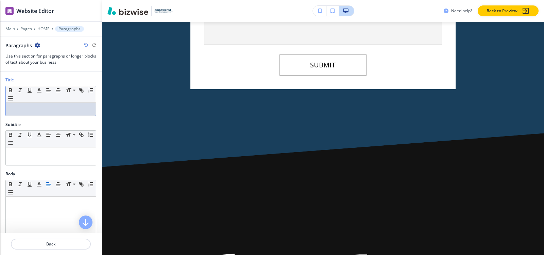
click at [49, 109] on p at bounding box center [50, 109] width 83 height 6
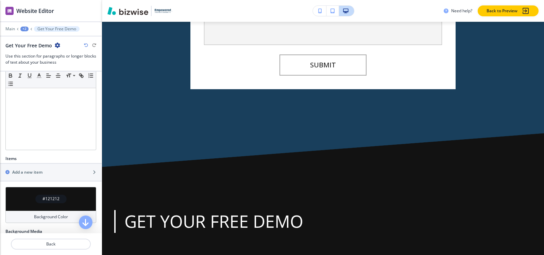
scroll to position [136, 0]
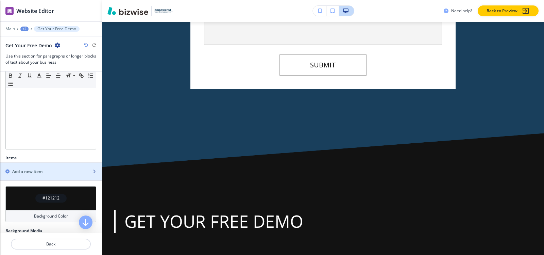
click at [29, 168] on div "button" at bounding box center [51, 165] width 102 height 5
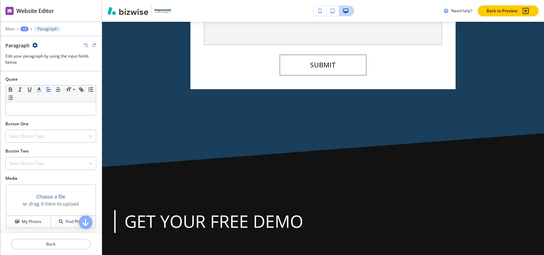
scroll to position [215, 0]
click at [27, 139] on div "Select Button Type" at bounding box center [51, 135] width 90 height 12
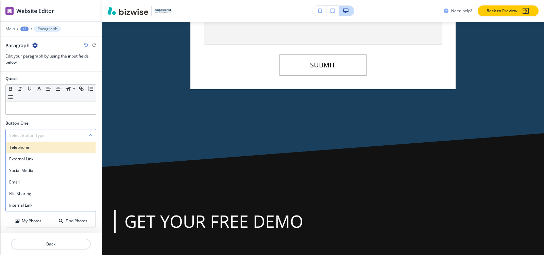
click at [25, 150] on h4 "Telephone" at bounding box center [50, 147] width 83 height 6
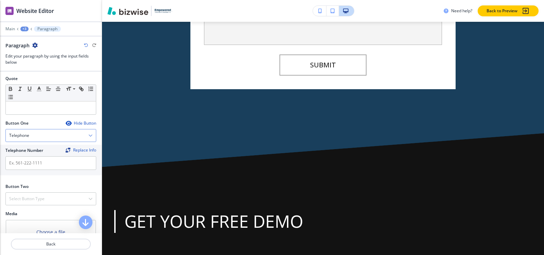
click at [30, 138] on div "Telephone" at bounding box center [51, 135] width 90 height 12
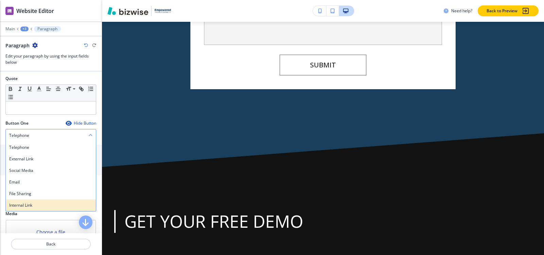
click at [33, 202] on h4 "Internal Link" at bounding box center [50, 205] width 83 height 6
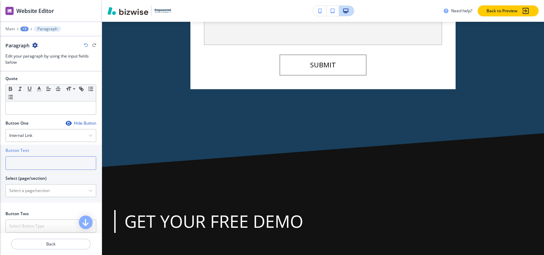
click at [32, 162] on input "text" at bounding box center [50, 163] width 91 height 14
type input "Free Demo"
click at [23, 29] on div "+3" at bounding box center [24, 29] width 8 height 5
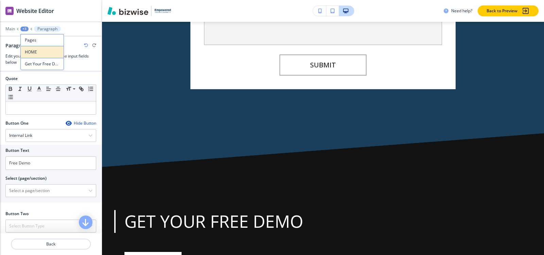
click at [36, 55] on button "HOME" at bounding box center [42, 52] width 44 height 12
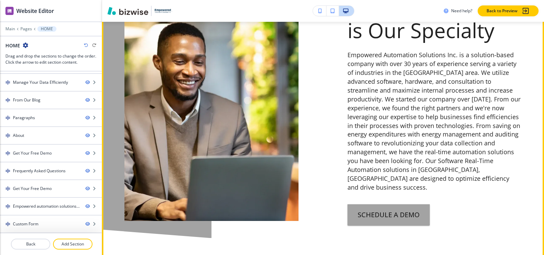
scroll to position [3041, 0]
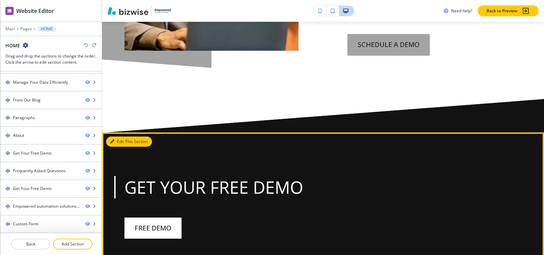
click at [118, 136] on button "Edit This Section" at bounding box center [129, 141] width 46 height 10
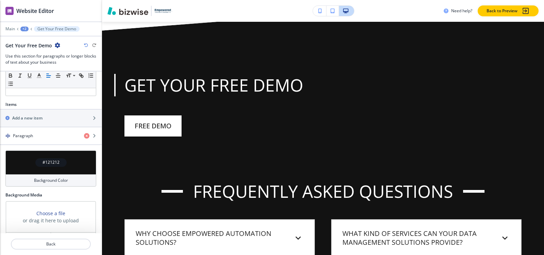
scroll to position [207, 0]
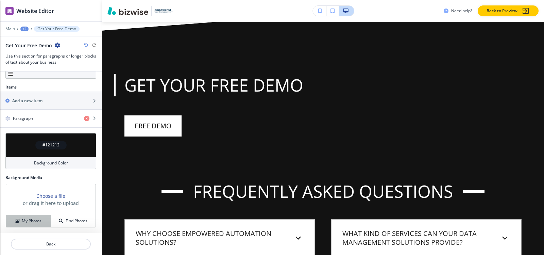
click at [35, 219] on h4 "My Photos" at bounding box center [32, 221] width 20 height 6
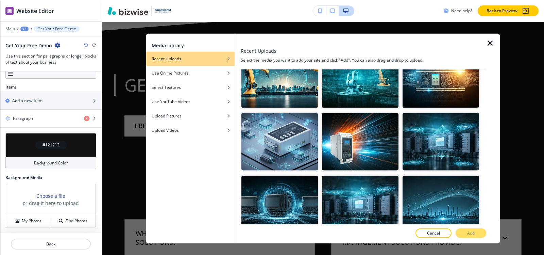
scroll to position [22756, 0]
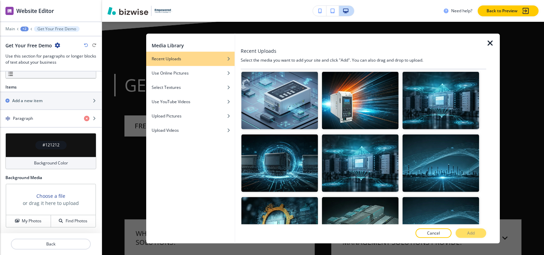
click at [461, 230] on button "Add" at bounding box center [471, 233] width 31 height 10
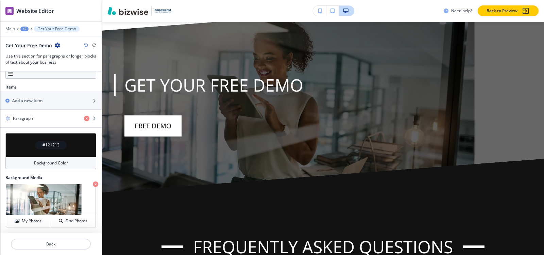
click at [47, 144] on h4 "#121212" at bounding box center [51, 145] width 17 height 6
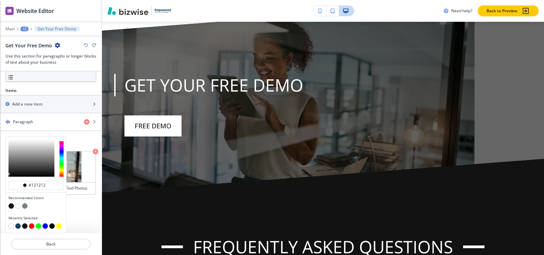
scroll to position [203, 0]
click at [15, 227] on div at bounding box center [36, 226] width 55 height 7
click at [17, 227] on button "button" at bounding box center [17, 225] width 5 height 5
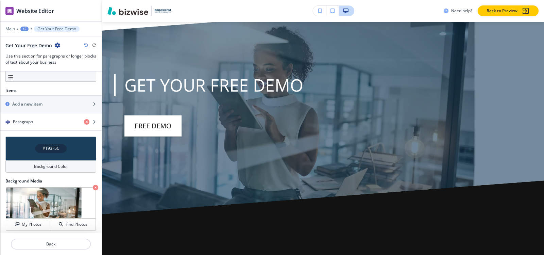
click at [24, 28] on div "+2" at bounding box center [24, 29] width 8 height 5
click at [24, 37] on button "Pages" at bounding box center [42, 40] width 44 height 12
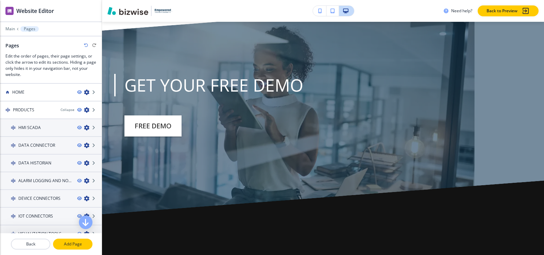
click at [72, 243] on p "Add Page" at bounding box center [73, 244] width 38 height 6
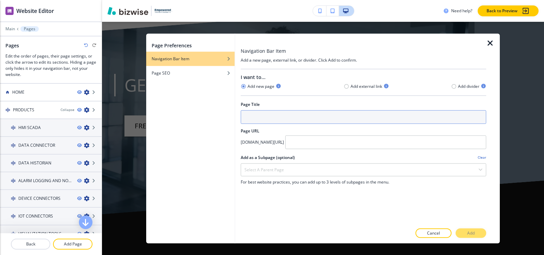
click at [290, 116] on input "text" at bounding box center [364, 117] width 246 height 14
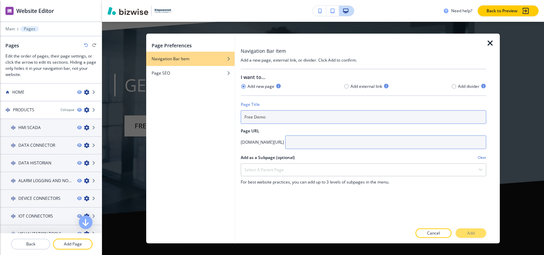
type input "Free Demo"
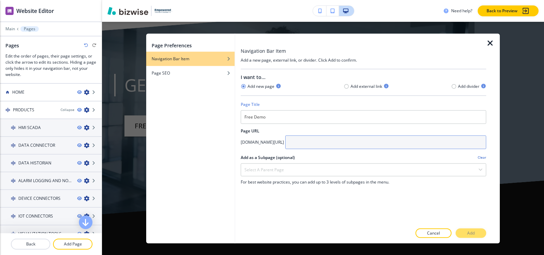
click at [340, 143] on input "text" at bounding box center [385, 142] width 201 height 14
type input "/free-demo"
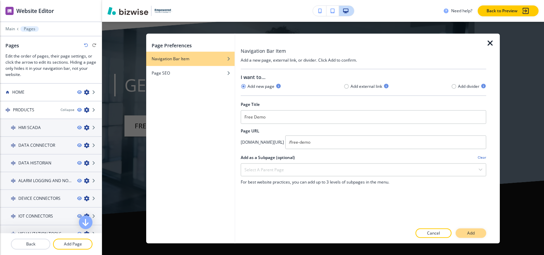
click at [478, 233] on button "Add" at bounding box center [471, 233] width 31 height 10
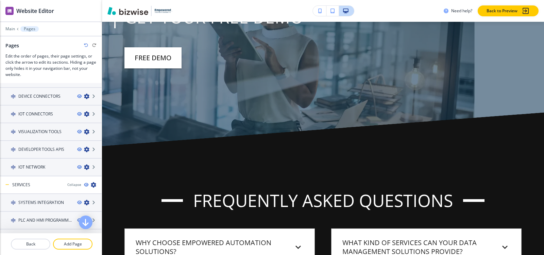
scroll to position [5477, 0]
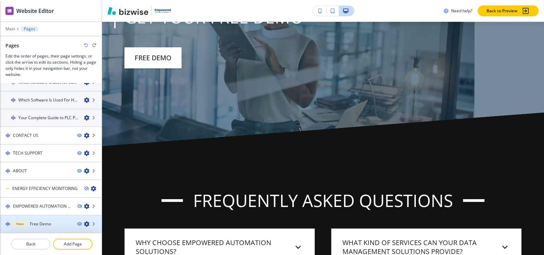
click at [43, 228] on div at bounding box center [51, 229] width 102 height 5
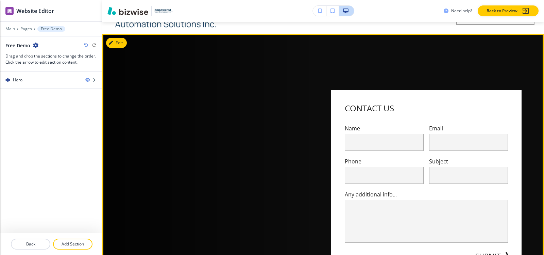
scroll to position [34, 0]
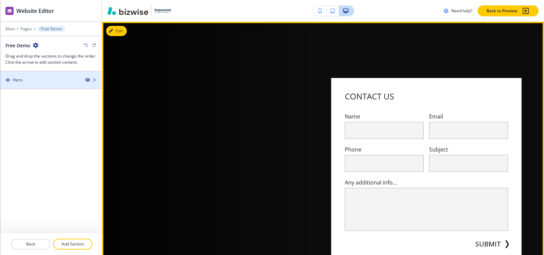
click at [86, 79] on icon "button" at bounding box center [87, 80] width 4 height 4
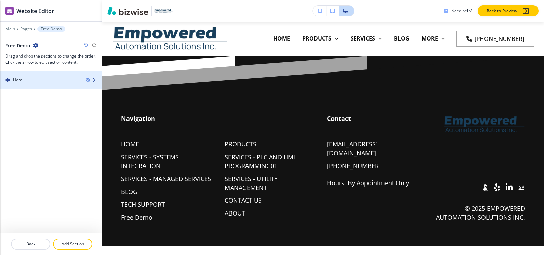
scroll to position [0, 0]
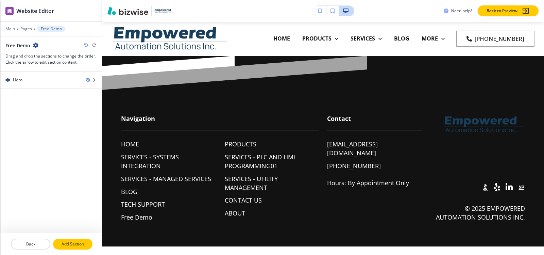
click at [79, 248] on button "Add Section" at bounding box center [72, 244] width 39 height 11
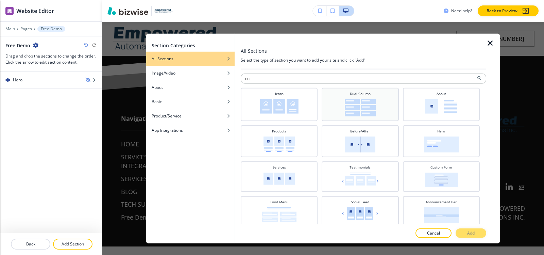
type input "c"
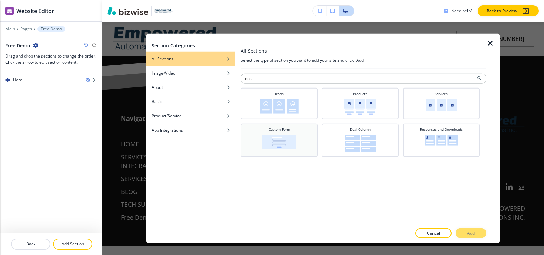
type input "cos"
click at [266, 145] on img at bounding box center [279, 141] width 33 height 15
click at [474, 229] on button "Add" at bounding box center [471, 233] width 31 height 10
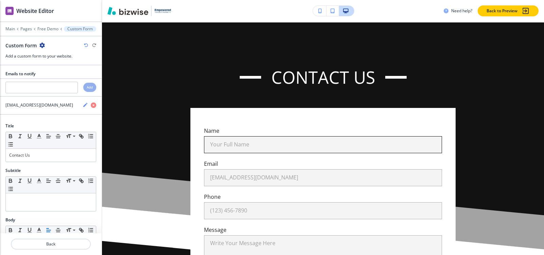
scroll to position [34, 0]
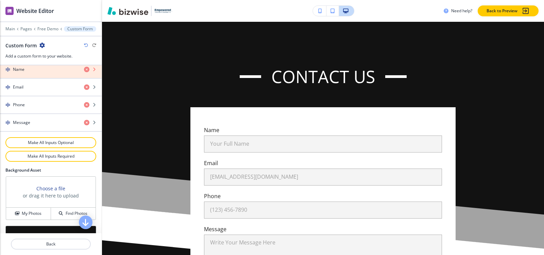
click at [84, 71] on icon "button" at bounding box center [86, 69] width 5 height 5
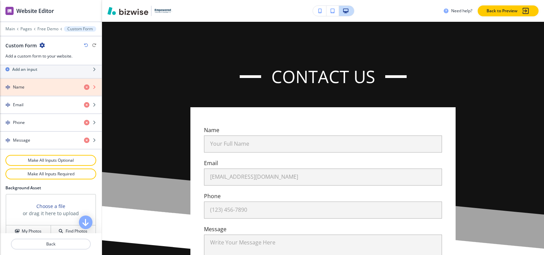
click at [81, 71] on div "Add an input" at bounding box center [43, 69] width 87 height 6
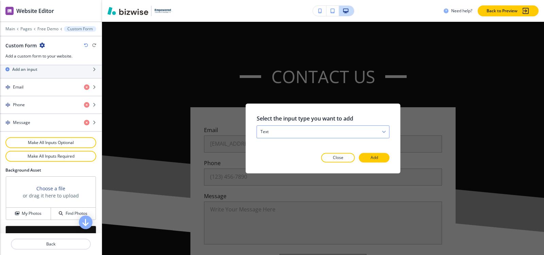
click at [285, 133] on div "text" at bounding box center [323, 132] width 132 height 12
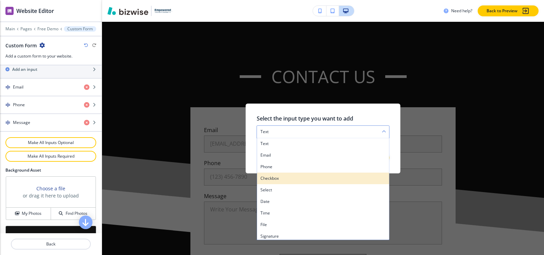
click at [277, 177] on h4 "checkbox" at bounding box center [324, 178] width 126 height 6
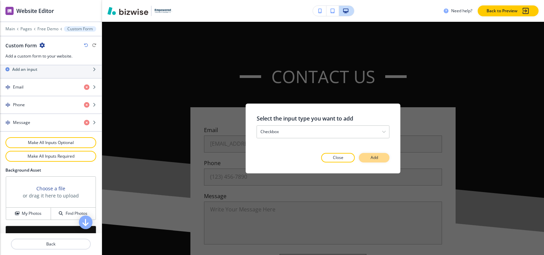
click at [382, 159] on button "Add" at bounding box center [374, 158] width 31 height 10
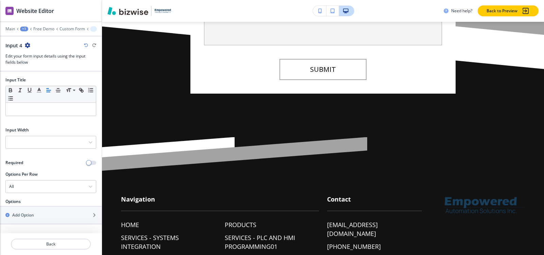
scroll to position [257, 0]
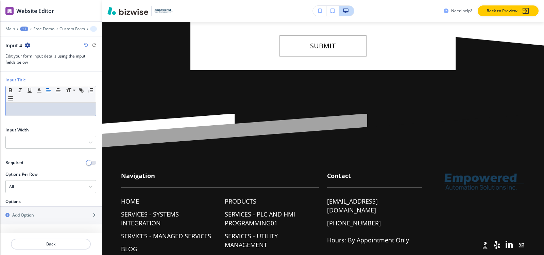
click at [39, 109] on p at bounding box center [50, 109] width 83 height 6
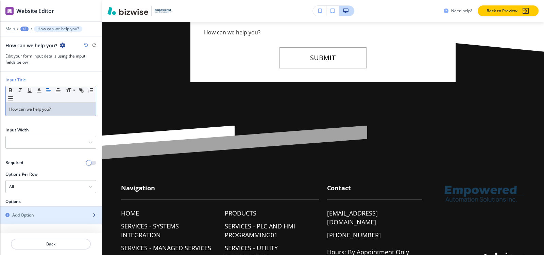
click at [29, 214] on h2 "Add Option" at bounding box center [23, 215] width 22 height 6
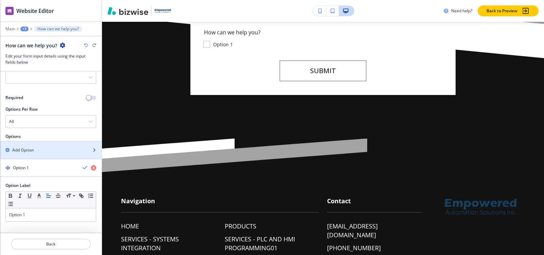
click at [27, 150] on h2 "Add Option" at bounding box center [23, 150] width 22 height 6
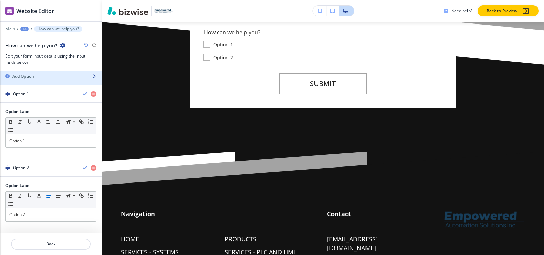
click at [30, 80] on div "button" at bounding box center [51, 81] width 102 height 5
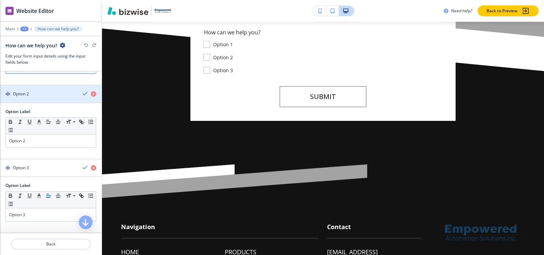
scroll to position [145, 0]
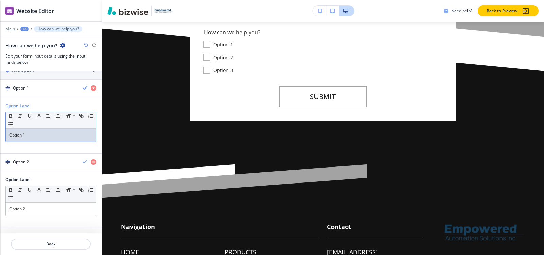
click at [36, 140] on div "Option 1" at bounding box center [51, 135] width 90 height 13
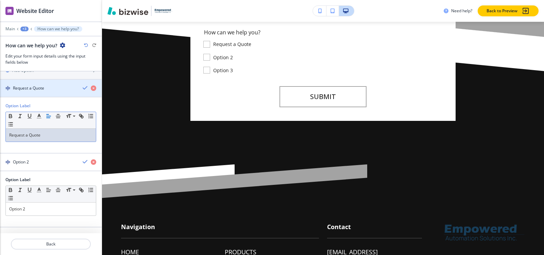
click at [33, 87] on h4 "Request a Quote" at bounding box center [28, 88] width 31 height 6
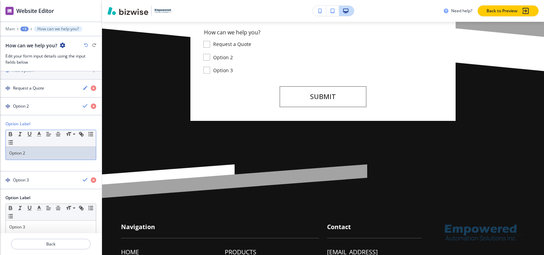
click at [32, 152] on p "Option 2" at bounding box center [50, 153] width 83 height 6
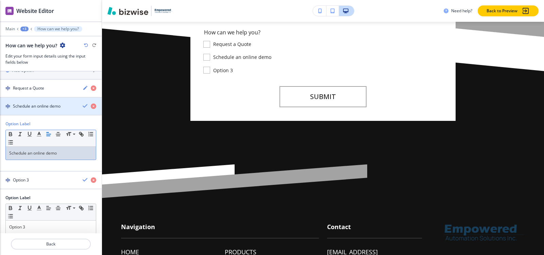
click at [27, 108] on h4 "Schedule an online demo" at bounding box center [37, 106] width 48 height 6
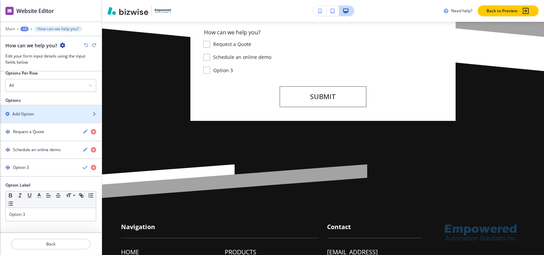
scroll to position [101, 0]
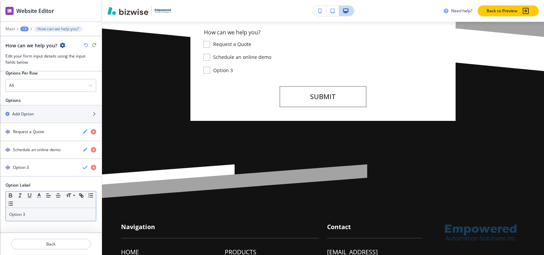
click at [27, 211] on div "Option 3" at bounding box center [51, 214] width 90 height 13
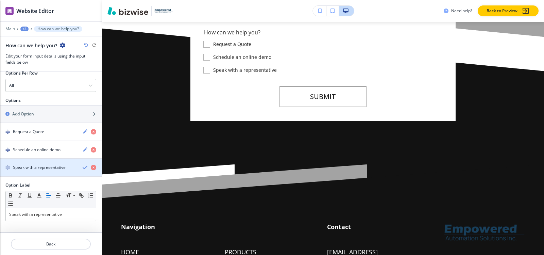
click at [21, 167] on h4 "Speak with a representative" at bounding box center [39, 167] width 53 height 6
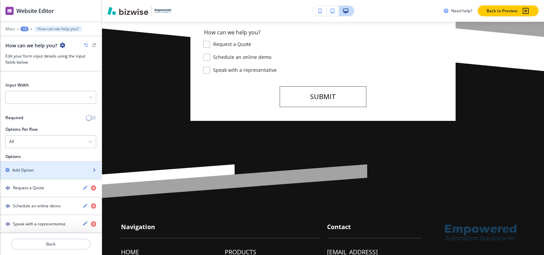
click at [30, 169] on h2 "Add Option" at bounding box center [23, 170] width 22 height 6
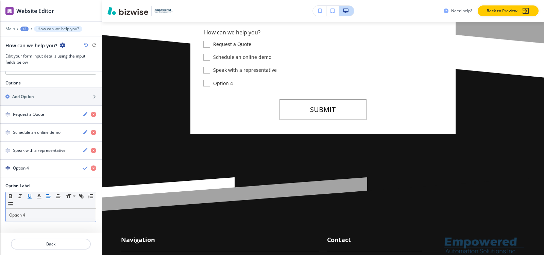
scroll to position [119, 0]
click at [32, 214] on p "Option 4" at bounding box center [50, 215] width 83 height 6
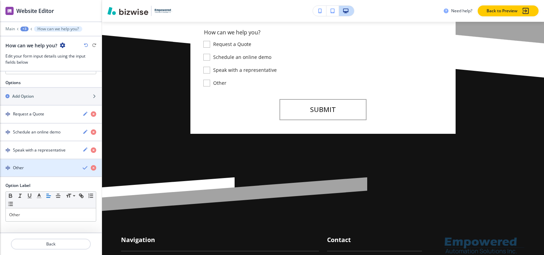
click at [32, 169] on div "Other" at bounding box center [38, 168] width 77 height 6
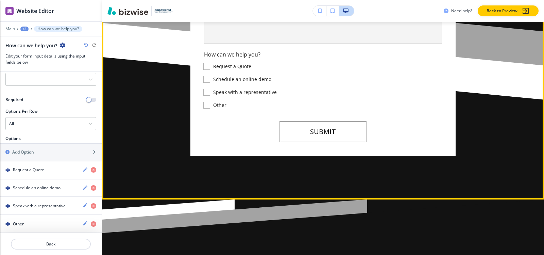
scroll to position [223, 0]
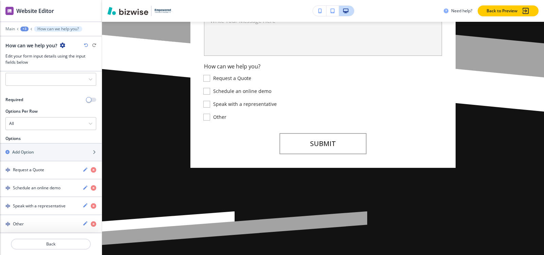
click at [26, 31] on div "+3" at bounding box center [24, 29] width 8 height 5
click at [30, 64] on p "Custom Form" at bounding box center [42, 64] width 35 height 6
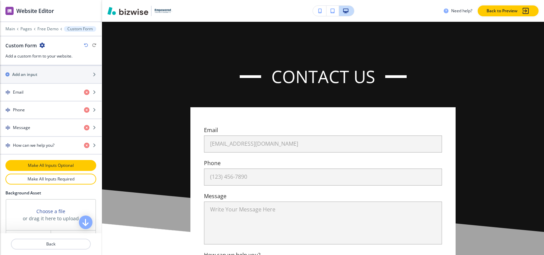
scroll to position [272, 0]
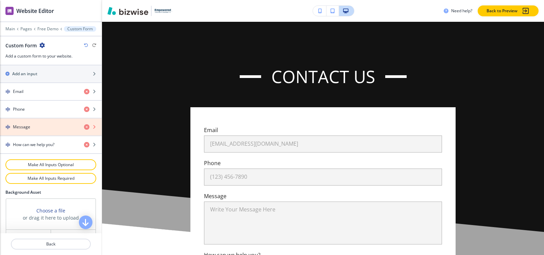
click at [84, 126] on icon "button" at bounding box center [86, 126] width 5 height 5
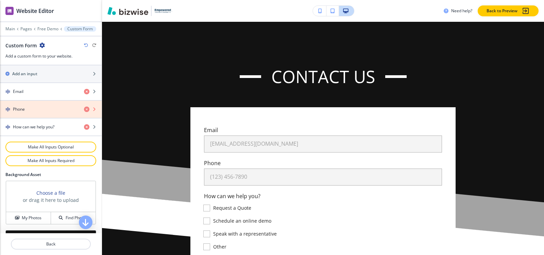
click at [84, 108] on icon "button" at bounding box center [86, 109] width 5 height 5
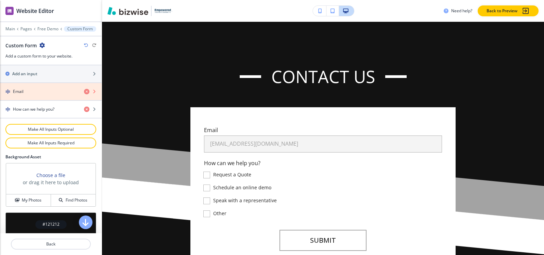
click at [84, 93] on icon "button" at bounding box center [86, 91] width 5 height 5
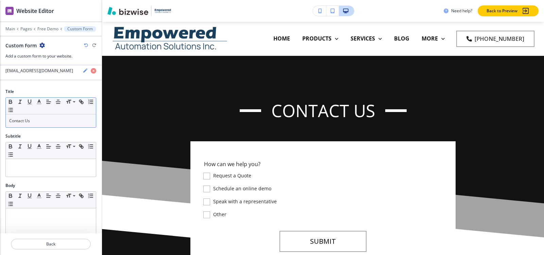
scroll to position [34, 0]
click at [47, 124] on div "Contact Us" at bounding box center [51, 121] width 90 height 13
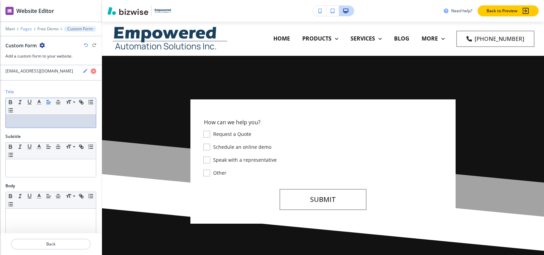
click at [24, 28] on p "Pages" at bounding box center [26, 29] width 12 height 5
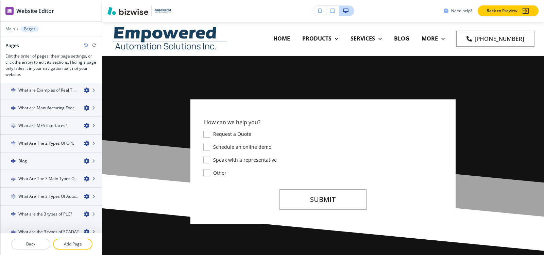
scroll to position [5477, 0]
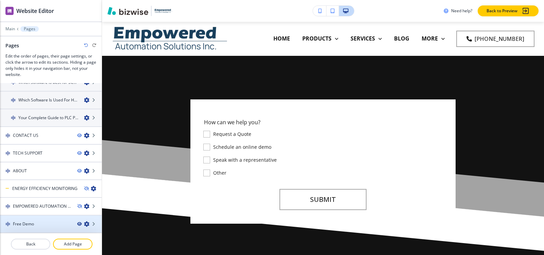
click at [77, 224] on icon "button" at bounding box center [79, 224] width 4 height 4
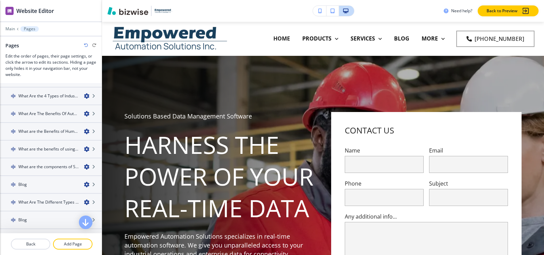
scroll to position [0, 0]
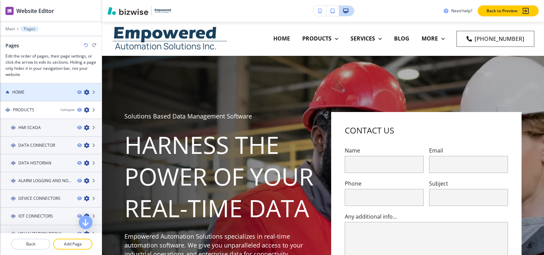
click at [38, 99] on div at bounding box center [51, 97] width 102 height 5
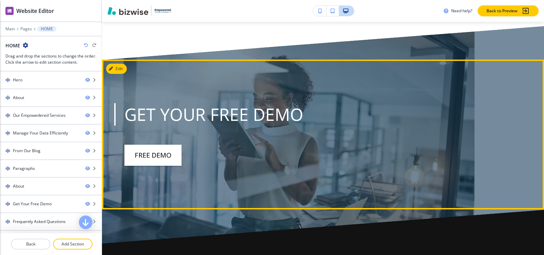
scroll to position [3043, 0]
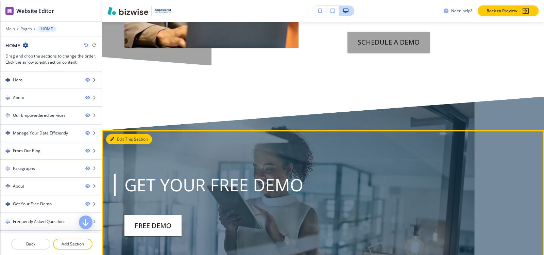
click at [113, 137] on icon "button" at bounding box center [112, 139] width 4 height 4
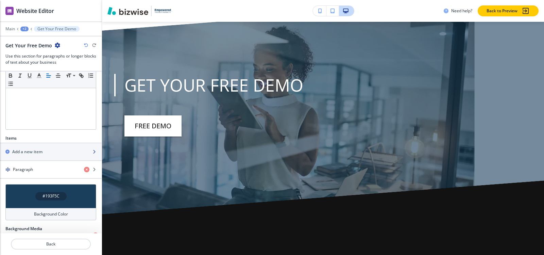
scroll to position [207, 0]
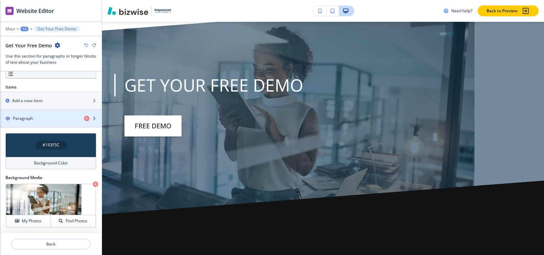
click at [22, 114] on div "button" at bounding box center [51, 112] width 102 height 5
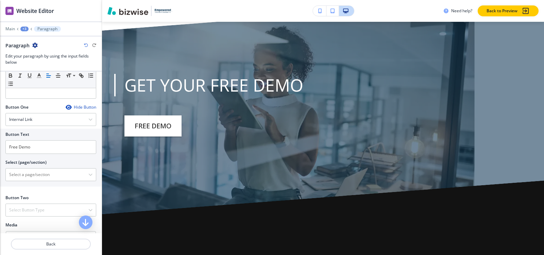
scroll to position [279, 0]
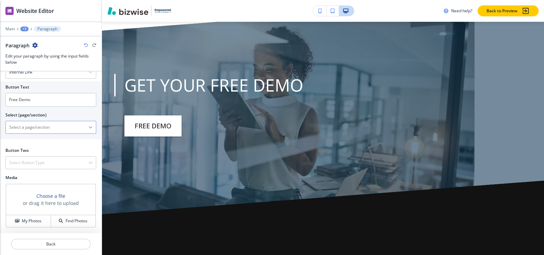
click at [31, 130] on \(page\/section\) "Manual Input" at bounding box center [47, 127] width 83 height 12
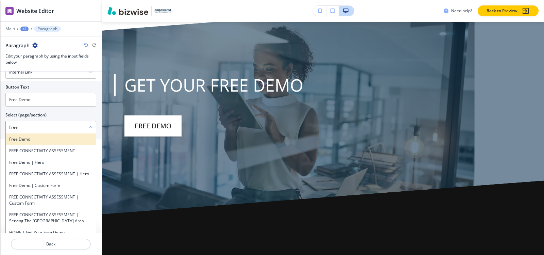
click at [14, 143] on div "Free Demo" at bounding box center [51, 139] width 90 height 12
type \(page\/section\) "Free Demo"
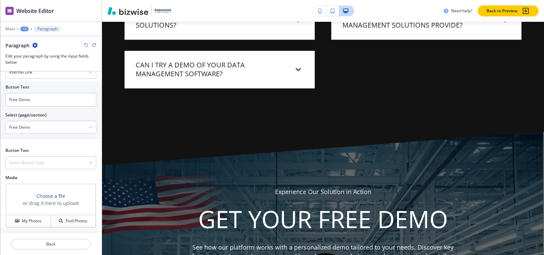
scroll to position [3449, 0]
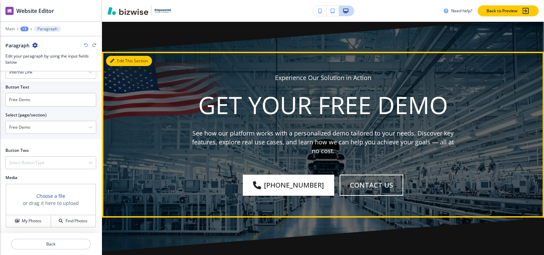
click at [116, 56] on button "Edit This Section" at bounding box center [129, 61] width 46 height 10
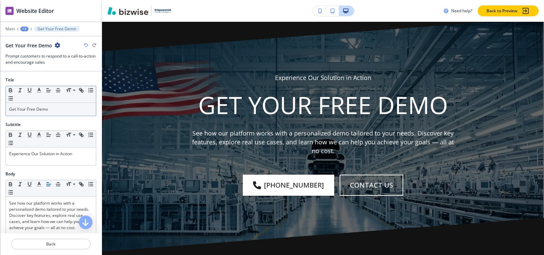
scroll to position [3573, 0]
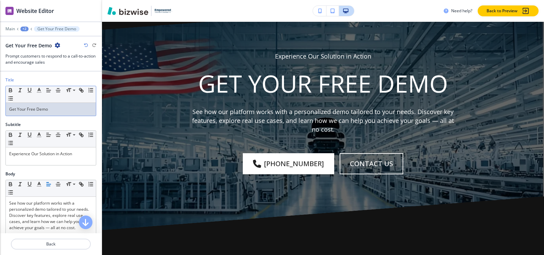
click at [52, 109] on p "Get Your Free Demo" at bounding box center [50, 109] width 83 height 6
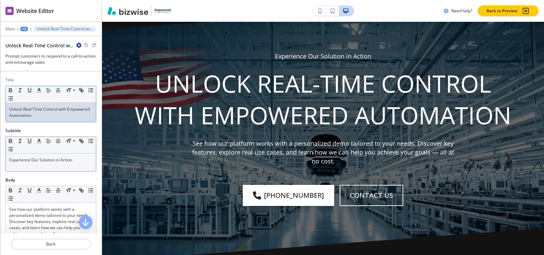
click at [53, 163] on div "Experience Our Solution in Action" at bounding box center [51, 162] width 90 height 18
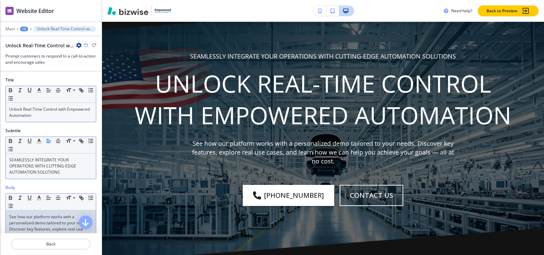
click at [55, 222] on p "See how our platform works with a personalized demo tailored to your needs. Dis…" at bounding box center [50, 229] width 83 height 31
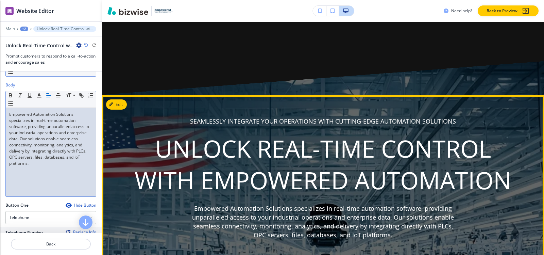
scroll to position [3505, 0]
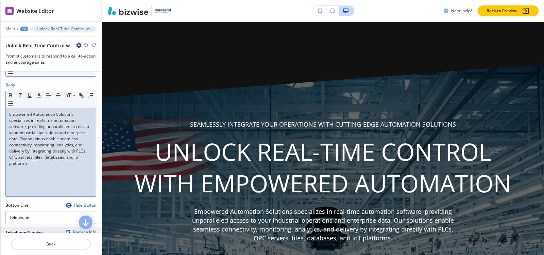
click at [21, 29] on div "+2" at bounding box center [24, 29] width 8 height 5
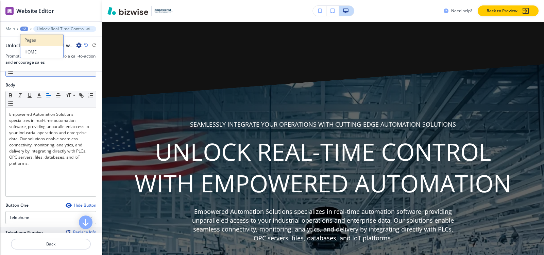
click at [32, 41] on p "Pages" at bounding box center [42, 40] width 35 height 6
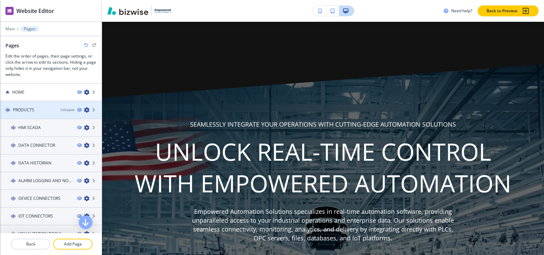
click at [21, 110] on h4 "PRODUCTS" at bounding box center [23, 110] width 21 height 6
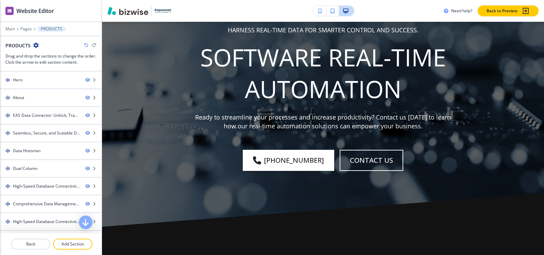
scroll to position [4620, 0]
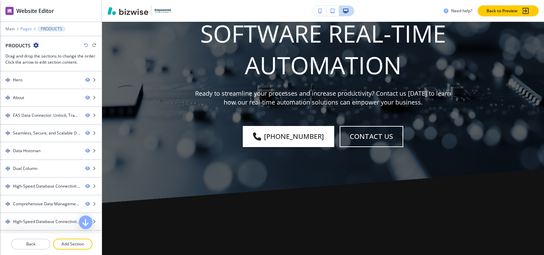
click at [21, 30] on p "Pages" at bounding box center [26, 29] width 12 height 5
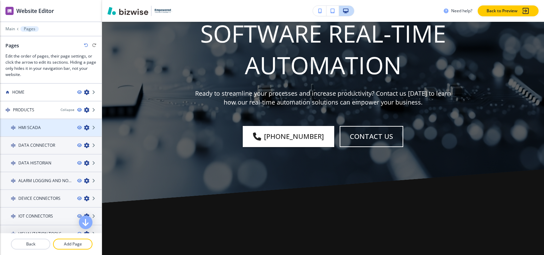
click at [32, 128] on h4 "HMI SCADA" at bounding box center [29, 128] width 22 height 6
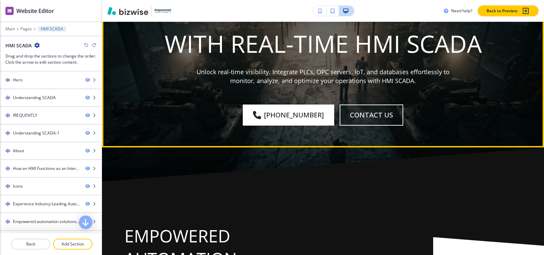
scroll to position [4628, 0]
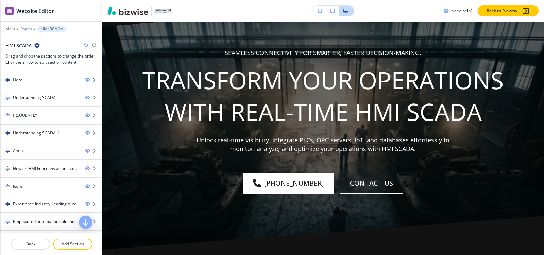
click at [26, 28] on p "Pages" at bounding box center [26, 29] width 12 height 5
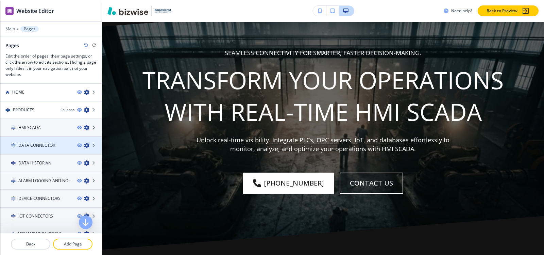
click at [23, 145] on h4 "DATA CONNECTOR" at bounding box center [36, 145] width 37 height 6
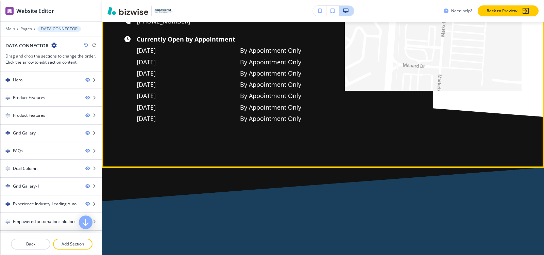
scroll to position [2291, 0]
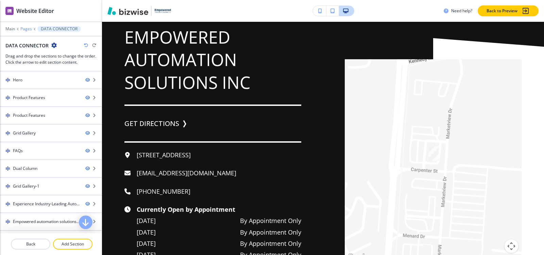
click at [27, 28] on p "Pages" at bounding box center [26, 29] width 12 height 5
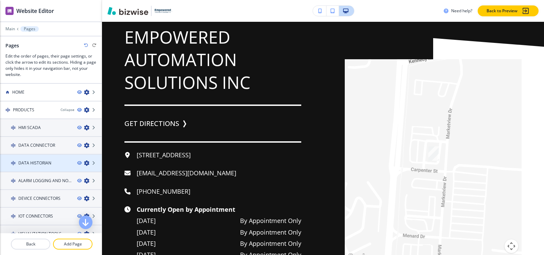
click at [37, 167] on div at bounding box center [51, 168] width 102 height 5
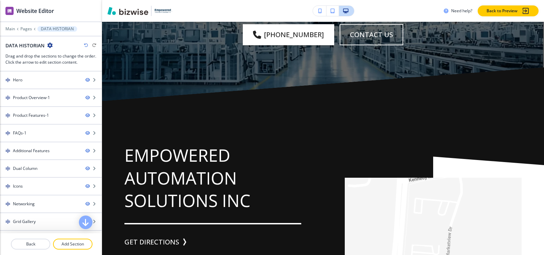
scroll to position [3236, 0]
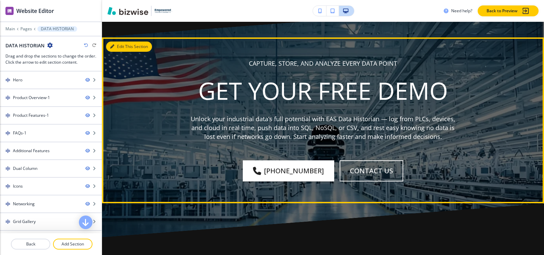
click at [125, 52] on button "Edit This Section" at bounding box center [129, 47] width 46 height 10
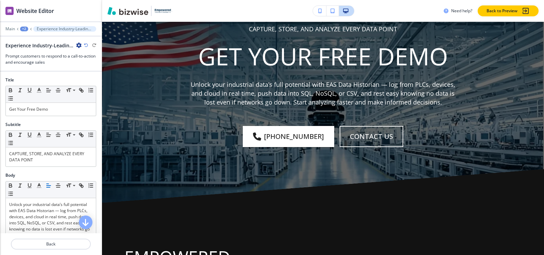
scroll to position [3272, 0]
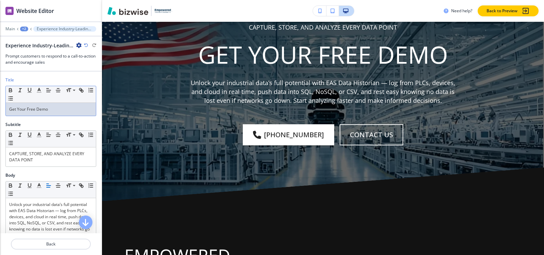
click at [46, 112] on p "Get Your Free Demo" at bounding box center [50, 109] width 83 height 6
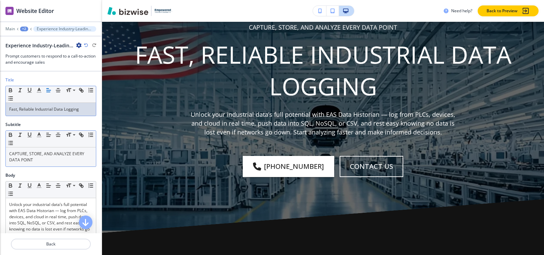
click at [43, 160] on p "CAPTURE, STORE, AND ANALYZE EVERY DATA POINT" at bounding box center [50, 157] width 83 height 12
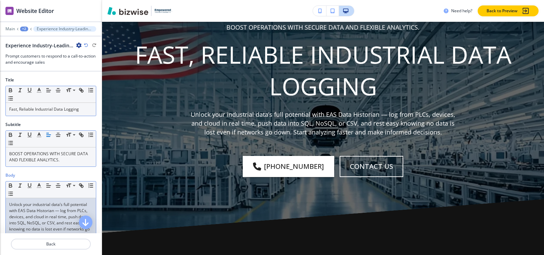
click at [43, 209] on p "Unlock your industrial data’s full potential with EAS Data Historian — log from…" at bounding box center [50, 222] width 83 height 43
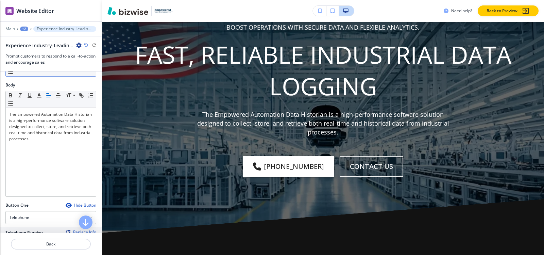
click at [25, 31] on div "Main +2 Experience Industry-Leading Automation—Request a Free Demo-1" at bounding box center [50, 28] width 91 height 5
click at [25, 29] on div "+2" at bounding box center [24, 29] width 8 height 5
click at [29, 37] on p "Pages" at bounding box center [42, 40] width 35 height 6
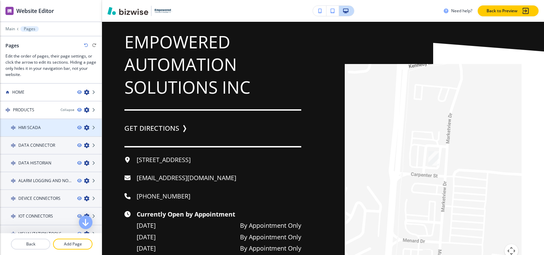
scroll to position [3544, 0]
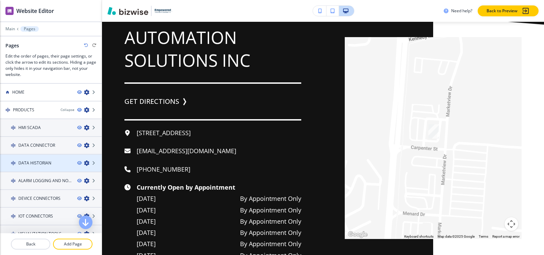
click at [38, 161] on h4 "DATA HISTORIAN" at bounding box center [34, 163] width 33 height 6
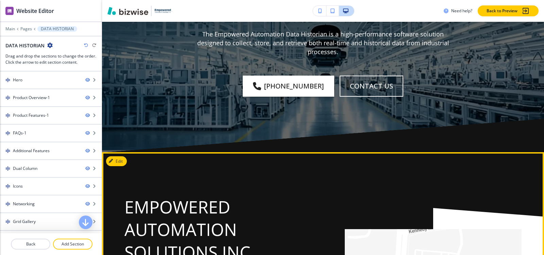
scroll to position [3306, 0]
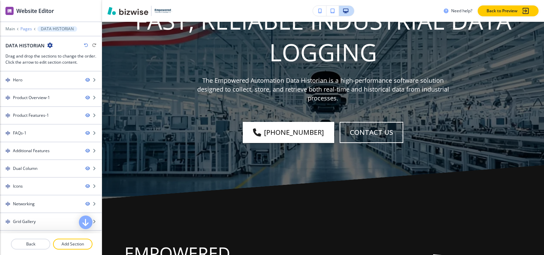
click at [29, 27] on p "Pages" at bounding box center [26, 29] width 12 height 5
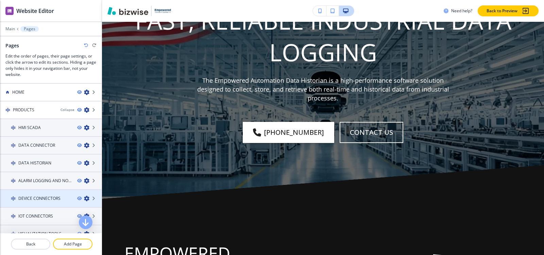
scroll to position [34, 0]
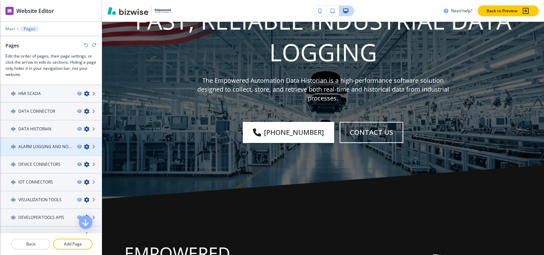
click at [35, 149] on h4 "ALARM LOGGING AND NOTIFICATION" at bounding box center [44, 147] width 53 height 6
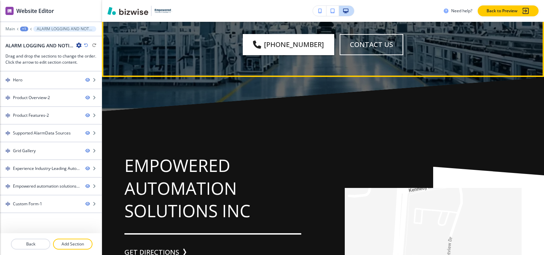
scroll to position [1974, 0]
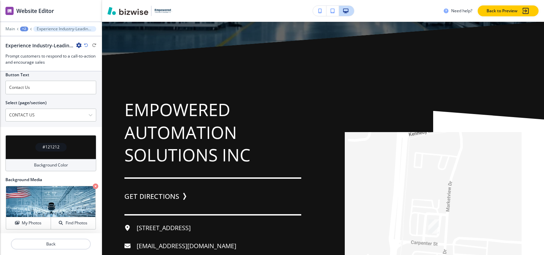
scroll to position [313, 0]
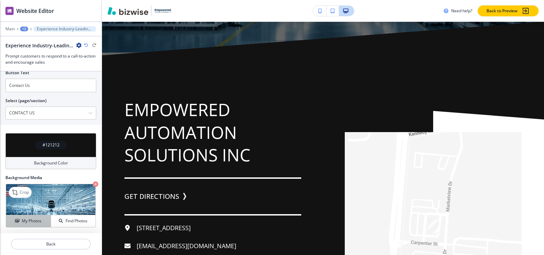
click at [25, 219] on h4 "My Photos" at bounding box center [32, 221] width 20 height 6
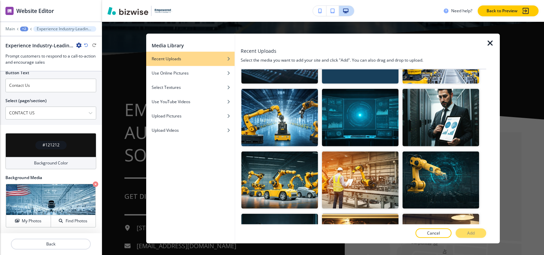
scroll to position [16915, 0]
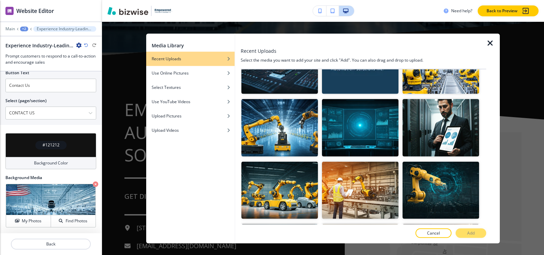
click at [470, 235] on p "Add" at bounding box center [471, 233] width 7 height 6
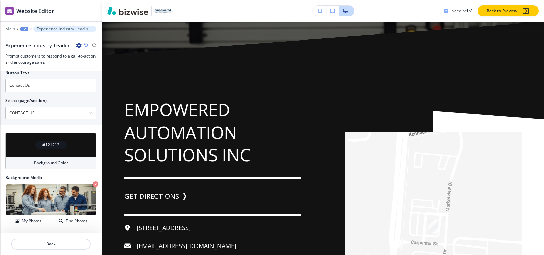
click at [25, 27] on div "+2" at bounding box center [24, 29] width 8 height 5
click at [36, 44] on button "Pages" at bounding box center [42, 40] width 44 height 12
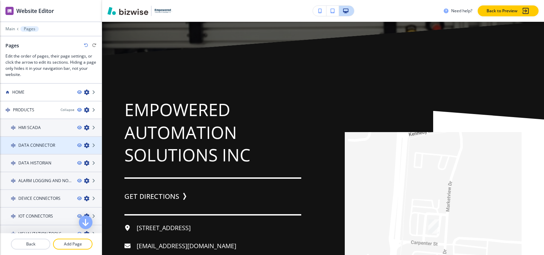
scroll to position [68, 0]
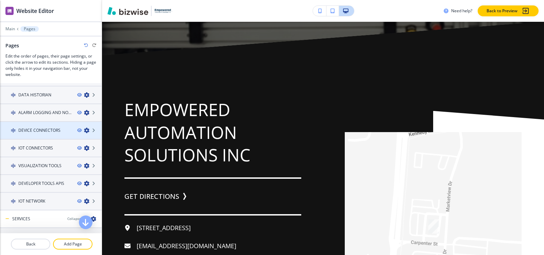
click at [45, 127] on h4 "DEVICE CONNECTORS" at bounding box center [39, 130] width 42 height 6
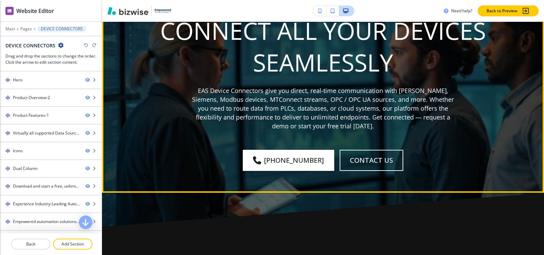
scroll to position [1805, 0]
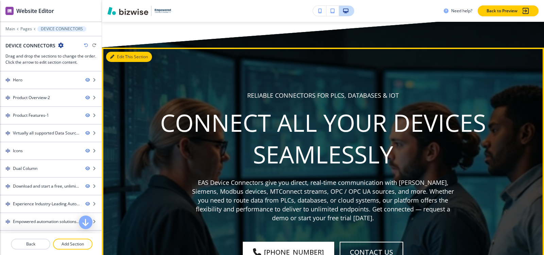
click at [116, 52] on button "Edit This Section" at bounding box center [129, 57] width 46 height 10
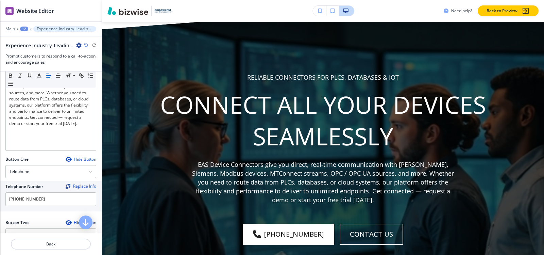
scroll to position [102, 0]
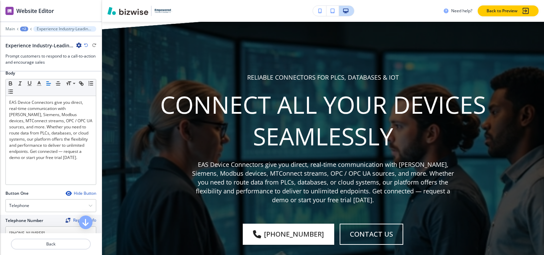
click at [25, 29] on div "+2" at bounding box center [24, 29] width 8 height 5
click at [27, 37] on button "Pages" at bounding box center [42, 40] width 44 height 12
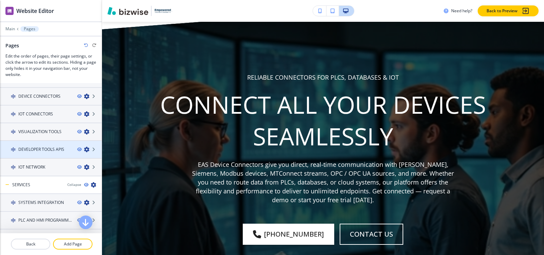
click at [46, 145] on div at bounding box center [51, 143] width 102 height 5
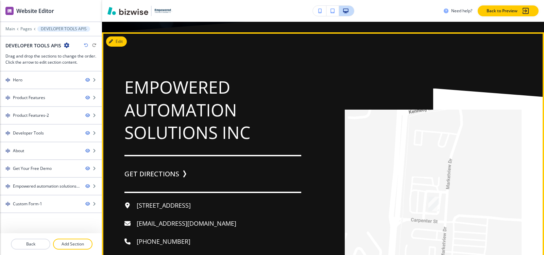
scroll to position [2011, 0]
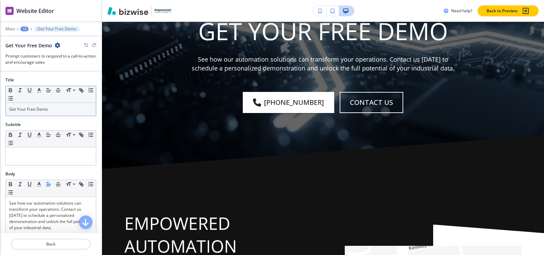
scroll to position [2019, 0]
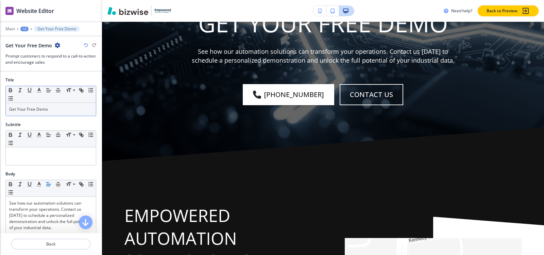
click at [48, 108] on p "Get Your Free Demo" at bounding box center [50, 109] width 83 height 6
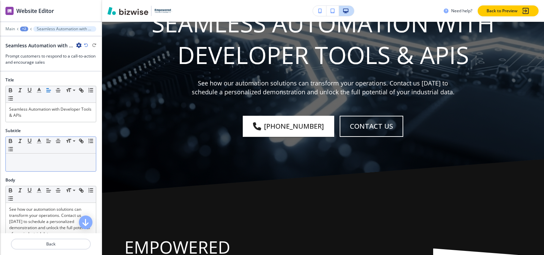
click at [58, 152] on div "Small Normal Large Huge" at bounding box center [51, 145] width 90 height 17
click at [61, 159] on p at bounding box center [50, 160] width 83 height 6
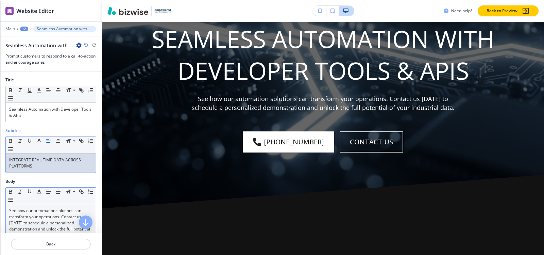
click at [54, 226] on p "See how our automation solutions can transform your operations. Contact us toda…" at bounding box center [50, 223] width 83 height 31
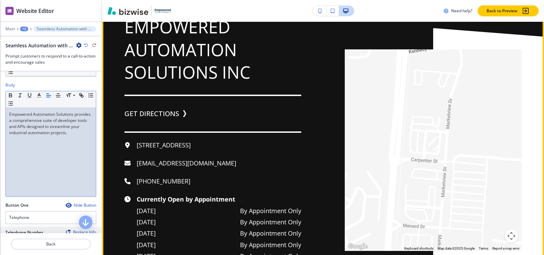
scroll to position [2155, 0]
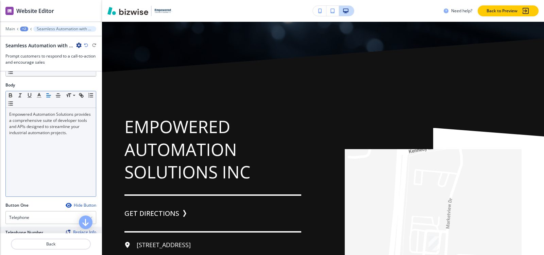
click at [25, 30] on div "+2" at bounding box center [24, 29] width 8 height 5
click at [28, 39] on p "Pages" at bounding box center [42, 40] width 35 height 6
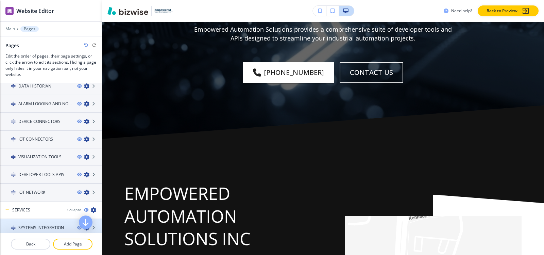
scroll to position [102, 0]
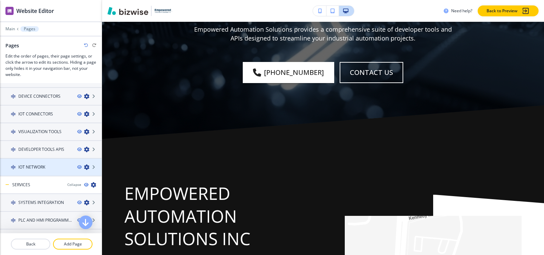
click at [26, 164] on h4 "IOT NETWORK" at bounding box center [31, 167] width 27 height 6
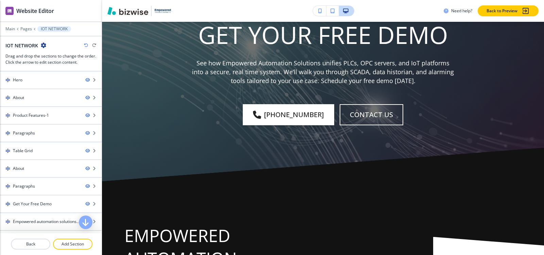
scroll to position [3402, 0]
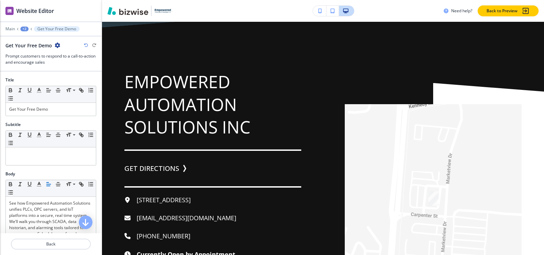
scroll to position [3514, 0]
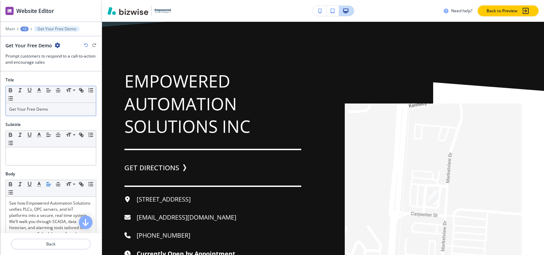
click at [43, 108] on p "Get Your Free Demo" at bounding box center [50, 109] width 83 height 6
paste div
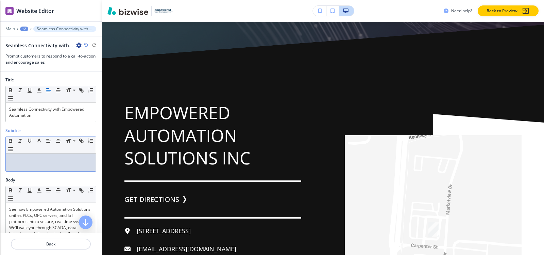
click at [26, 162] on p at bounding box center [50, 160] width 83 height 6
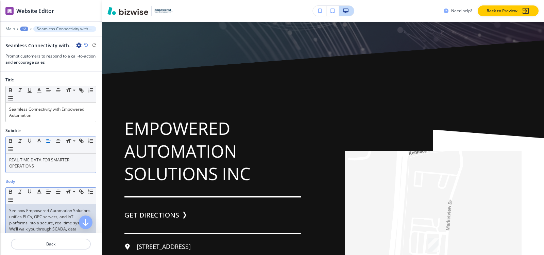
click at [43, 220] on p "See how Empowered Automation Solutions unifies PLCs, OPC servers, and IoT platf…" at bounding box center [50, 229] width 83 height 43
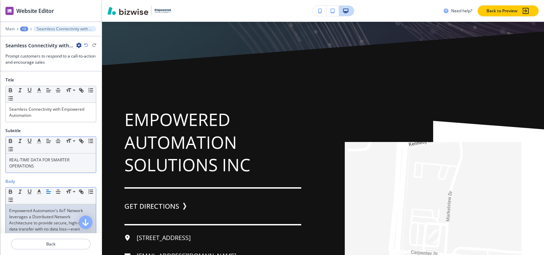
scroll to position [96, 0]
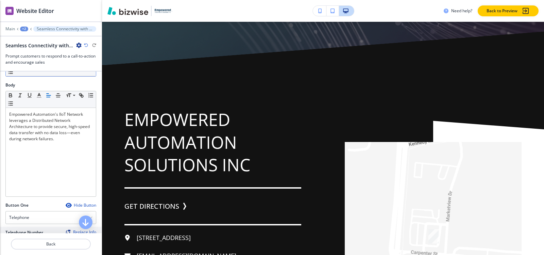
click at [27, 29] on div "+2" at bounding box center [24, 29] width 8 height 5
click at [24, 38] on button "Pages" at bounding box center [42, 40] width 44 height 12
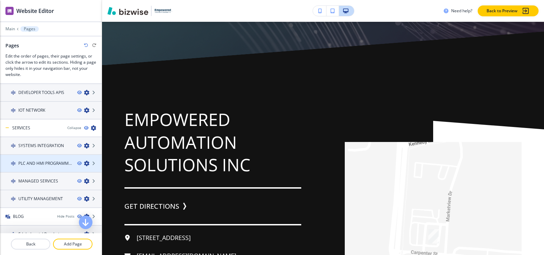
scroll to position [170, 0]
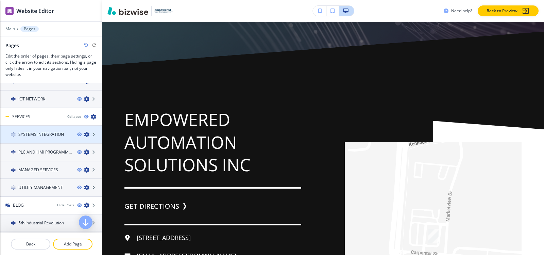
click at [38, 134] on h4 "SYSTEMS INTEGRATION" at bounding box center [41, 134] width 46 height 6
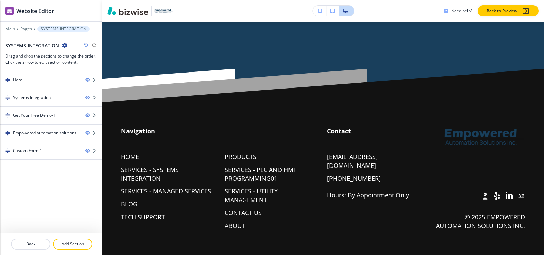
scroll to position [0, 0]
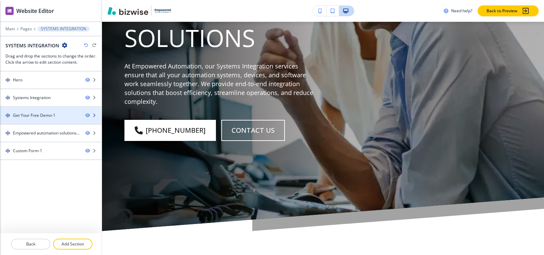
click at [18, 112] on div "Get Your Free Demo-1" at bounding box center [34, 115] width 43 height 6
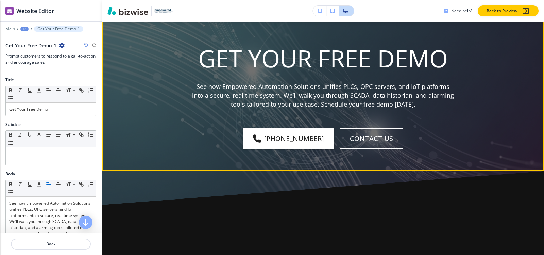
scroll to position [1026, 0]
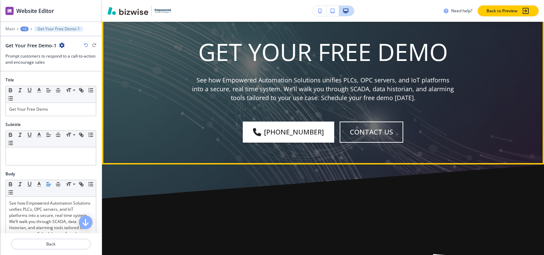
click at [126, 7] on button "Edit This Section" at bounding box center [129, 2] width 46 height 10
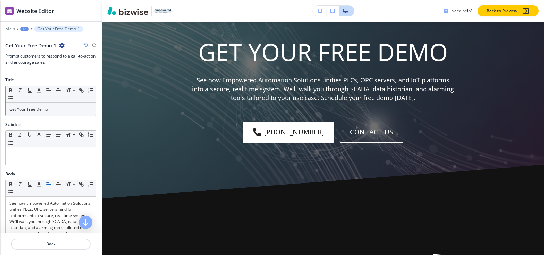
click at [59, 110] on p "Get Your Free Demo" at bounding box center [50, 109] width 83 height 6
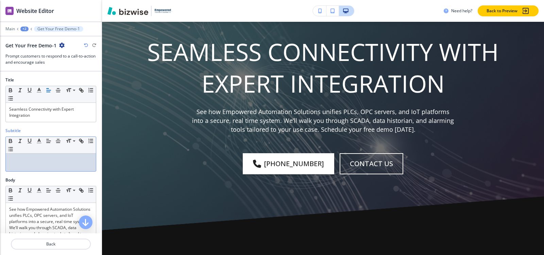
click at [49, 161] on p at bounding box center [50, 160] width 83 height 6
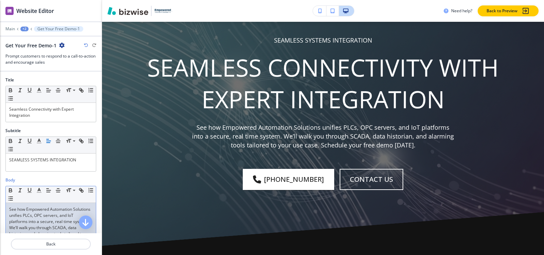
click at [51, 212] on p "See how Empowered Automation Solutions unifies PLCs, OPC servers, and IoT platf…" at bounding box center [50, 227] width 83 height 43
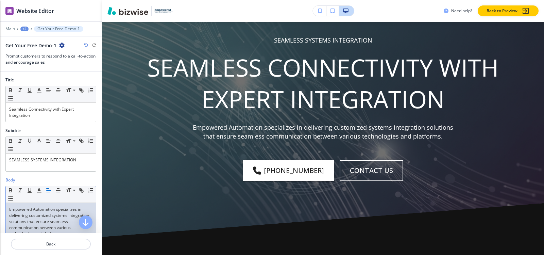
scroll to position [95, 0]
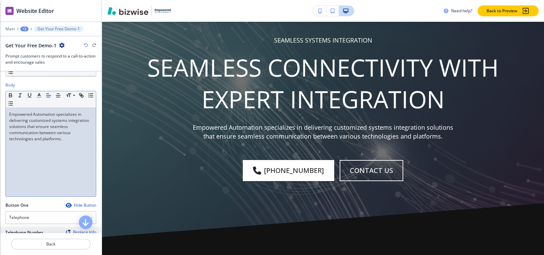
click at [25, 28] on div "+2" at bounding box center [24, 29] width 8 height 5
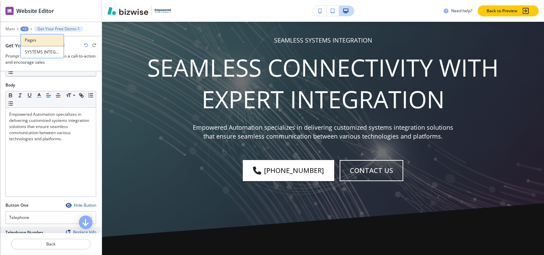
click at [26, 36] on button "Pages" at bounding box center [42, 40] width 44 height 12
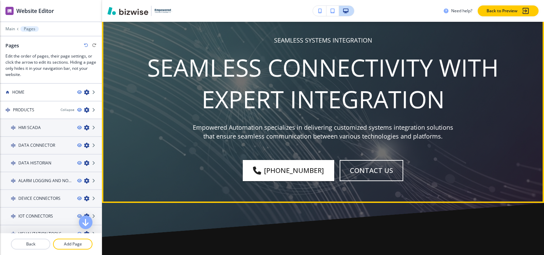
click at [120, 7] on button "Edit This Section" at bounding box center [129, 2] width 46 height 10
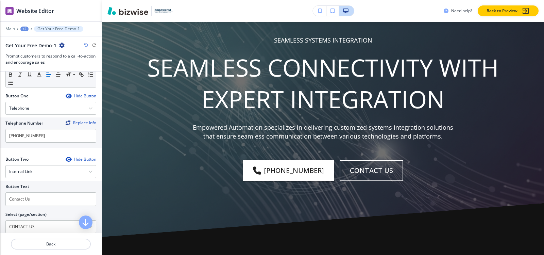
scroll to position [318, 0]
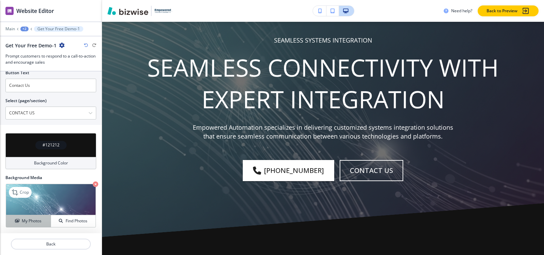
click at [24, 224] on h4 "My Photos" at bounding box center [32, 221] width 20 height 6
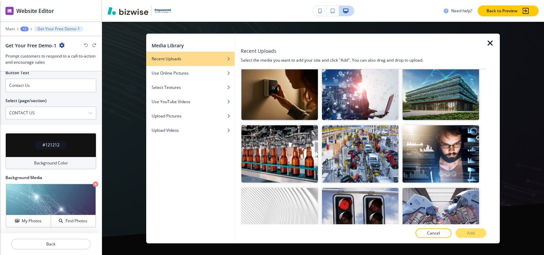
scroll to position [18951, 0]
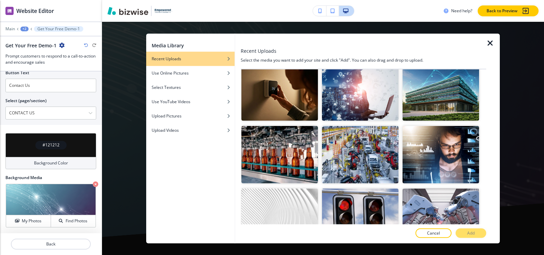
click at [472, 234] on p "Add" at bounding box center [471, 233] width 7 height 6
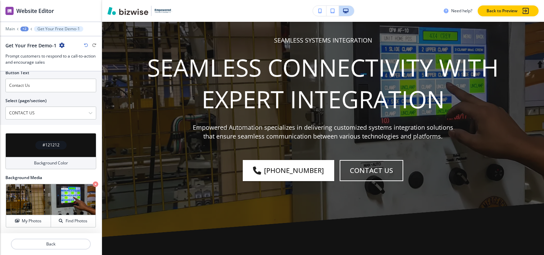
click at [21, 30] on div "+2" at bounding box center [24, 29] width 8 height 5
click at [25, 36] on button "Pages" at bounding box center [42, 40] width 44 height 12
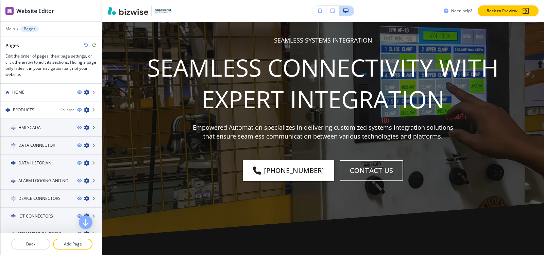
scroll to position [136, 0]
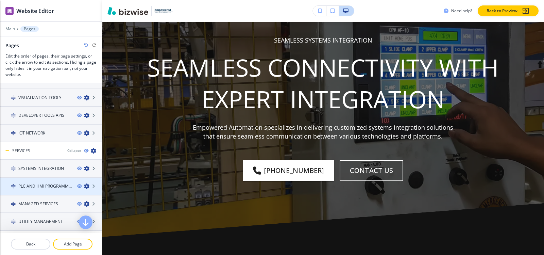
click at [34, 185] on h4 "PLC AND HMI PROGRAMMING01" at bounding box center [44, 186] width 53 height 6
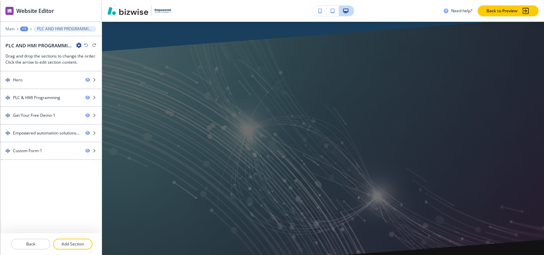
scroll to position [0, 0]
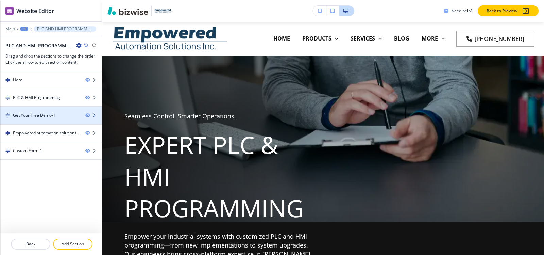
click at [17, 118] on div at bounding box center [51, 120] width 102 height 5
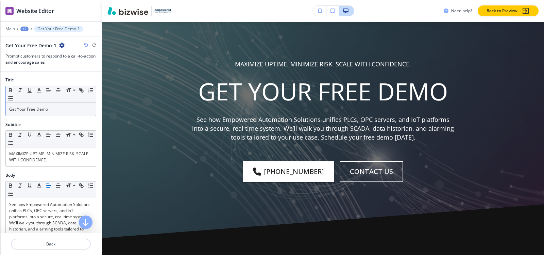
scroll to position [1067, 0]
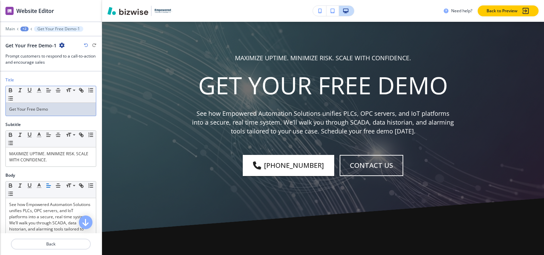
click at [69, 104] on div "Get Your Free Demo" at bounding box center [51, 109] width 90 height 13
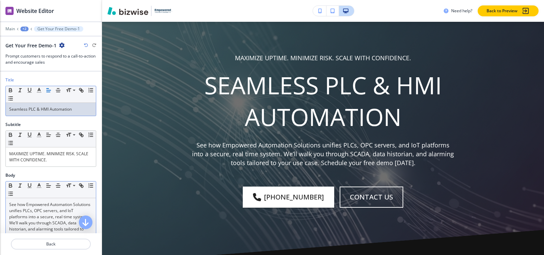
click at [30, 210] on p "See how Empowered Automation Solutions unifies PLCs, OPC servers, and IoT platf…" at bounding box center [50, 222] width 83 height 43
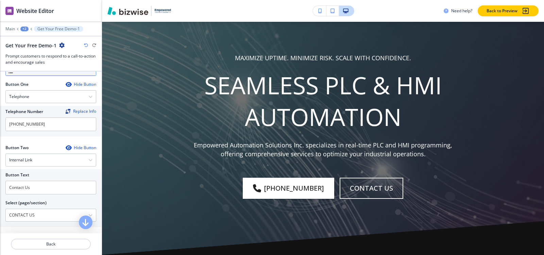
scroll to position [313, 0]
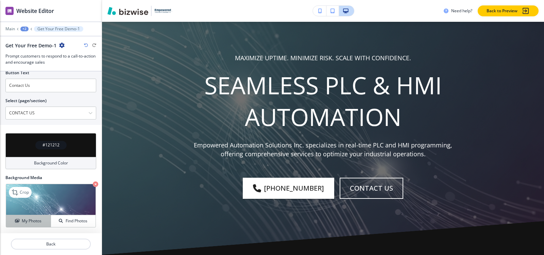
click at [36, 220] on h4 "My Photos" at bounding box center [32, 221] width 20 height 6
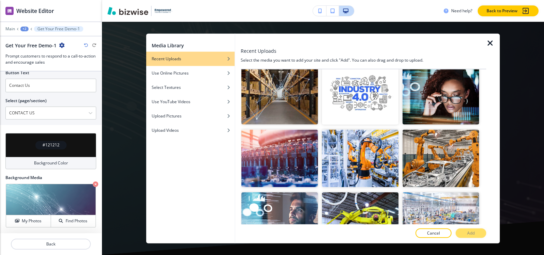
scroll to position [18705, 0]
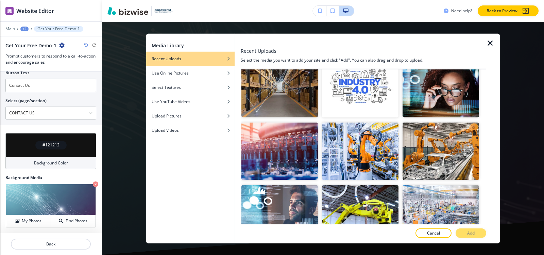
click at [461, 232] on button "Add" at bounding box center [471, 233] width 31 height 10
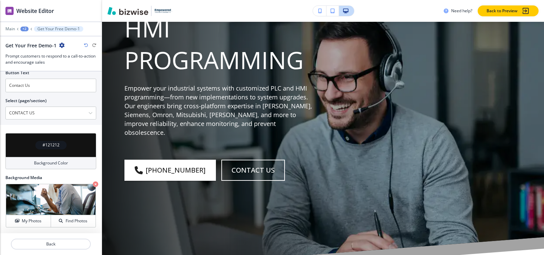
scroll to position [0, 0]
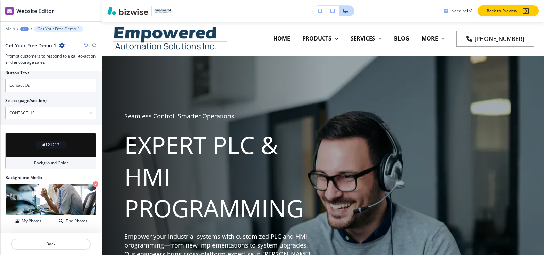
click at [20, 28] on div "Main +2 Get Your Free Demo-1" at bounding box center [50, 28] width 91 height 5
click at [21, 29] on div "+2" at bounding box center [24, 29] width 8 height 5
click at [33, 42] on p "Pages" at bounding box center [42, 40] width 35 height 6
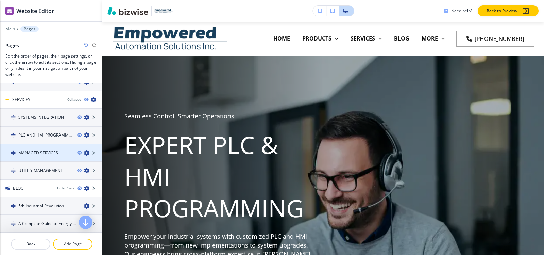
scroll to position [204, 0]
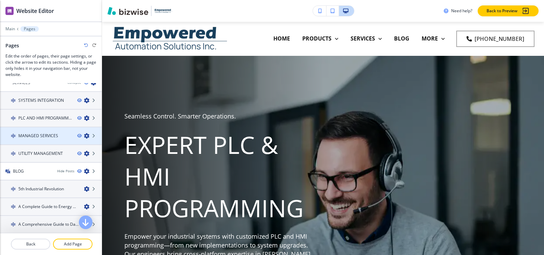
click at [45, 136] on h4 "MANAGED SERVICES" at bounding box center [38, 136] width 40 height 6
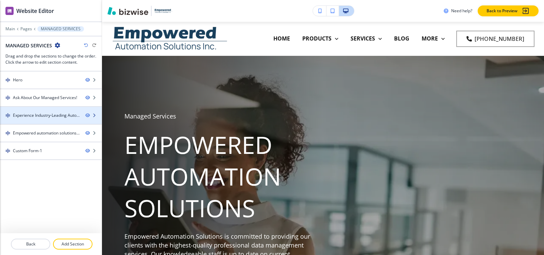
click at [31, 115] on div "Experience Industry-Leading Automation—Request a Free Demo-1" at bounding box center [46, 115] width 67 height 6
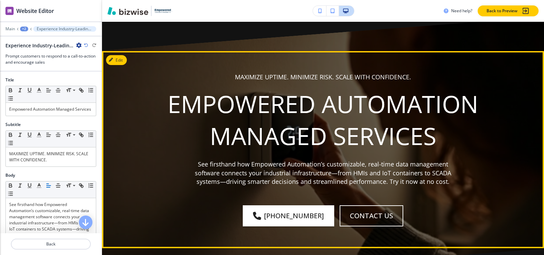
scroll to position [862, 0]
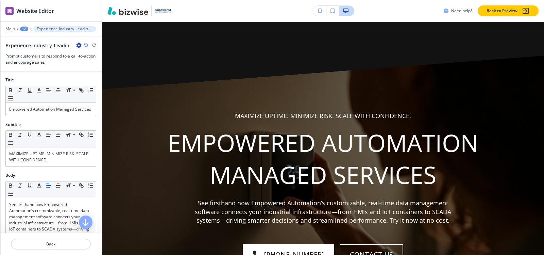
click at [23, 28] on div "+2" at bounding box center [24, 29] width 8 height 5
click at [38, 43] on p "Pages" at bounding box center [42, 40] width 35 height 6
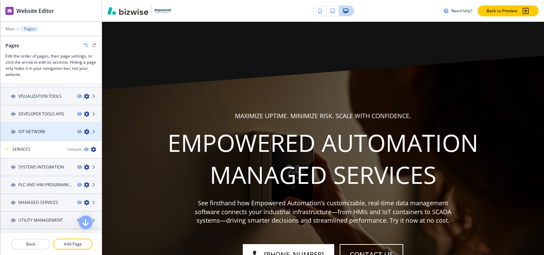
scroll to position [170, 0]
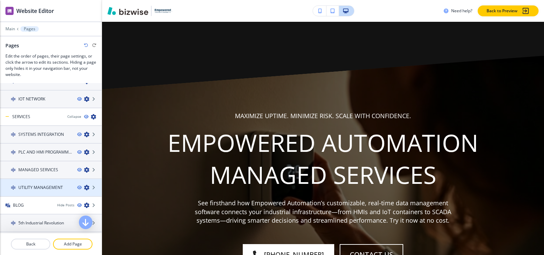
click at [33, 182] on div at bounding box center [51, 181] width 102 height 5
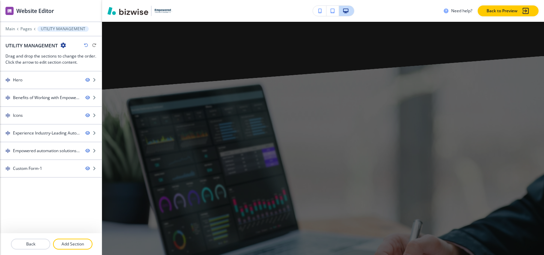
scroll to position [0, 0]
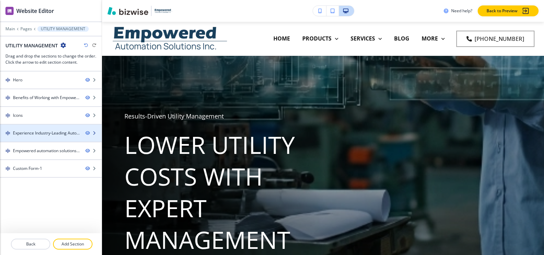
click at [31, 134] on div "Experience Industry-Leading Automation—Request a Free Demo-1" at bounding box center [46, 133] width 67 height 6
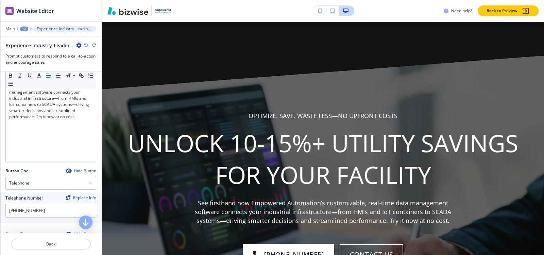
scroll to position [136, 0]
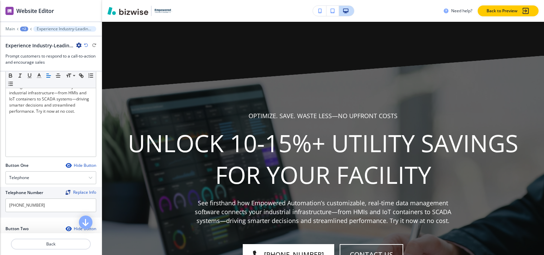
click at [24, 28] on div "+2" at bounding box center [24, 29] width 8 height 5
click at [26, 38] on p "Pages" at bounding box center [42, 40] width 35 height 6
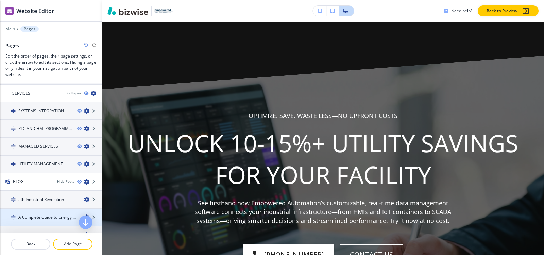
scroll to position [204, 0]
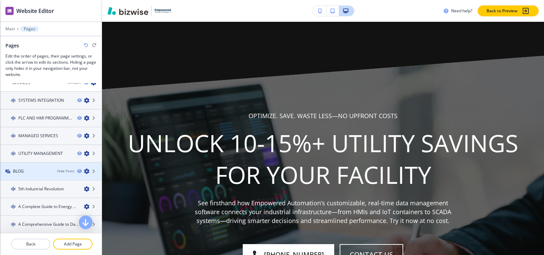
click at [26, 175] on div at bounding box center [51, 176] width 102 height 5
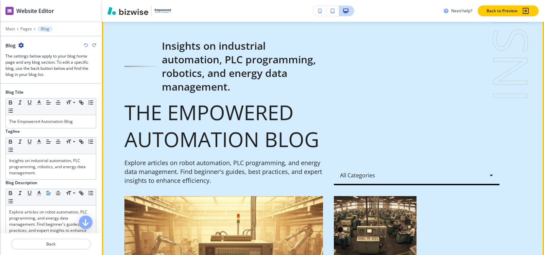
scroll to position [0, 0]
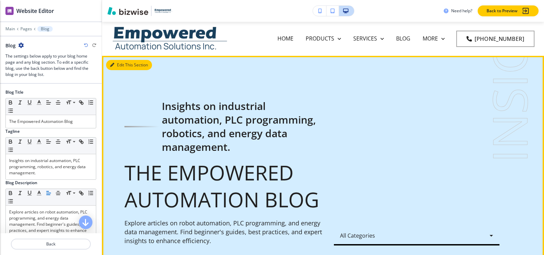
click at [120, 66] on button "Edit This Section" at bounding box center [129, 65] width 46 height 10
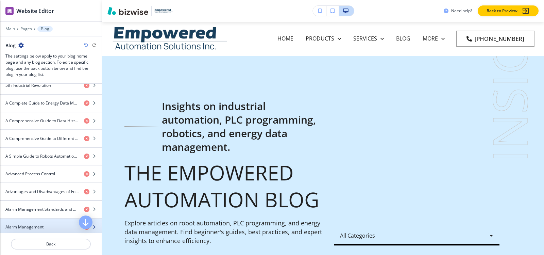
scroll to position [238, 0]
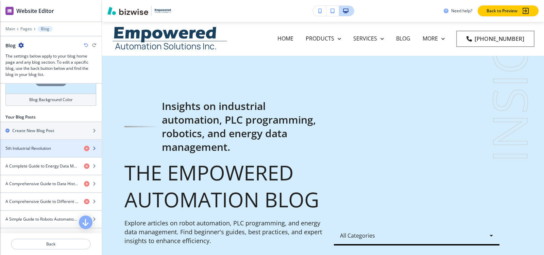
click at [28, 148] on h4 "5th Industrial Revolution" at bounding box center [28, 148] width 46 height 6
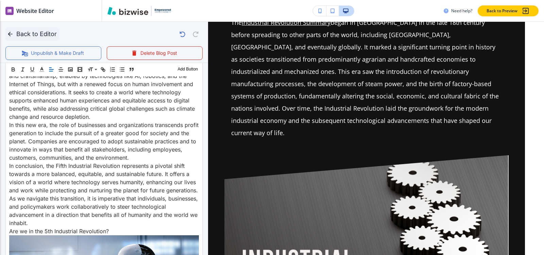
scroll to position [1021, 0]
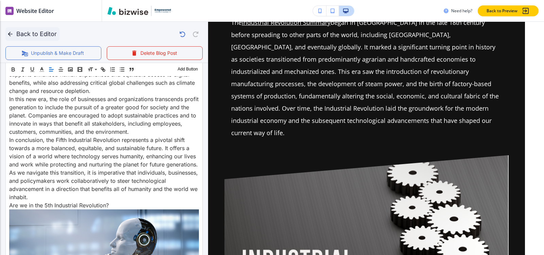
click at [20, 30] on button "Back to Editor" at bounding box center [32, 34] width 54 height 14
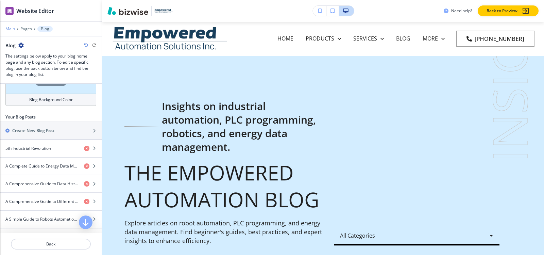
click at [9, 30] on p "Main" at bounding box center [10, 29] width 10 height 5
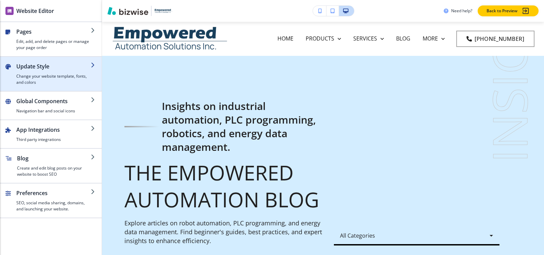
click at [33, 78] on h4 "Change your website template, fonts, and colors" at bounding box center [53, 79] width 75 height 12
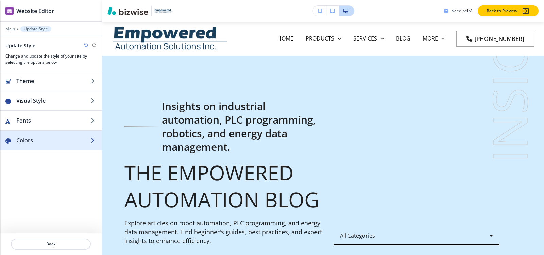
click at [24, 136] on h2 "Colors" at bounding box center [53, 140] width 75 height 8
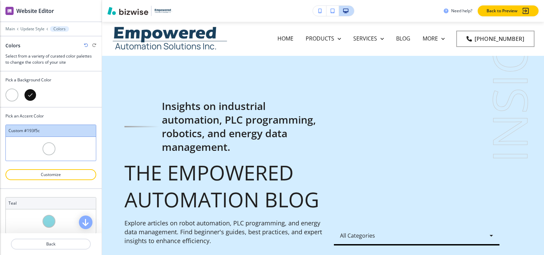
click at [14, 95] on div at bounding box center [11, 94] width 13 height 13
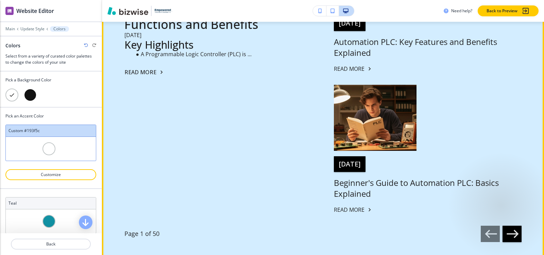
scroll to position [408, 0]
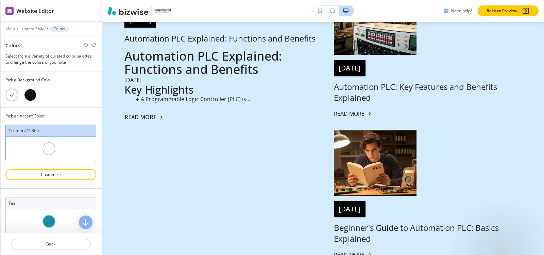
click at [11, 31] on p "Main" at bounding box center [10, 29] width 10 height 5
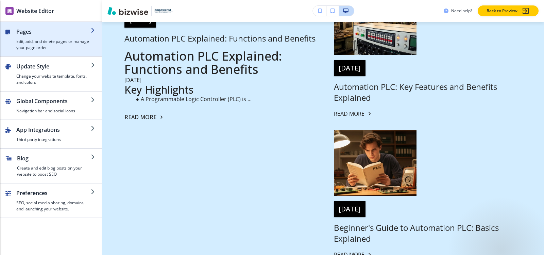
click at [22, 41] on h4 "Edit, add, and delete pages or manage your page order" at bounding box center [53, 44] width 75 height 12
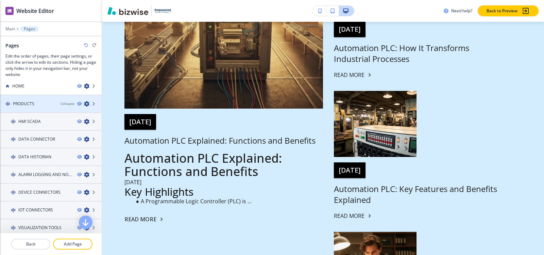
scroll to position [0, 0]
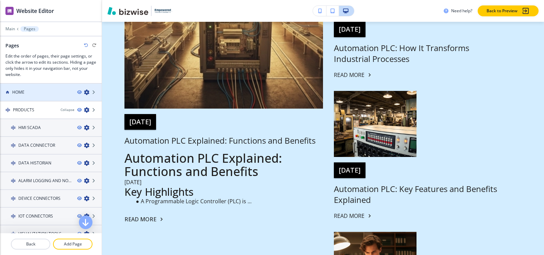
click at [33, 94] on div "HOME" at bounding box center [36, 92] width 72 height 6
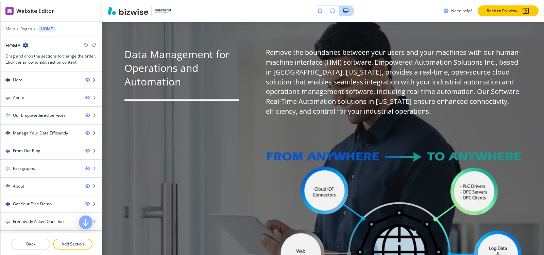
scroll to position [2450, 0]
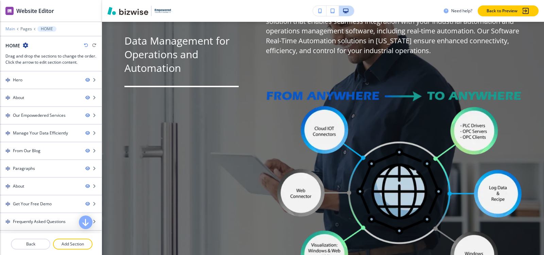
click at [8, 28] on p "Main" at bounding box center [10, 29] width 10 height 5
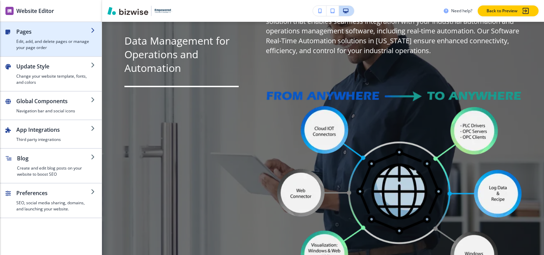
click at [33, 34] on h2 "Pages" at bounding box center [53, 32] width 75 height 8
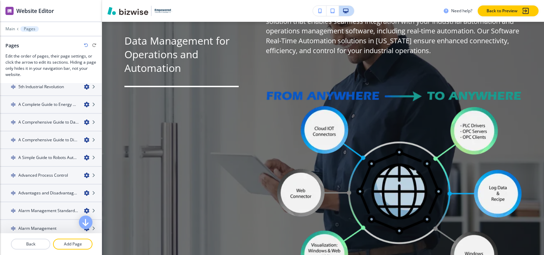
scroll to position [238, 0]
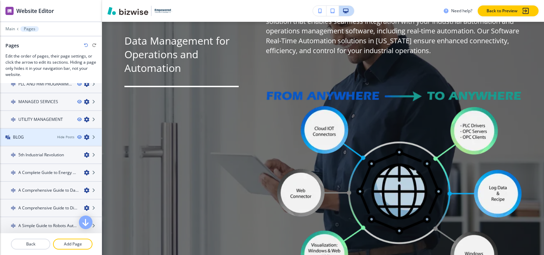
click at [17, 136] on h4 "BLOG" at bounding box center [18, 137] width 11 height 6
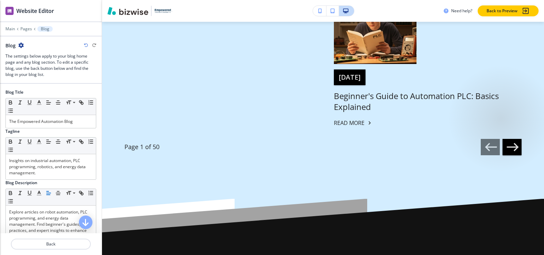
scroll to position [534, 0]
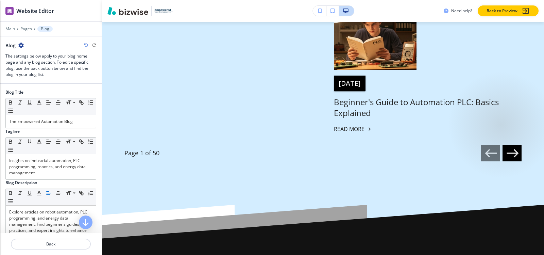
click at [506, 154] on icon "button" at bounding box center [513, 153] width 14 height 14
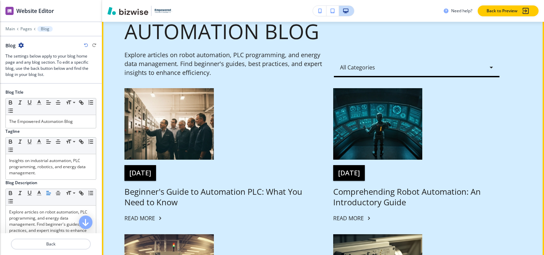
scroll to position [141, 0]
